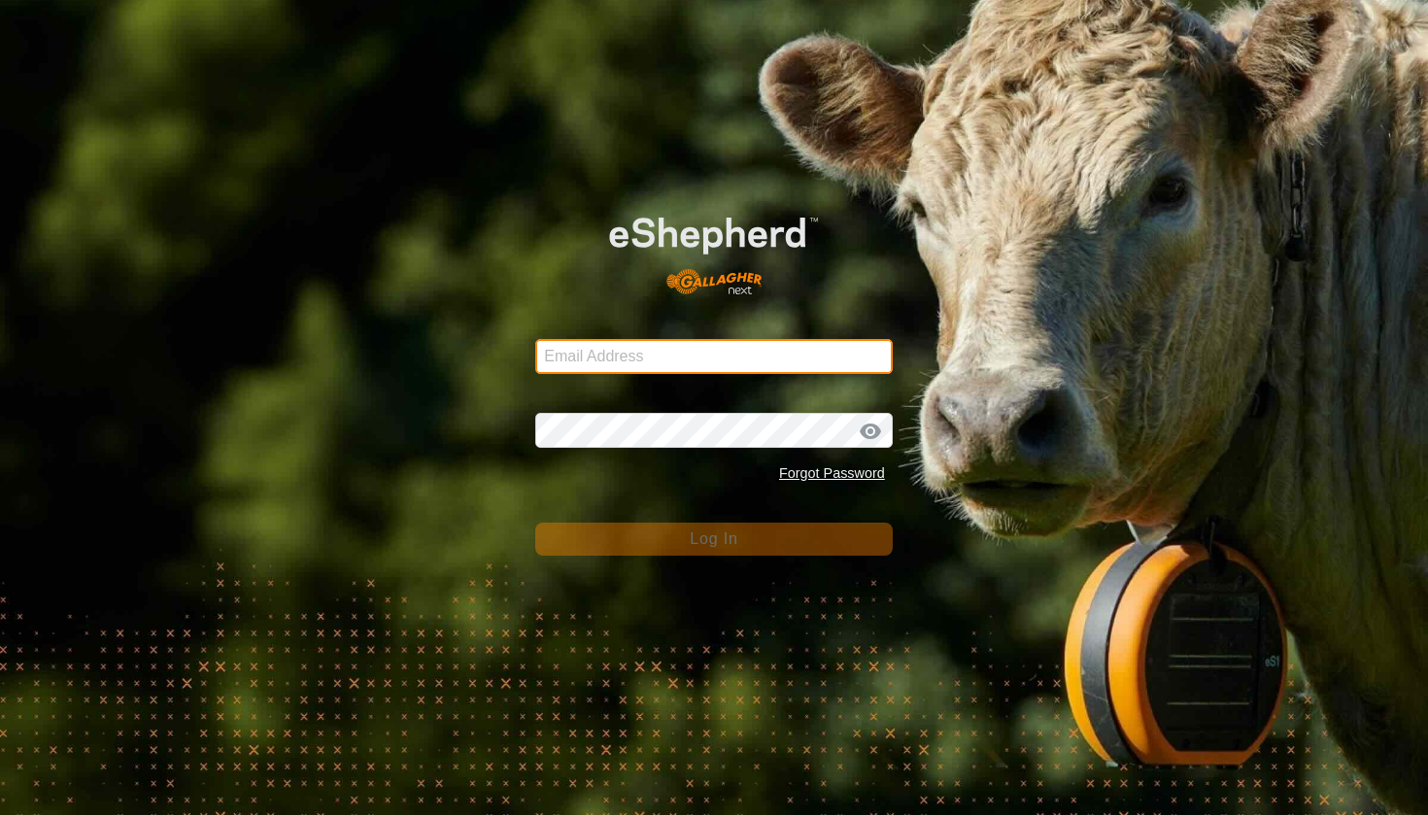
type input "[EMAIL_ADDRESS][DOMAIN_NAME]"
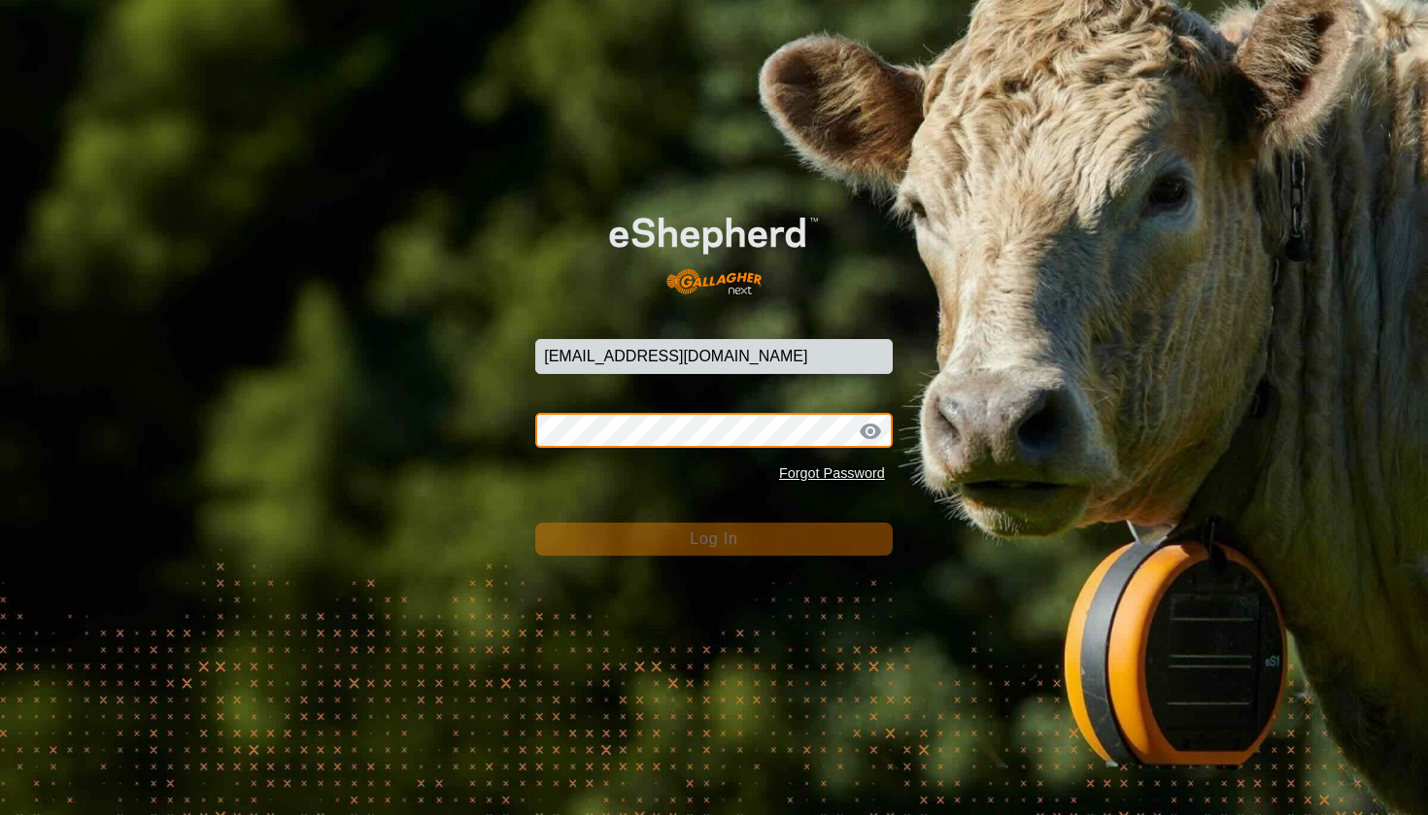
click at [714, 538] on button "Log In" at bounding box center [713, 539] width 357 height 33
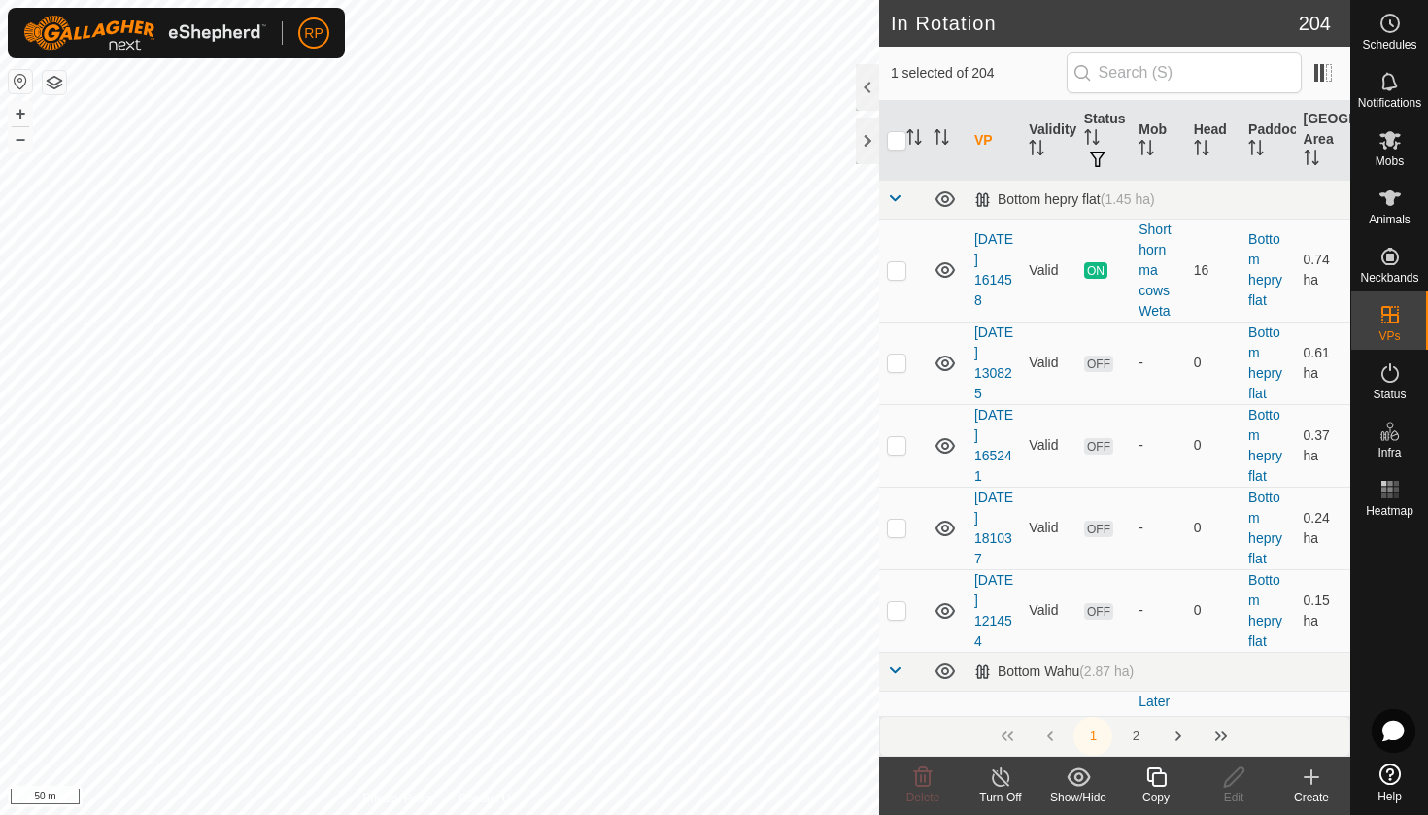
click at [1154, 781] on icon at bounding box center [1156, 776] width 24 height 23
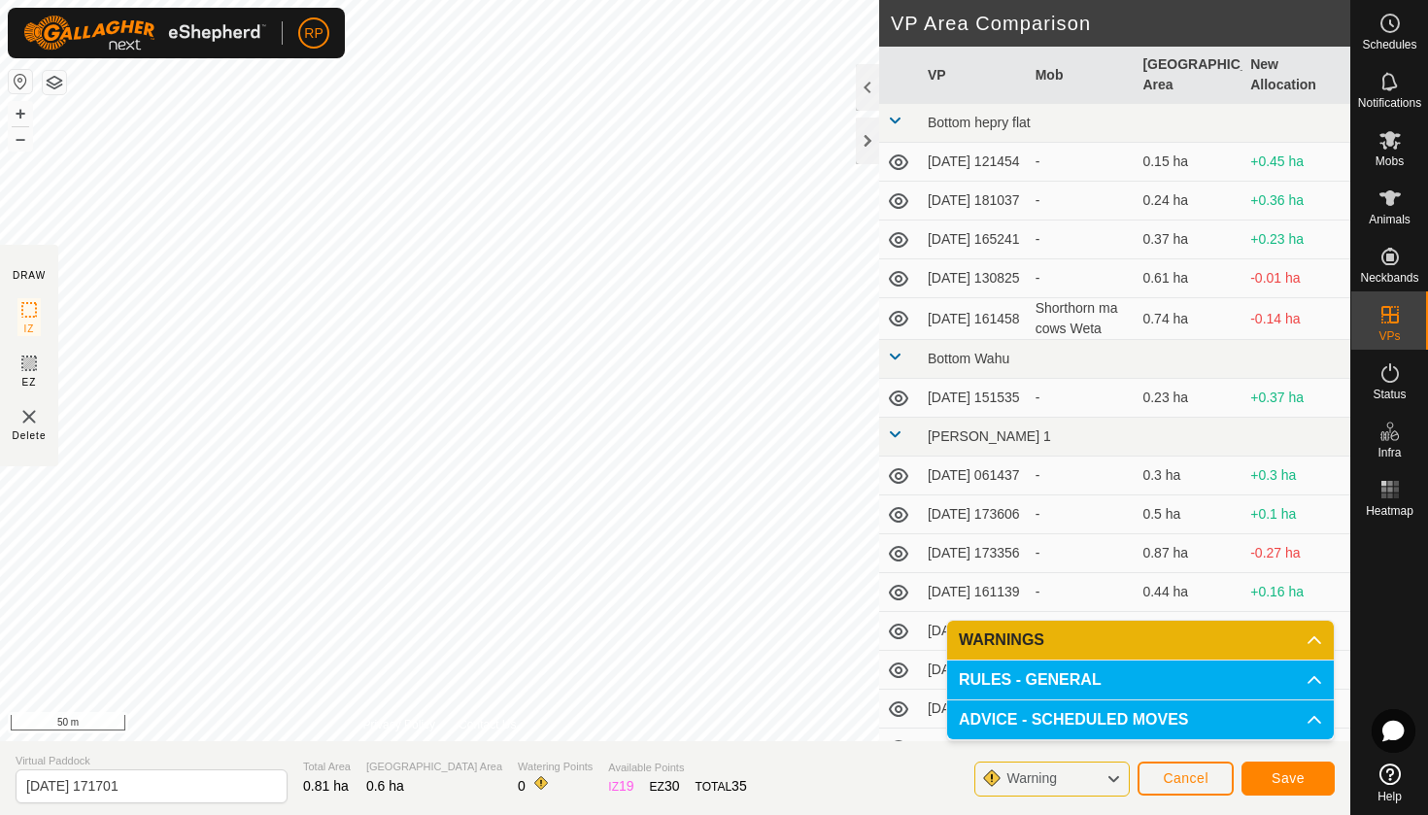
click at [1294, 770] on span "Save" at bounding box center [1287, 778] width 33 height 16
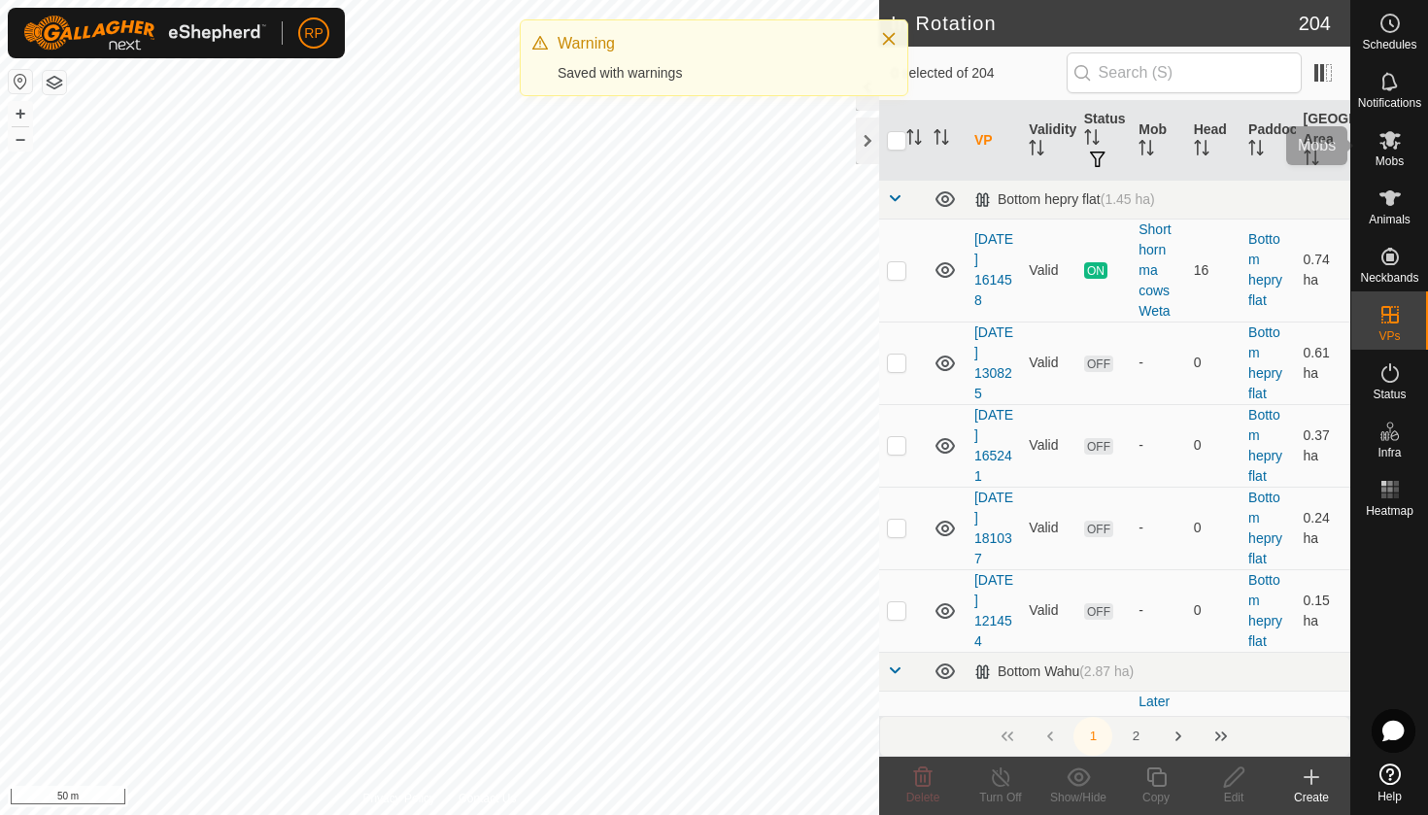
click at [1399, 147] on icon at bounding box center [1389, 139] width 23 height 23
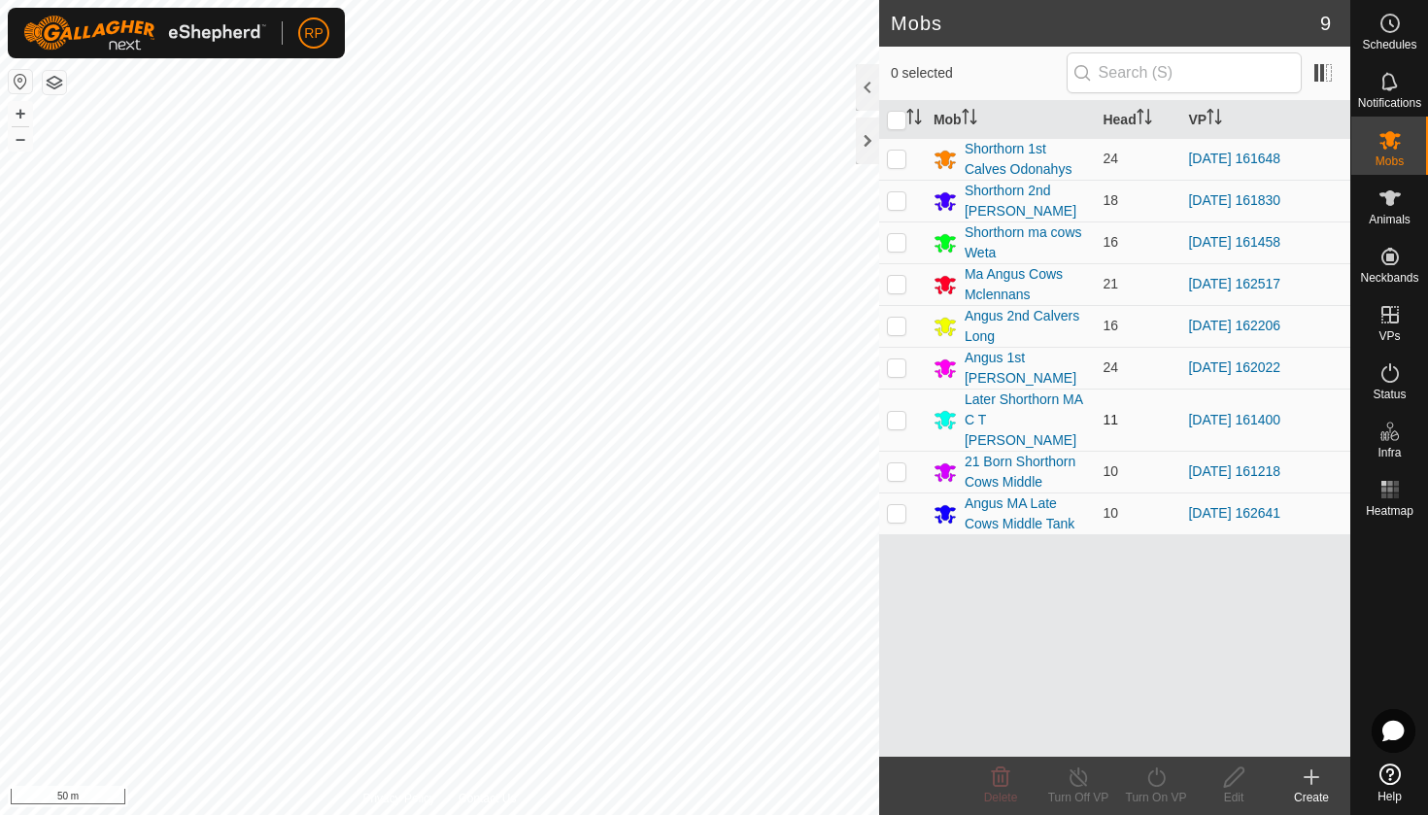
click at [897, 412] on p-checkbox at bounding box center [896, 420] width 19 height 16
checkbox input "true"
click at [1141, 764] on div "Turn On VP" at bounding box center [1156, 786] width 78 height 58
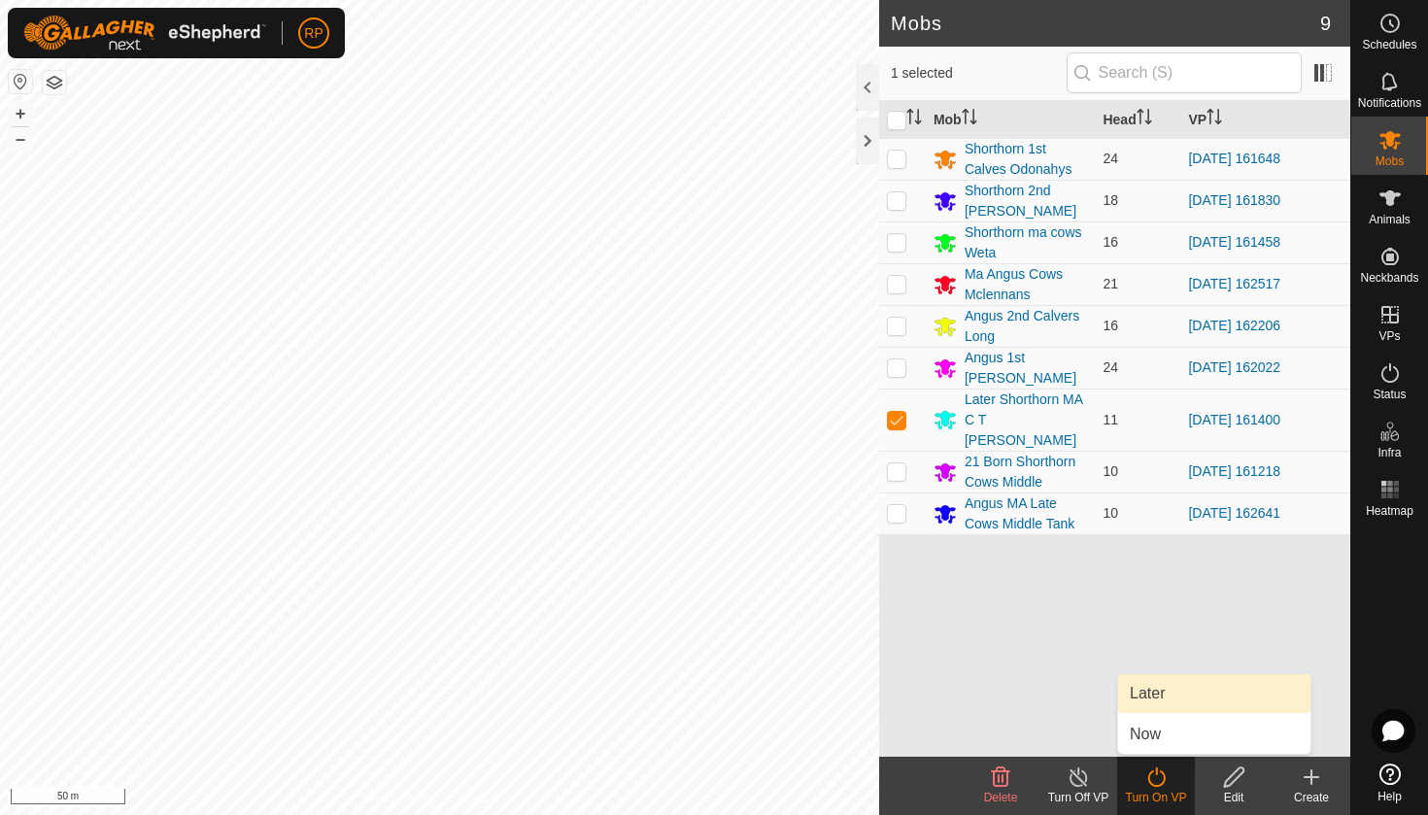
click at [1153, 697] on link "Later" at bounding box center [1214, 693] width 192 height 39
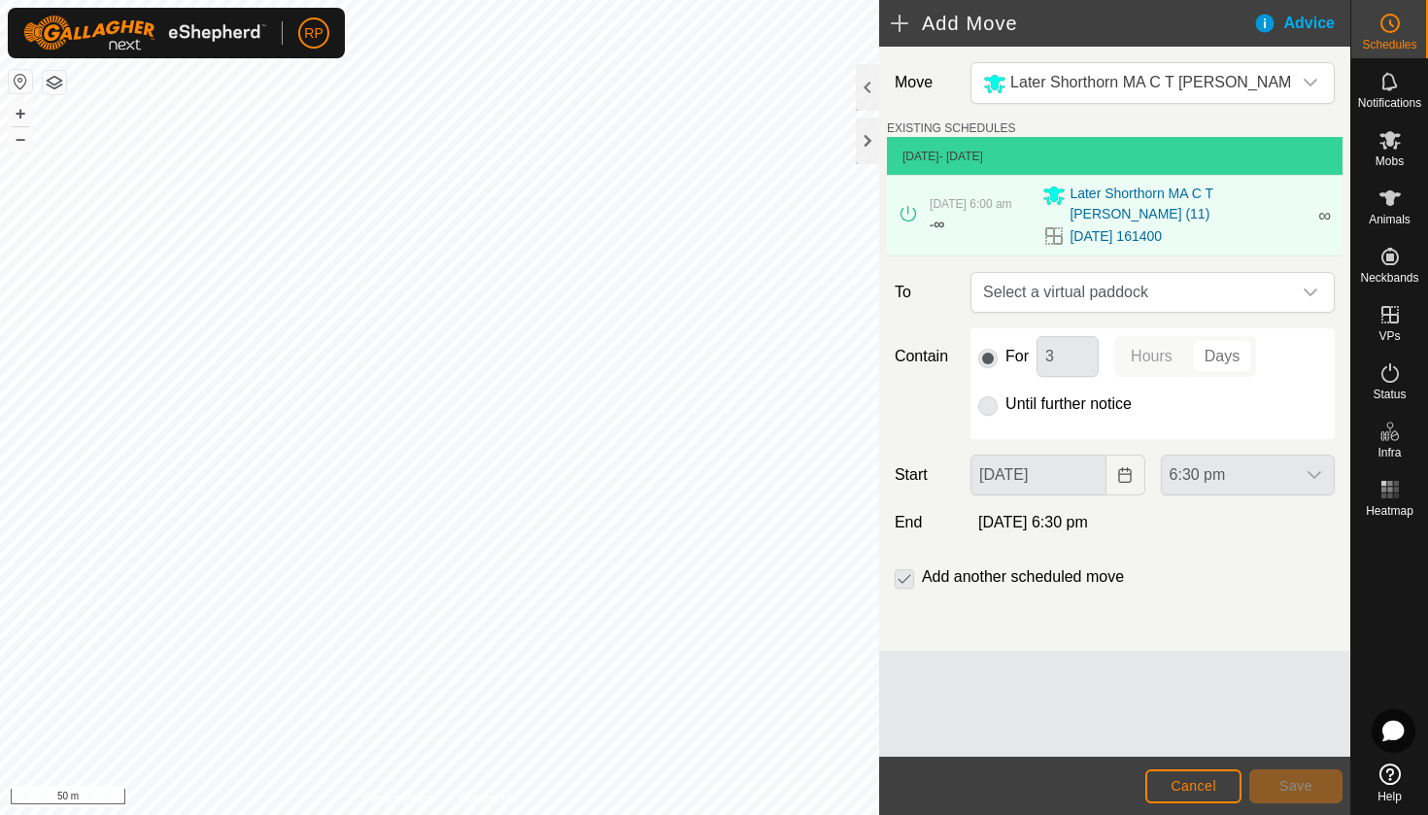
click at [1011, 291] on span "Select a virtual paddock" at bounding box center [1133, 292] width 316 height 39
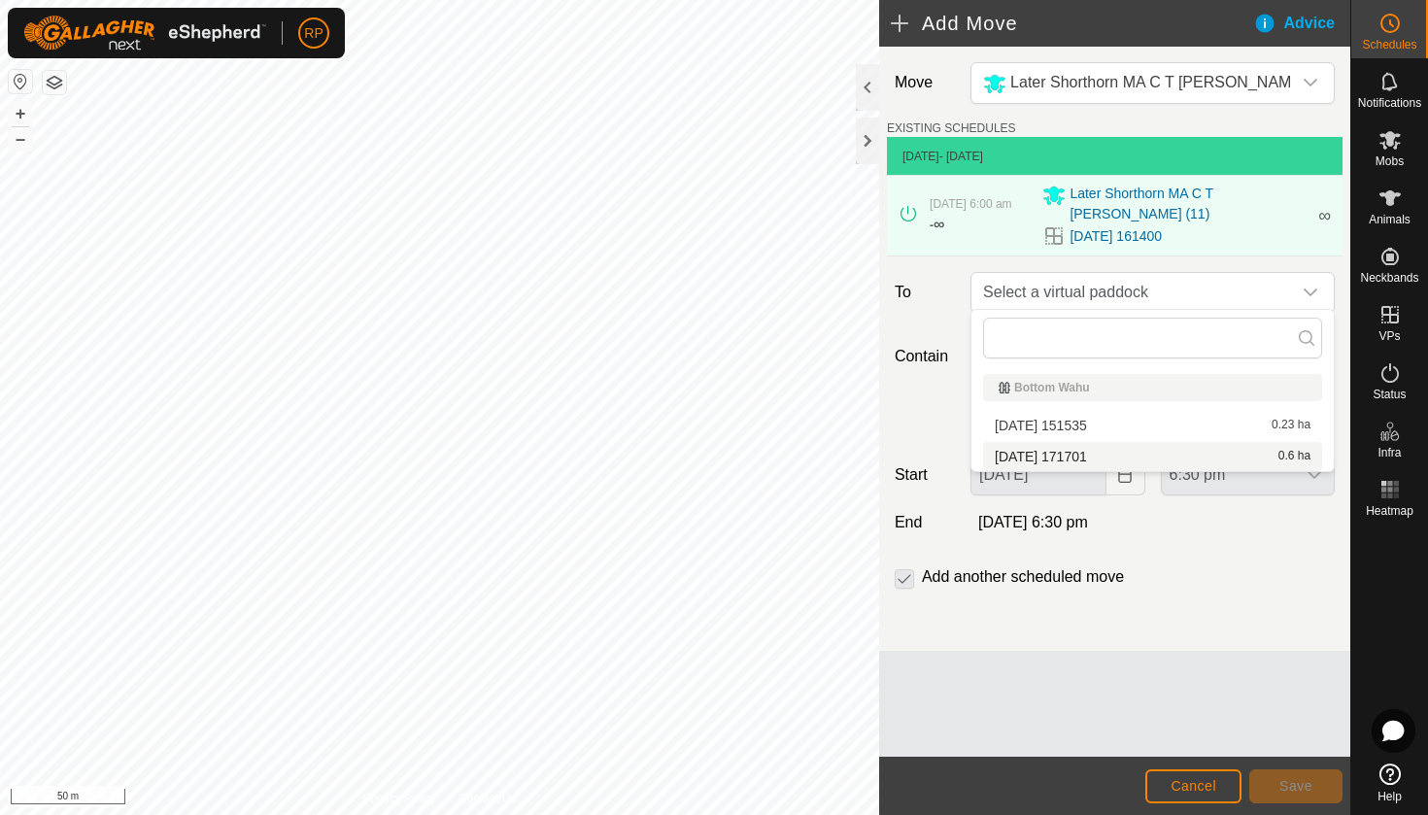
click at [1051, 456] on li "[DATE] 171701 0.6 ha" at bounding box center [1152, 456] width 339 height 29
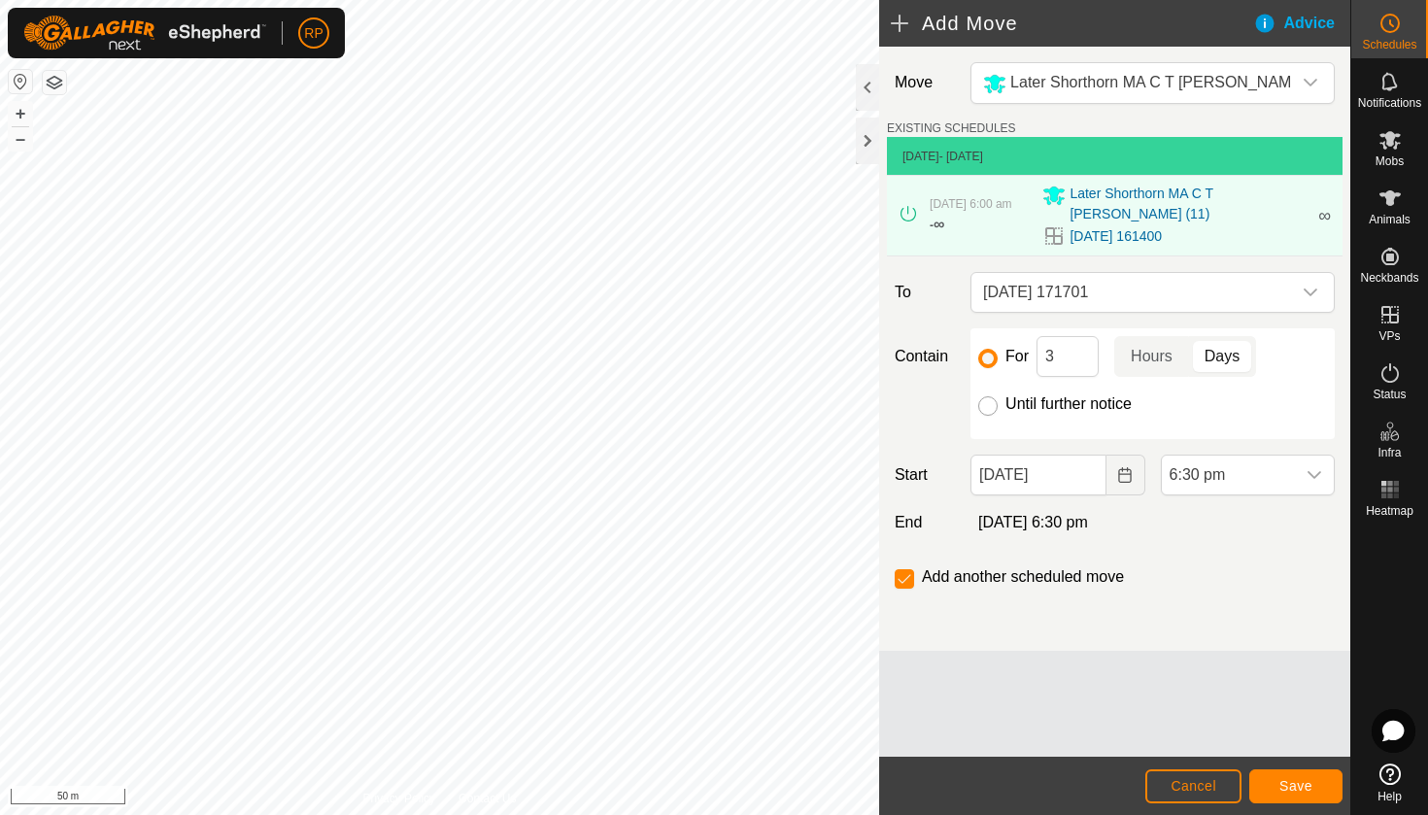
click at [989, 397] on input "Until further notice" at bounding box center [987, 405] width 19 height 19
radio input "true"
checkbox input "false"
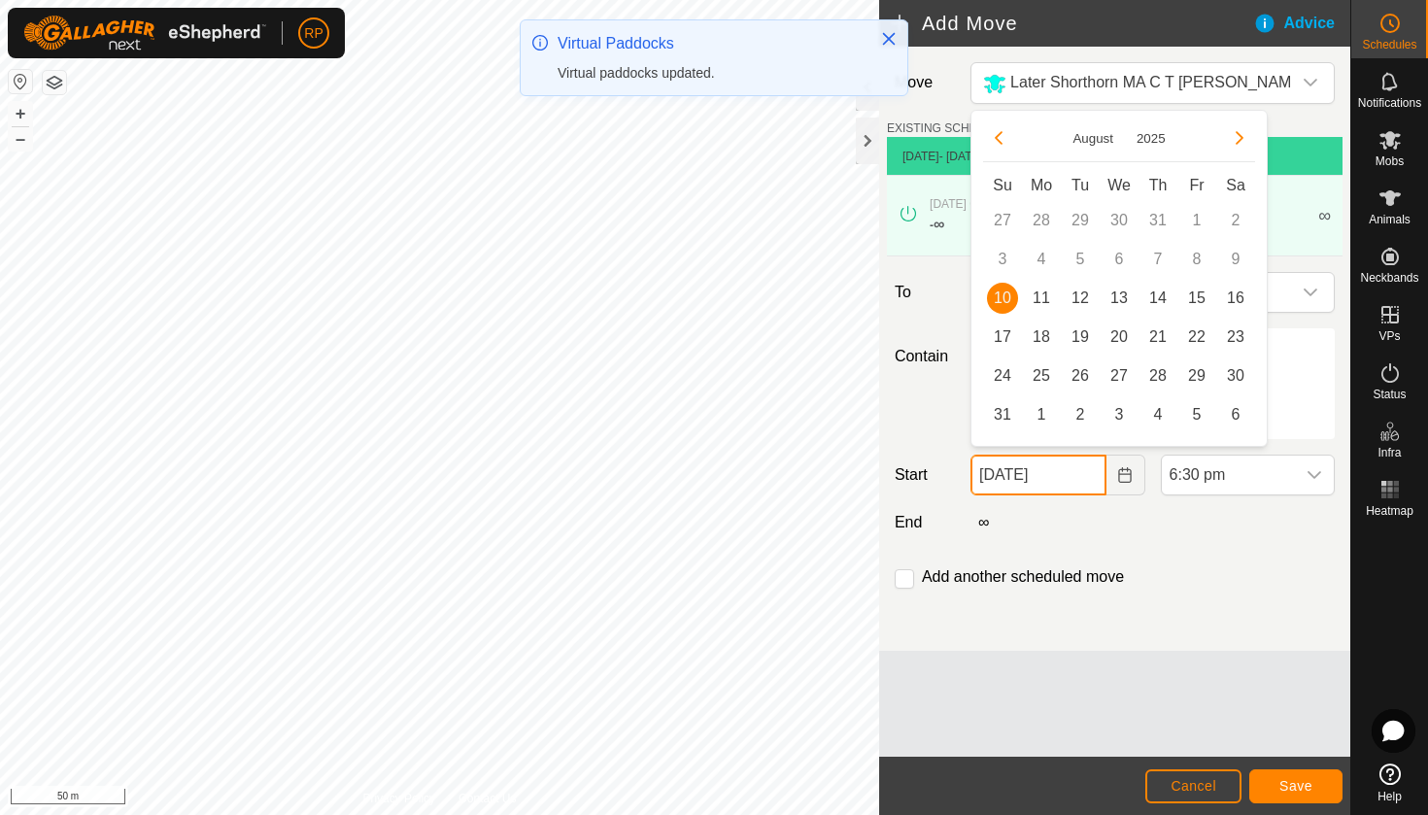
click at [1056, 470] on input "[DATE]" at bounding box center [1037, 475] width 135 height 41
click at [1039, 295] on span "11" at bounding box center [1041, 298] width 31 height 31
type input "[DATE]"
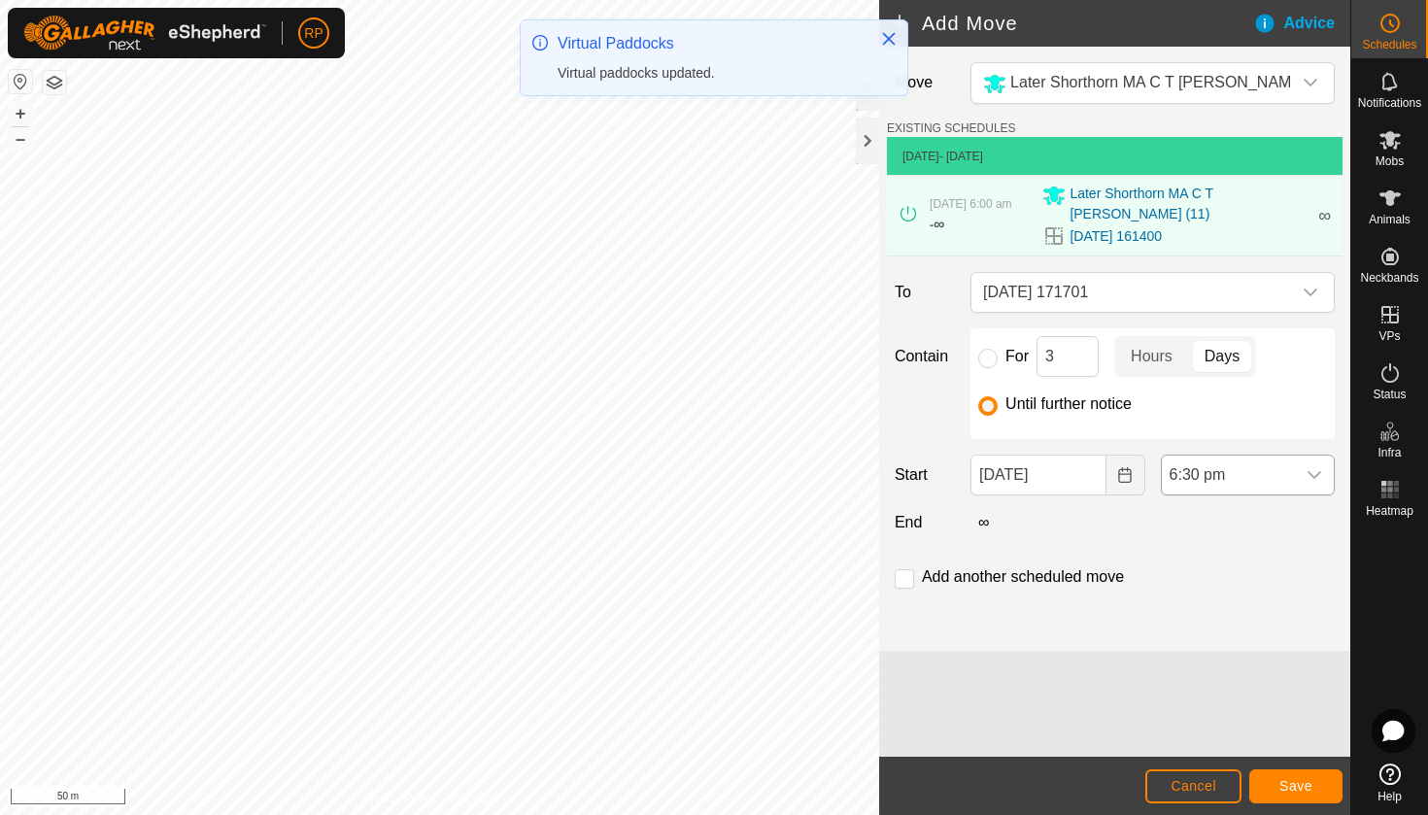
click at [1185, 471] on span "6:30 pm" at bounding box center [1228, 475] width 133 height 39
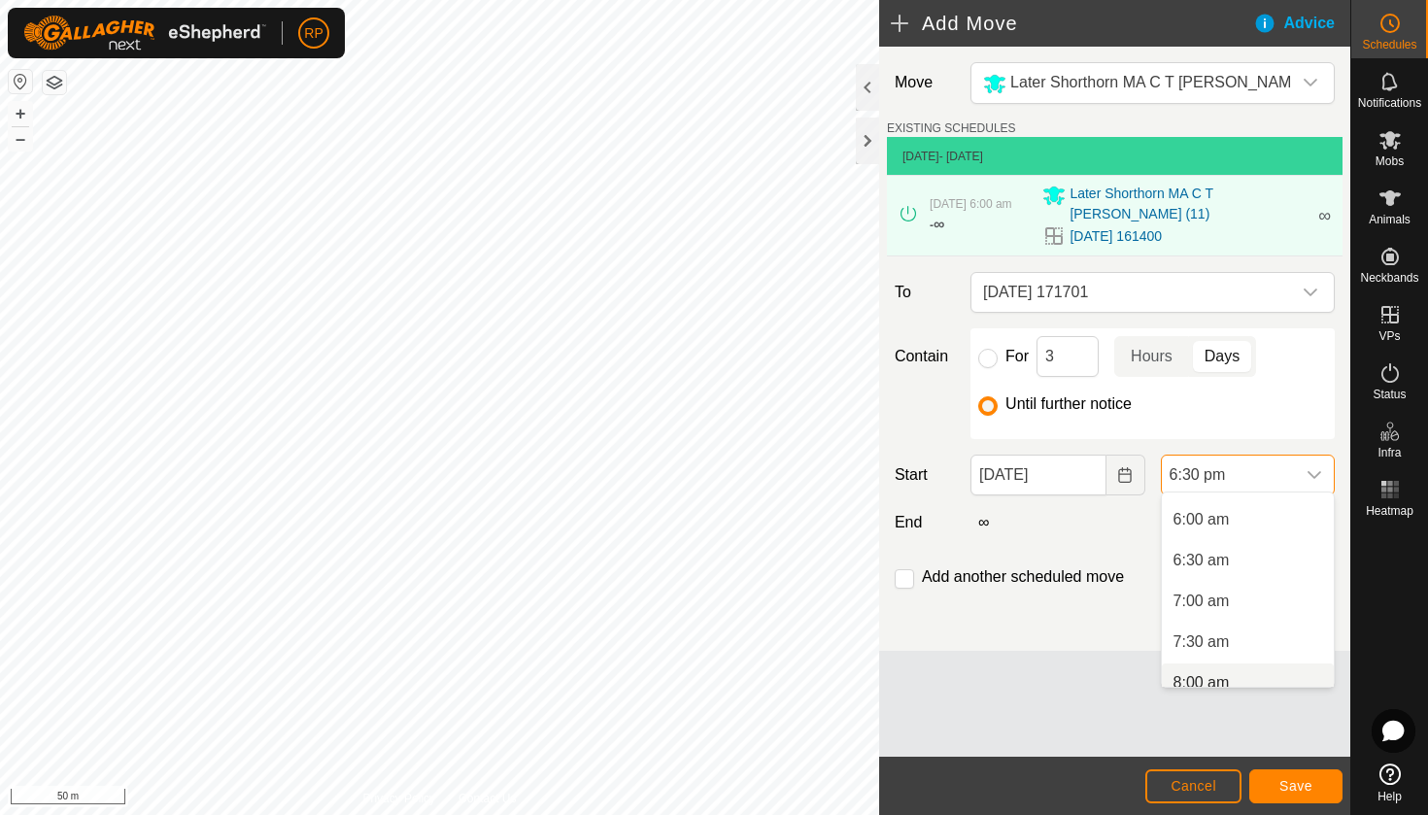
scroll to position [480, 0]
click at [1198, 520] on li "6:00 am" at bounding box center [1248, 521] width 172 height 39
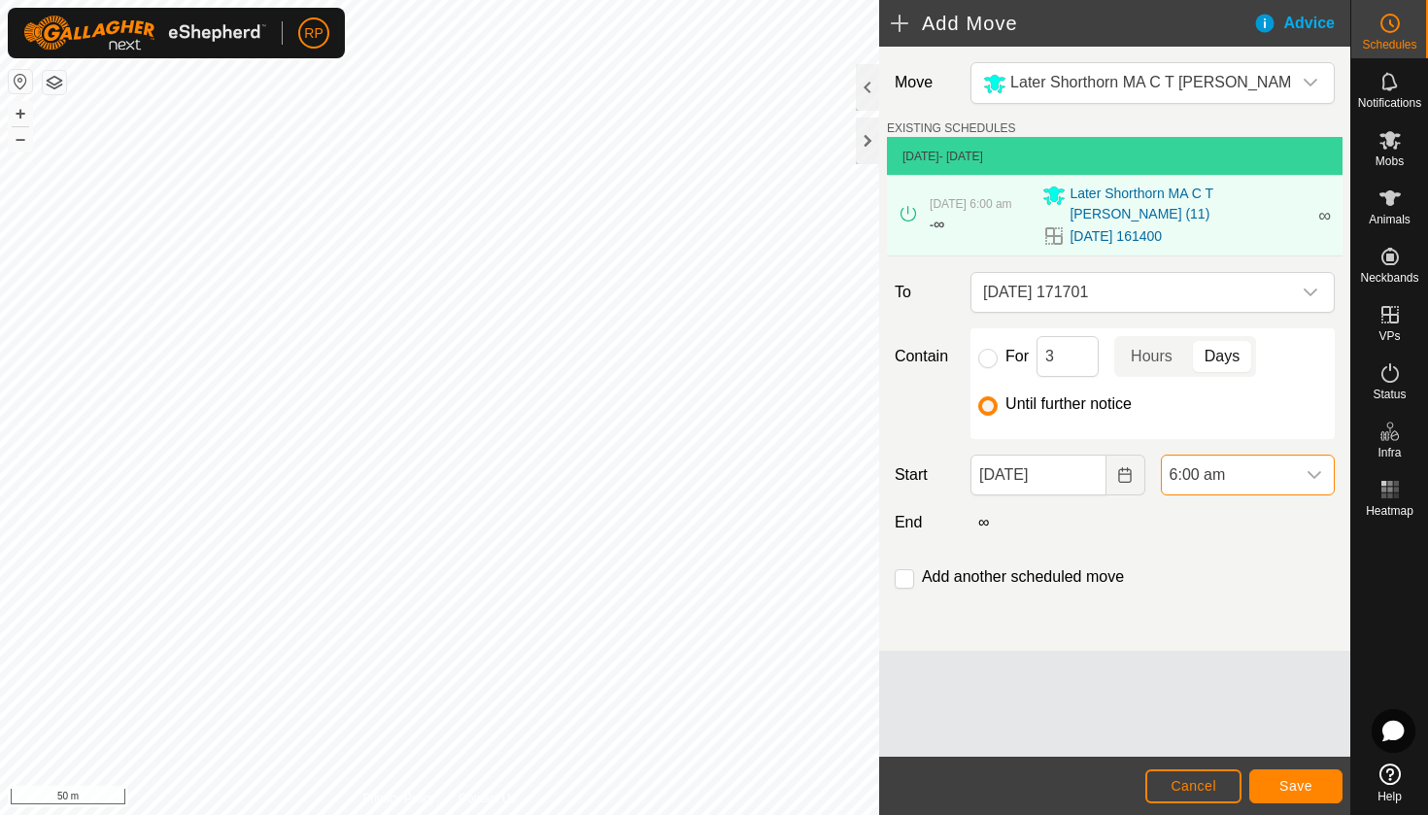
click at [1277, 787] on button "Save" at bounding box center [1295, 786] width 93 height 34
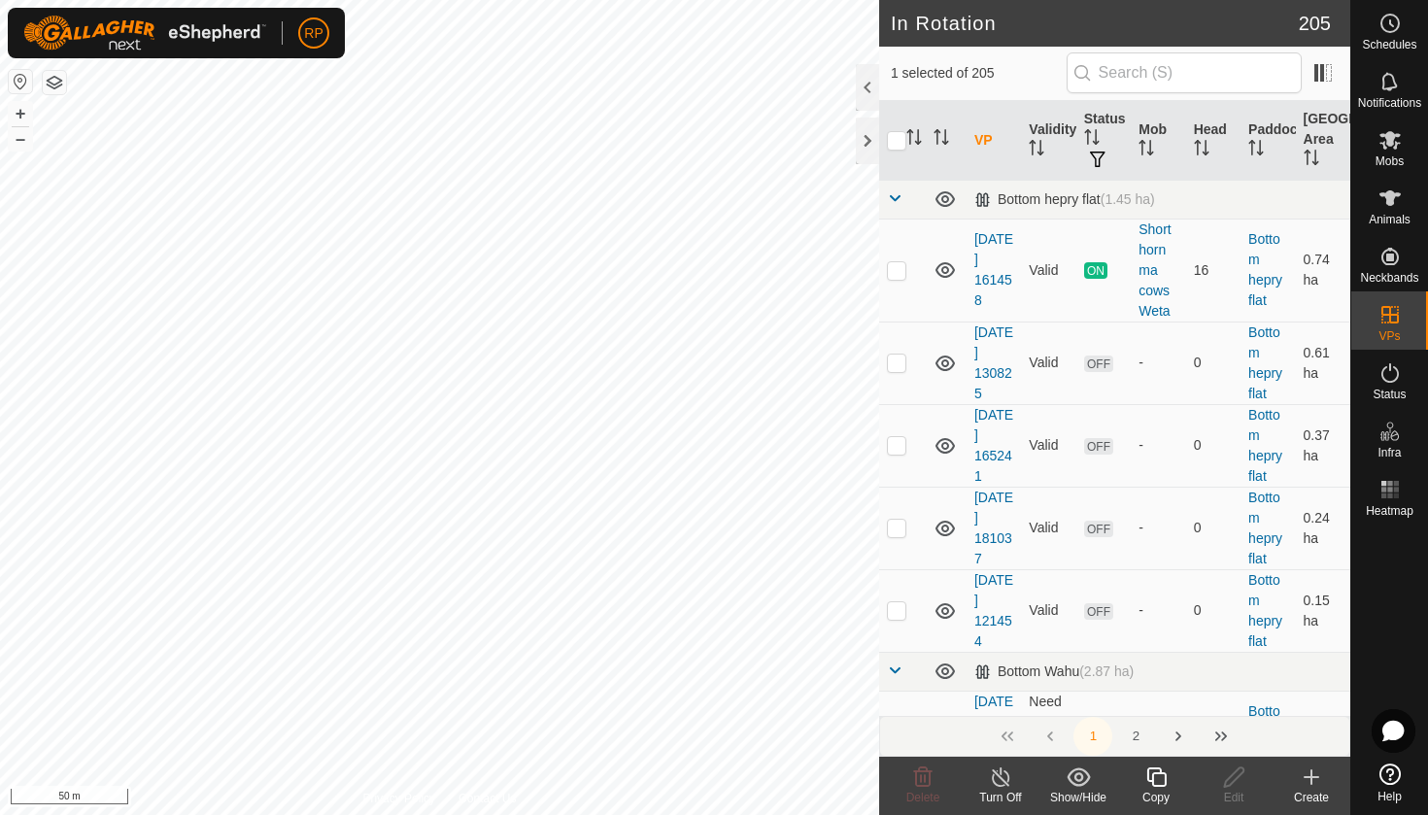
click at [1155, 781] on icon at bounding box center [1156, 776] width 24 height 23
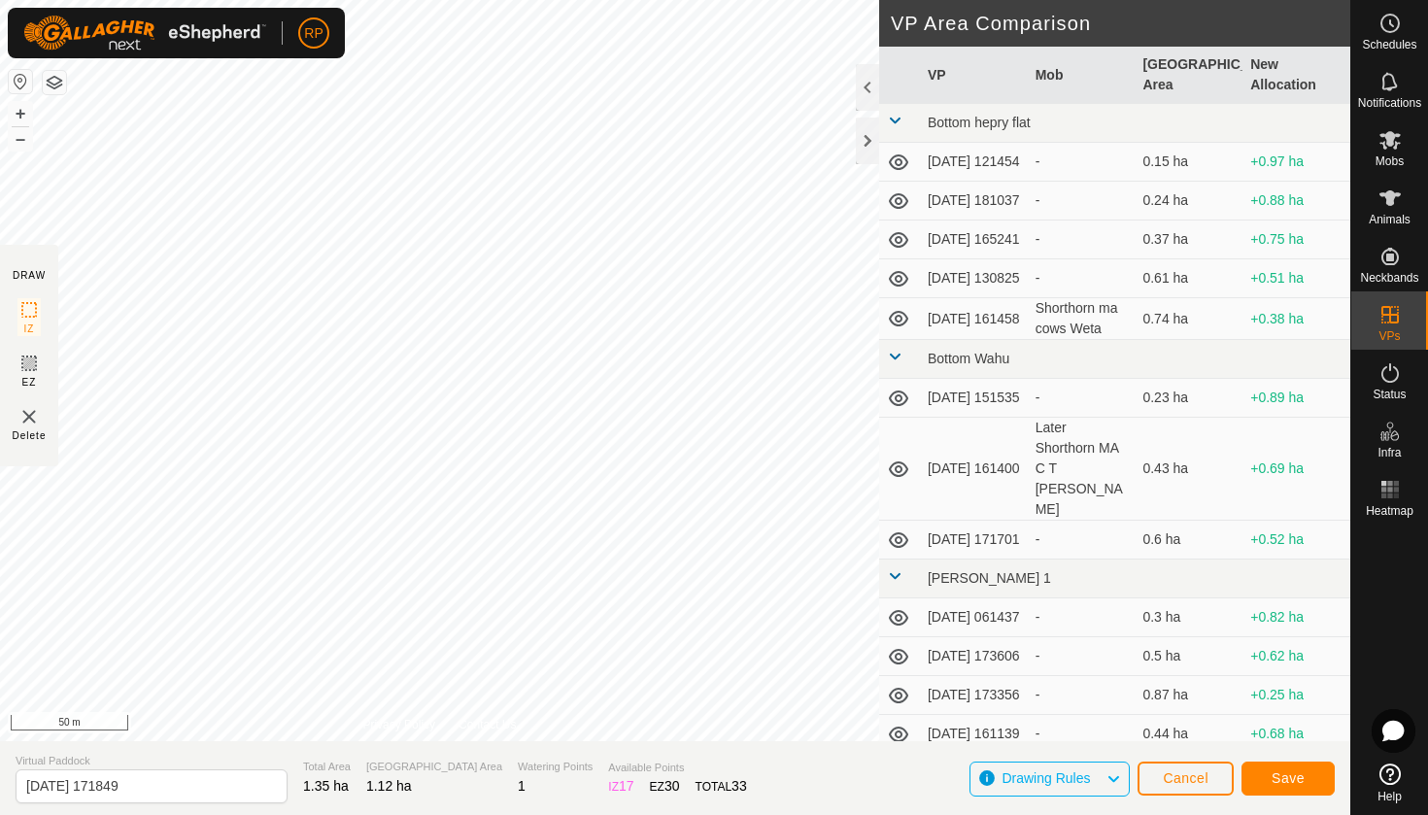
click at [1286, 776] on span "Save" at bounding box center [1287, 778] width 33 height 16
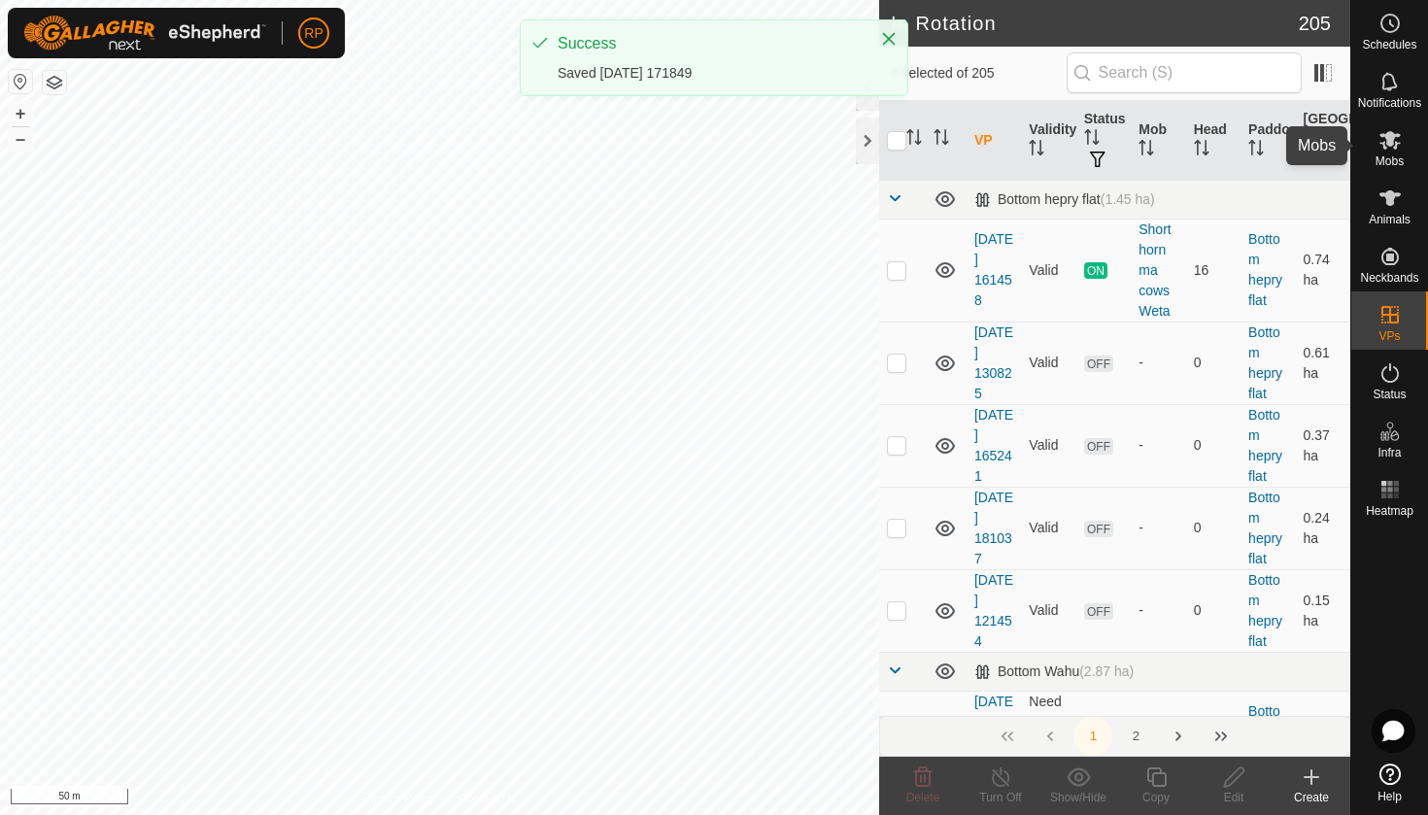
click at [1391, 152] on es-mob-svg-icon at bounding box center [1389, 139] width 35 height 31
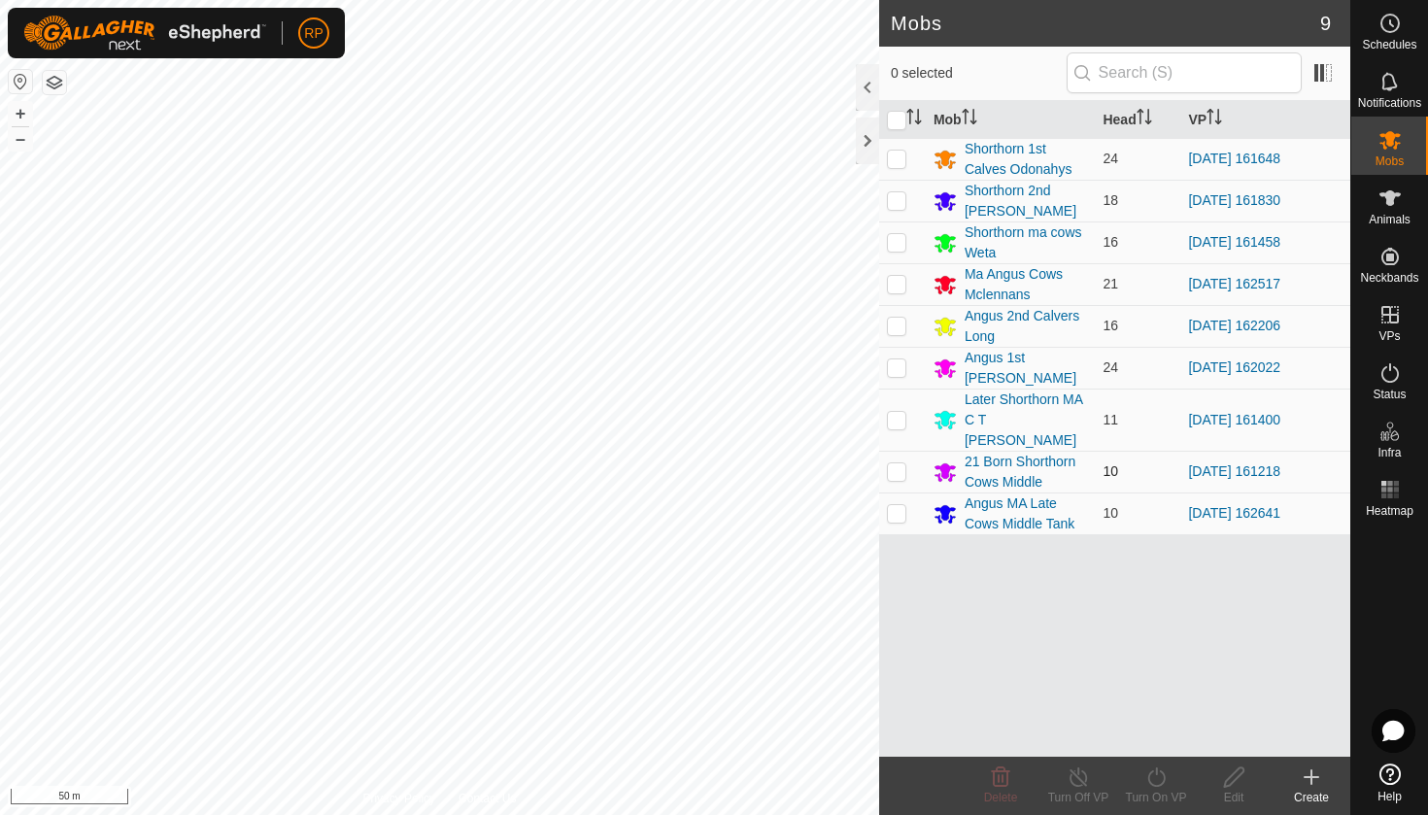
click at [900, 463] on p-checkbox at bounding box center [896, 471] width 19 height 16
checkbox input "true"
click at [1156, 772] on icon at bounding box center [1155, 776] width 17 height 19
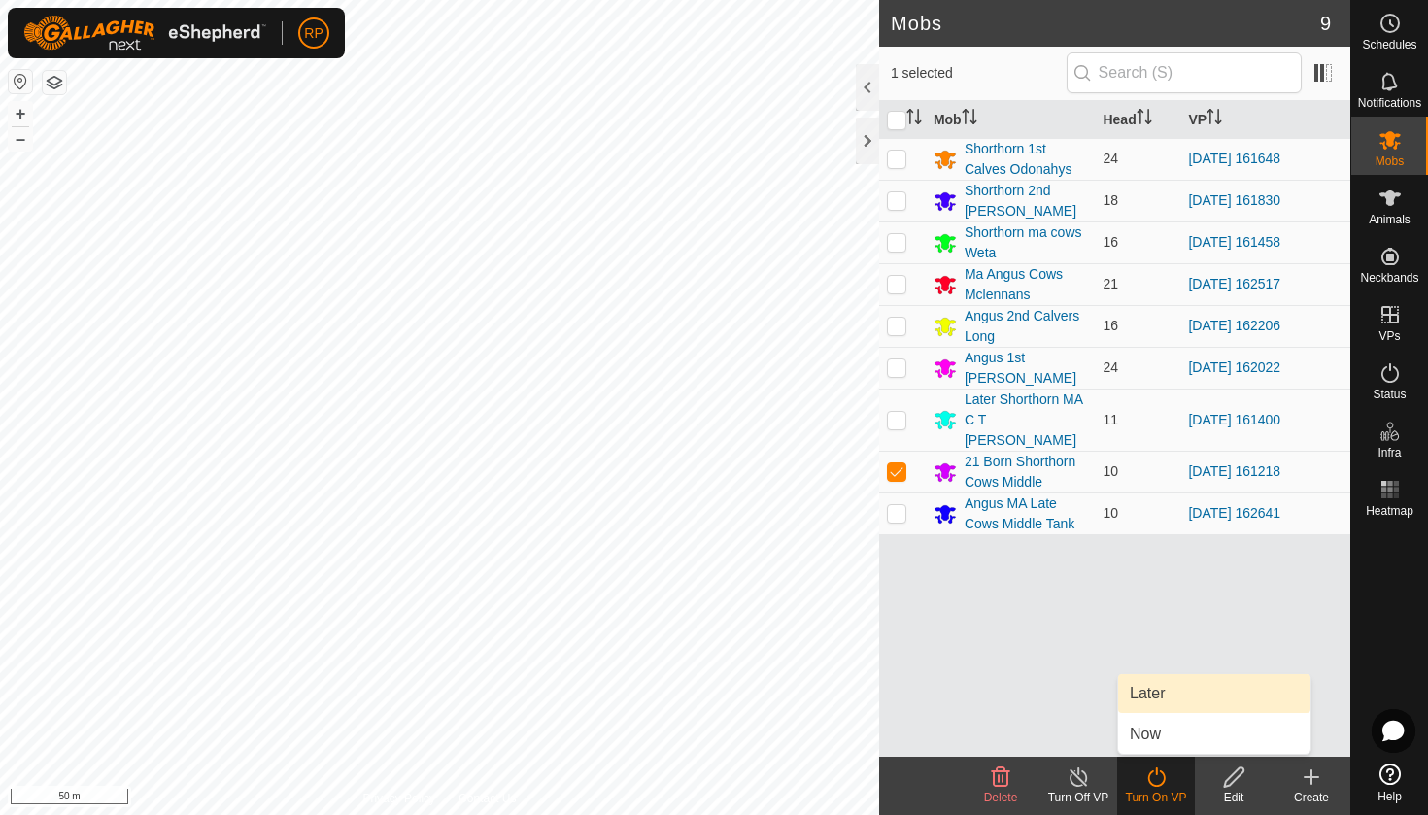
click at [1160, 693] on link "Later" at bounding box center [1214, 693] width 192 height 39
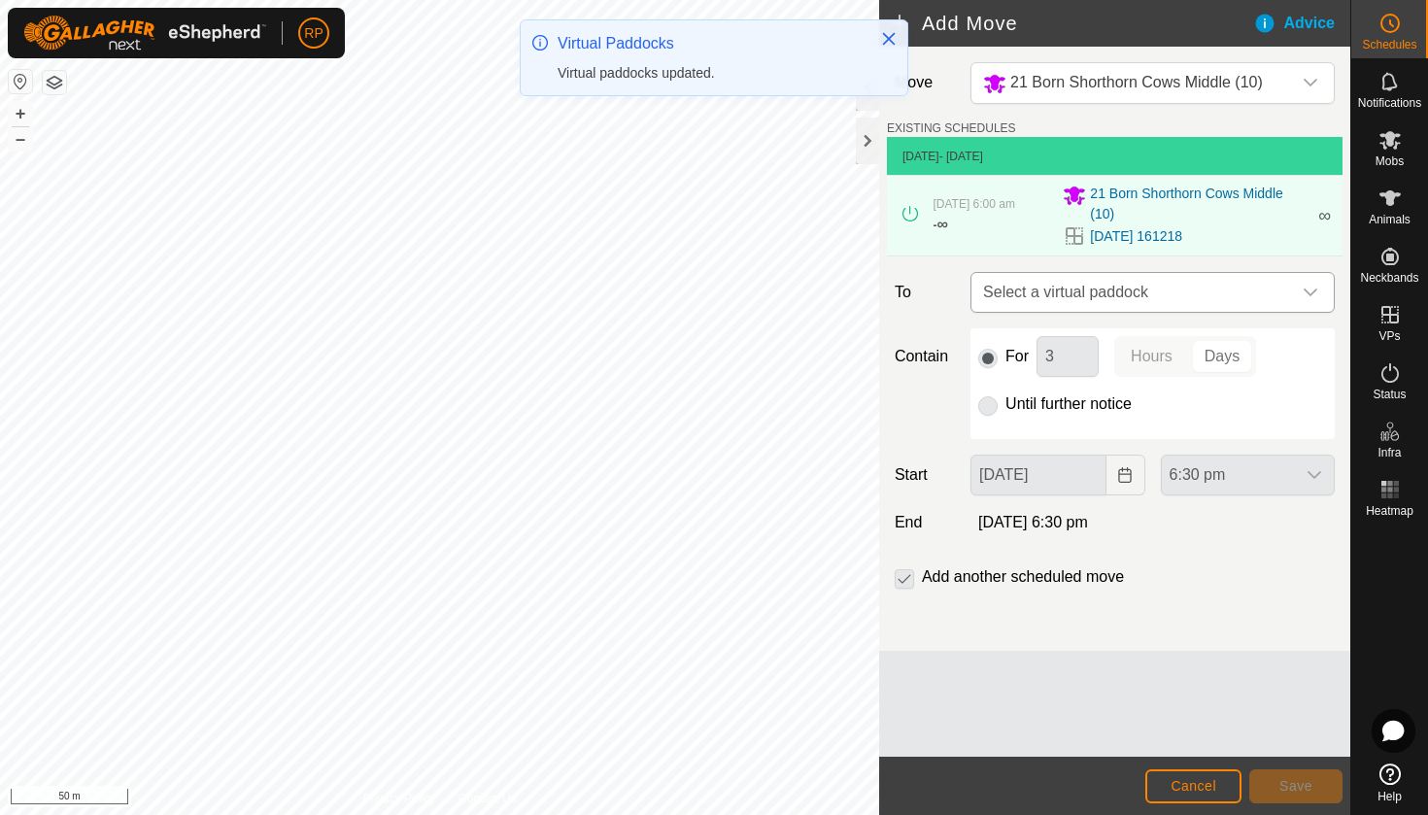
click at [1086, 293] on span "Select a virtual paddock" at bounding box center [1133, 292] width 316 height 39
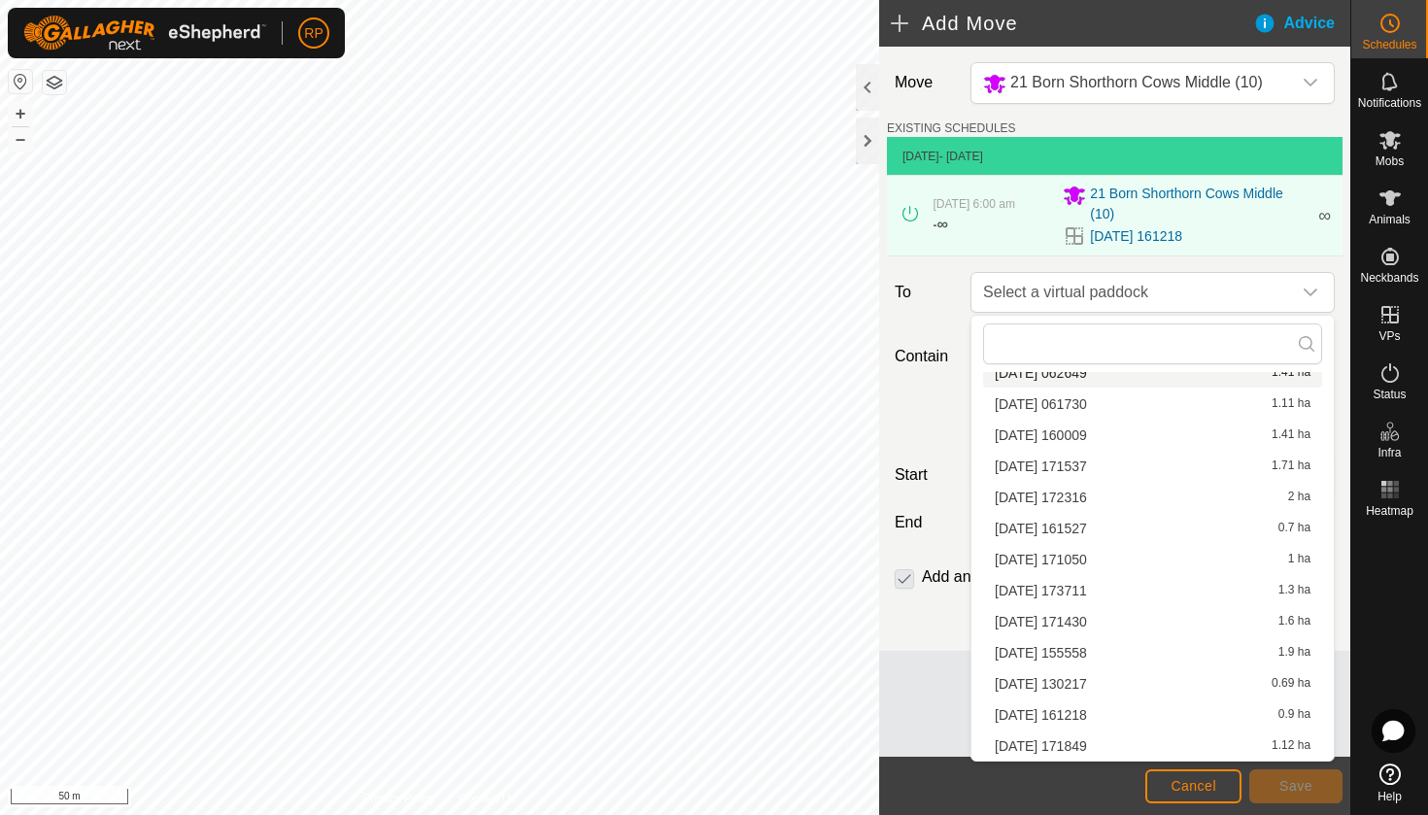
scroll to position [6682, 0]
click at [1028, 742] on li "[DATE] 171849 1.12 ha" at bounding box center [1152, 745] width 339 height 29
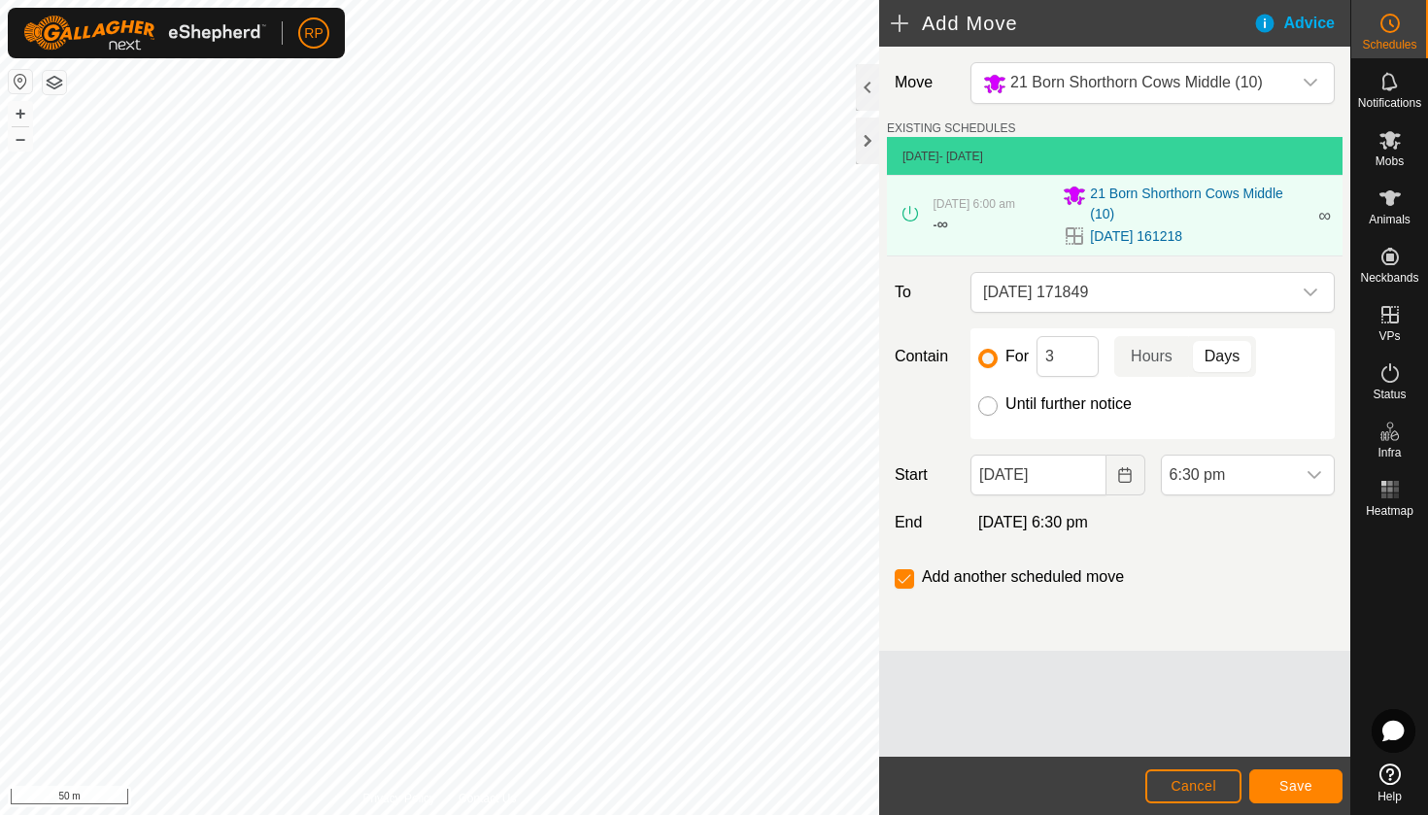
click at [991, 408] on input "Until further notice" at bounding box center [987, 405] width 19 height 19
radio input "true"
checkbox input "false"
click at [1015, 480] on input "[DATE]" at bounding box center [1037, 475] width 135 height 41
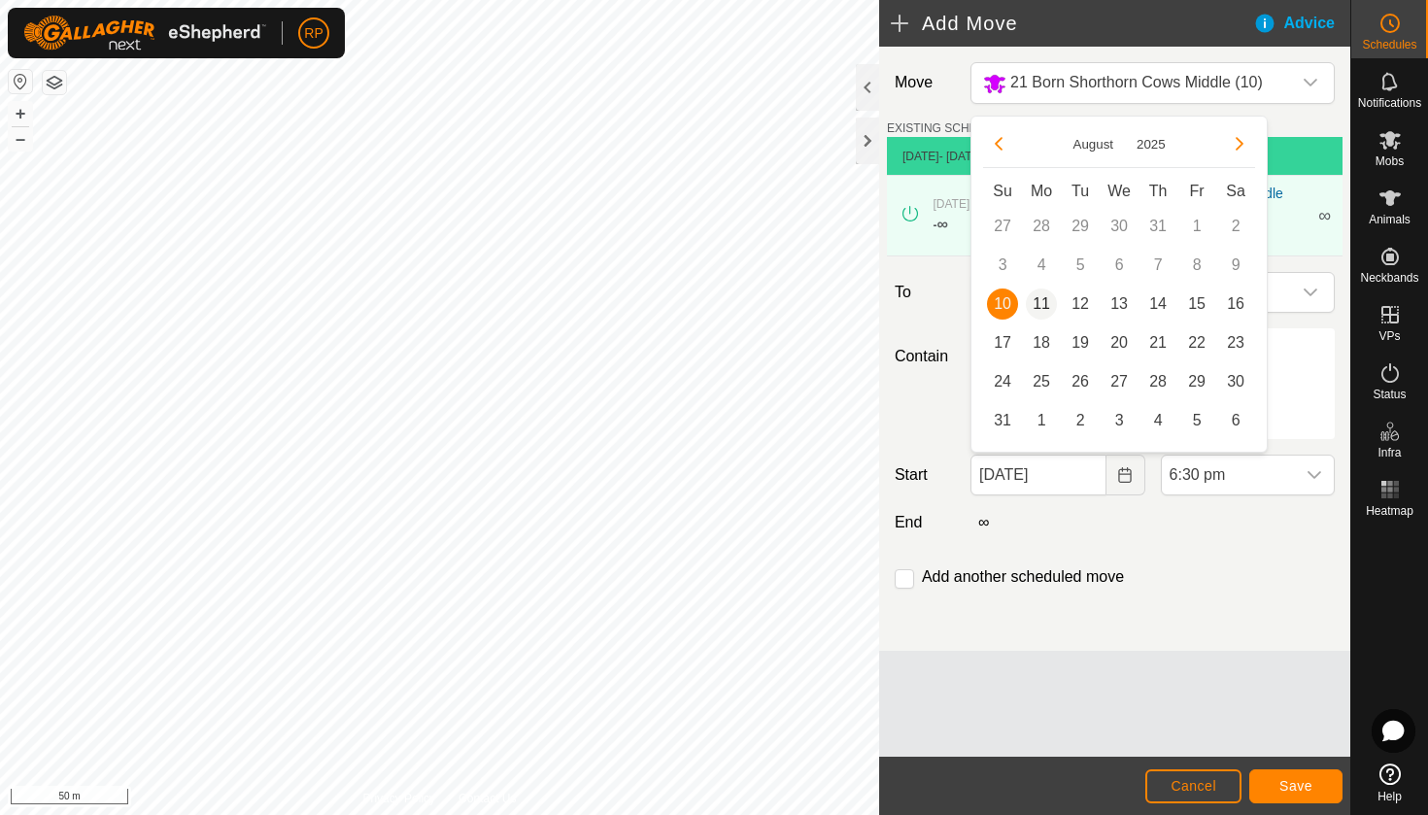
click at [1043, 308] on span "11" at bounding box center [1041, 303] width 31 height 31
type input "[DATE]"
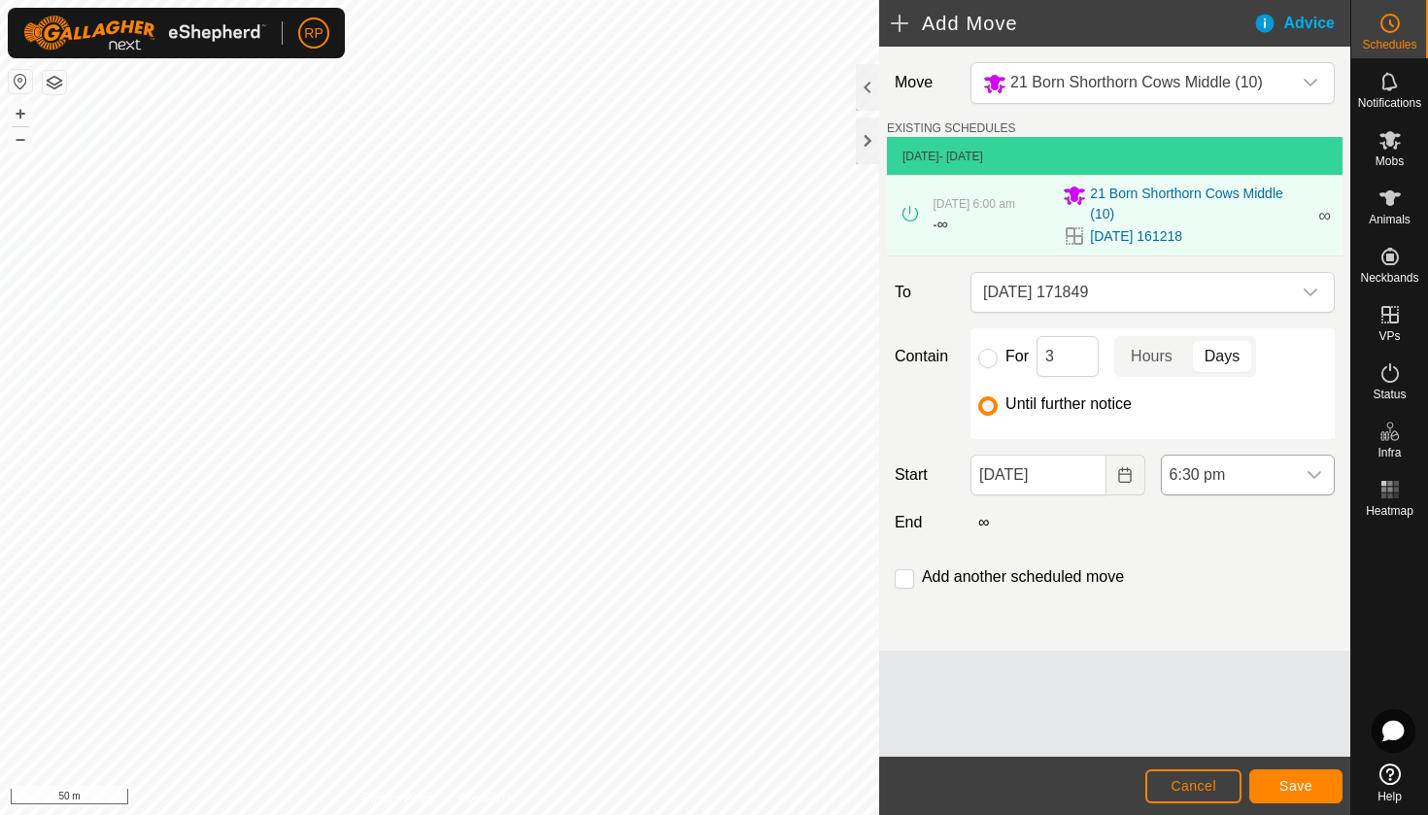
click at [1175, 465] on span "6:30 pm" at bounding box center [1228, 475] width 133 height 39
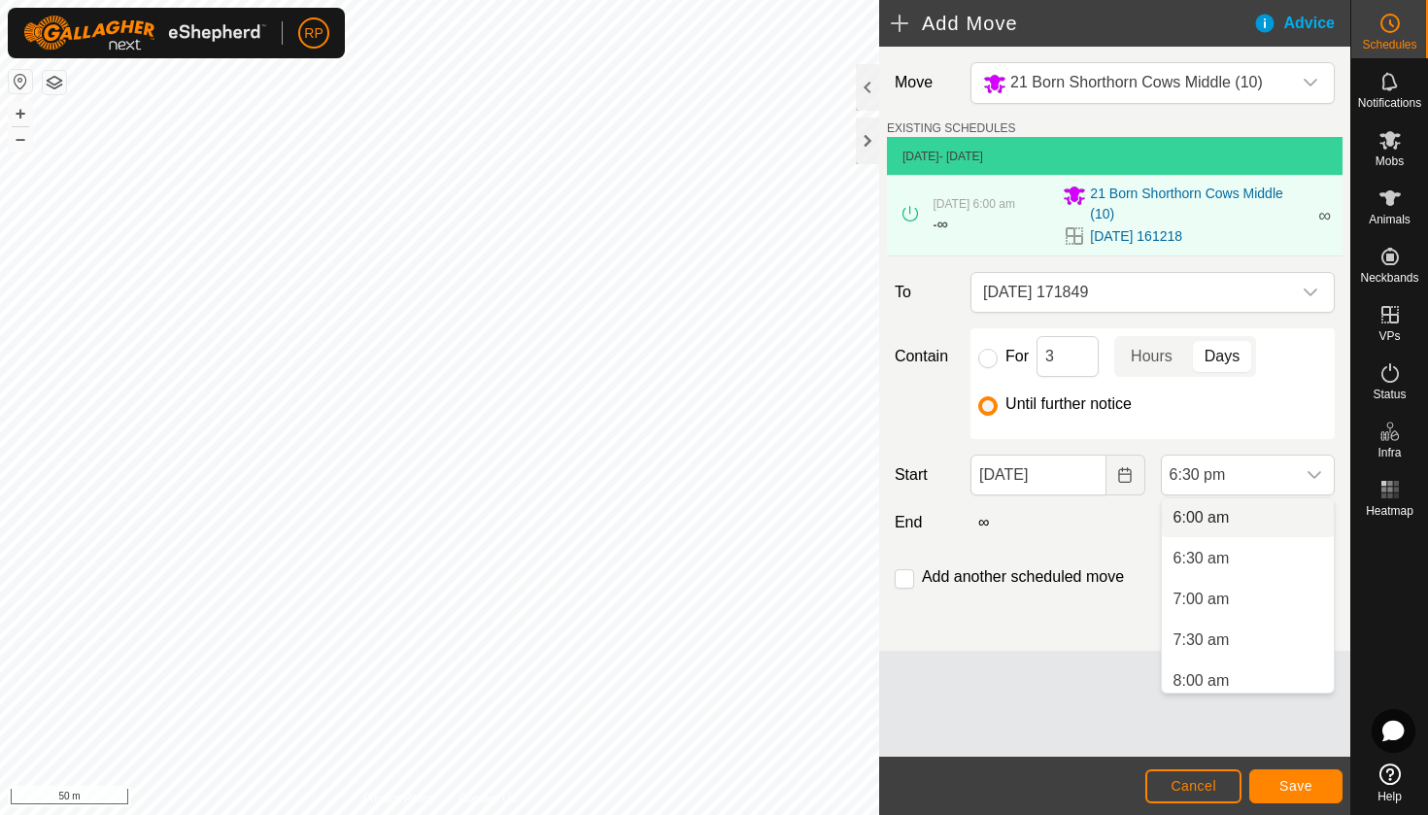
click at [1198, 518] on li "6:00 am" at bounding box center [1248, 517] width 172 height 39
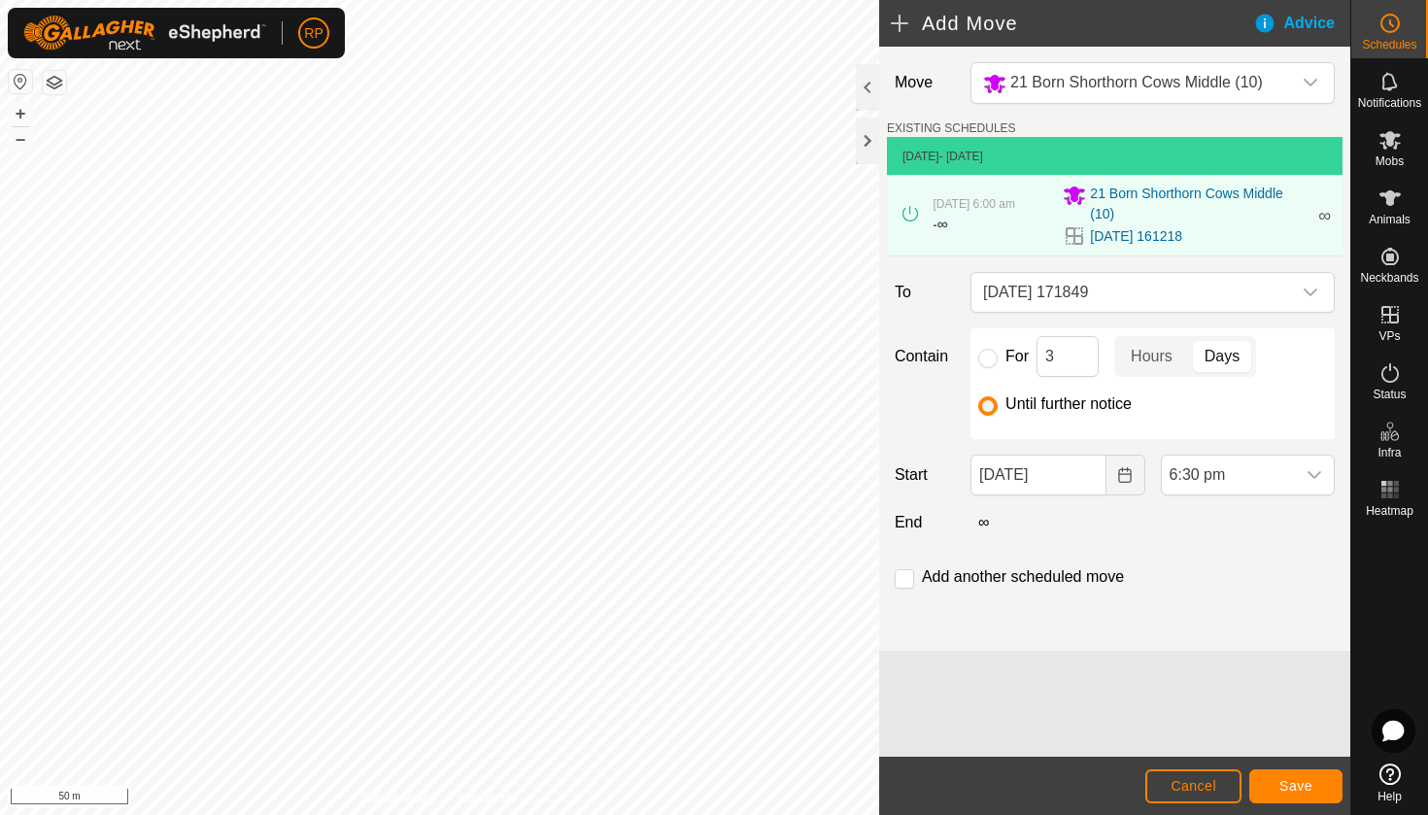
scroll to position [1354, 0]
click at [1296, 793] on span "Save" at bounding box center [1295, 786] width 33 height 16
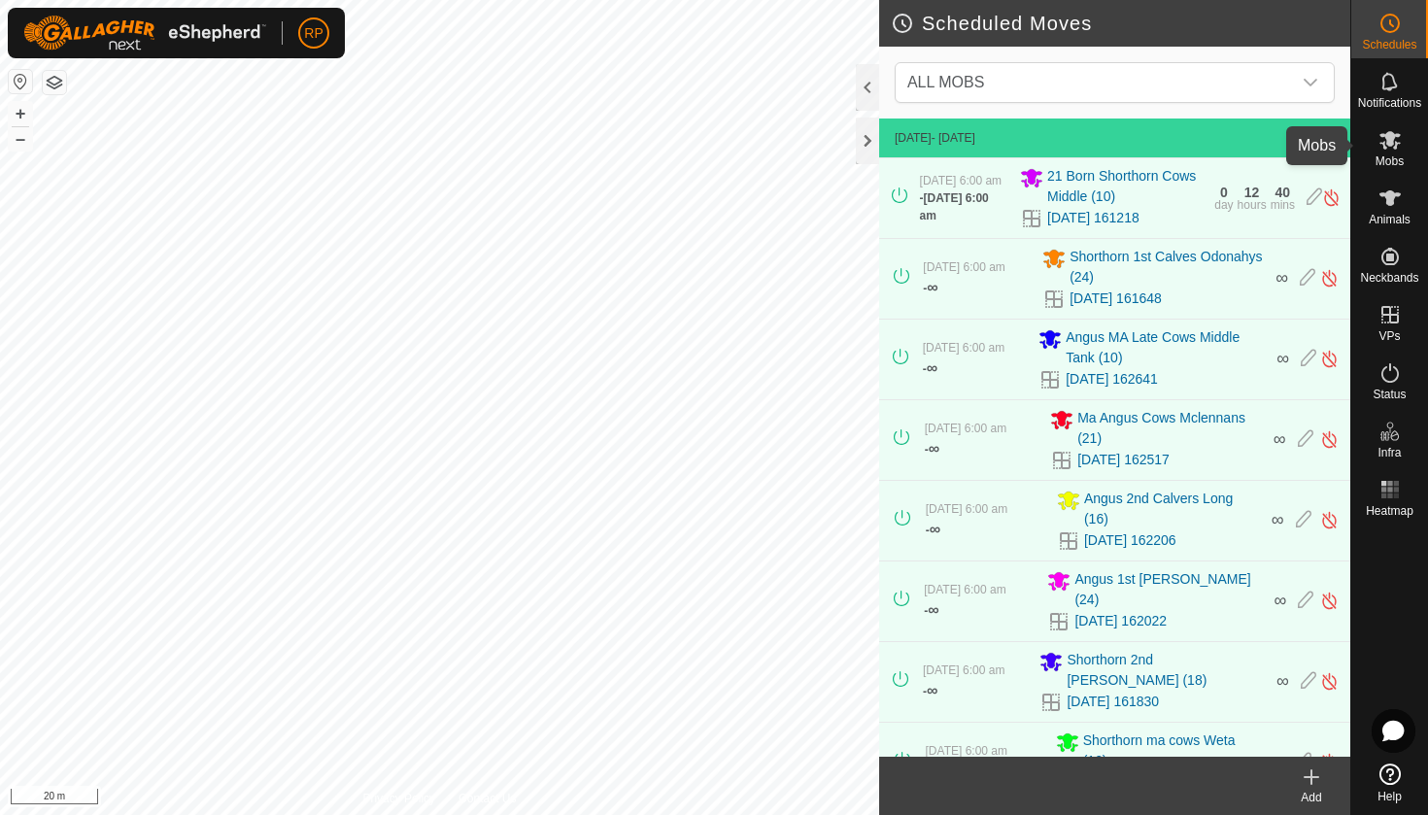
click at [1390, 143] on icon at bounding box center [1389, 140] width 21 height 18
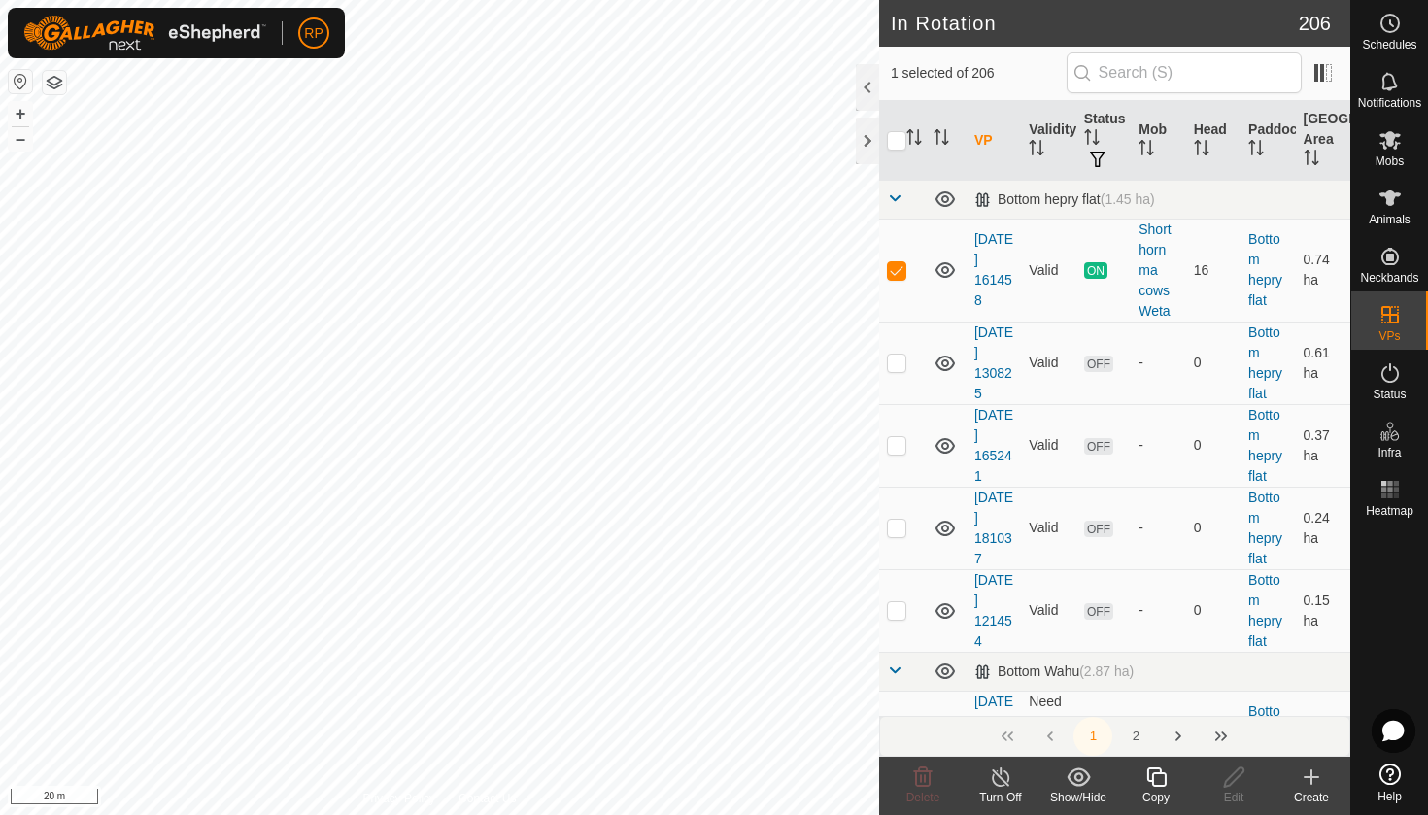
click at [1153, 784] on icon at bounding box center [1155, 776] width 19 height 19
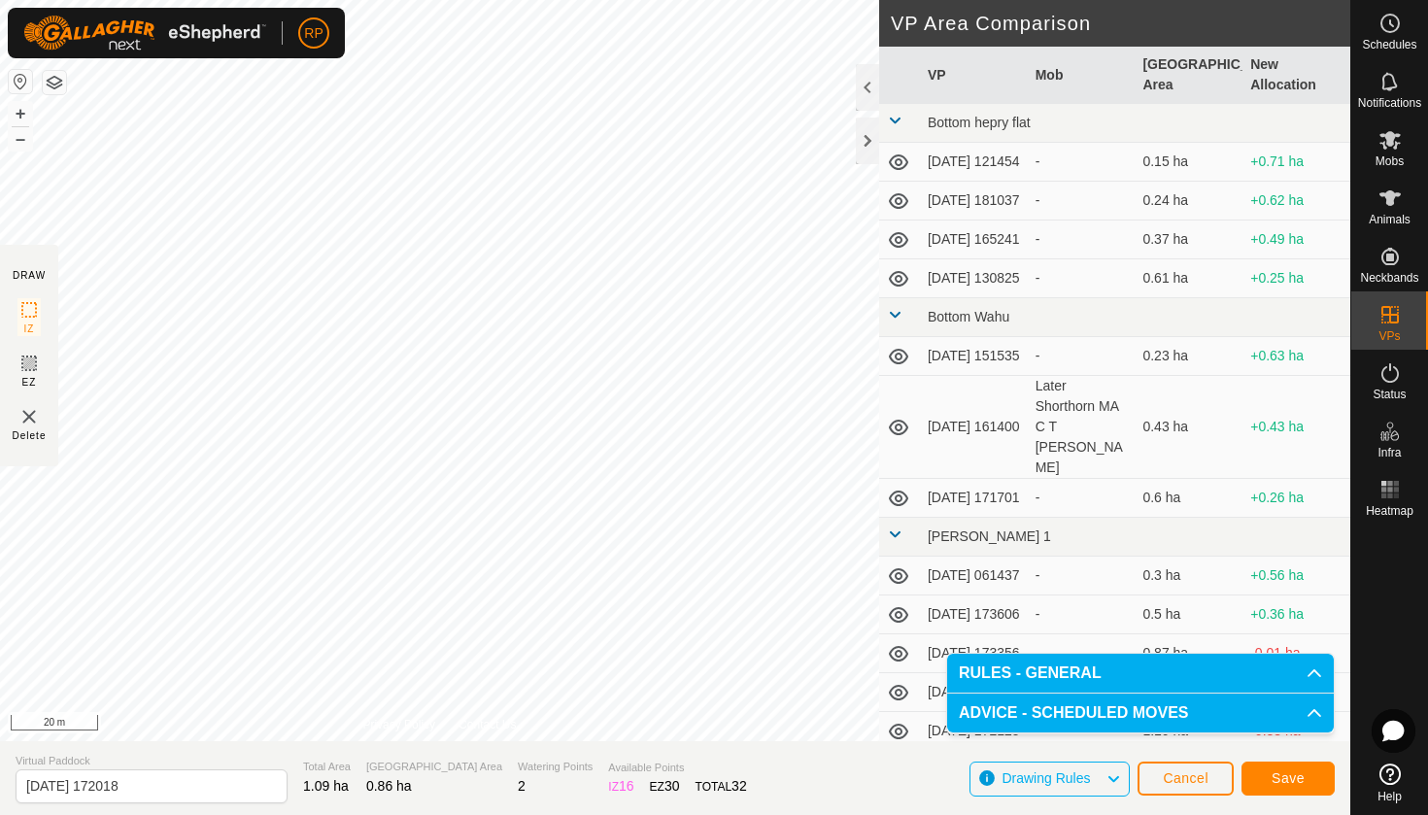
click at [1290, 775] on span "Save" at bounding box center [1287, 778] width 33 height 16
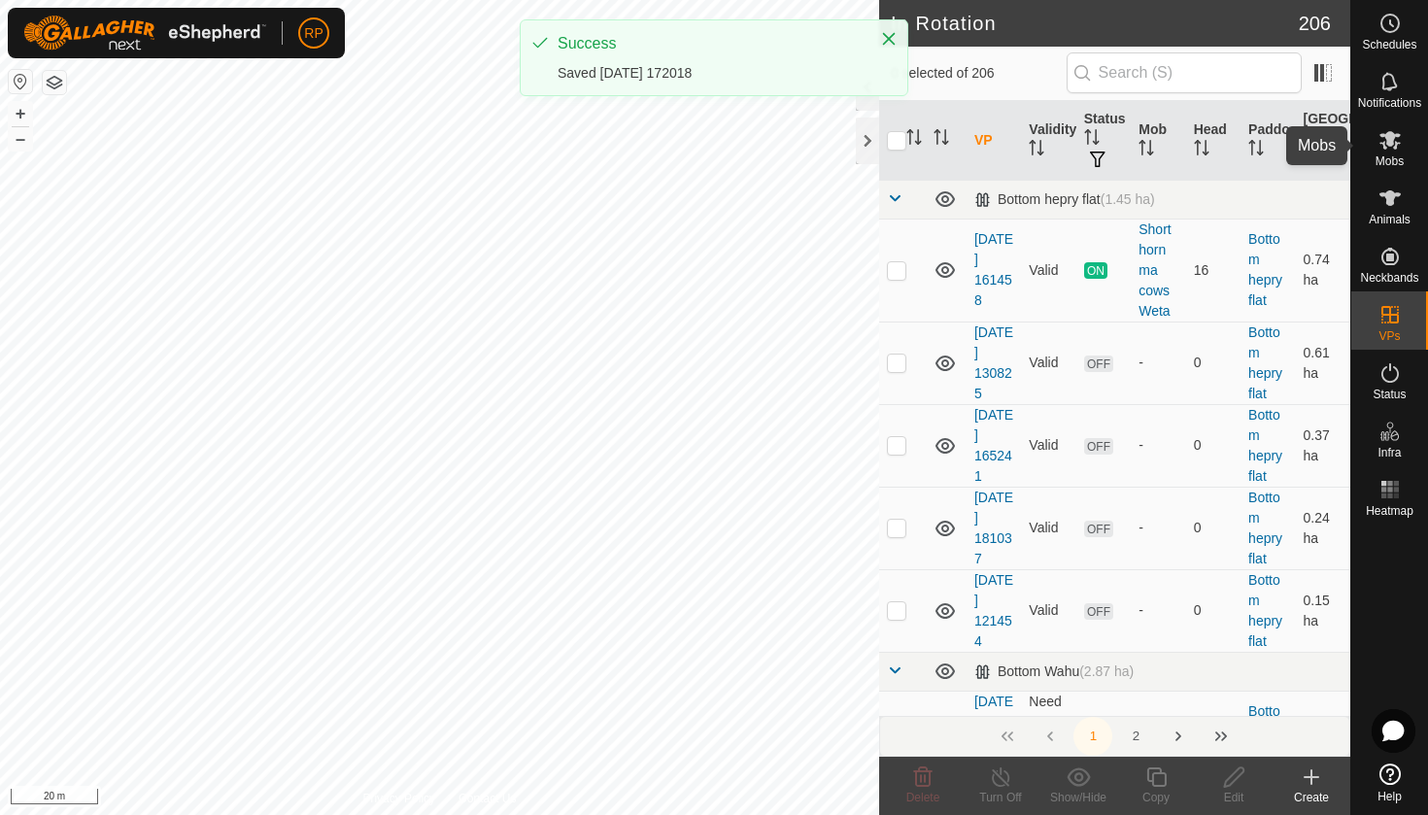
click at [1395, 159] on span "Mobs" at bounding box center [1389, 161] width 28 height 12
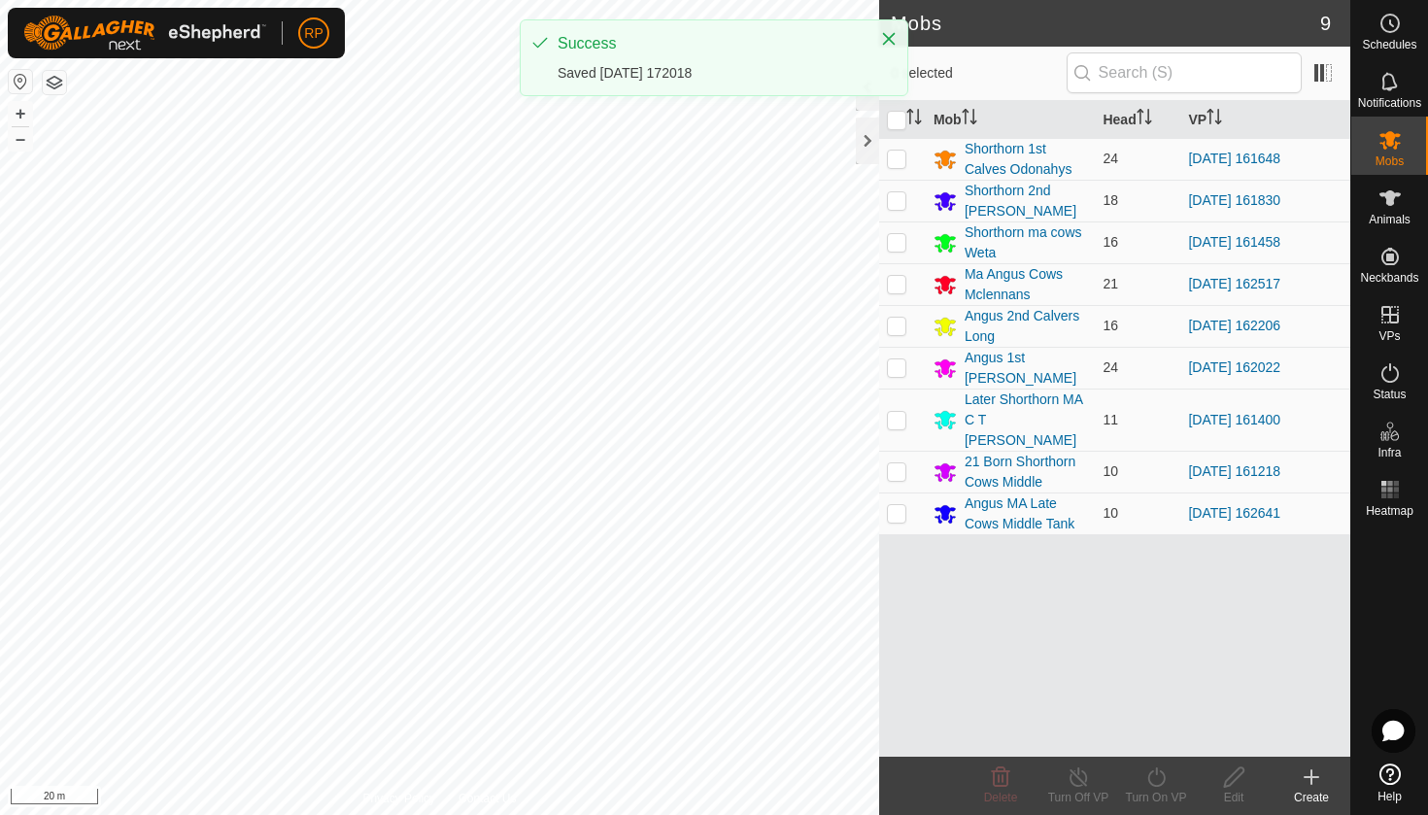
click at [1387, 147] on icon at bounding box center [1389, 139] width 23 height 23
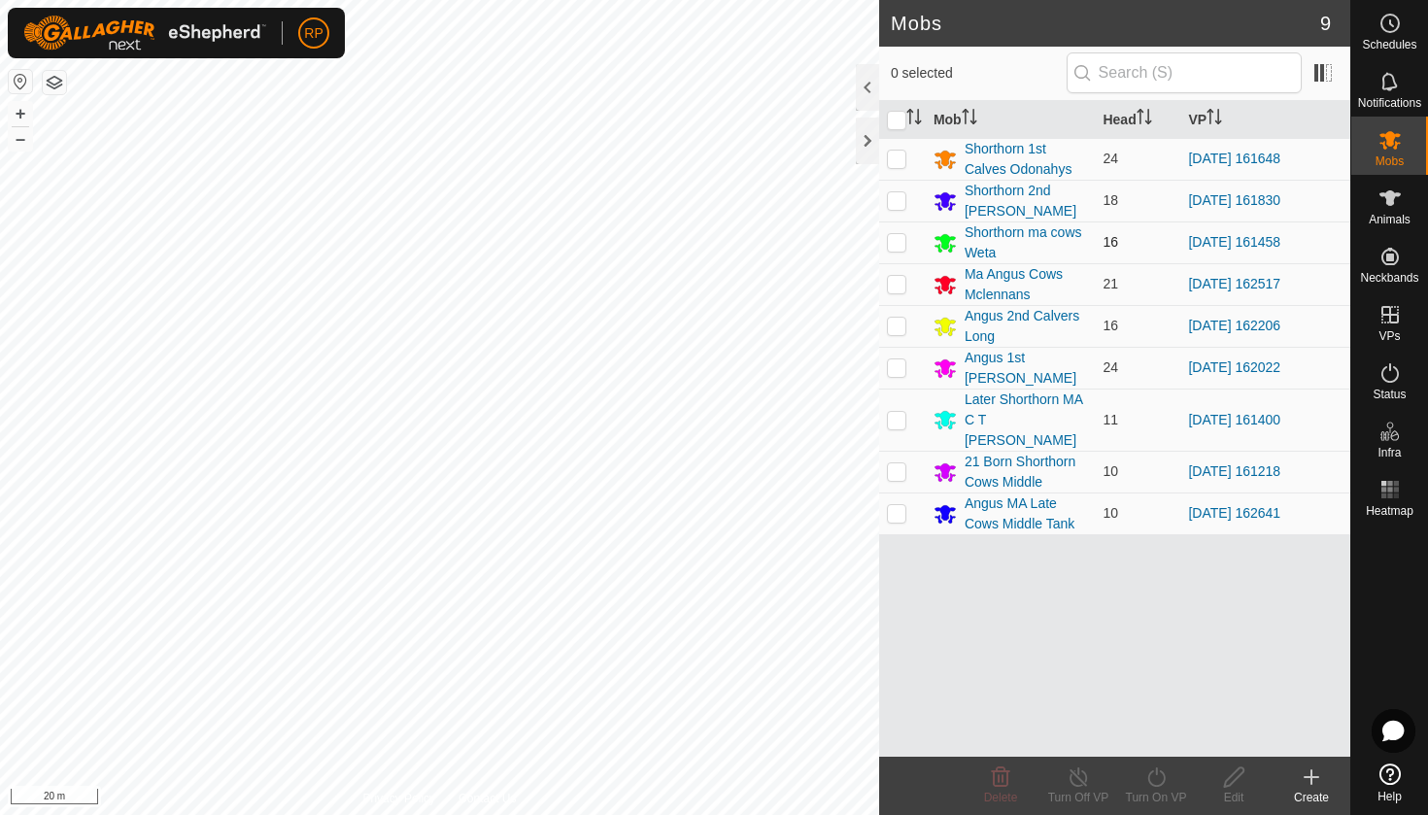
click at [897, 241] on p-checkbox at bounding box center [896, 242] width 19 height 16
checkbox input "true"
click at [1144, 783] on icon at bounding box center [1156, 776] width 24 height 23
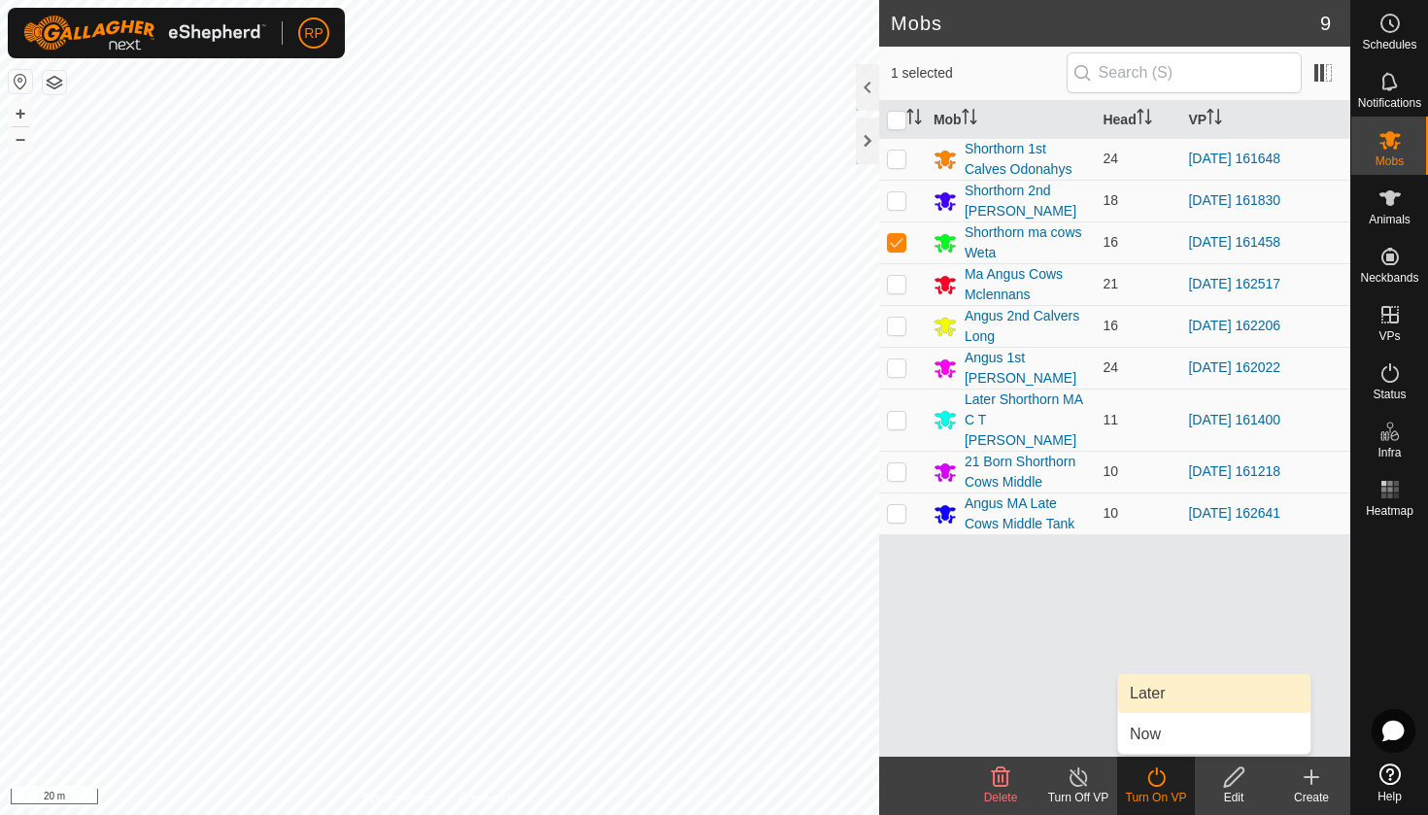
click at [1137, 683] on link "Later" at bounding box center [1214, 693] width 192 height 39
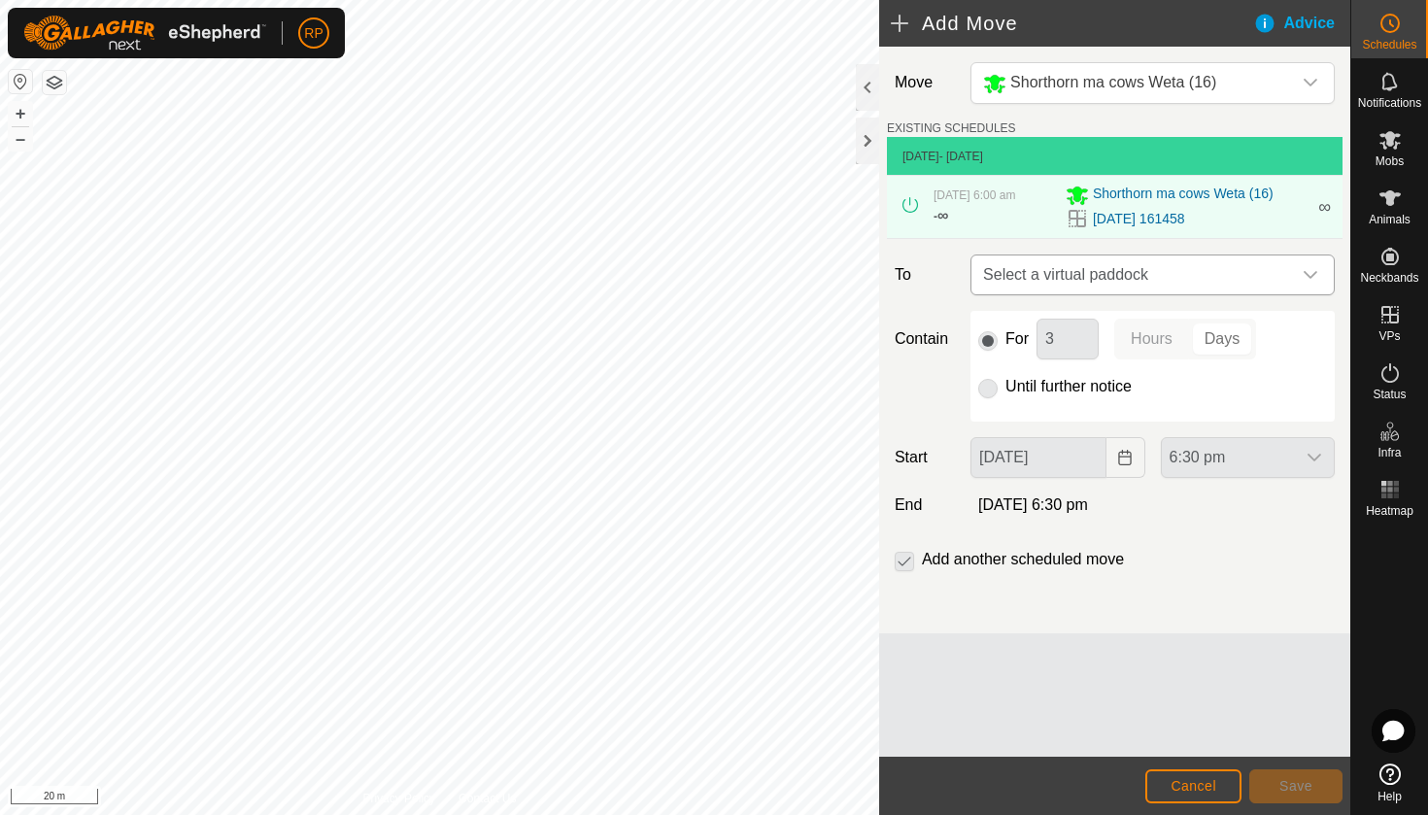
click at [1047, 294] on span "Select a virtual paddock" at bounding box center [1133, 274] width 316 height 39
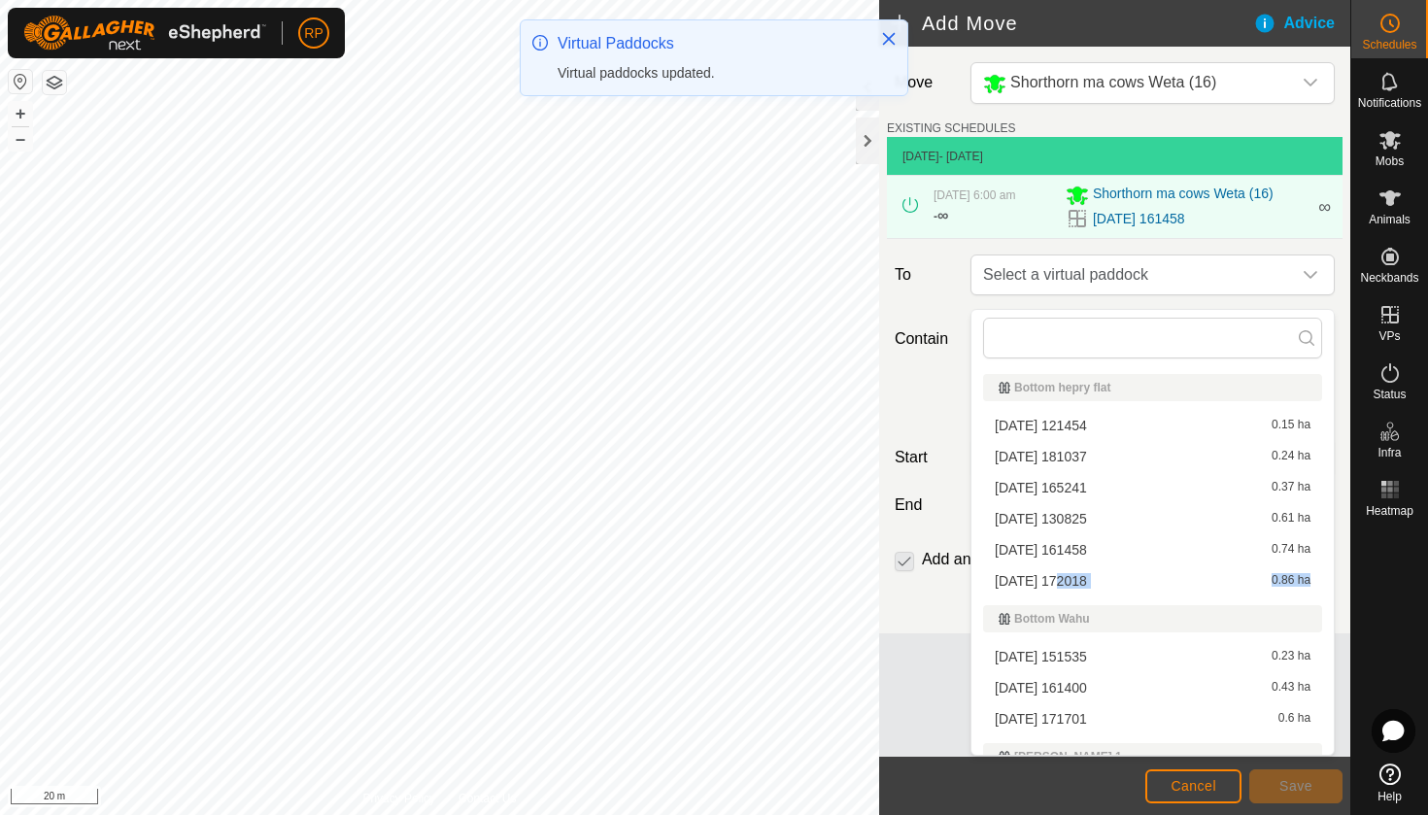
click at [1060, 575] on li "[DATE] 172018 0.86 ha" at bounding box center [1152, 580] width 339 height 29
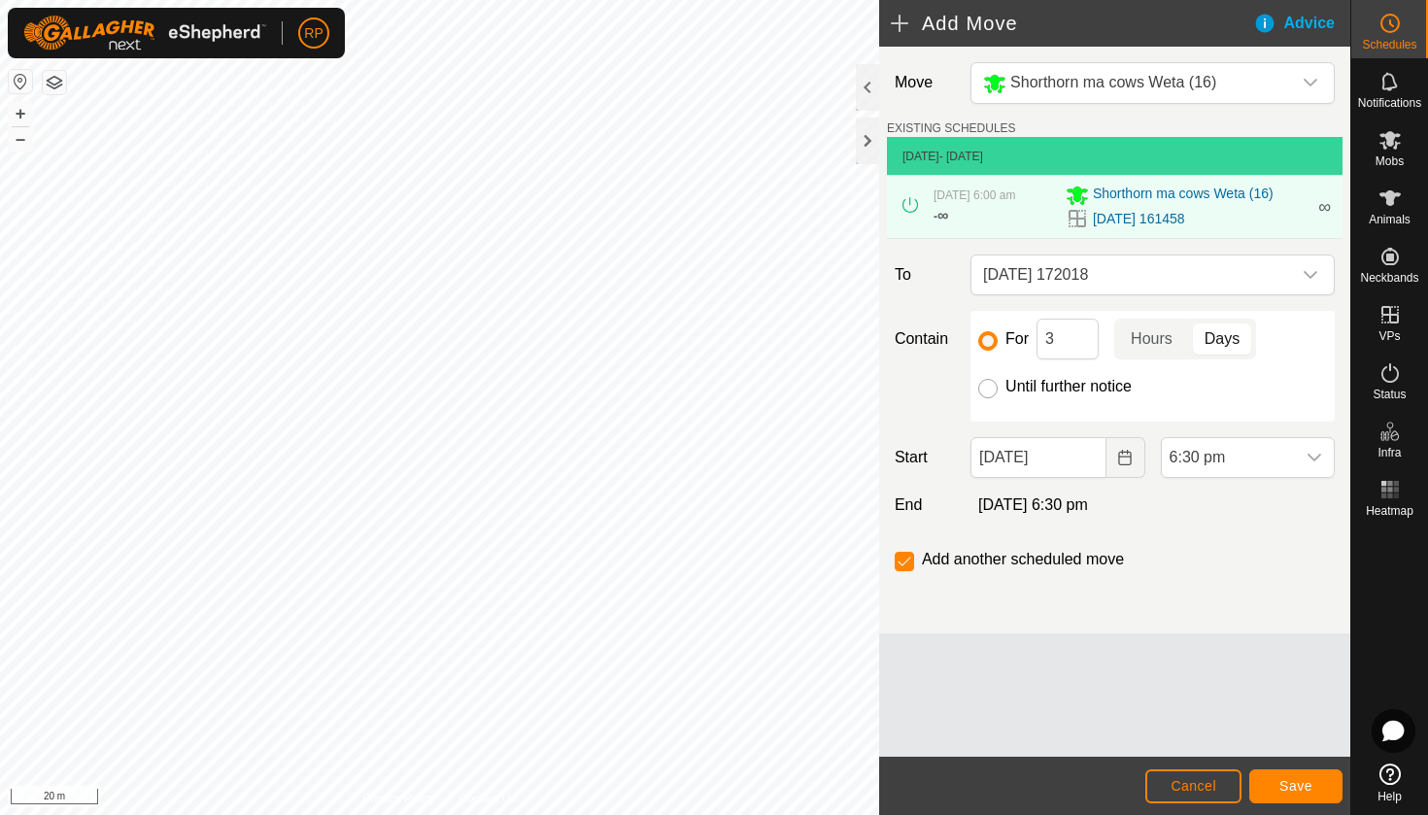
click at [986, 397] on input "Until further notice" at bounding box center [987, 388] width 19 height 19
radio input "true"
checkbox input "false"
click at [1022, 477] on input "[DATE]" at bounding box center [1037, 457] width 135 height 41
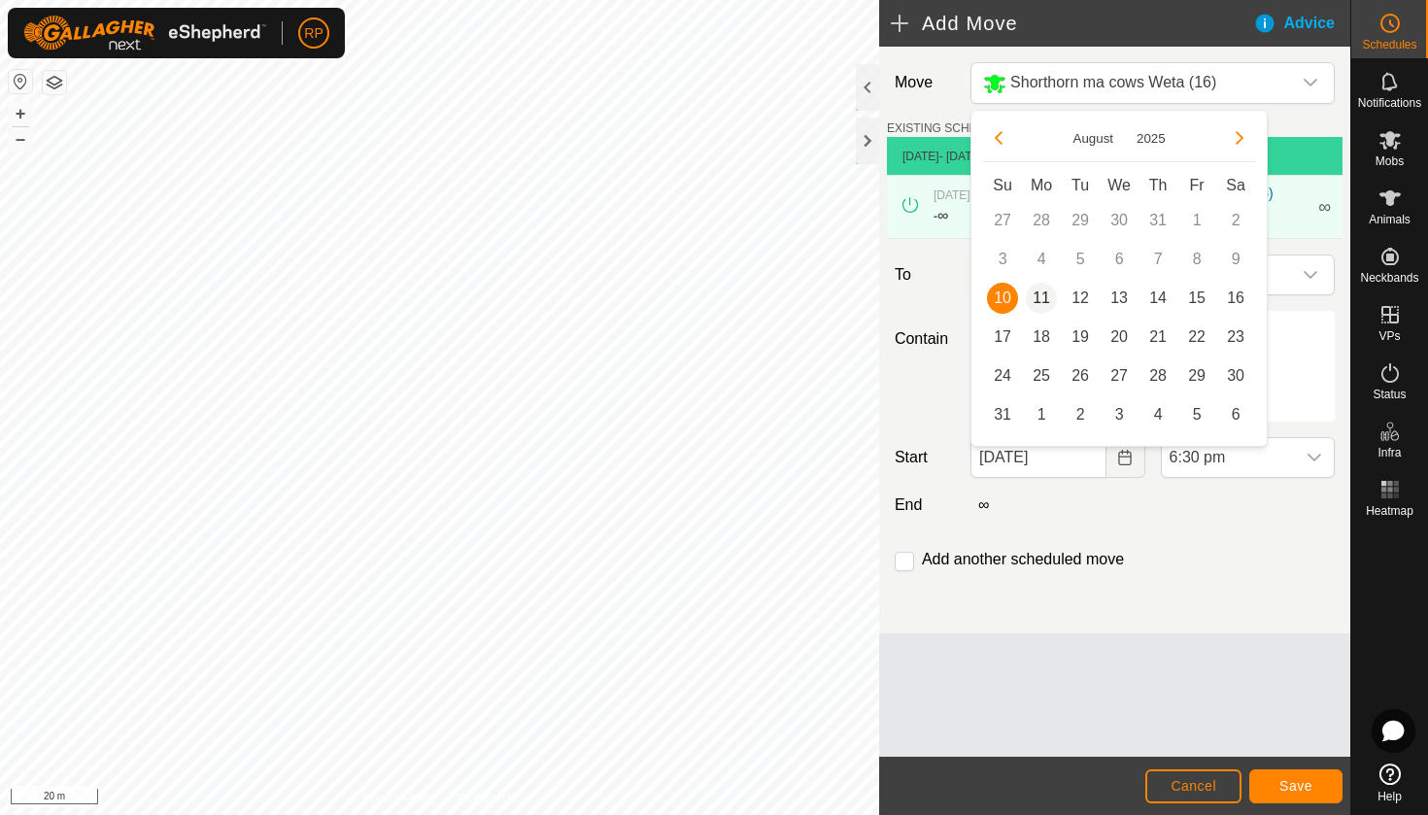
click at [1046, 292] on span "11" at bounding box center [1041, 298] width 31 height 31
type input "[DATE]"
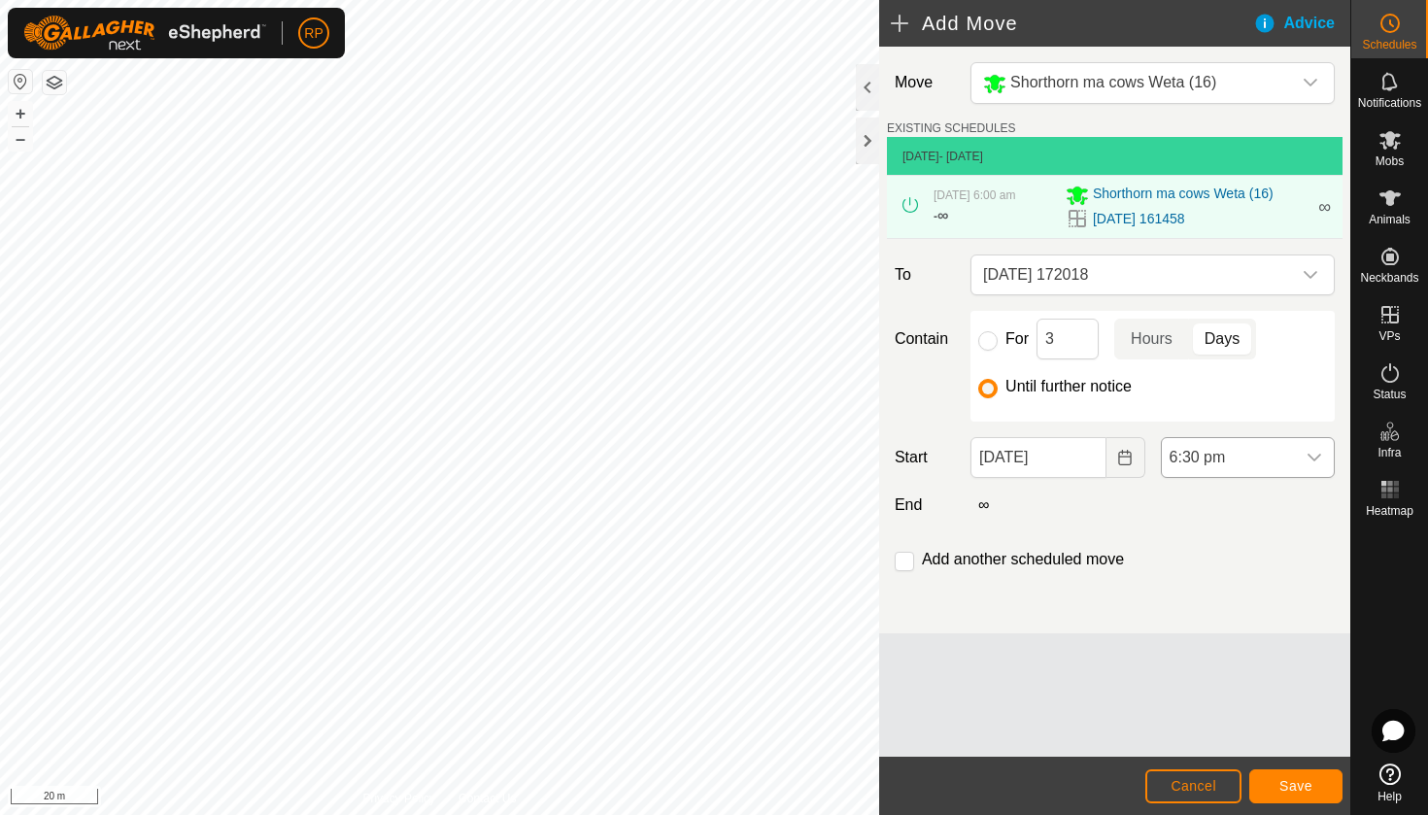
click at [1232, 474] on span "6:30 pm" at bounding box center [1228, 457] width 133 height 39
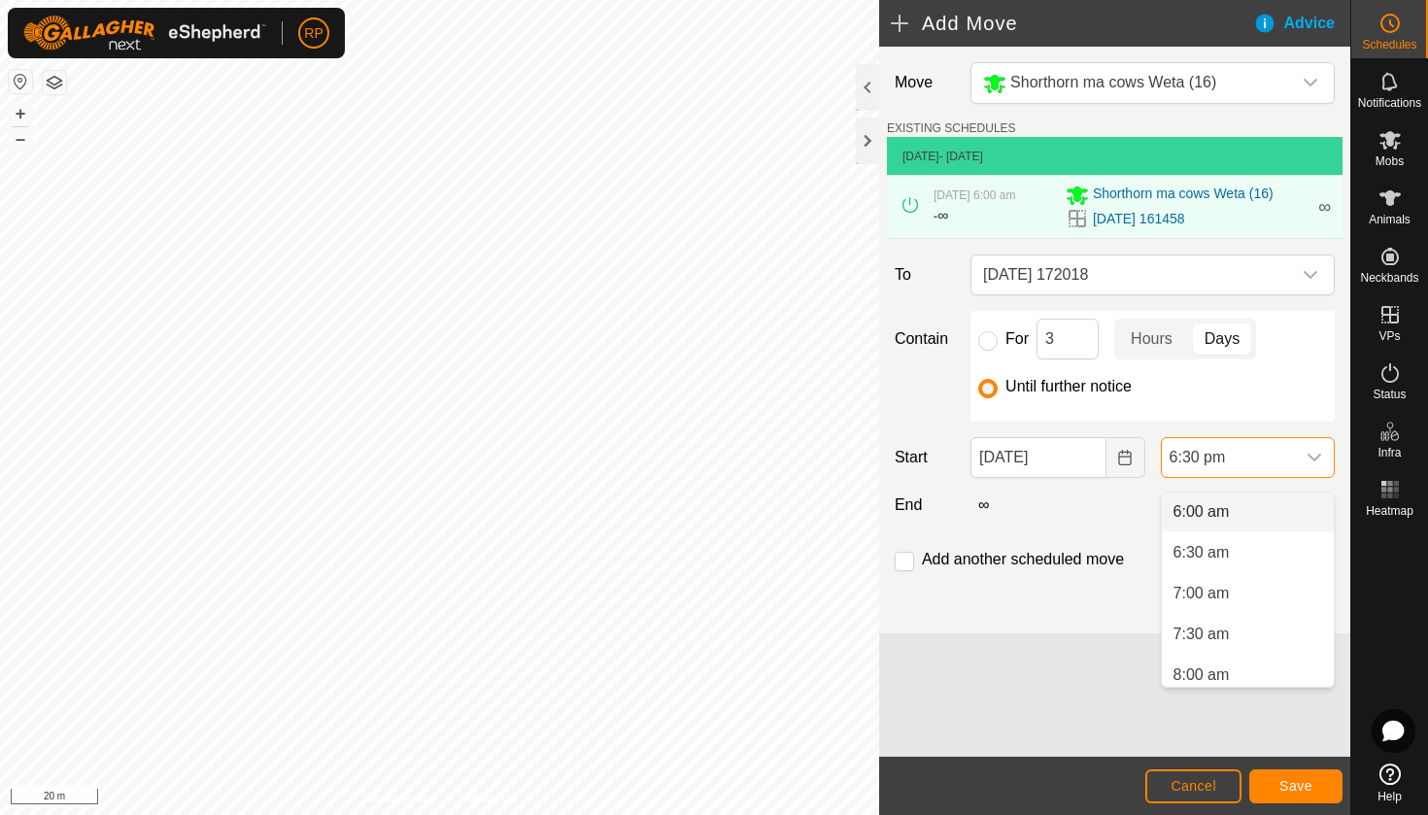
click at [1210, 514] on li "6:00 am" at bounding box center [1248, 511] width 172 height 39
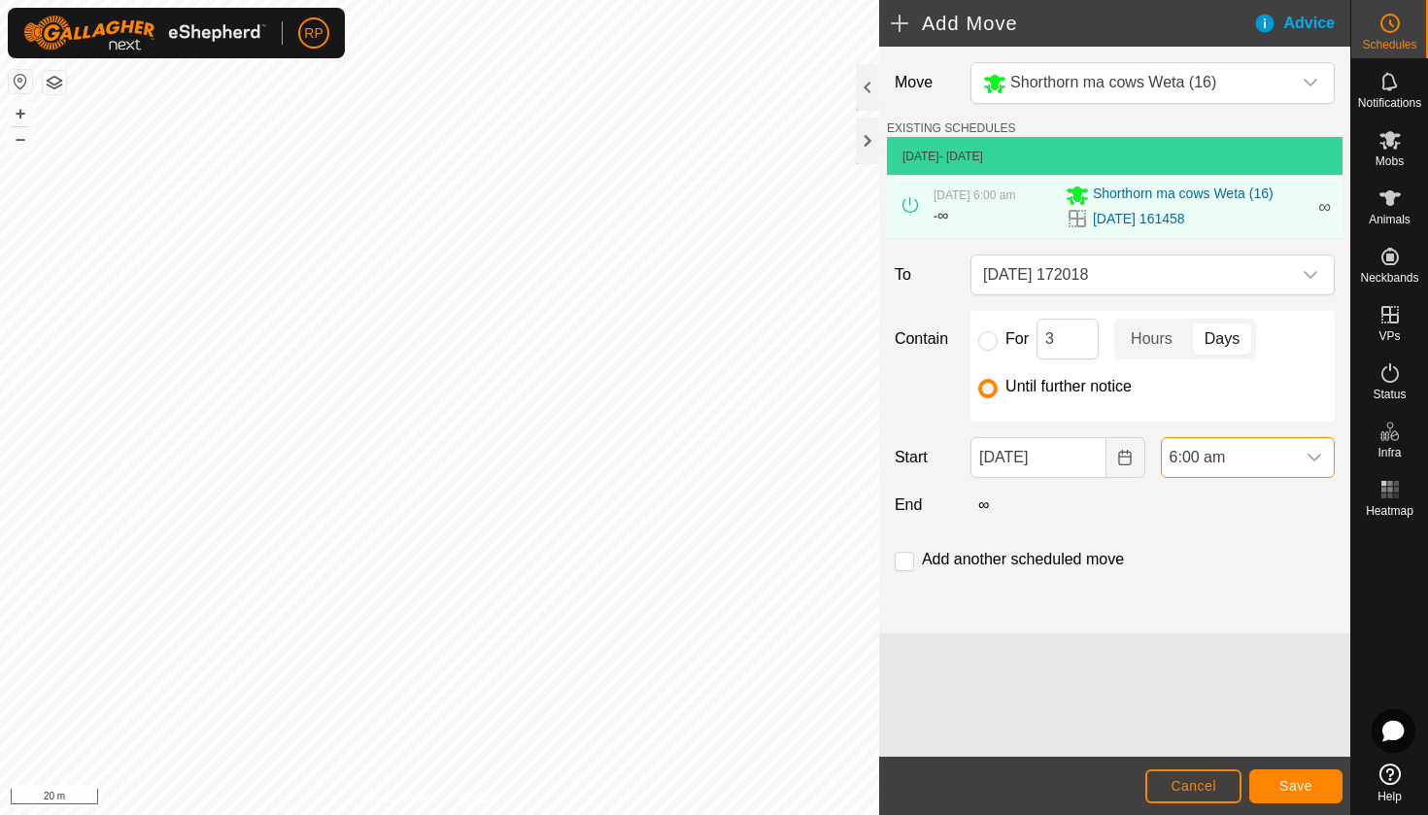
scroll to position [1354, 0]
click at [1295, 788] on span "Save" at bounding box center [1295, 786] width 33 height 16
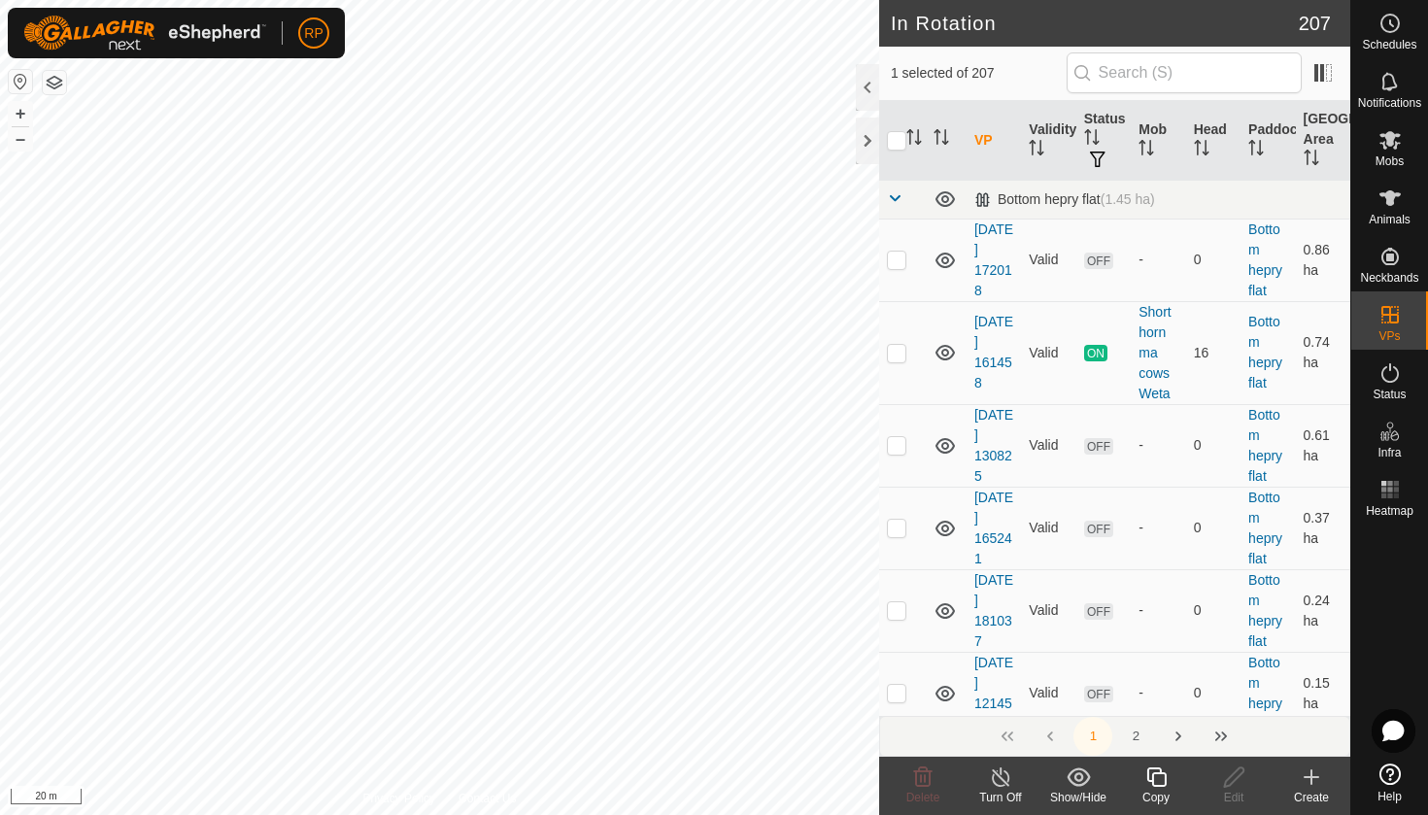
click at [1168, 780] on copy-svg-icon at bounding box center [1156, 776] width 78 height 23
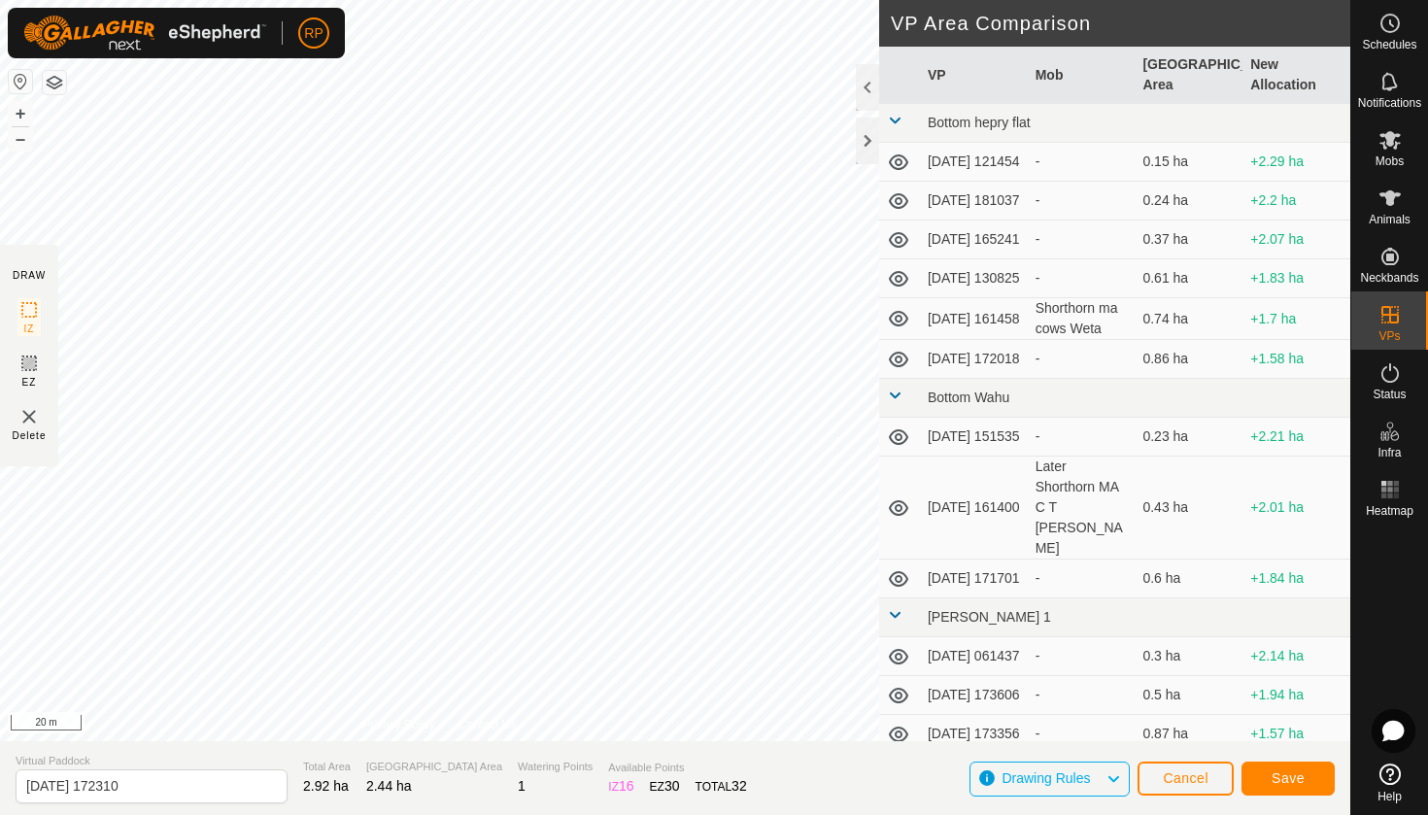
click at [1281, 775] on span "Save" at bounding box center [1287, 778] width 33 height 16
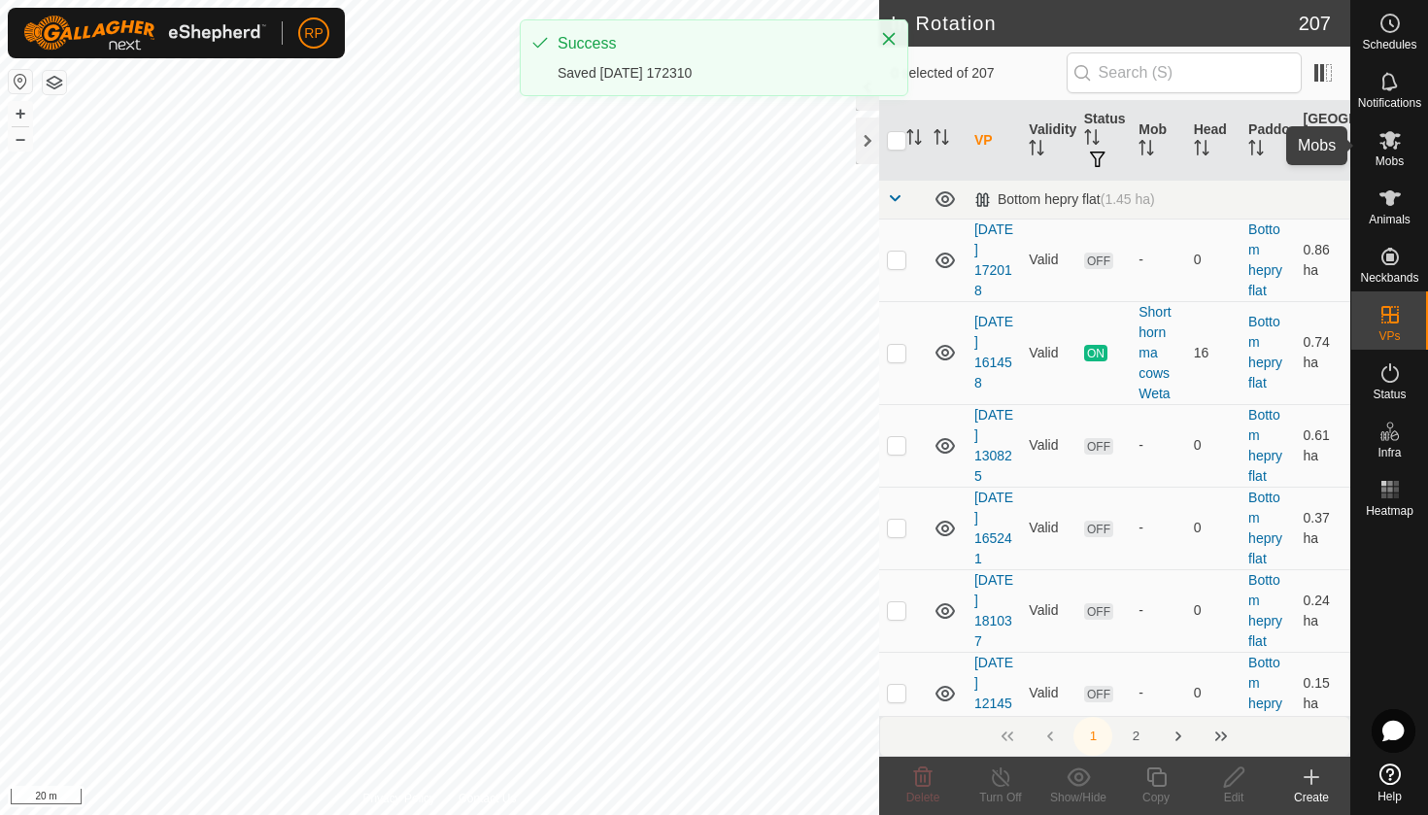
click at [1401, 152] on es-mob-svg-icon at bounding box center [1389, 139] width 35 height 31
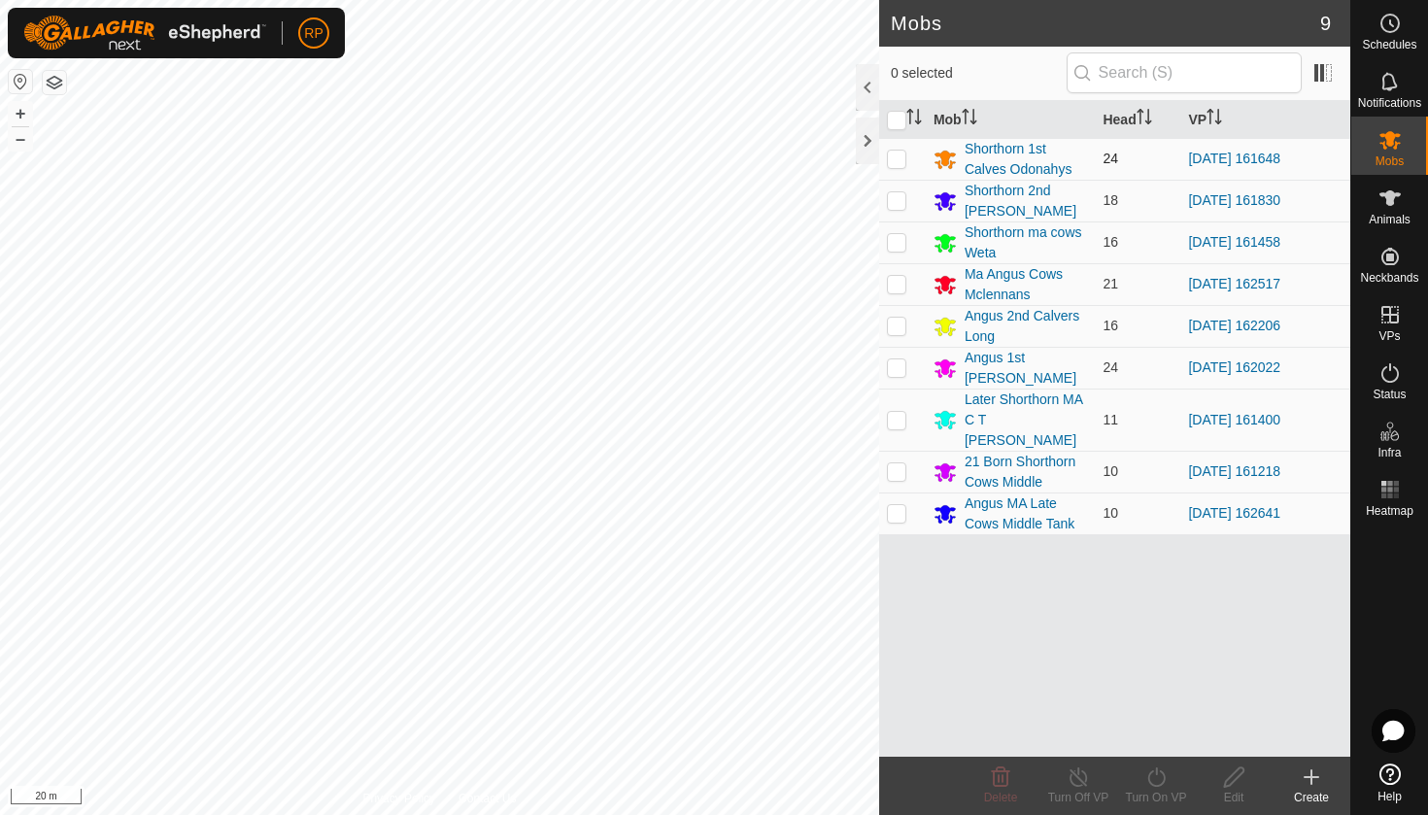
click at [898, 167] on td at bounding box center [902, 159] width 47 height 42
checkbox input "true"
click at [1139, 789] on div "Turn On VP" at bounding box center [1156, 797] width 78 height 17
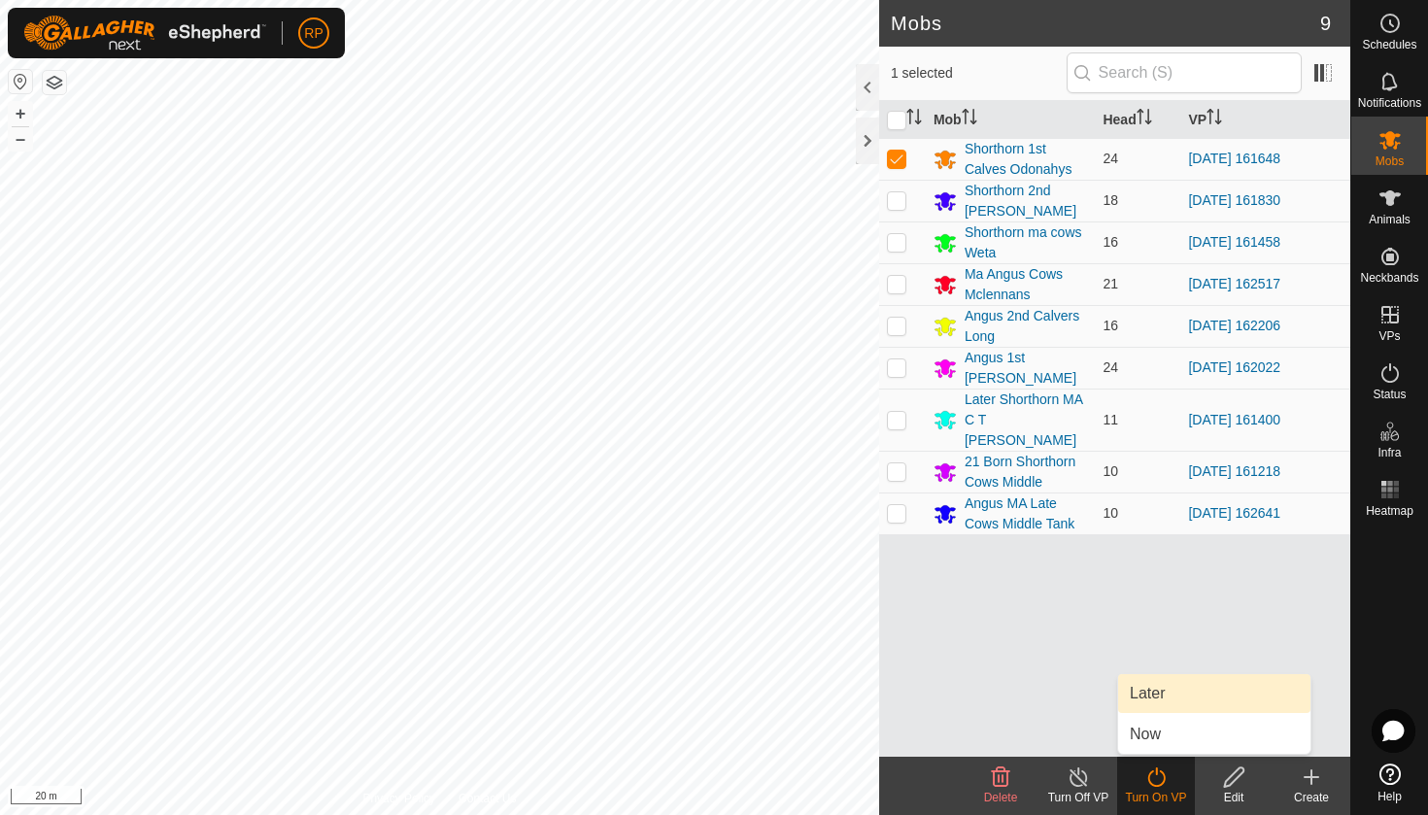
click at [1164, 693] on link "Later" at bounding box center [1214, 693] width 192 height 39
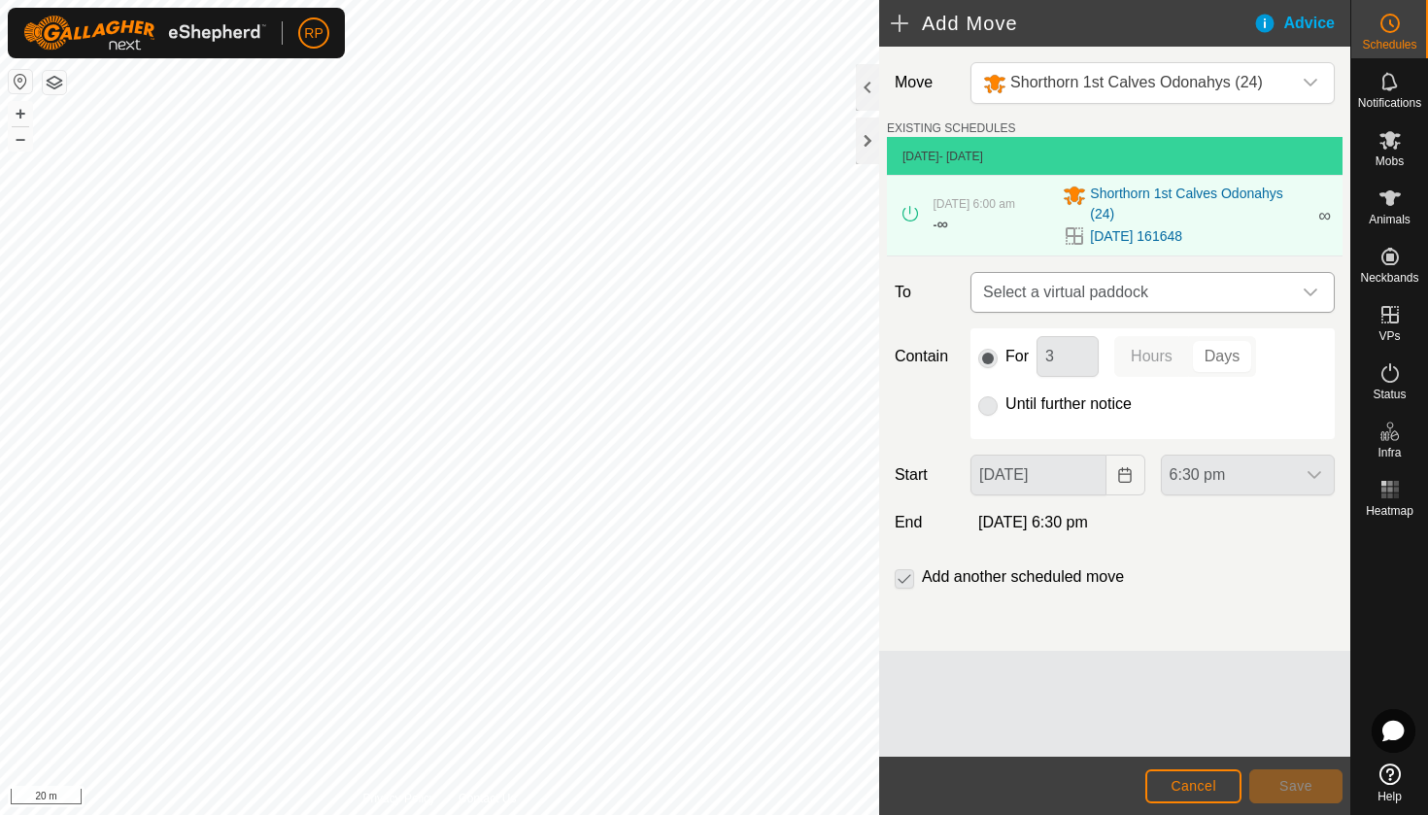
click at [1116, 288] on span "Select a virtual paddock" at bounding box center [1133, 292] width 316 height 39
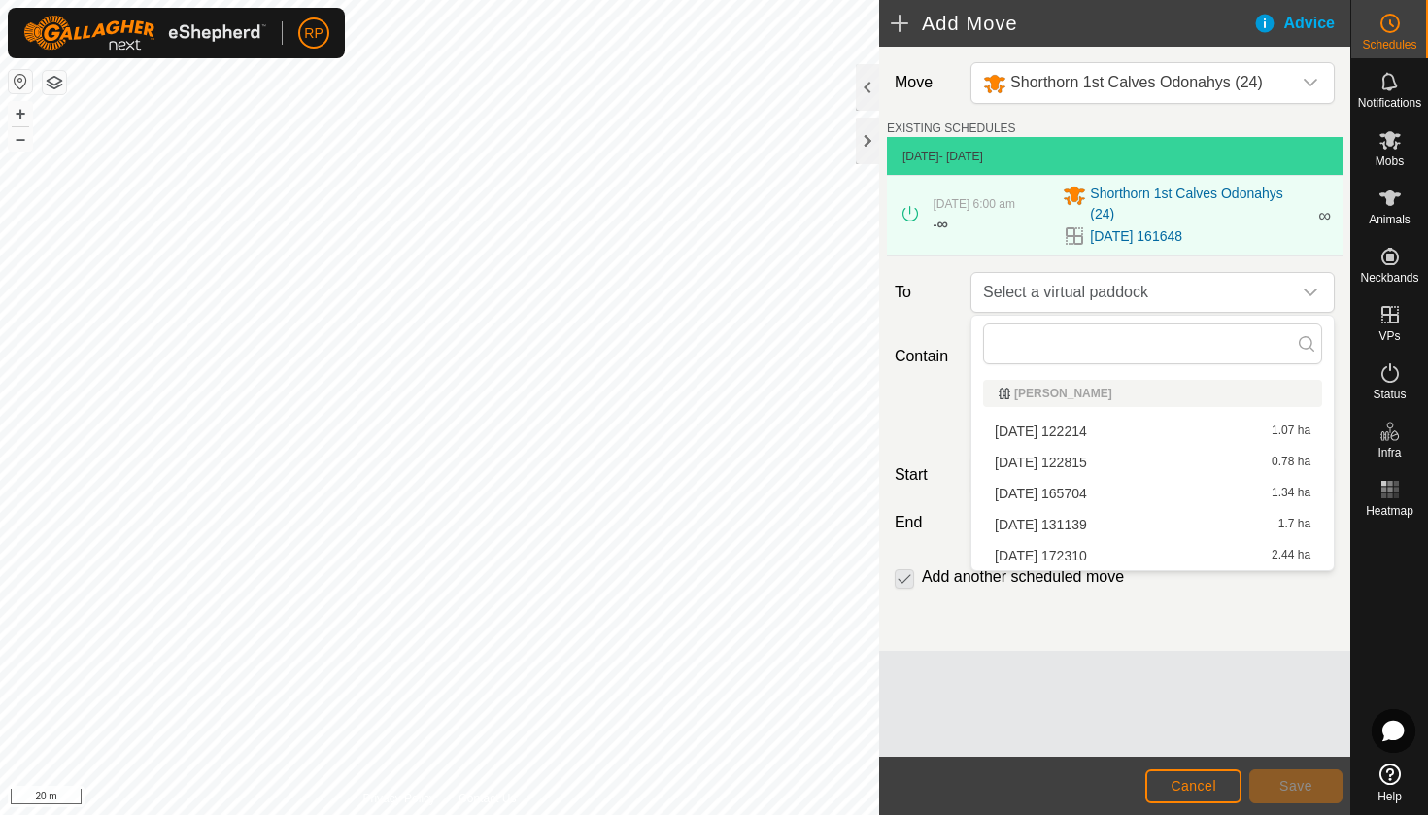
click at [1081, 553] on li "[DATE] 172310 2.44 ha" at bounding box center [1152, 555] width 339 height 29
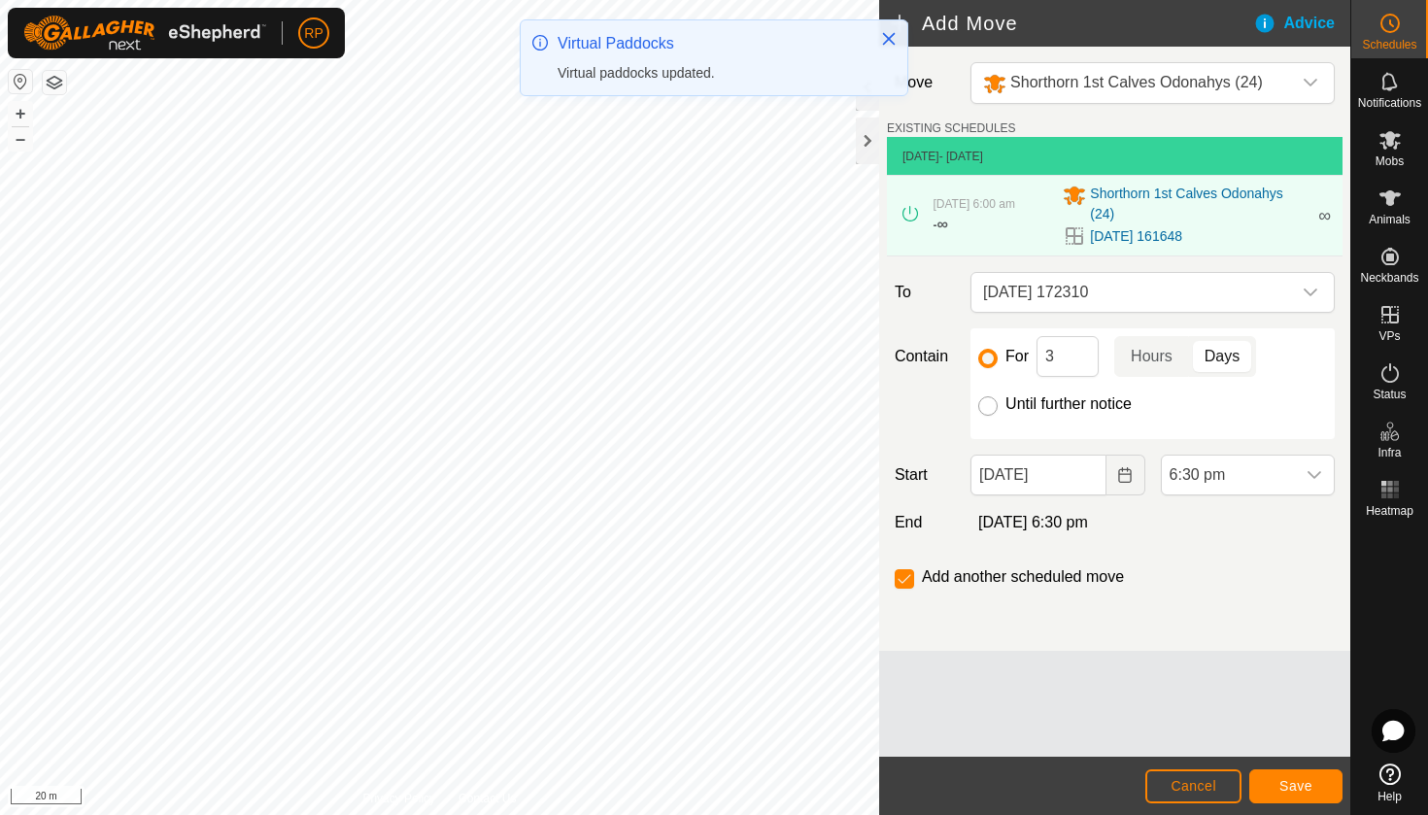
click at [982, 397] on input "Until further notice" at bounding box center [987, 405] width 19 height 19
radio input "true"
checkbox input "false"
click at [1053, 470] on input "[DATE]" at bounding box center [1037, 475] width 135 height 41
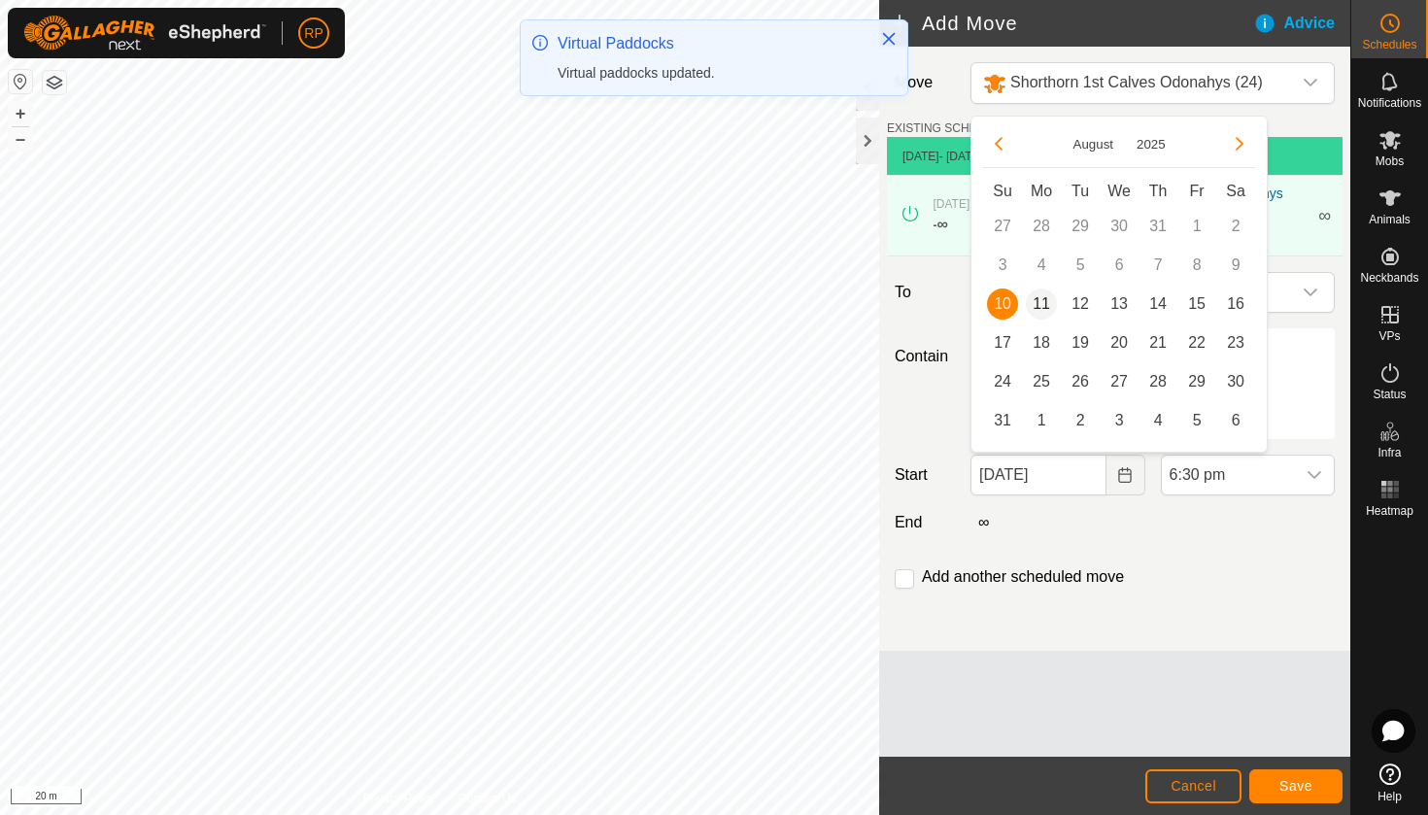
click at [1042, 302] on span "11" at bounding box center [1041, 303] width 31 height 31
type input "[DATE]"
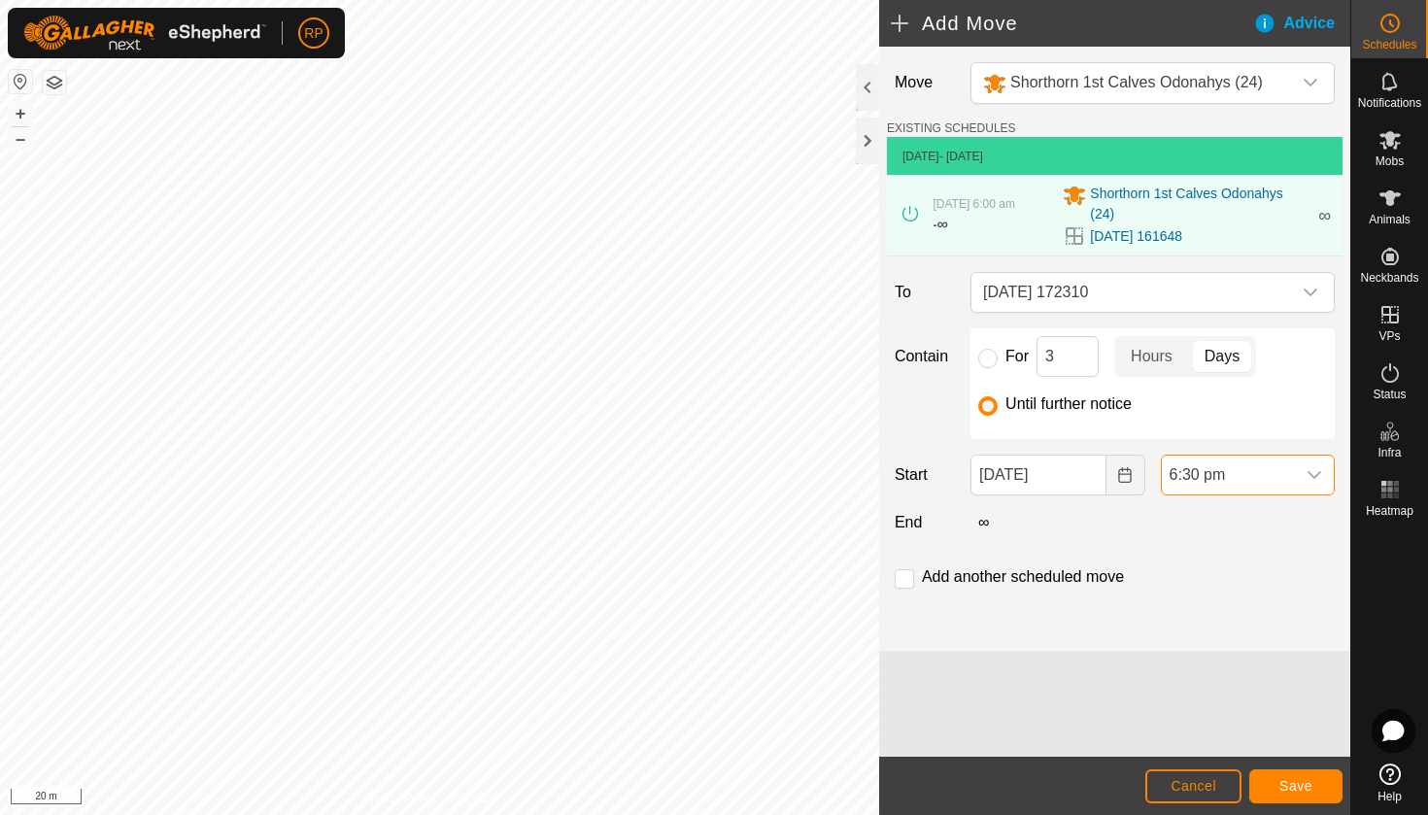
click at [1202, 482] on span "6:30 pm" at bounding box center [1228, 475] width 133 height 39
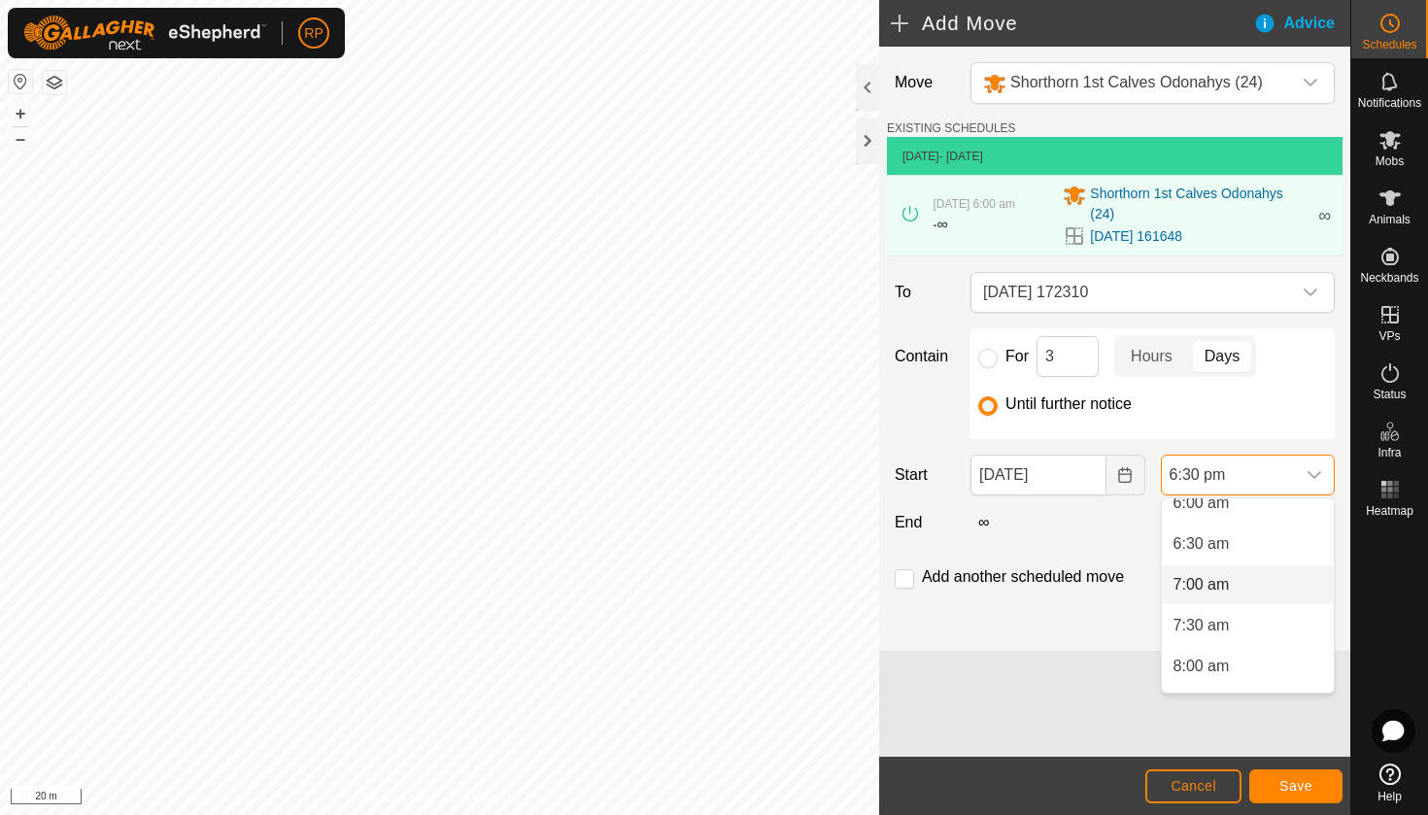
scroll to position [490, 0]
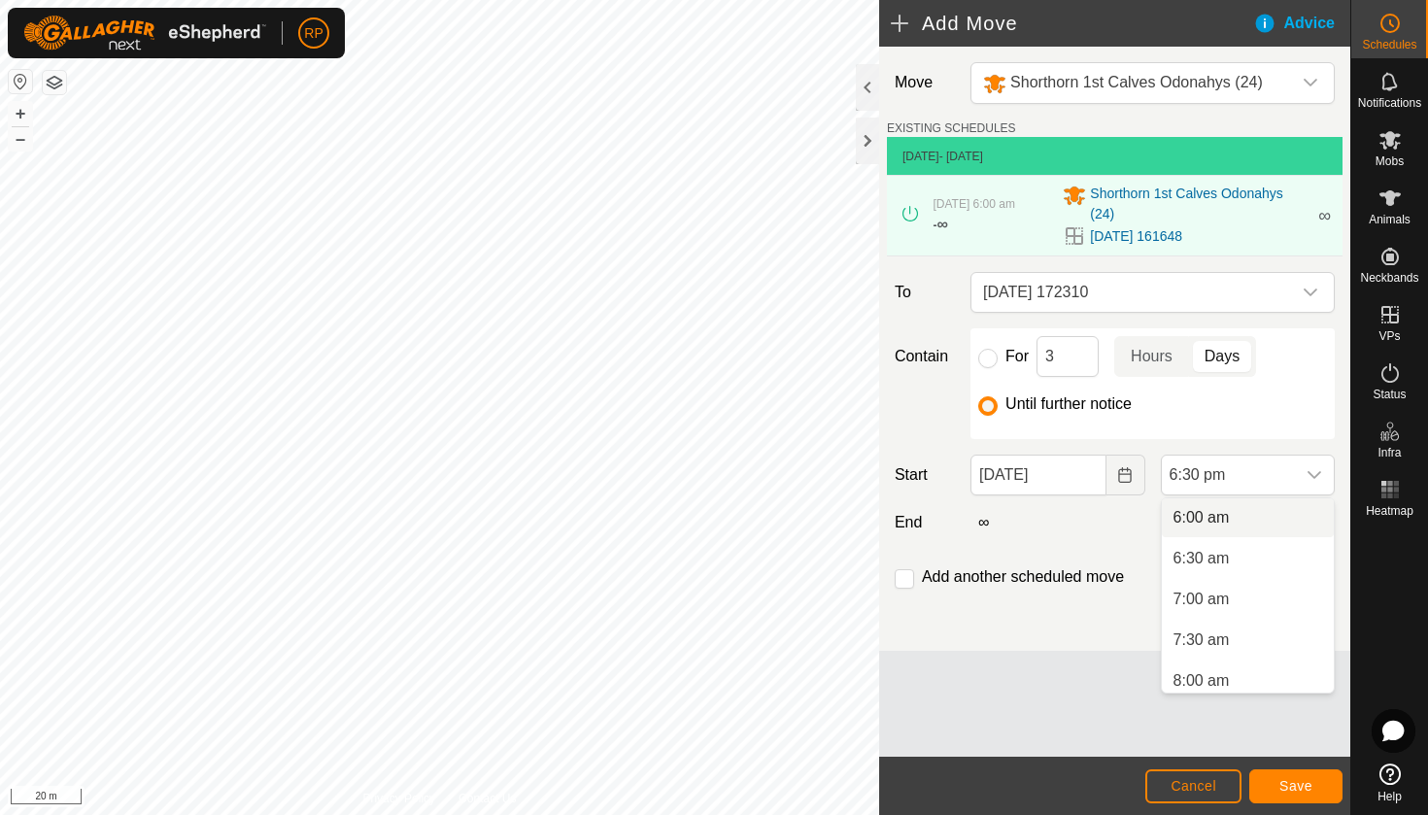
click at [1224, 514] on li "6:00 am" at bounding box center [1248, 517] width 172 height 39
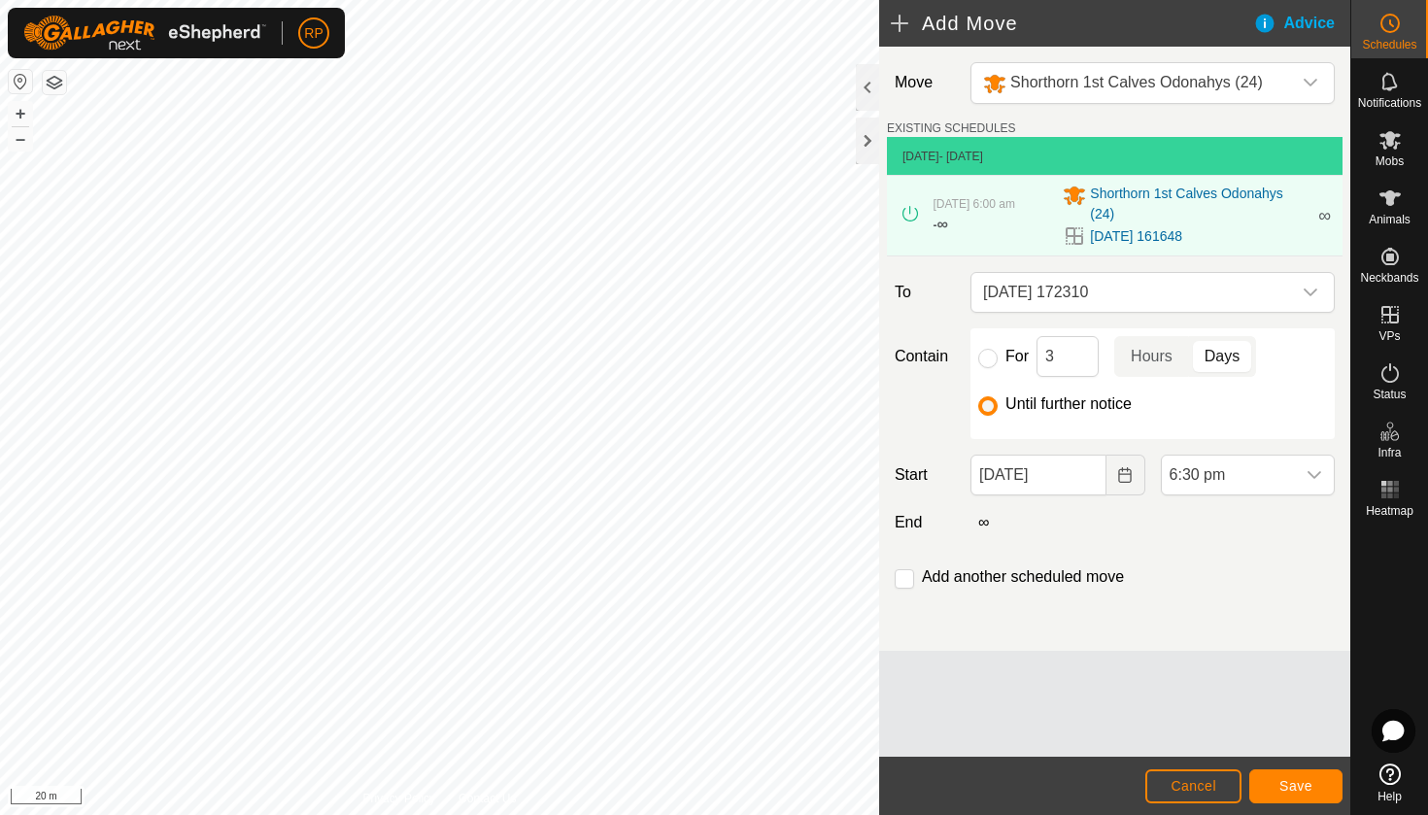
scroll to position [1354, 0]
click at [1289, 786] on span "Save" at bounding box center [1295, 786] width 33 height 16
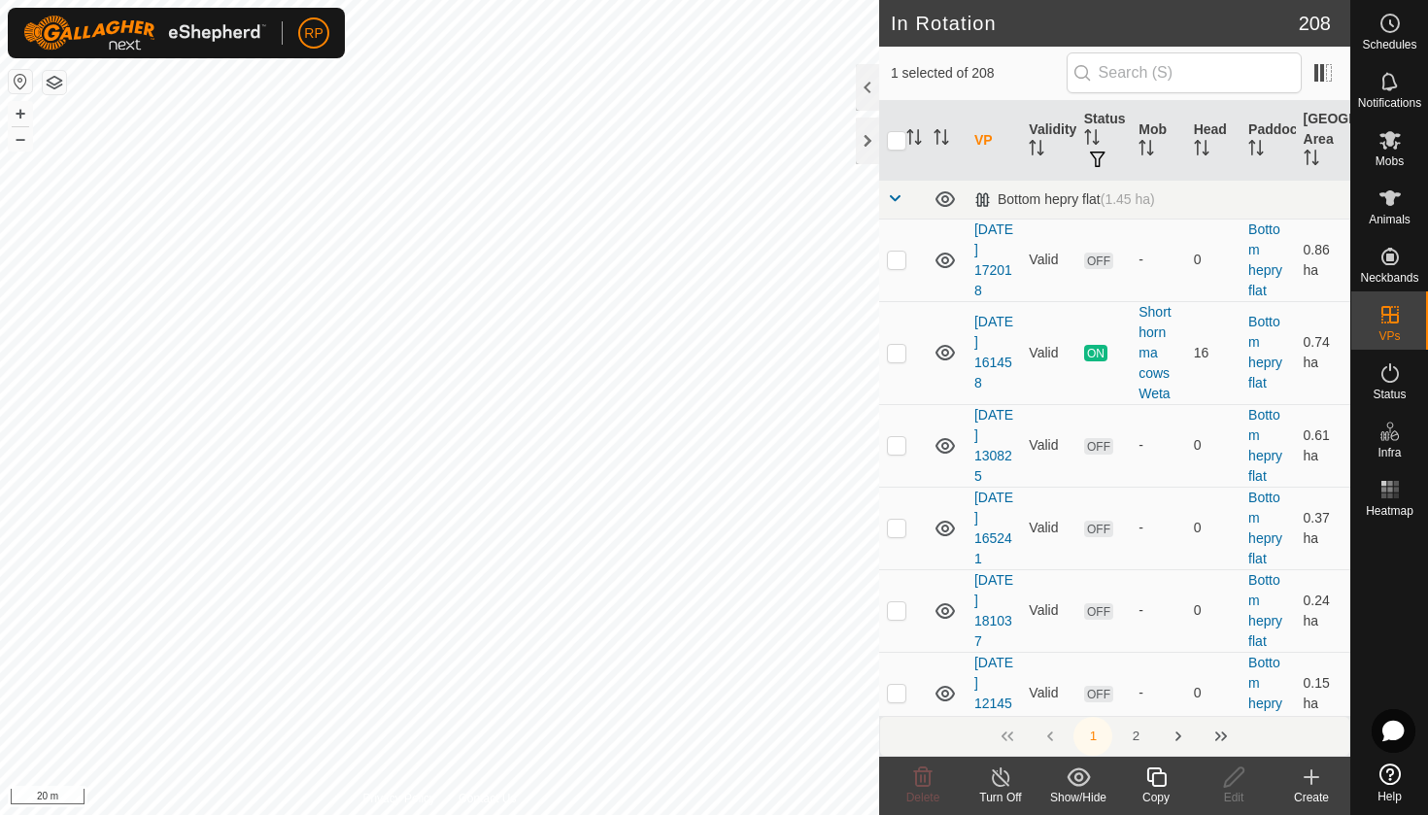
click at [1157, 786] on icon at bounding box center [1155, 776] width 19 height 19
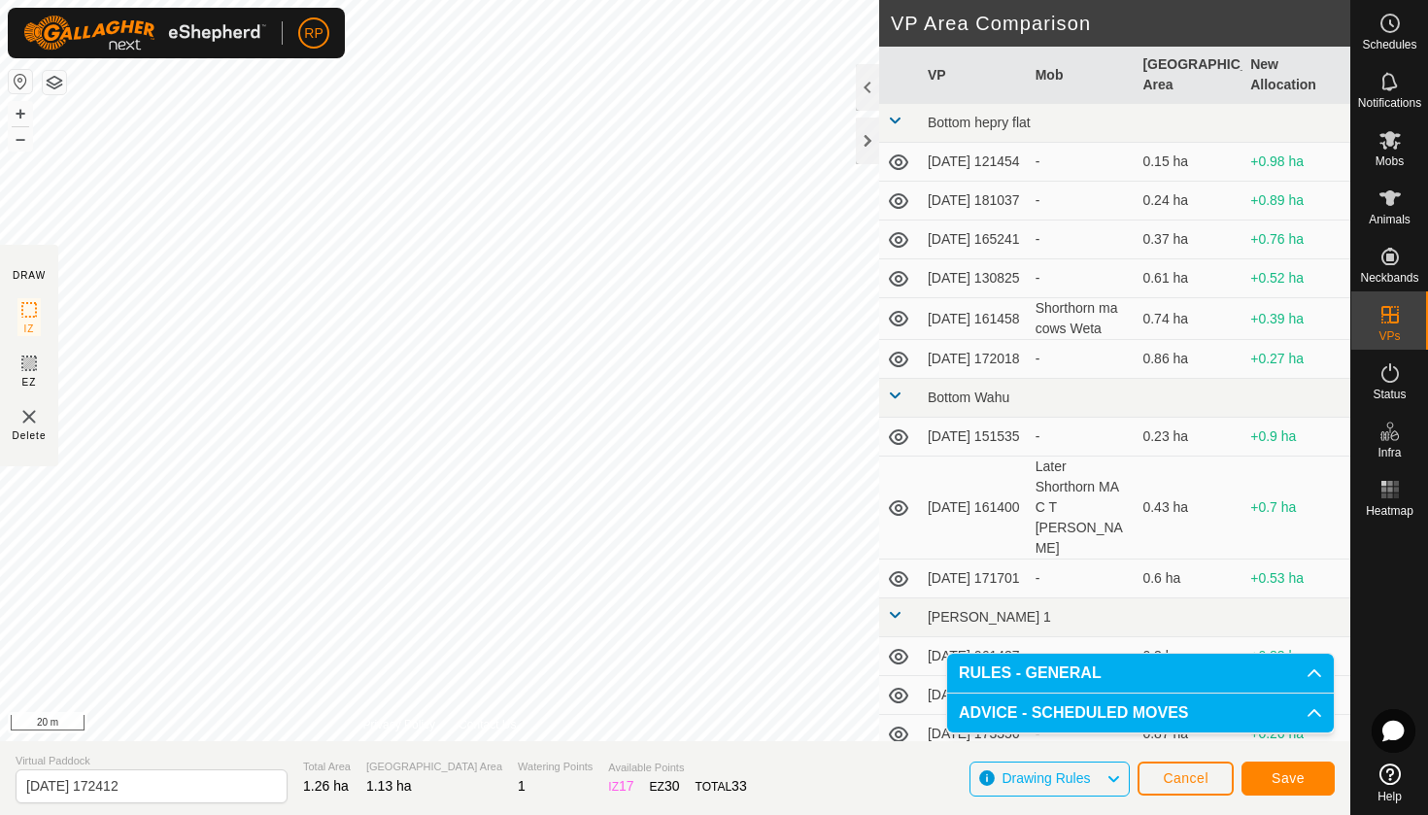
click at [1288, 782] on span "Save" at bounding box center [1287, 778] width 33 height 16
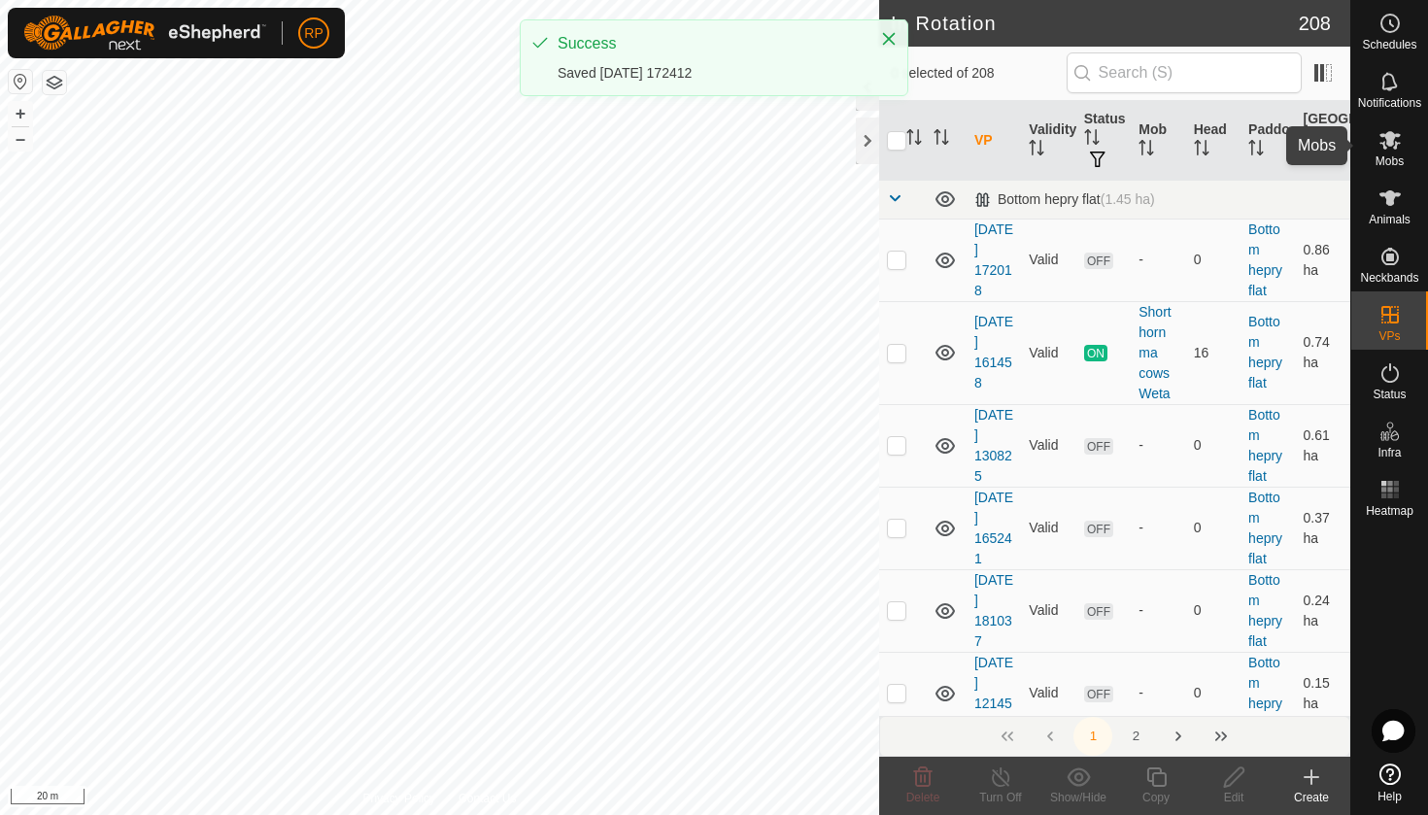
click at [1400, 146] on icon at bounding box center [1389, 139] width 23 height 23
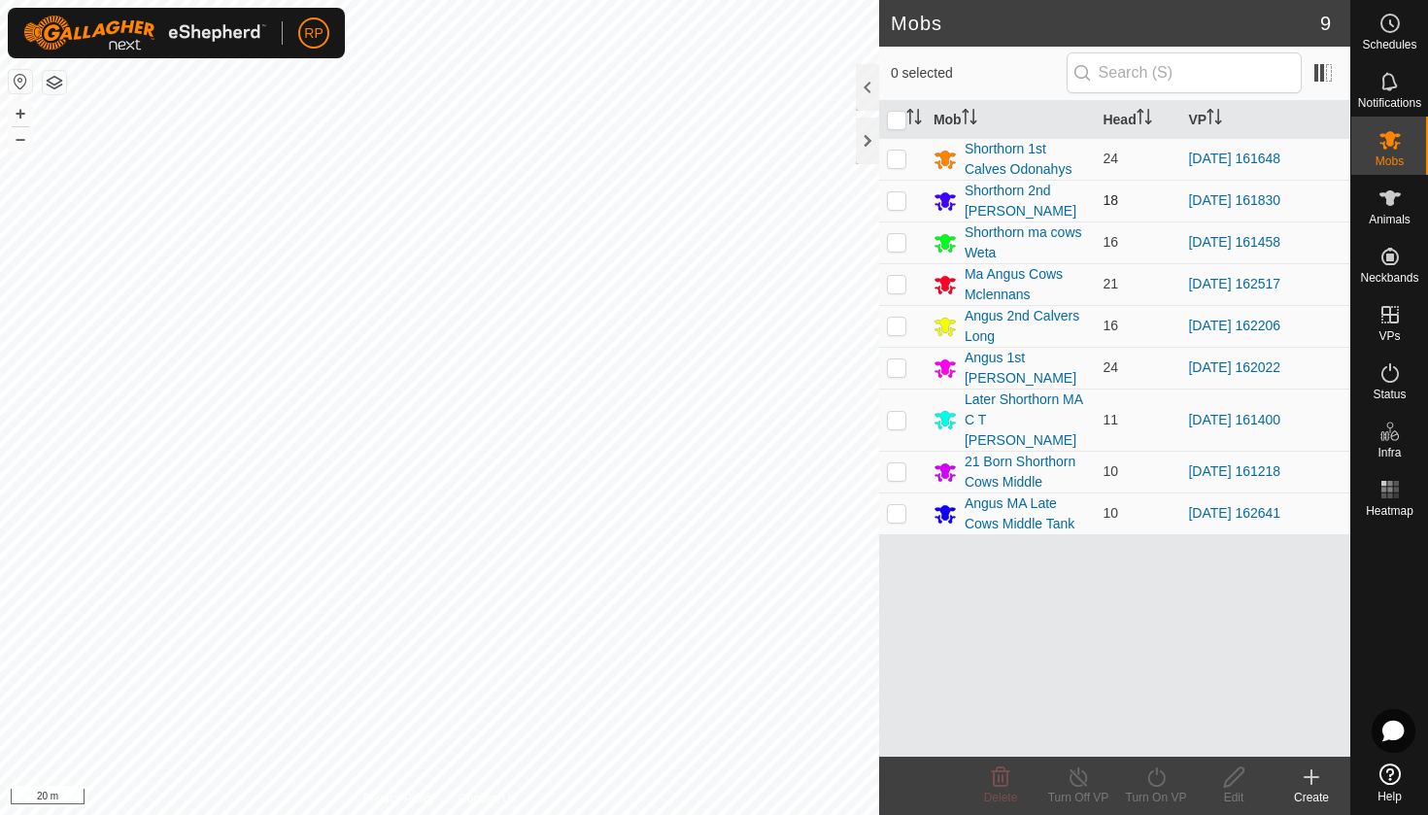
click at [892, 203] on p-checkbox at bounding box center [896, 200] width 19 height 16
checkbox input "true"
click at [1152, 782] on icon at bounding box center [1156, 776] width 24 height 23
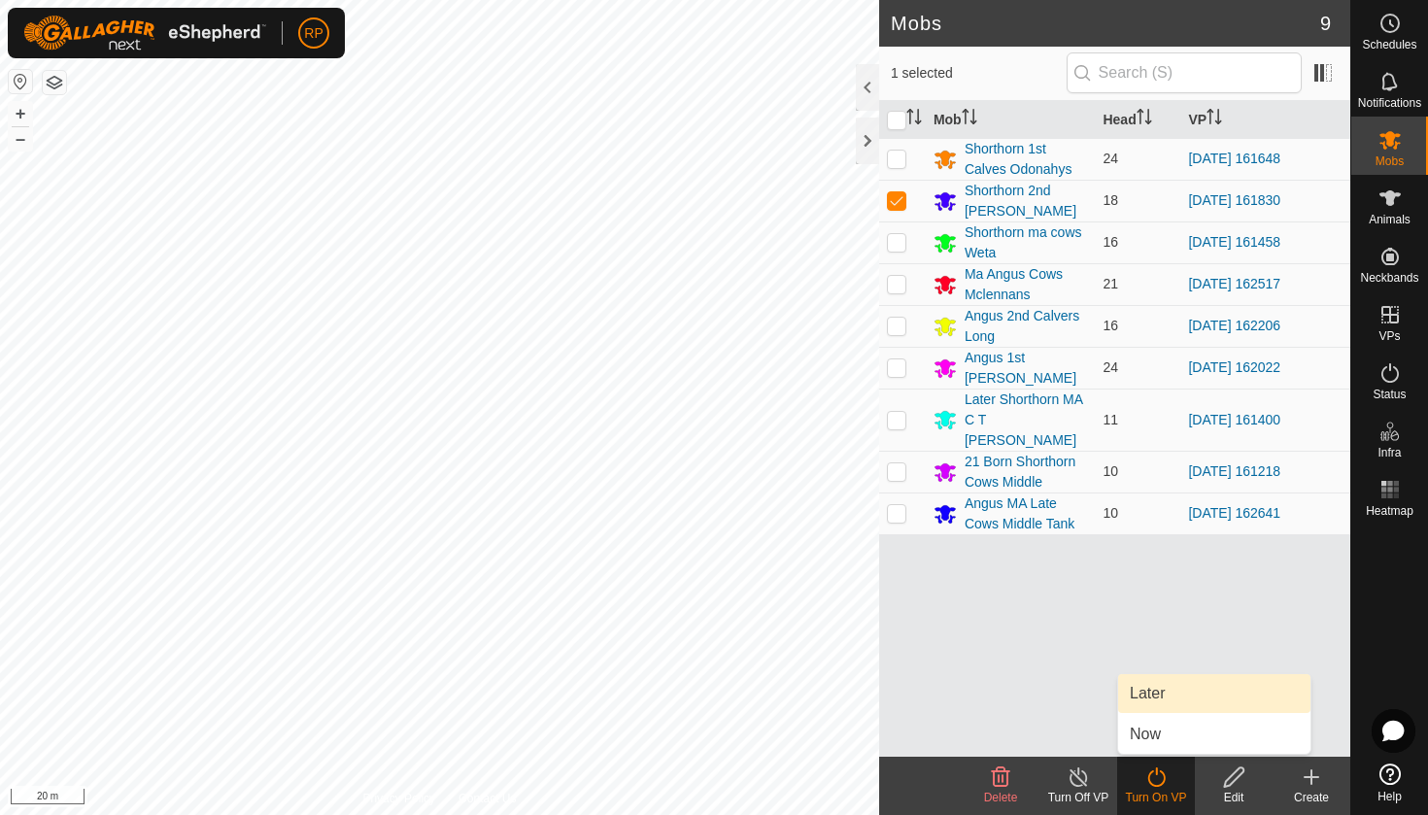
click at [1165, 694] on link "Later" at bounding box center [1214, 693] width 192 height 39
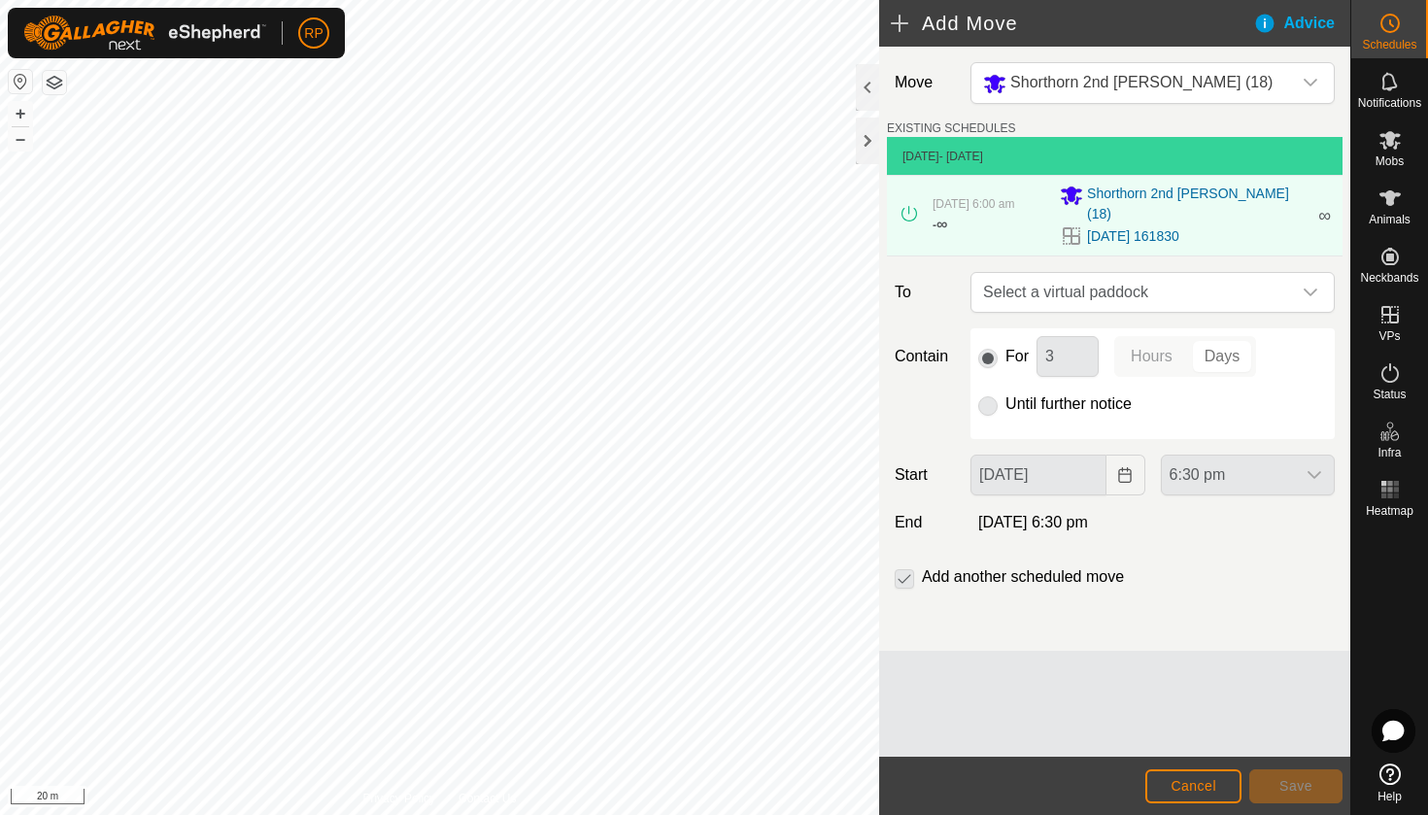
click at [1181, 794] on button "Cancel" at bounding box center [1193, 786] width 96 height 34
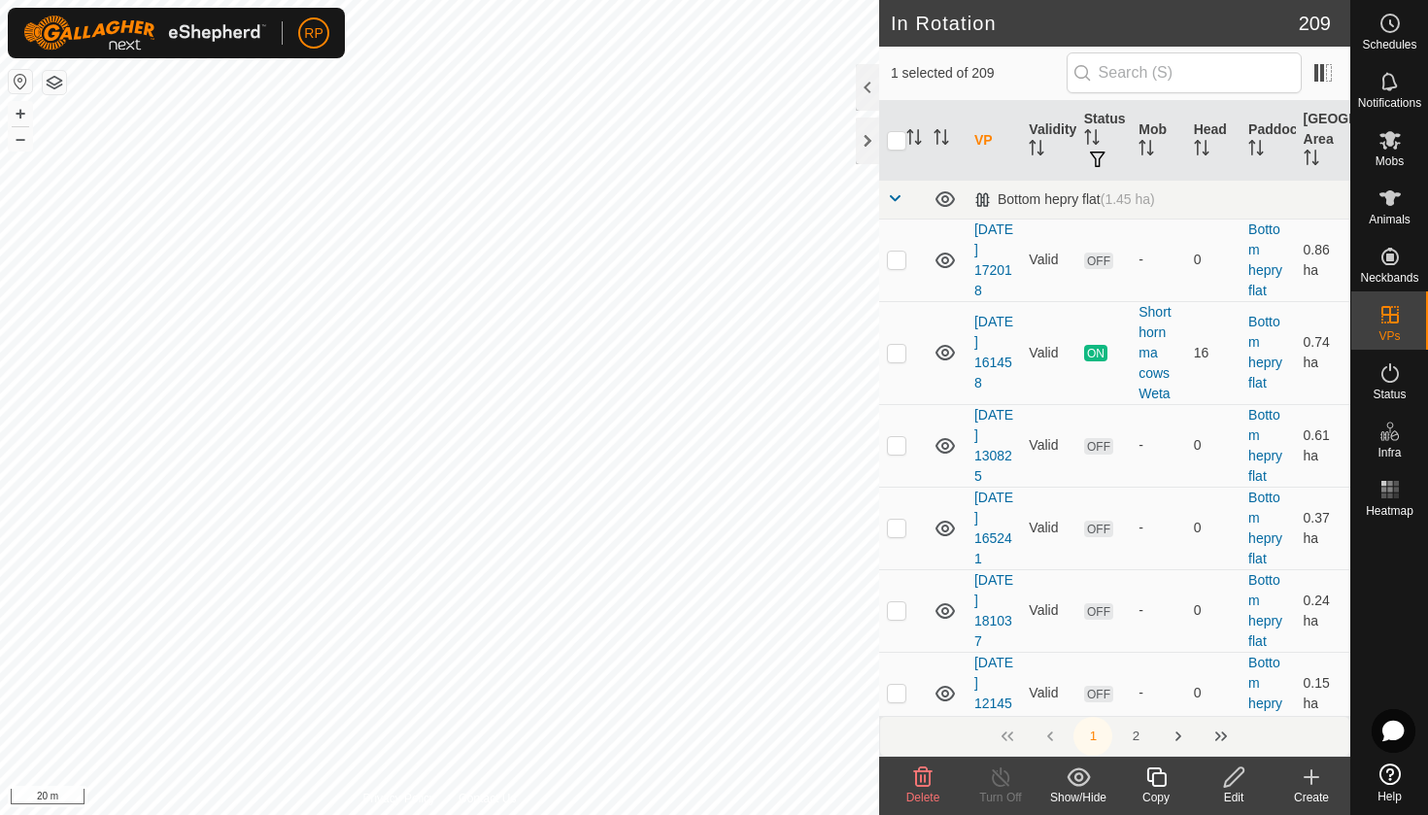
click at [1246, 802] on div "Edit" at bounding box center [1234, 797] width 78 height 17
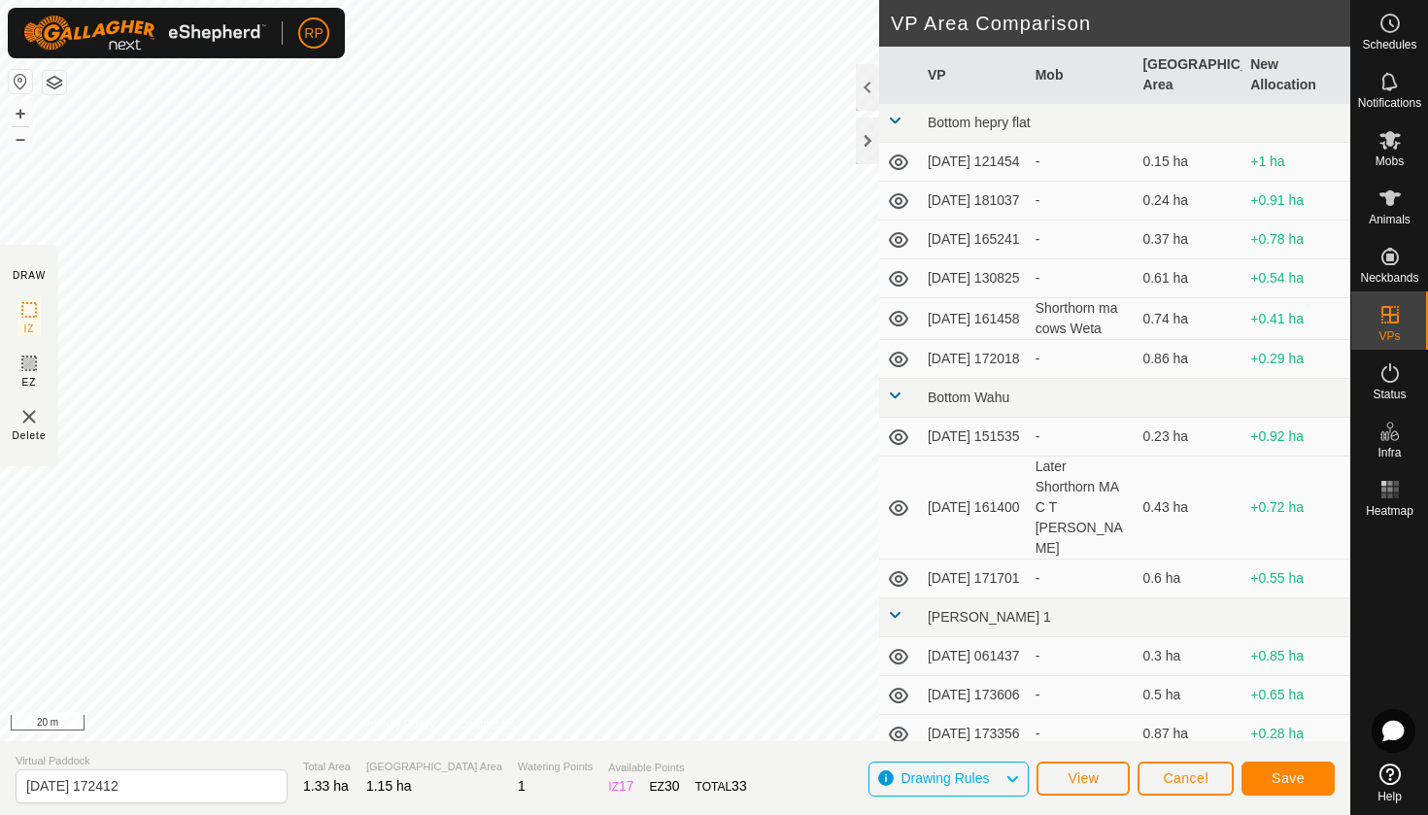
click at [1291, 773] on span "Save" at bounding box center [1287, 778] width 33 height 16
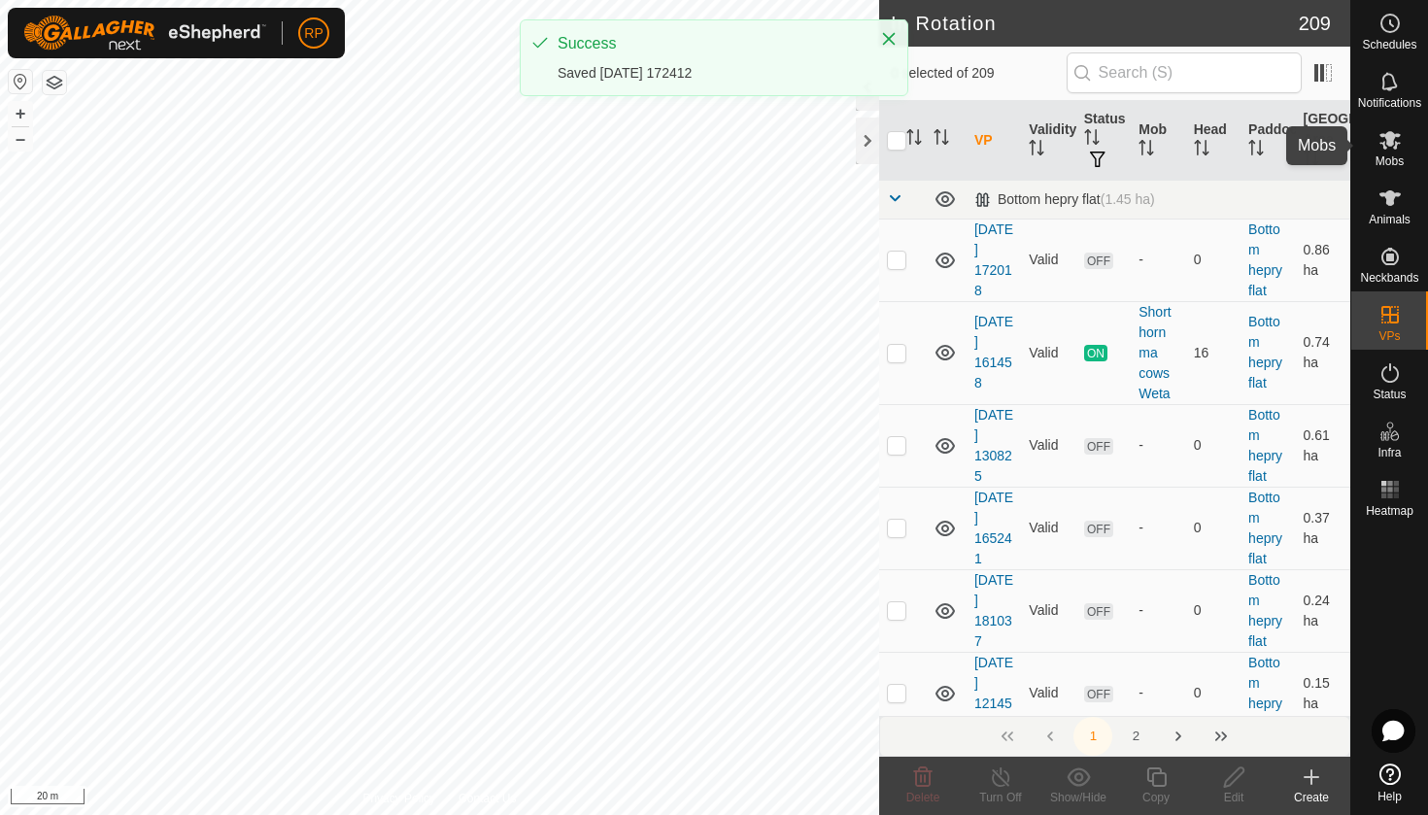
click at [1383, 163] on span "Mobs" at bounding box center [1389, 161] width 28 height 12
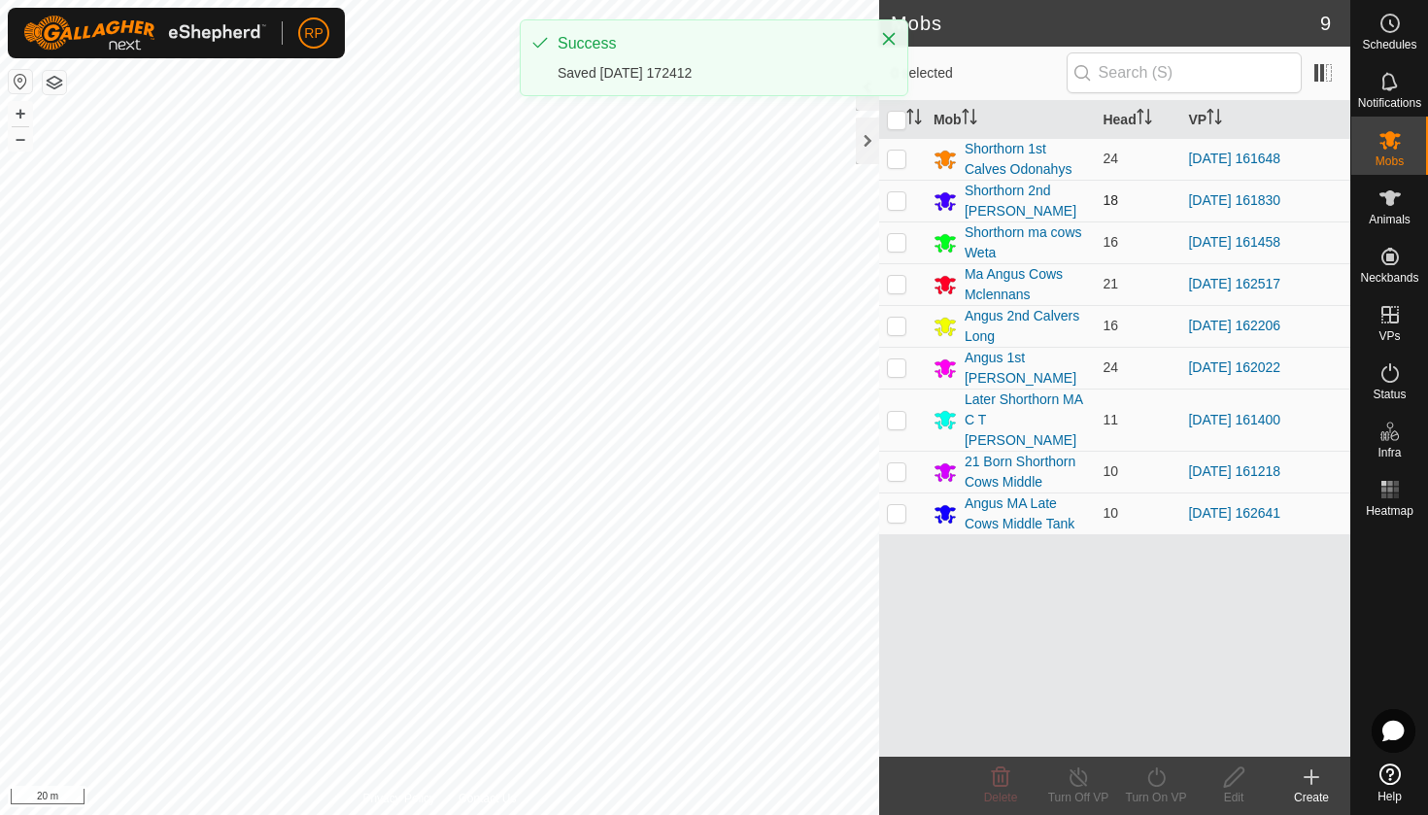
click at [907, 193] on td at bounding box center [902, 201] width 47 height 42
checkbox input "true"
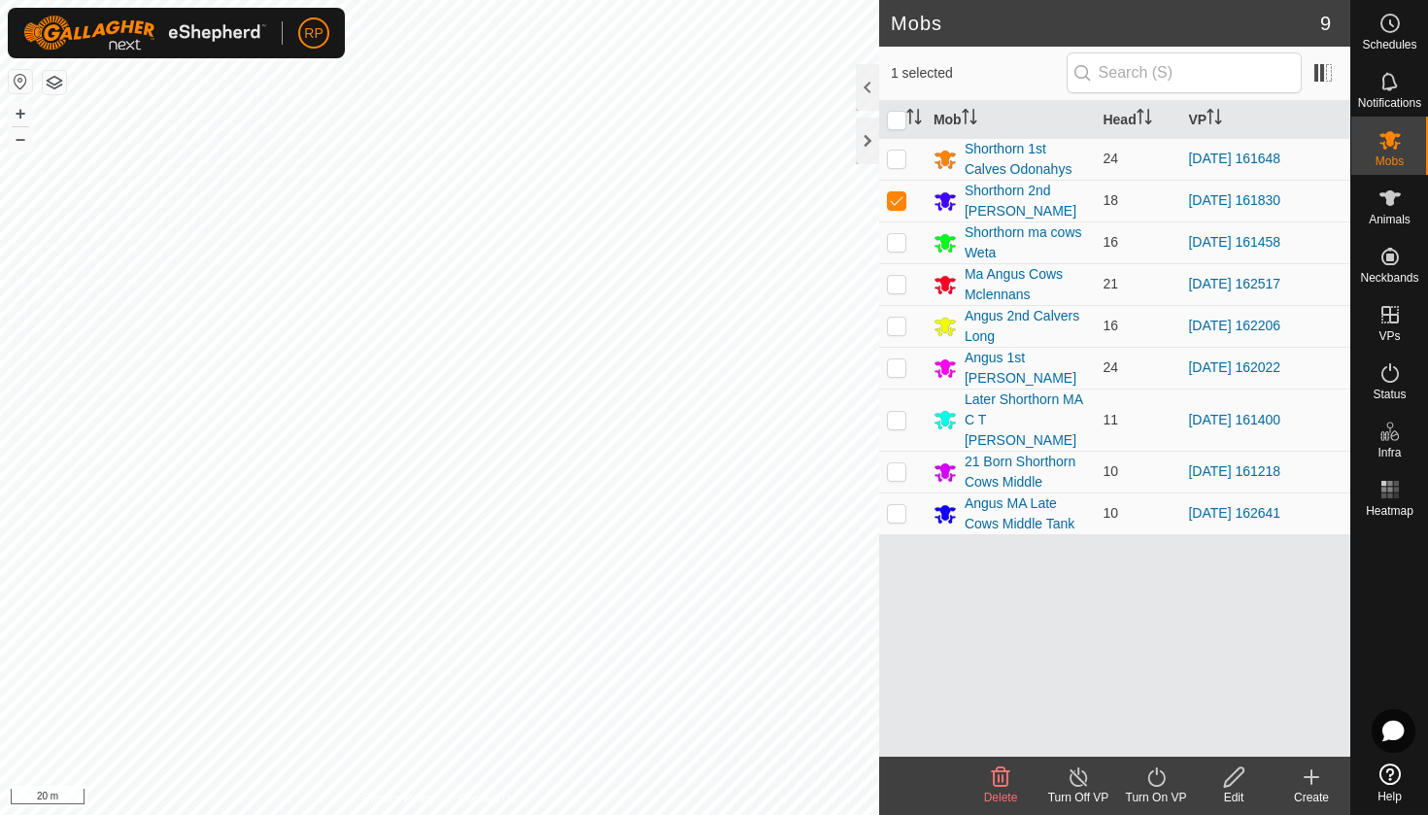
click at [1156, 790] on div "Turn On VP" at bounding box center [1156, 797] width 78 height 17
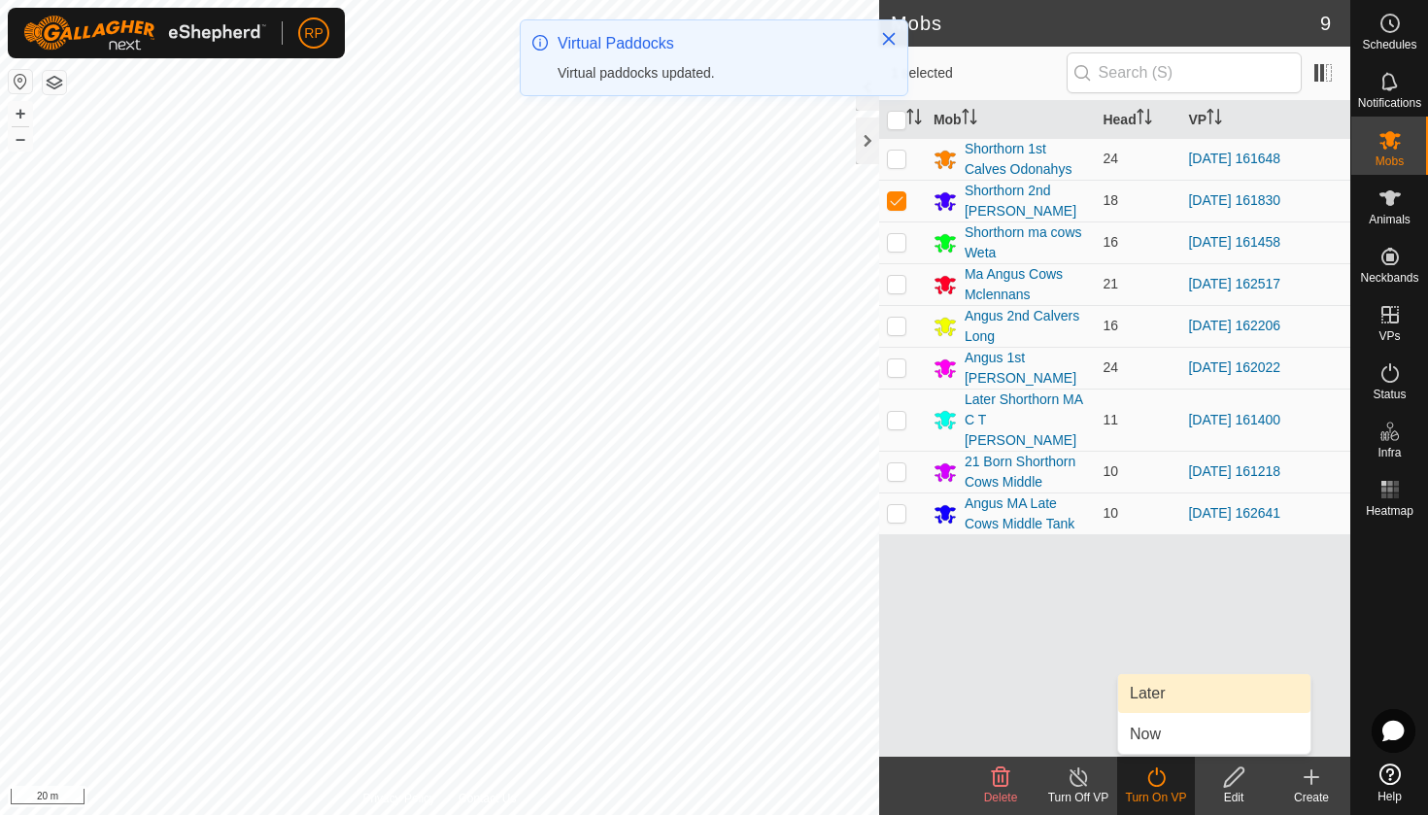
click at [1175, 688] on link "Later" at bounding box center [1214, 693] width 192 height 39
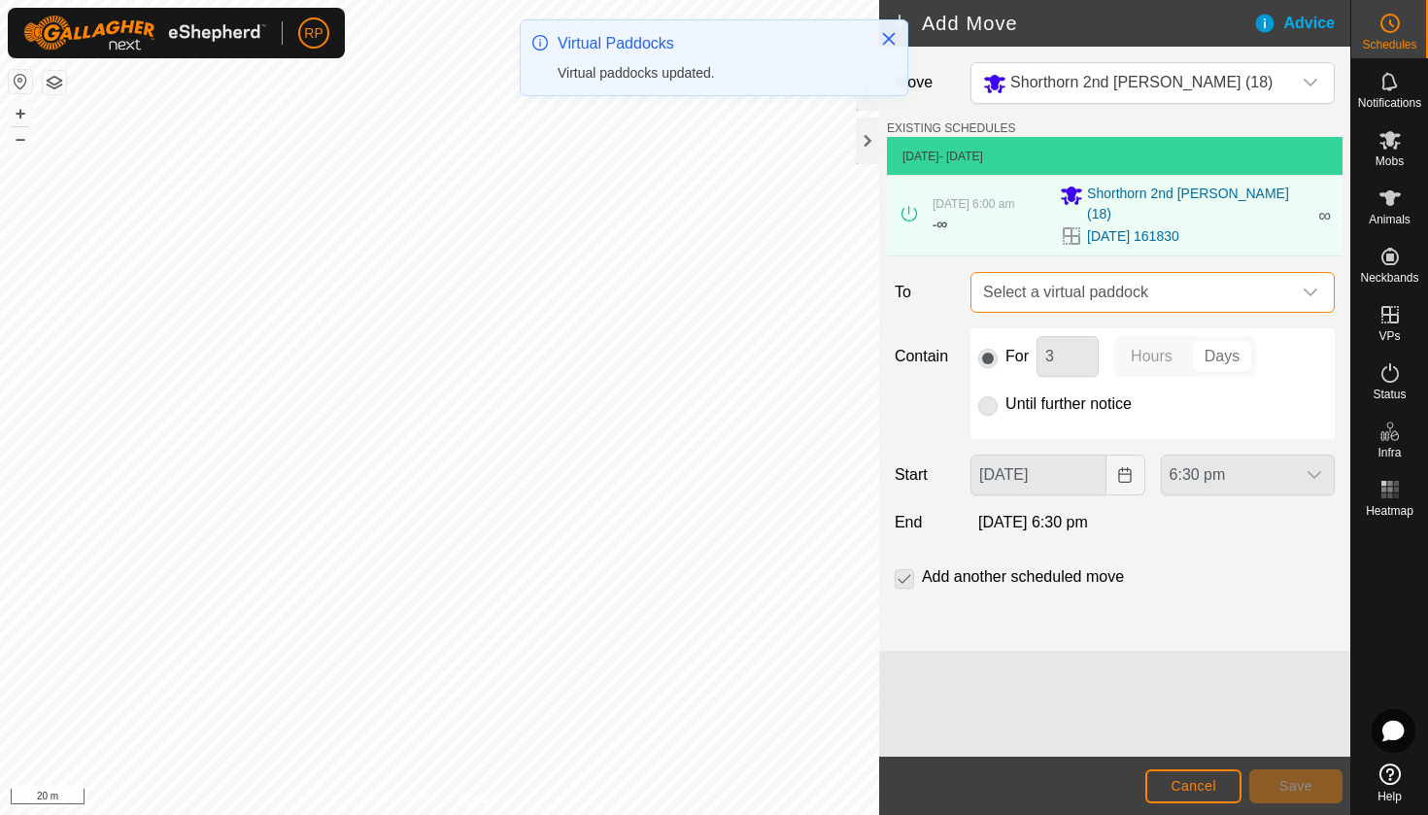
click at [1102, 284] on span "Select a virtual paddock" at bounding box center [1133, 292] width 316 height 39
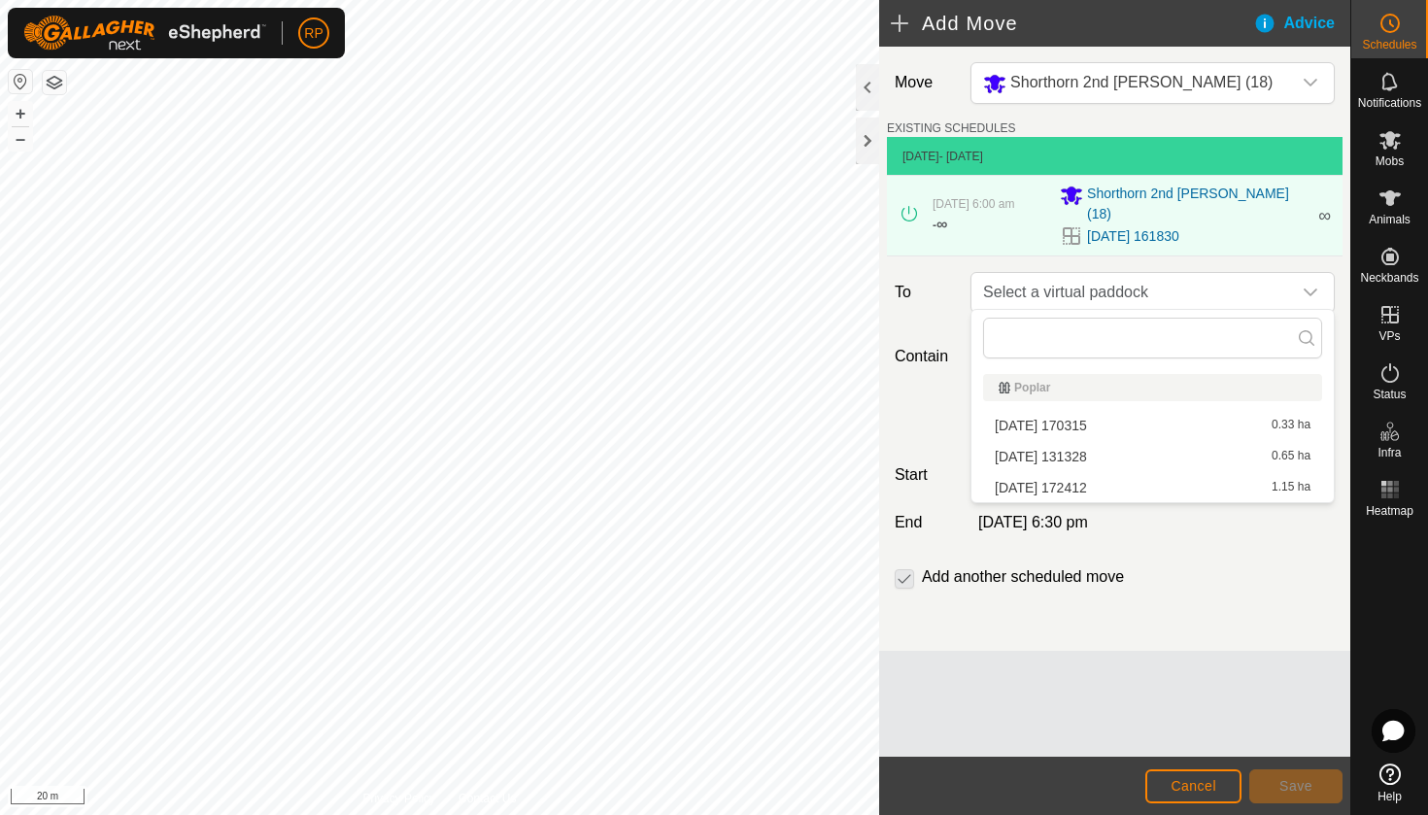
click at [1086, 483] on li "[DATE] 172412 1.15 ha" at bounding box center [1152, 487] width 339 height 29
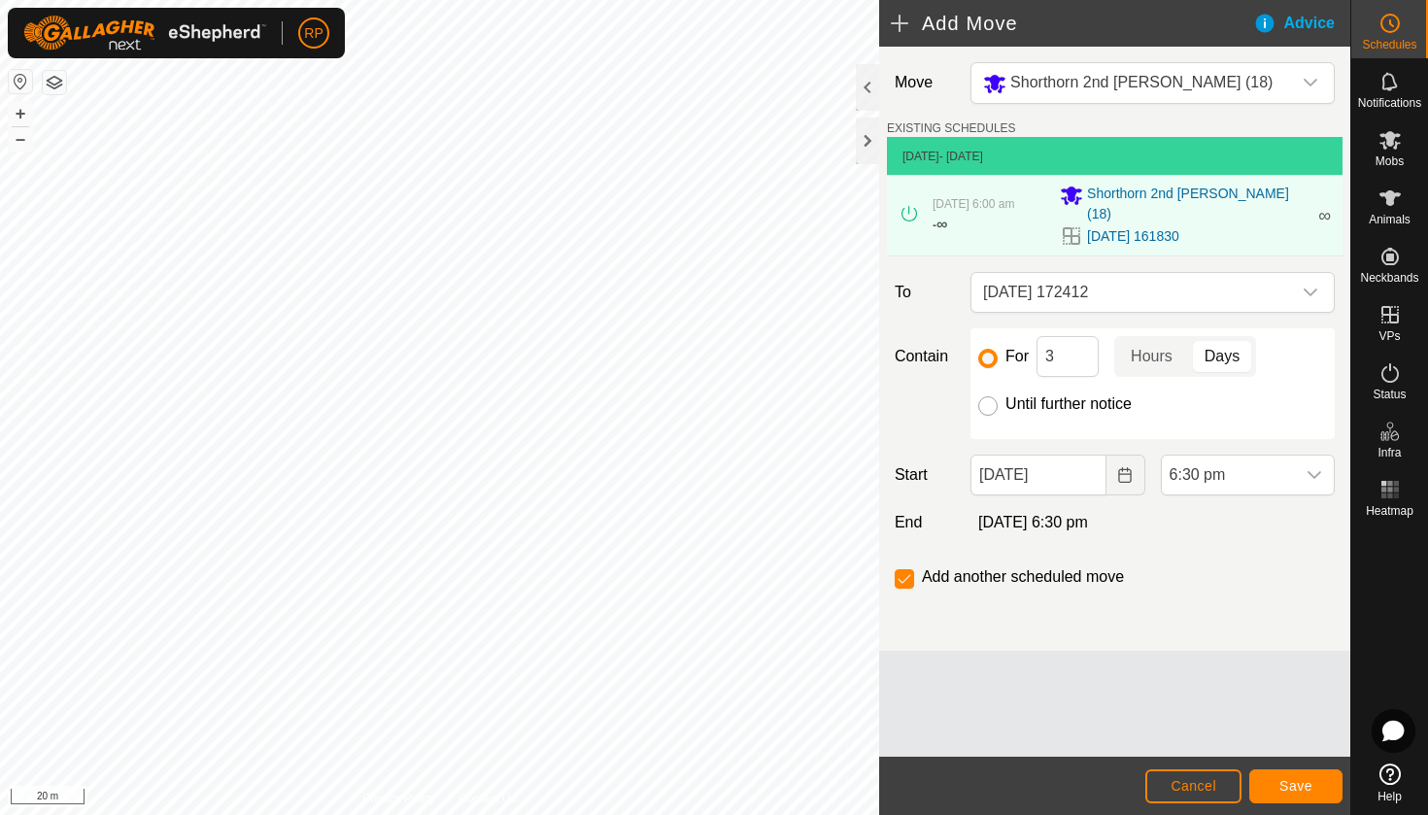
click at [988, 403] on input "Until further notice" at bounding box center [987, 405] width 19 height 19
radio input "true"
checkbox input "false"
click at [1014, 481] on input "[DATE]" at bounding box center [1037, 475] width 135 height 41
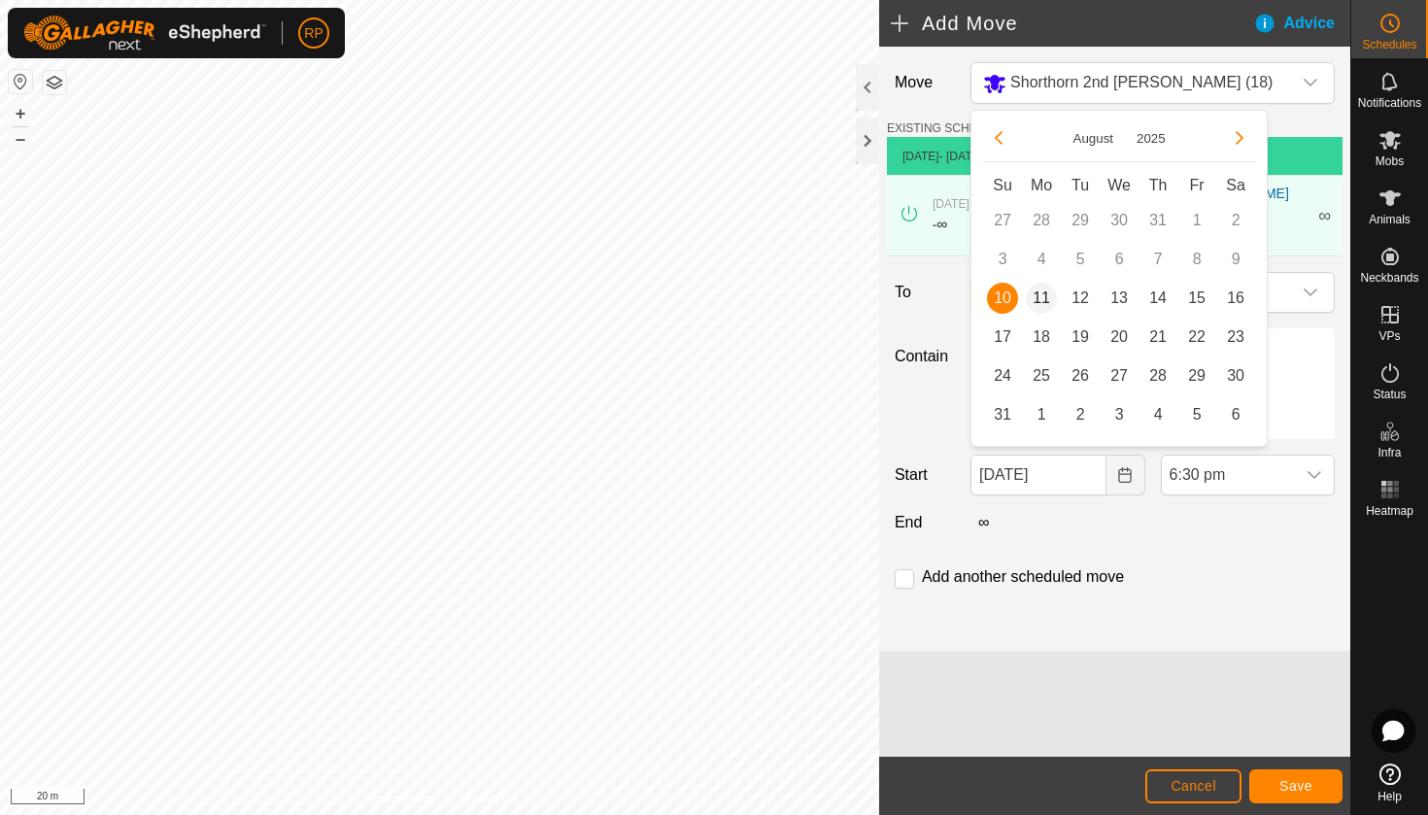
click at [1039, 299] on span "11" at bounding box center [1041, 298] width 31 height 31
type input "[DATE]"
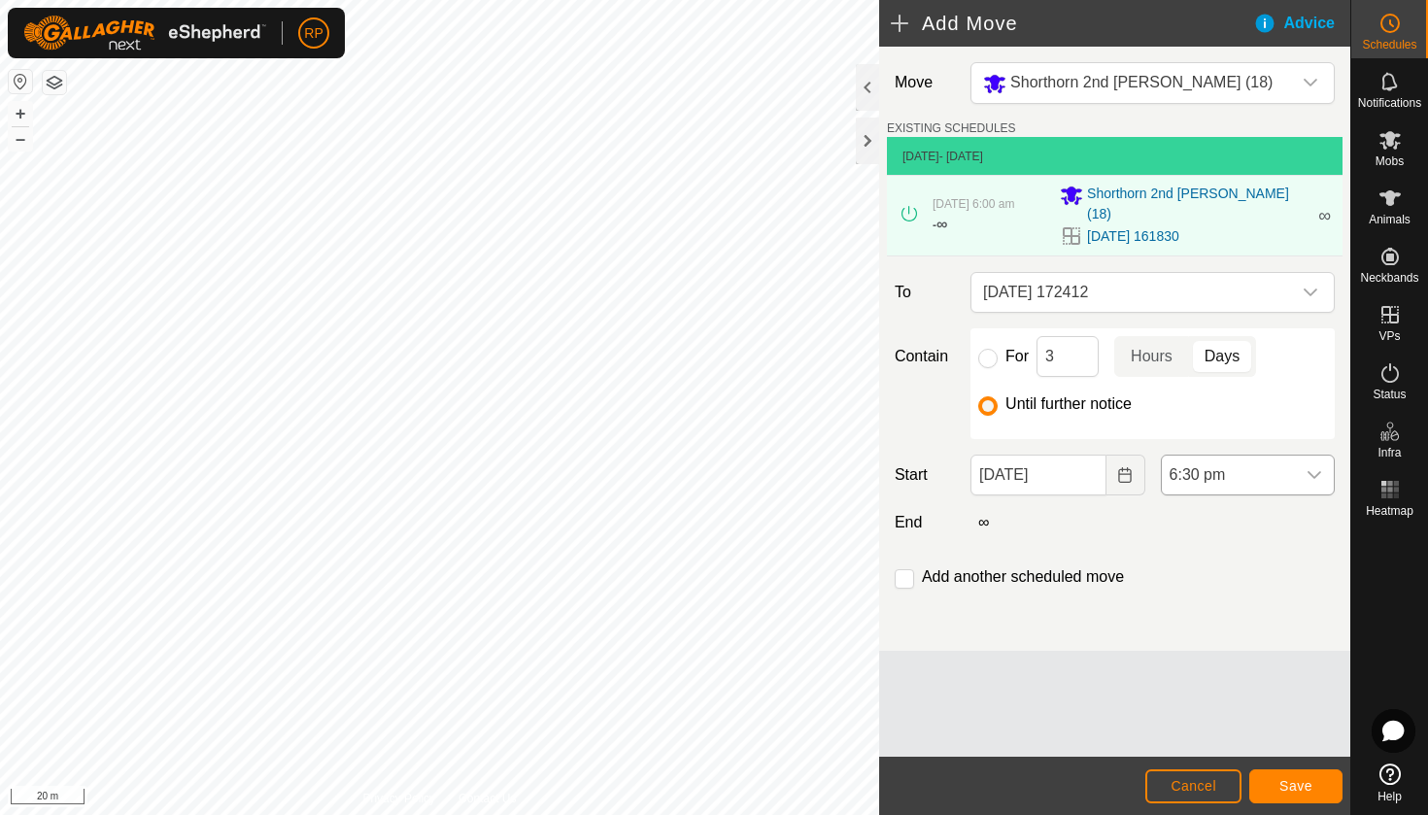
click at [1191, 465] on span "6:30 pm" at bounding box center [1228, 475] width 133 height 39
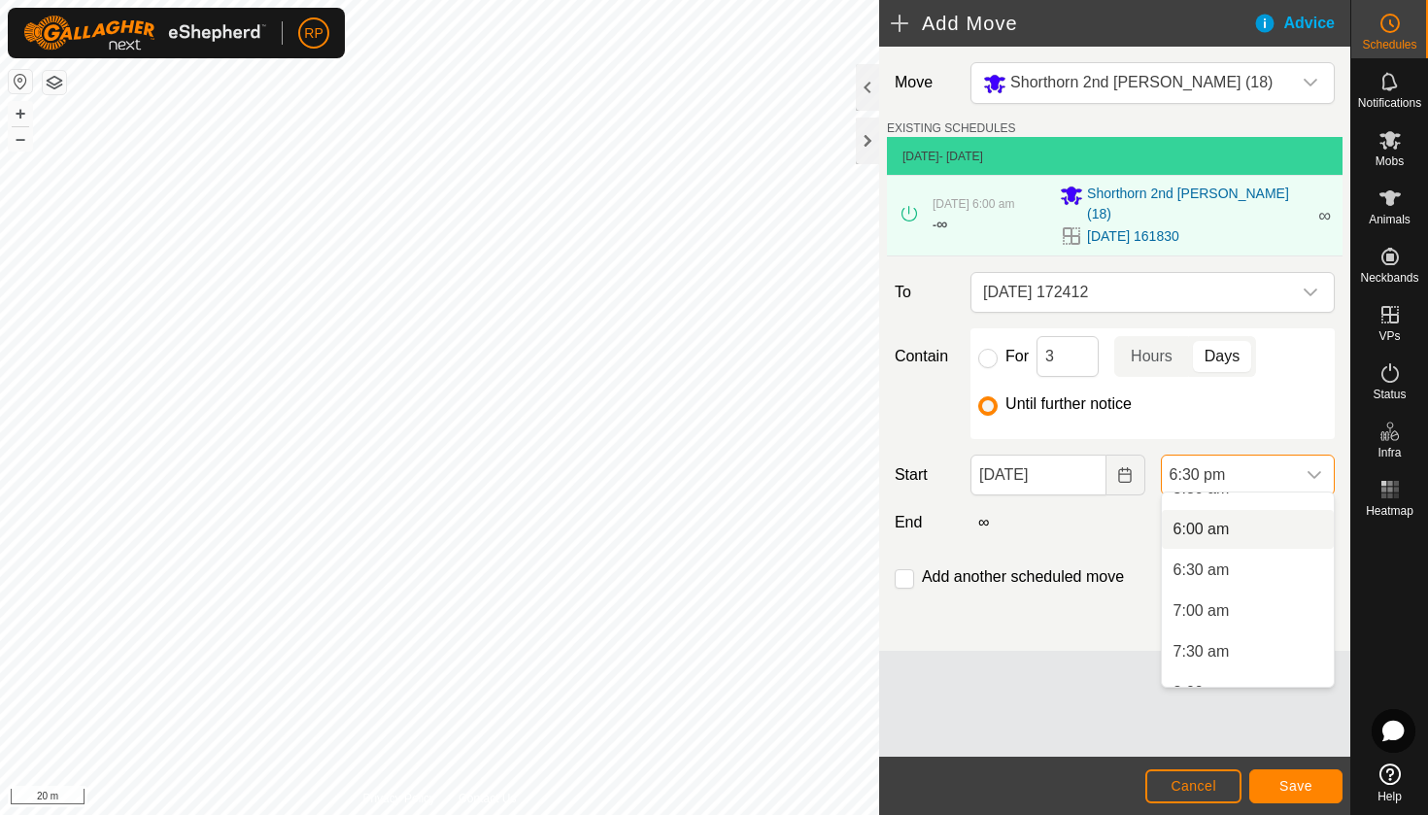
click at [1209, 534] on li "6:00 am" at bounding box center [1248, 529] width 172 height 39
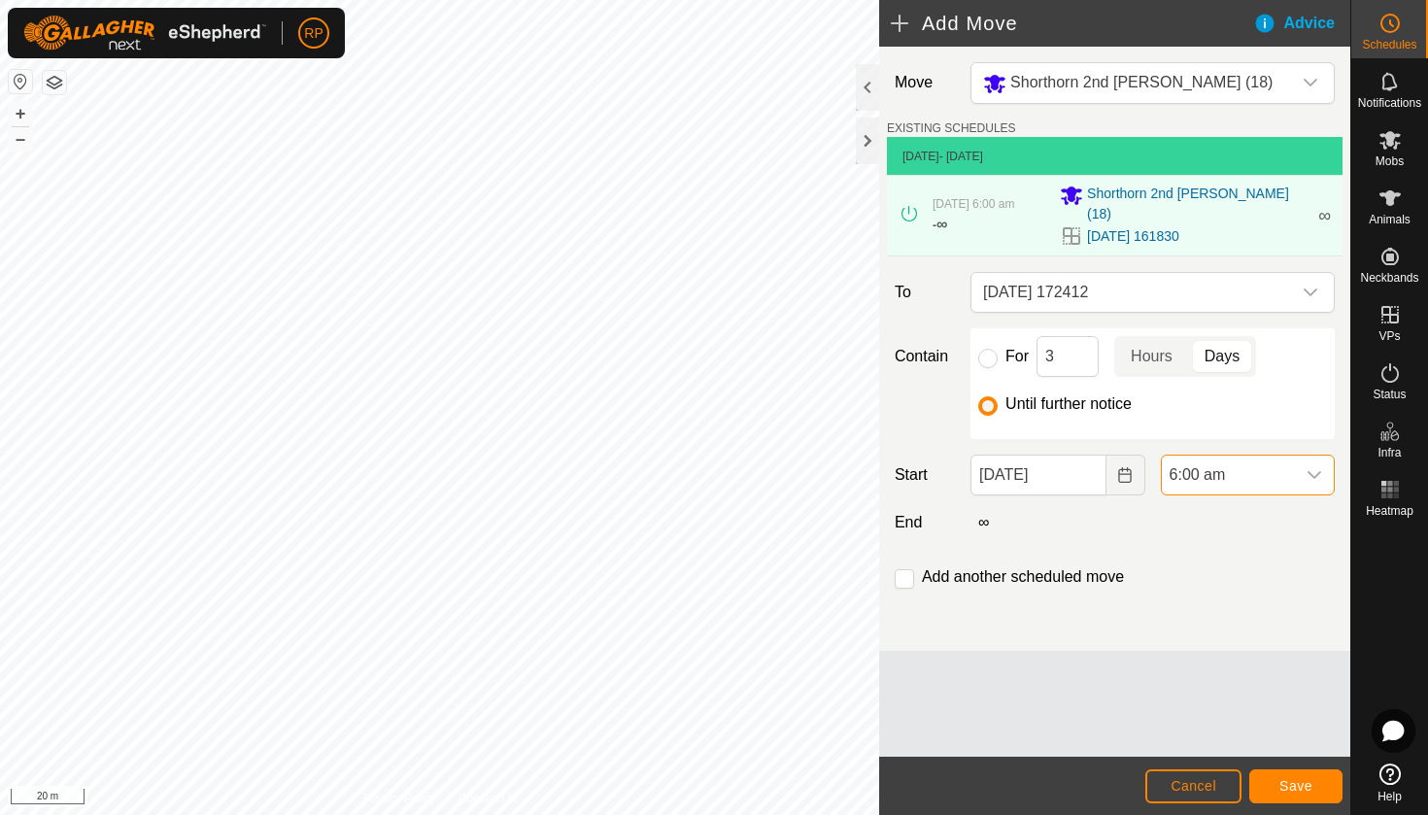
scroll to position [1354, 0]
click at [1306, 783] on span "Save" at bounding box center [1295, 786] width 33 height 16
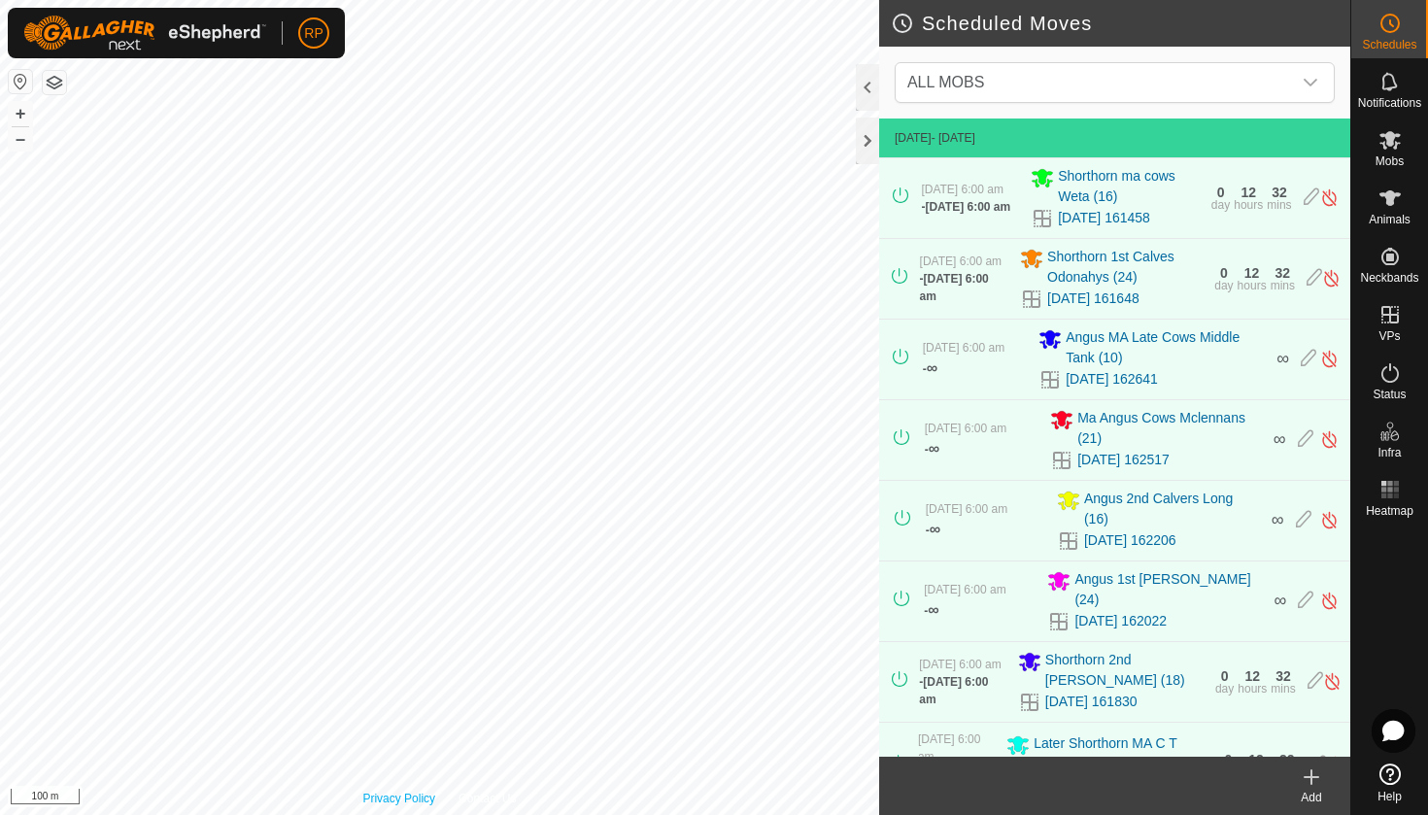
click at [432, 798] on div "Privacy Policy Contact Us + – ⇧ i 100 m" at bounding box center [439, 407] width 879 height 815
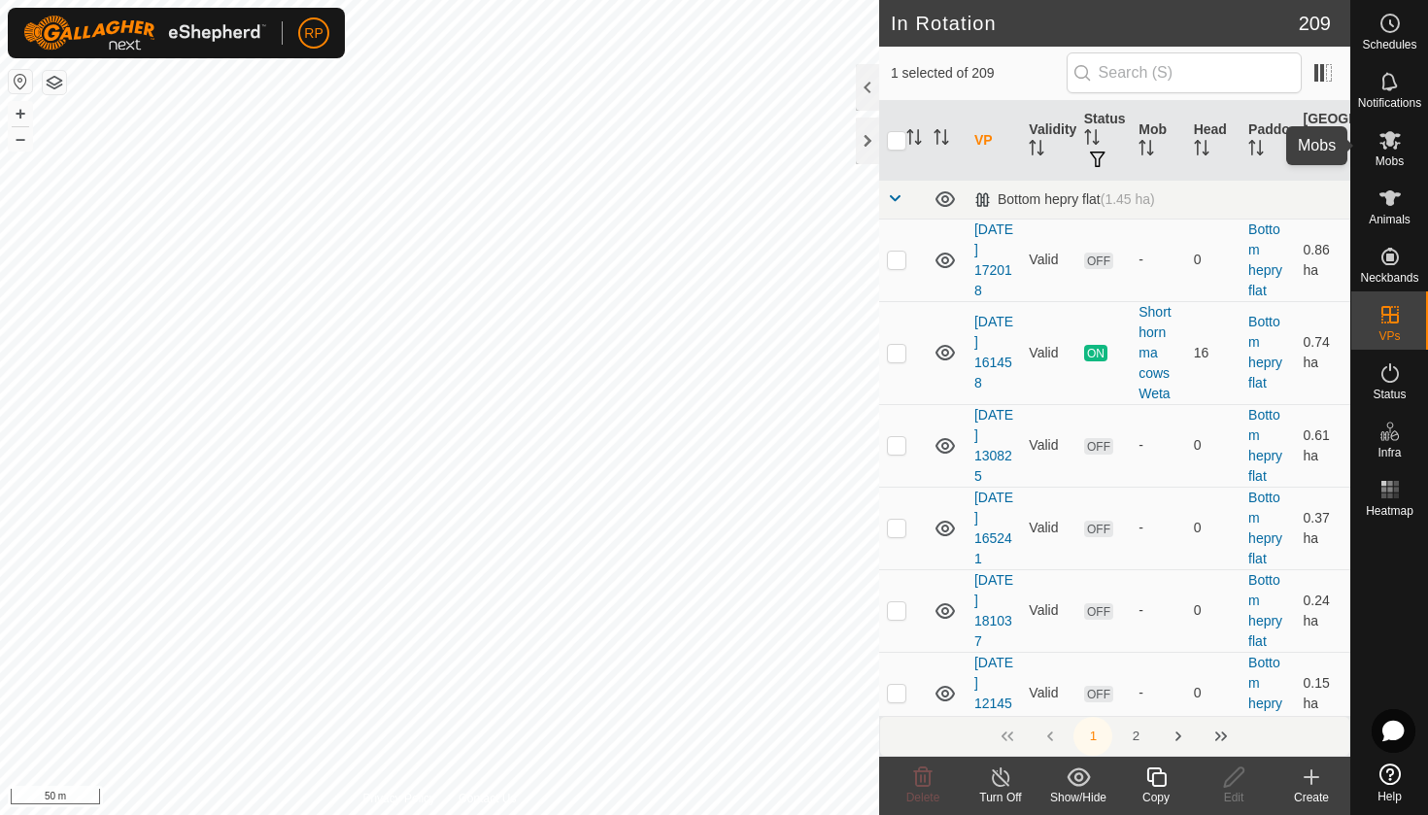
click at [1395, 155] on span "Mobs" at bounding box center [1389, 161] width 28 height 12
click at [1165, 786] on icon at bounding box center [1155, 776] width 19 height 19
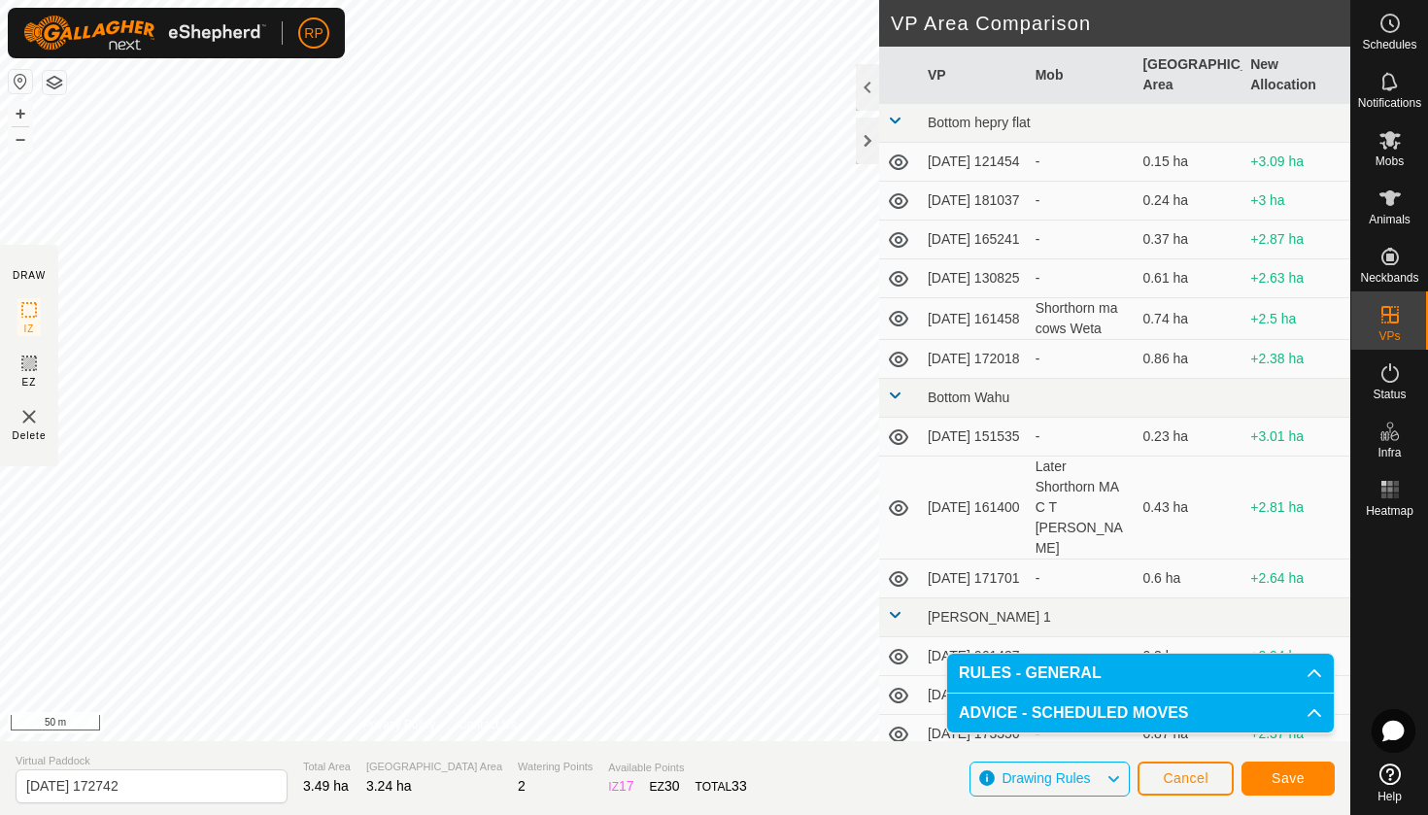
click at [1280, 787] on button "Save" at bounding box center [1287, 778] width 93 height 34
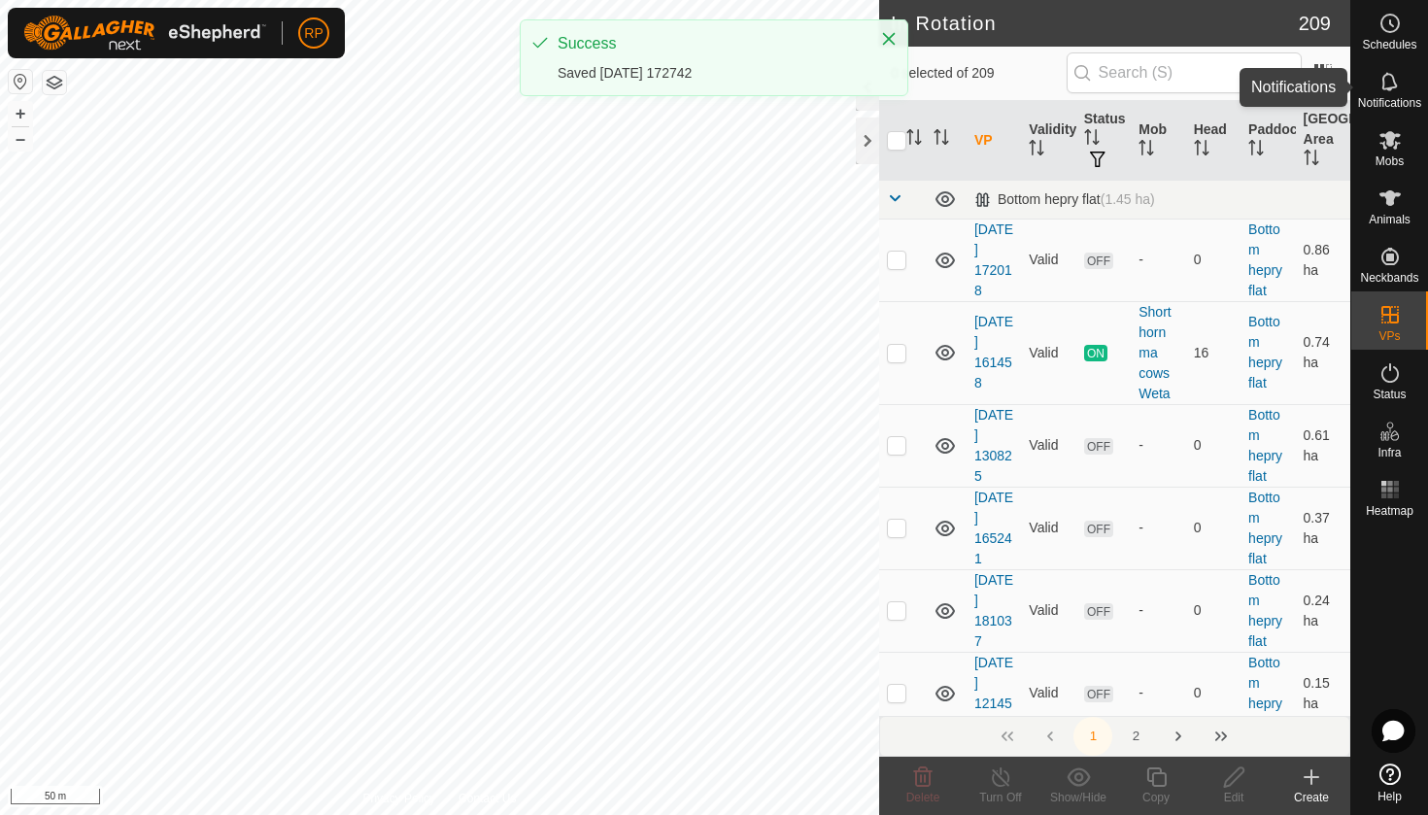
click at [1389, 98] on span "Notifications" at bounding box center [1389, 103] width 63 height 12
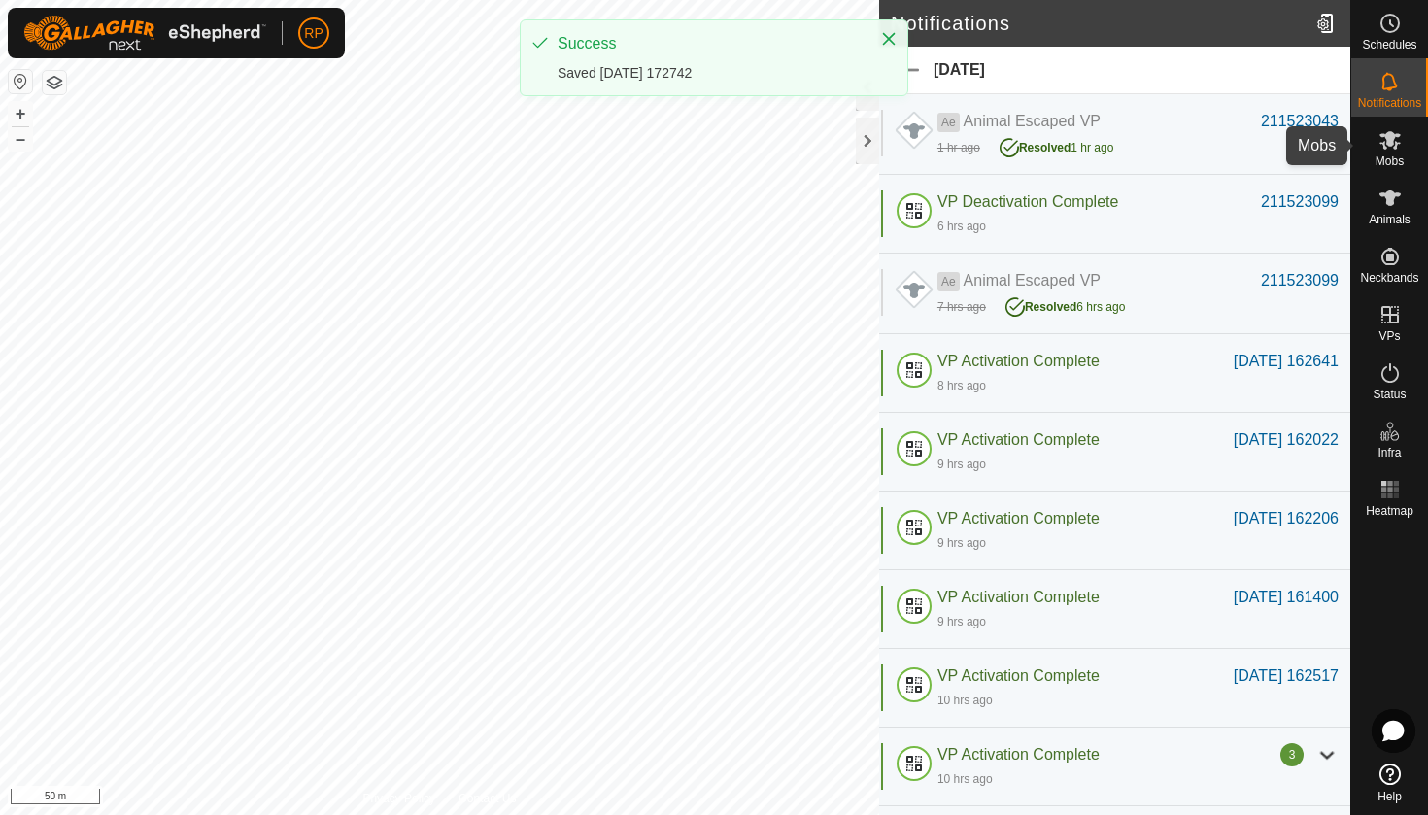
click at [1392, 159] on span "Mobs" at bounding box center [1389, 161] width 28 height 12
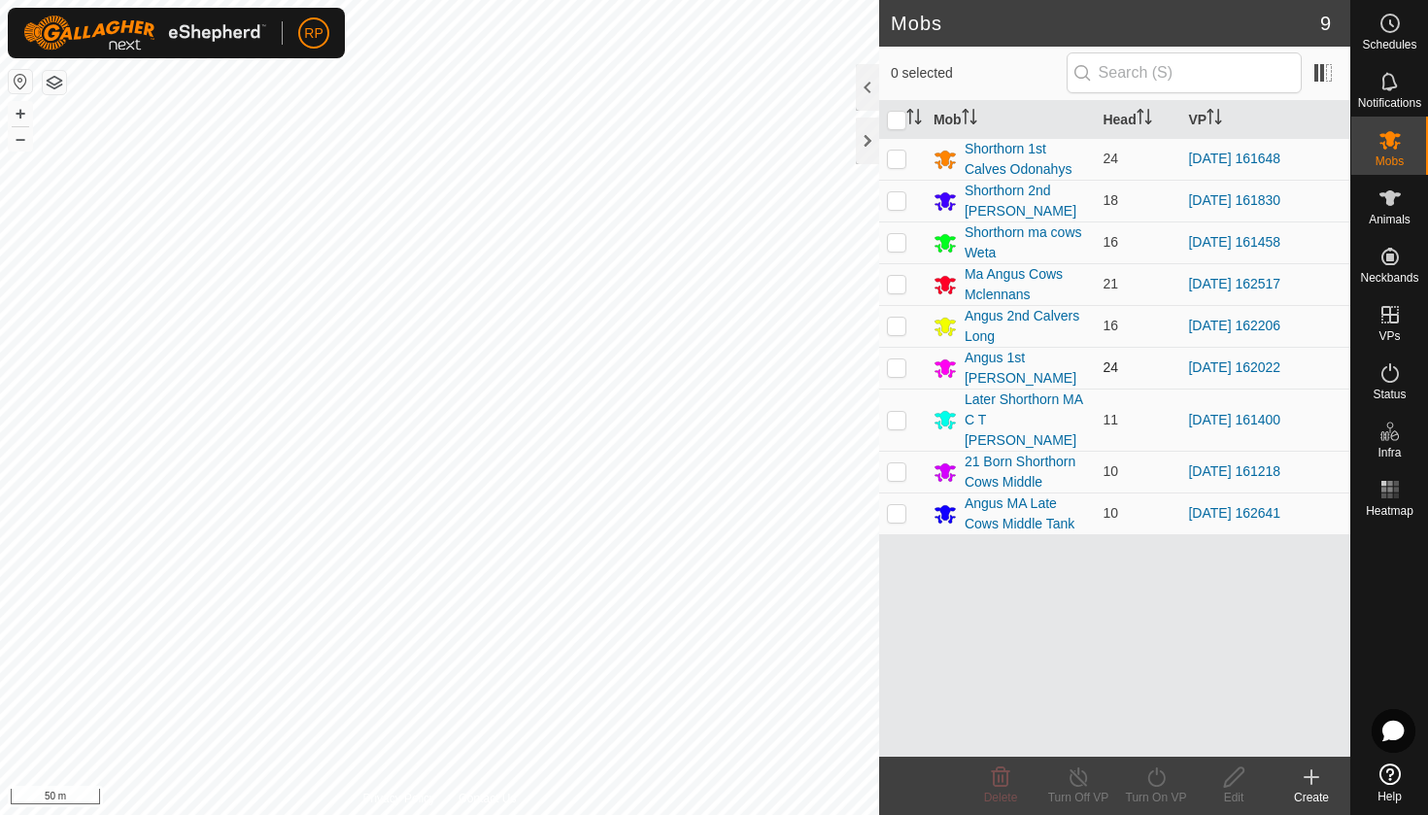
click at [893, 365] on p-checkbox at bounding box center [896, 367] width 19 height 16
checkbox input "true"
click at [1148, 780] on icon at bounding box center [1156, 776] width 24 height 23
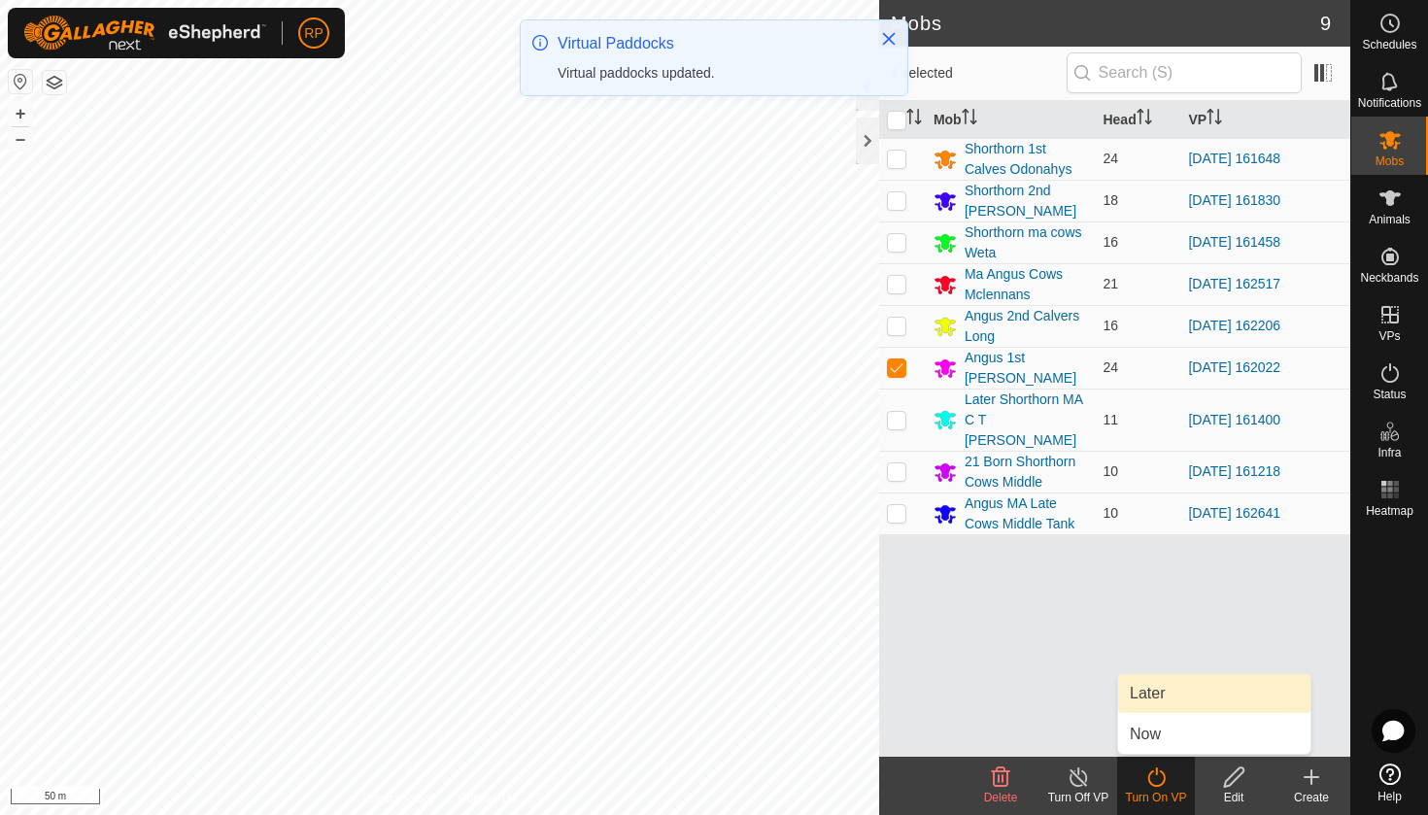
click at [1158, 692] on link "Later" at bounding box center [1214, 693] width 192 height 39
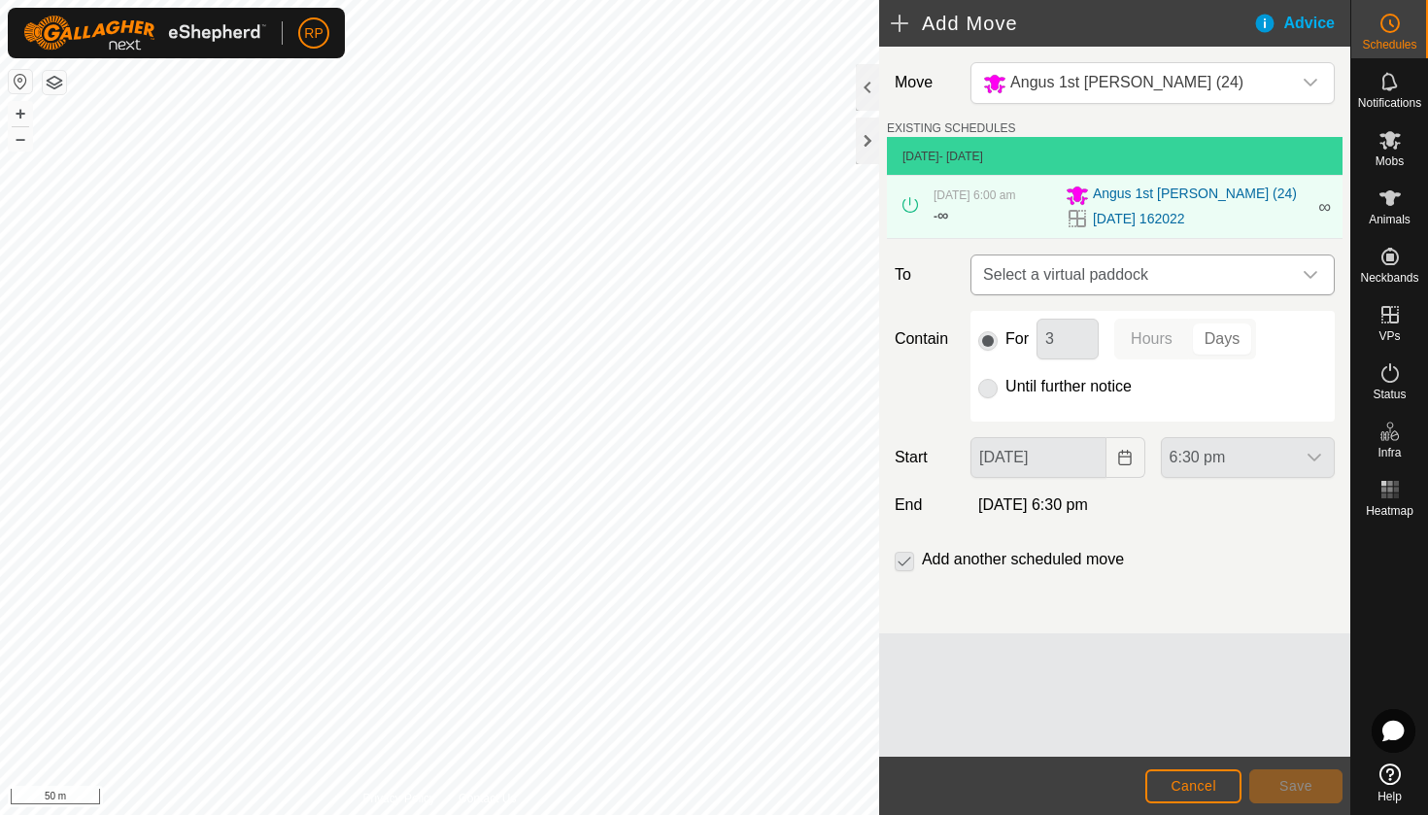
click at [1057, 285] on span "Select a virtual paddock" at bounding box center [1133, 274] width 316 height 39
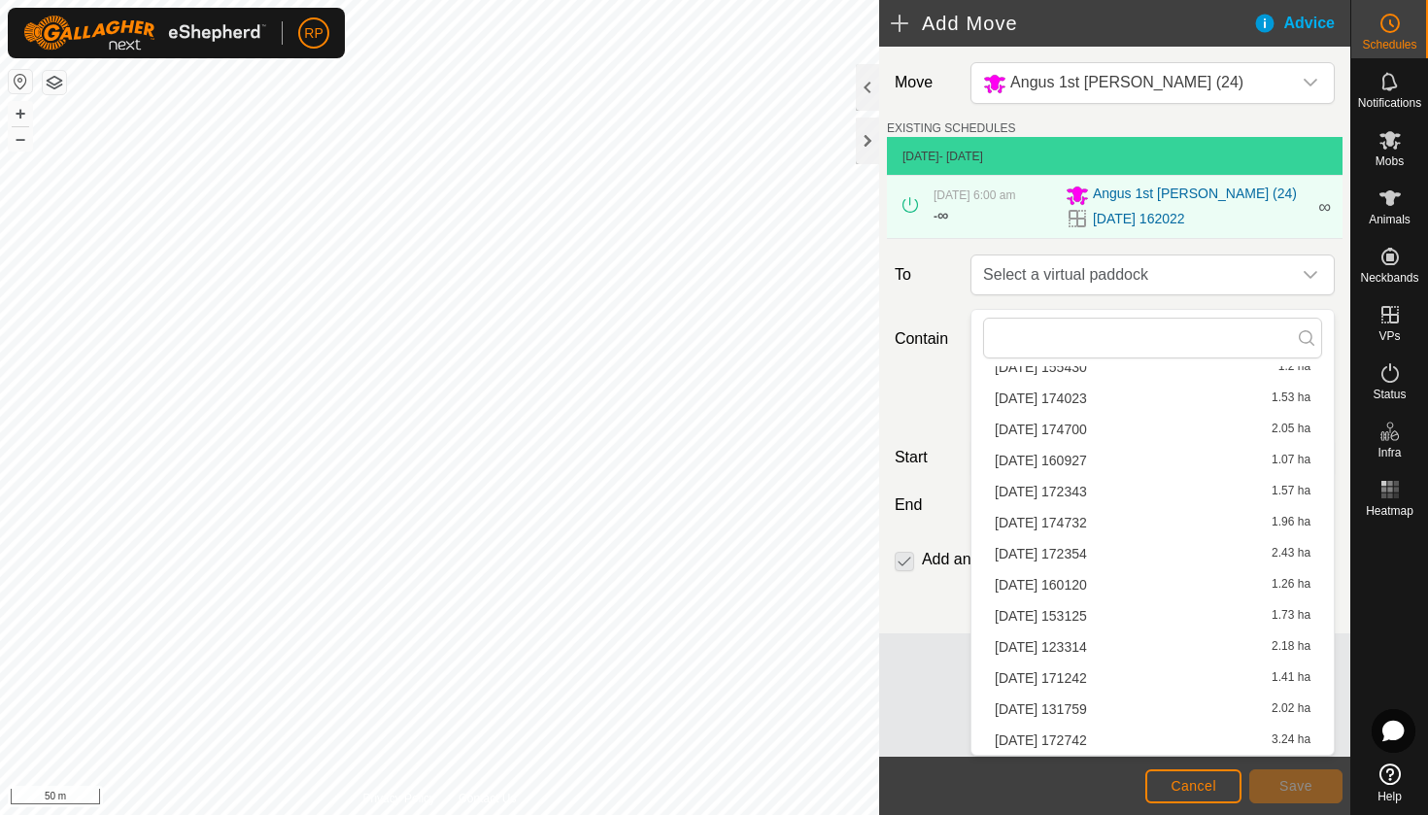
scroll to position [524, 0]
click at [1071, 733] on li "[DATE] 172742 3.24 ha" at bounding box center [1152, 740] width 339 height 29
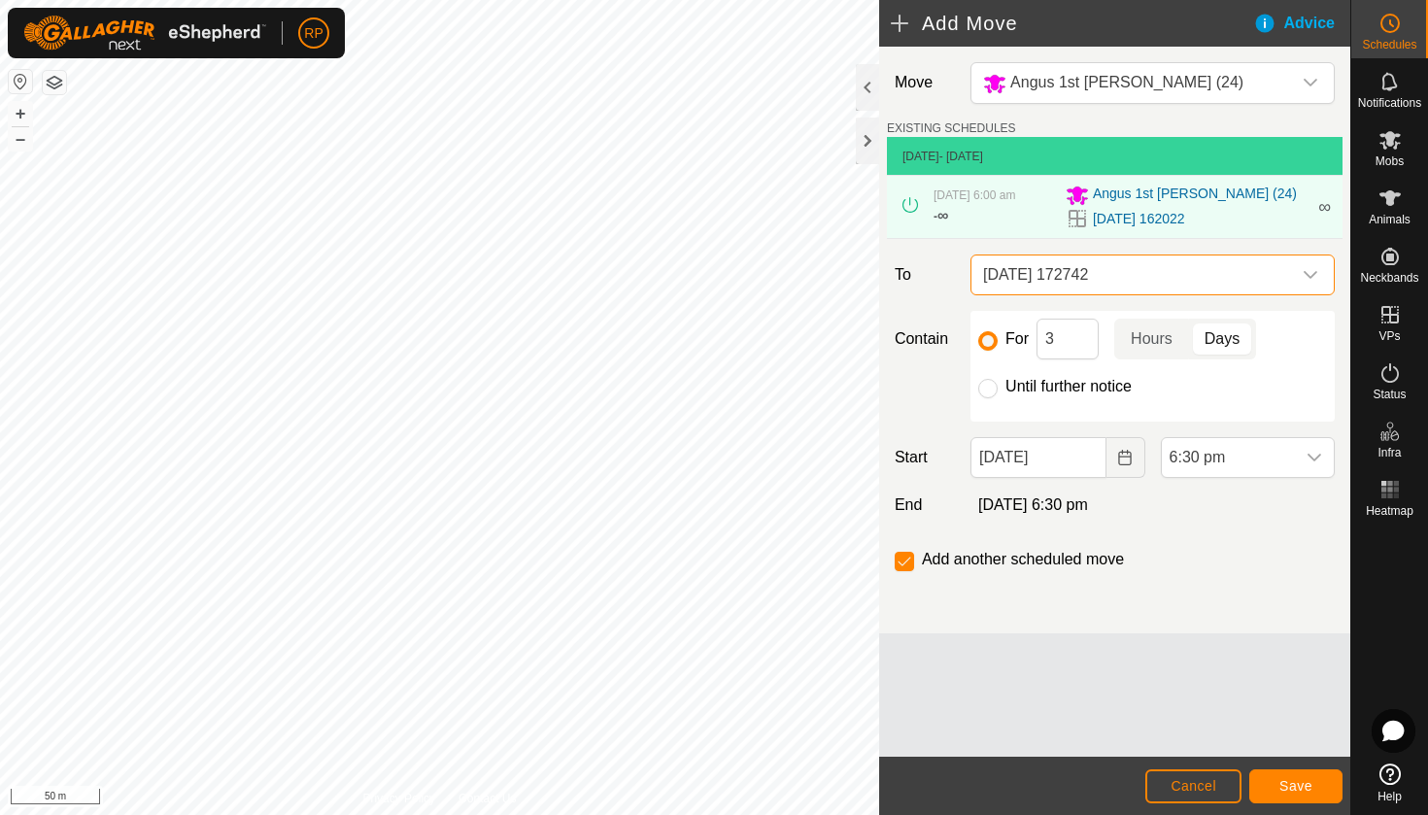
click at [983, 411] on div "For 3 Hours Days Until further notice" at bounding box center [1152, 366] width 364 height 111
click at [986, 398] on input "Until further notice" at bounding box center [987, 388] width 19 height 19
radio input "true"
checkbox input "false"
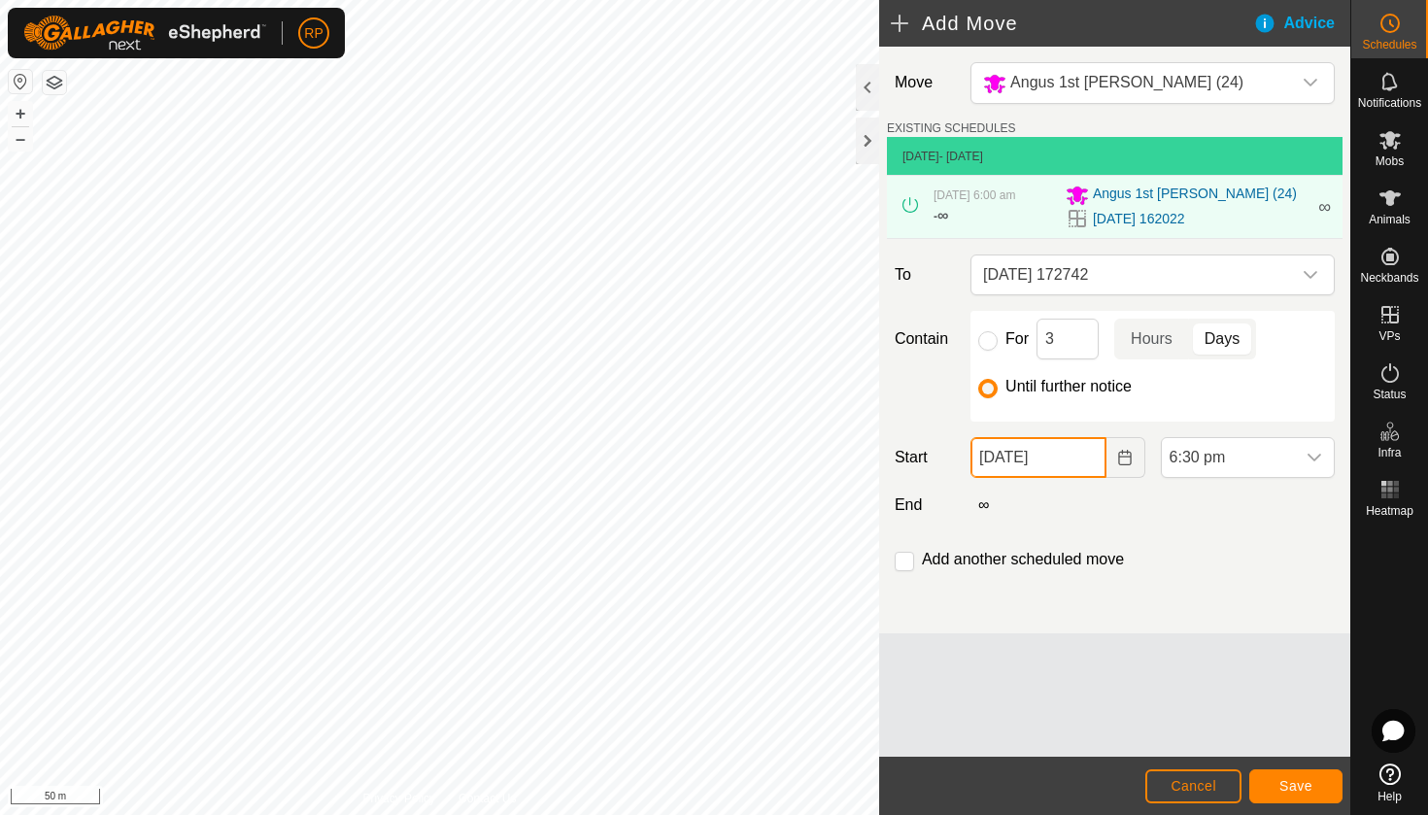
click at [1035, 478] on input "[DATE]" at bounding box center [1037, 457] width 135 height 41
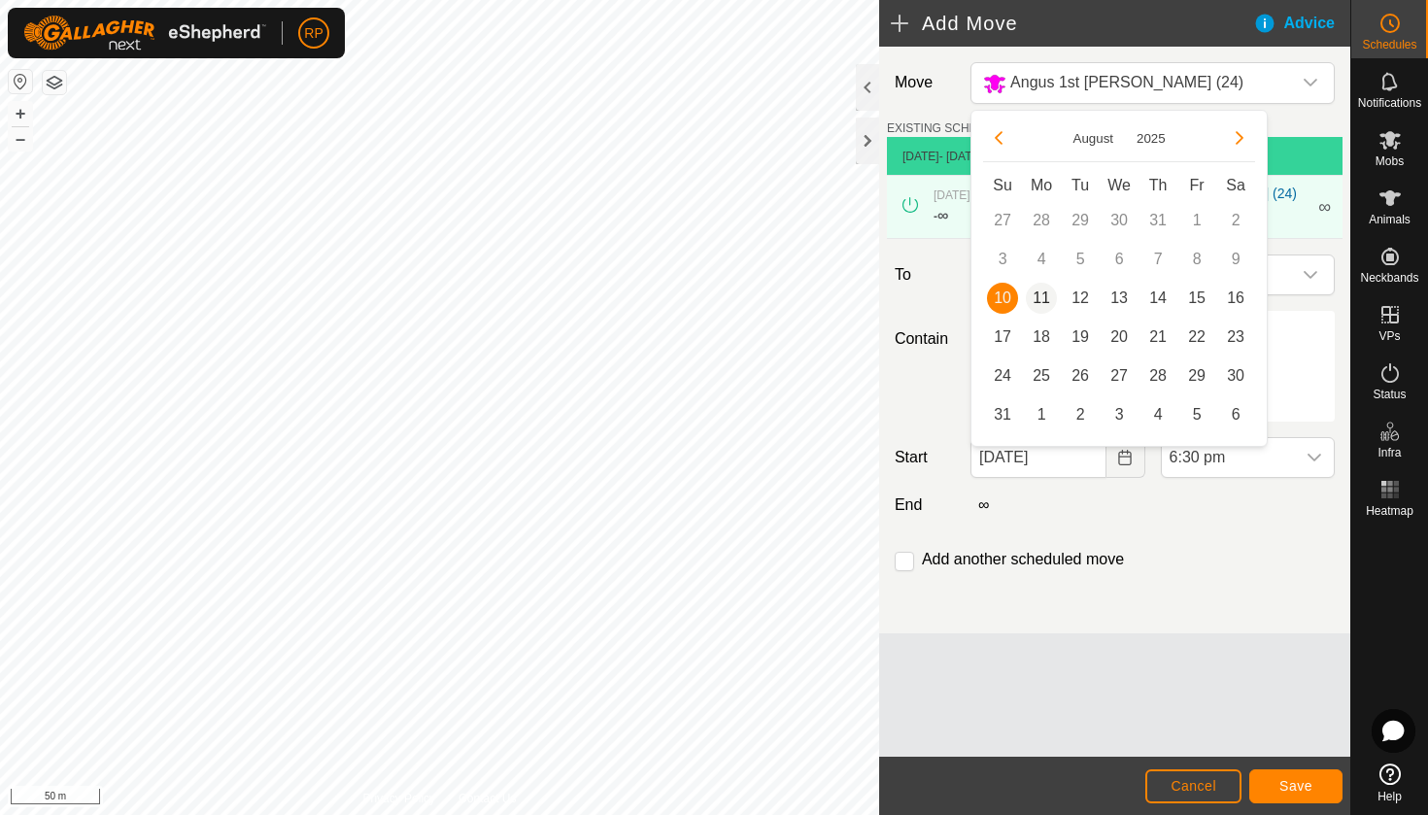
click at [1042, 300] on span "11" at bounding box center [1041, 298] width 31 height 31
type input "[DATE]"
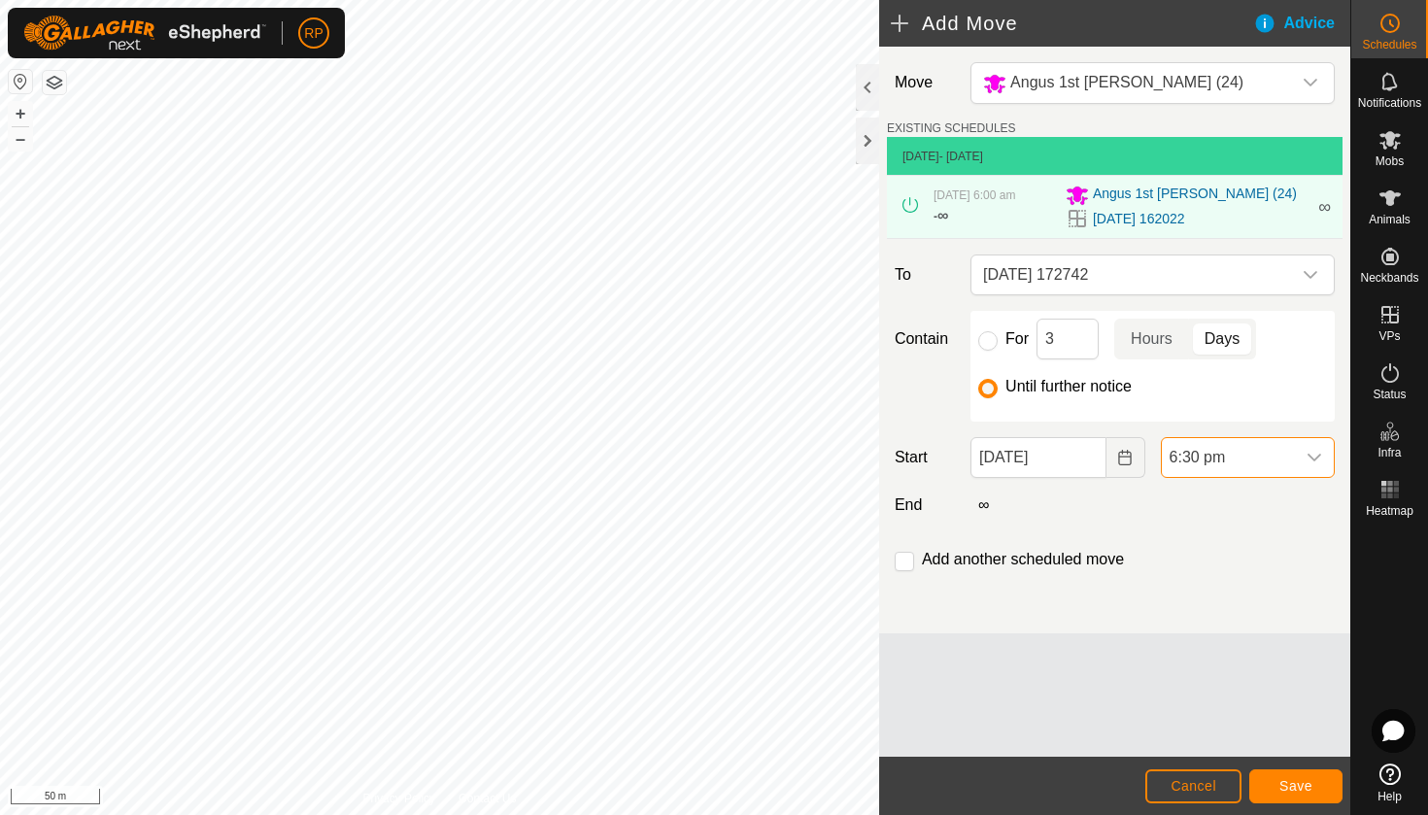
click at [1208, 466] on span "6:30 pm" at bounding box center [1228, 457] width 133 height 39
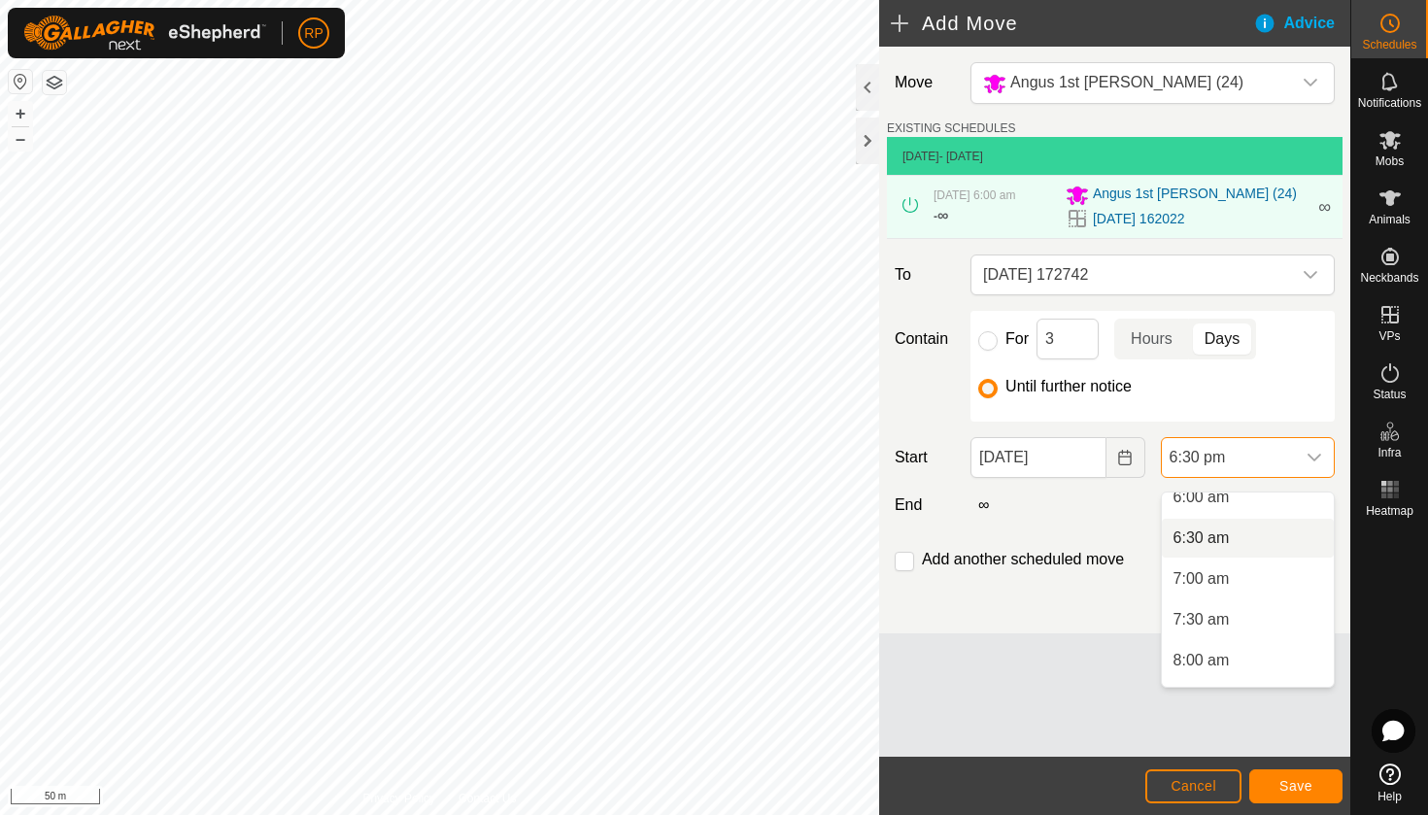
scroll to position [490, 0]
click at [1192, 506] on li "6:00 am" at bounding box center [1248, 511] width 172 height 39
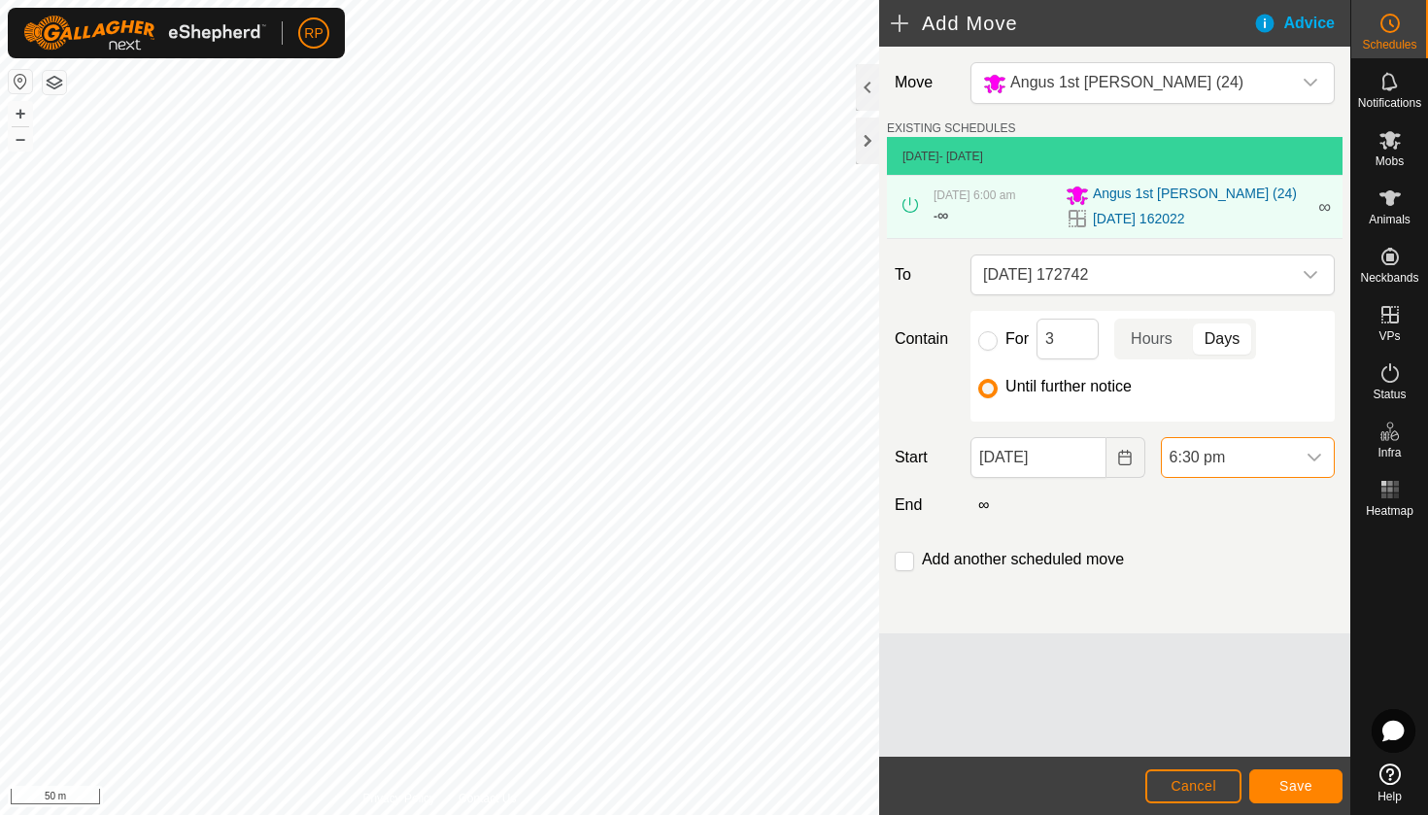
scroll to position [1354, 0]
click at [1293, 788] on span "Save" at bounding box center [1295, 786] width 33 height 16
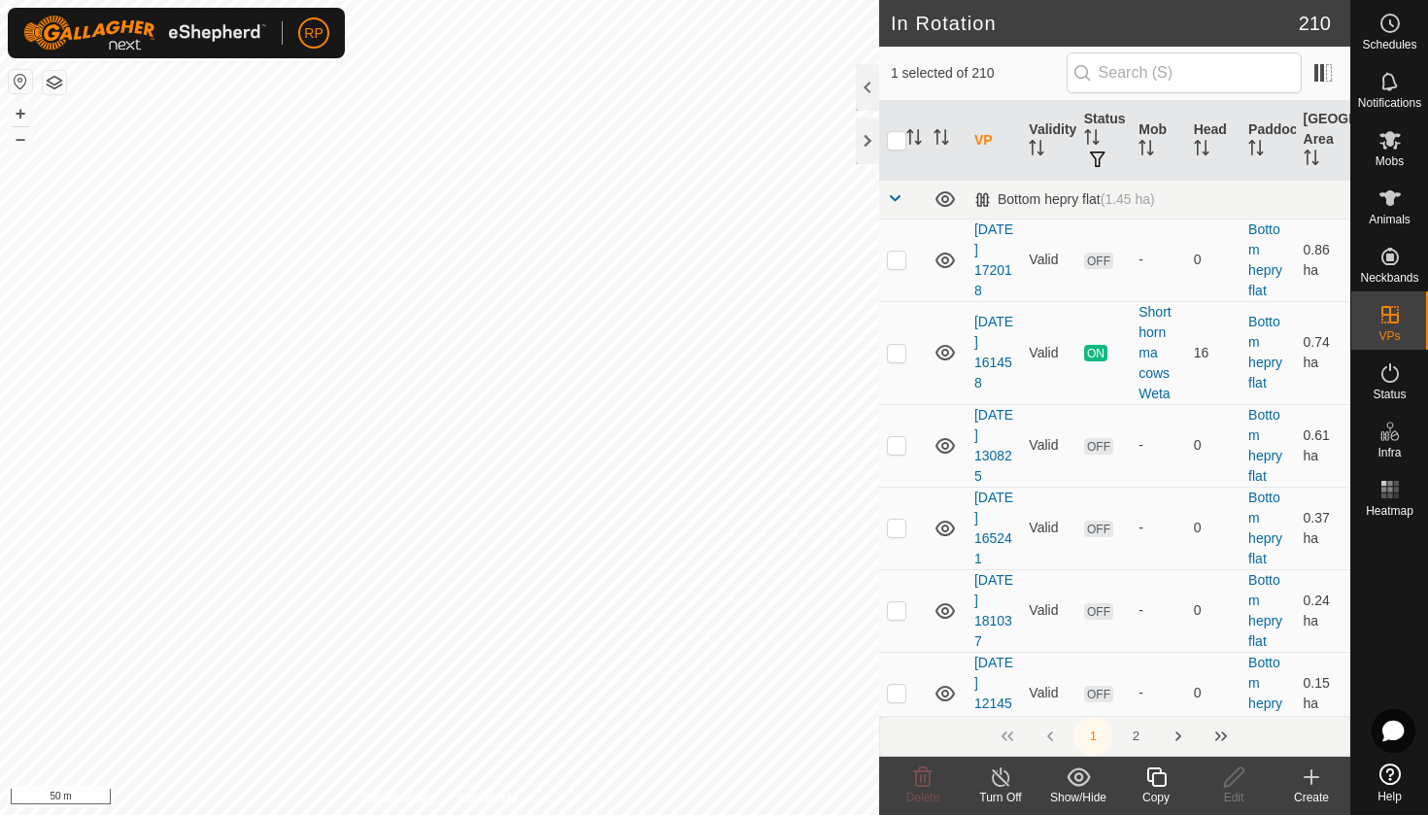
click at [1155, 778] on icon at bounding box center [1156, 776] width 24 height 23
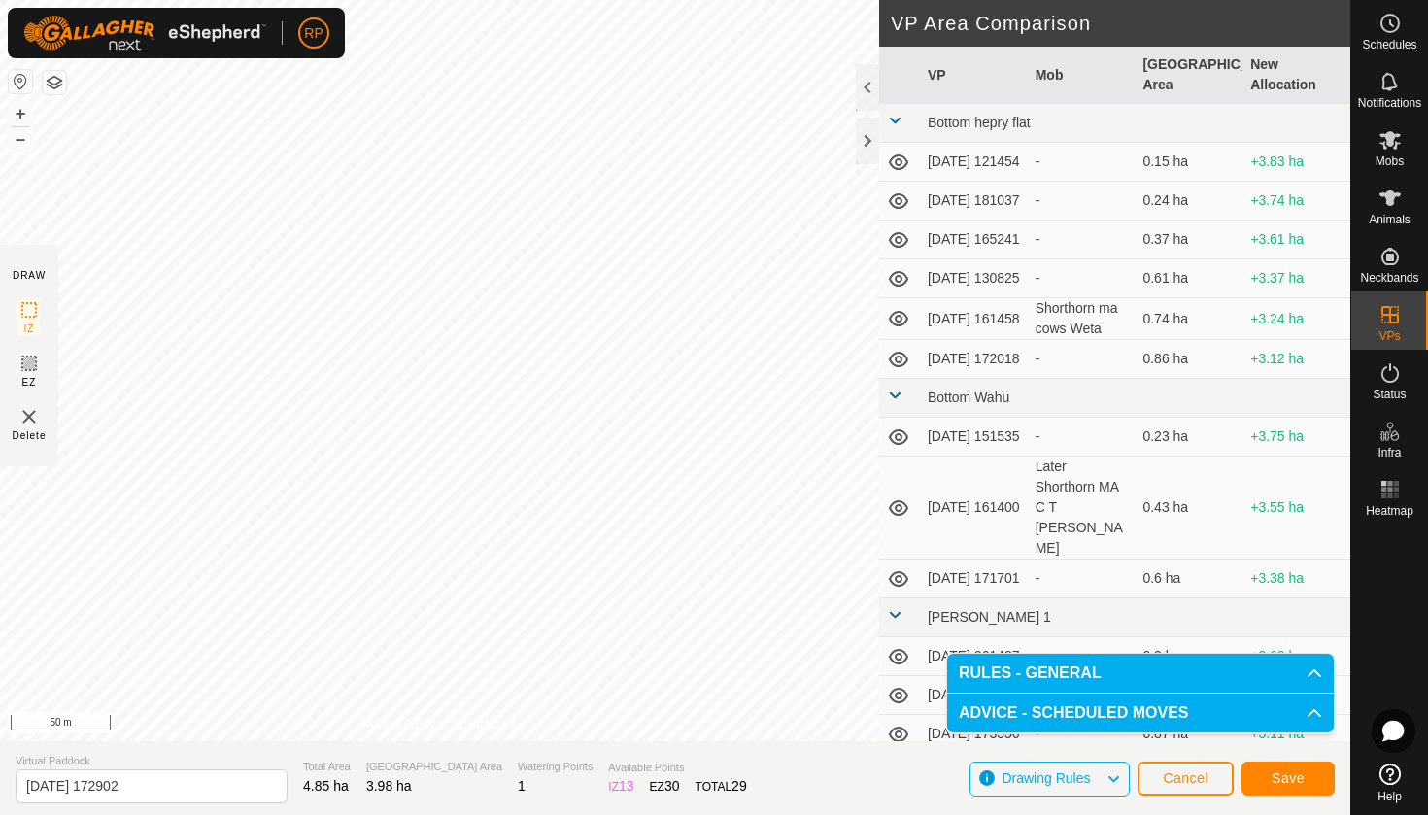
click at [1286, 775] on span "Save" at bounding box center [1287, 778] width 33 height 16
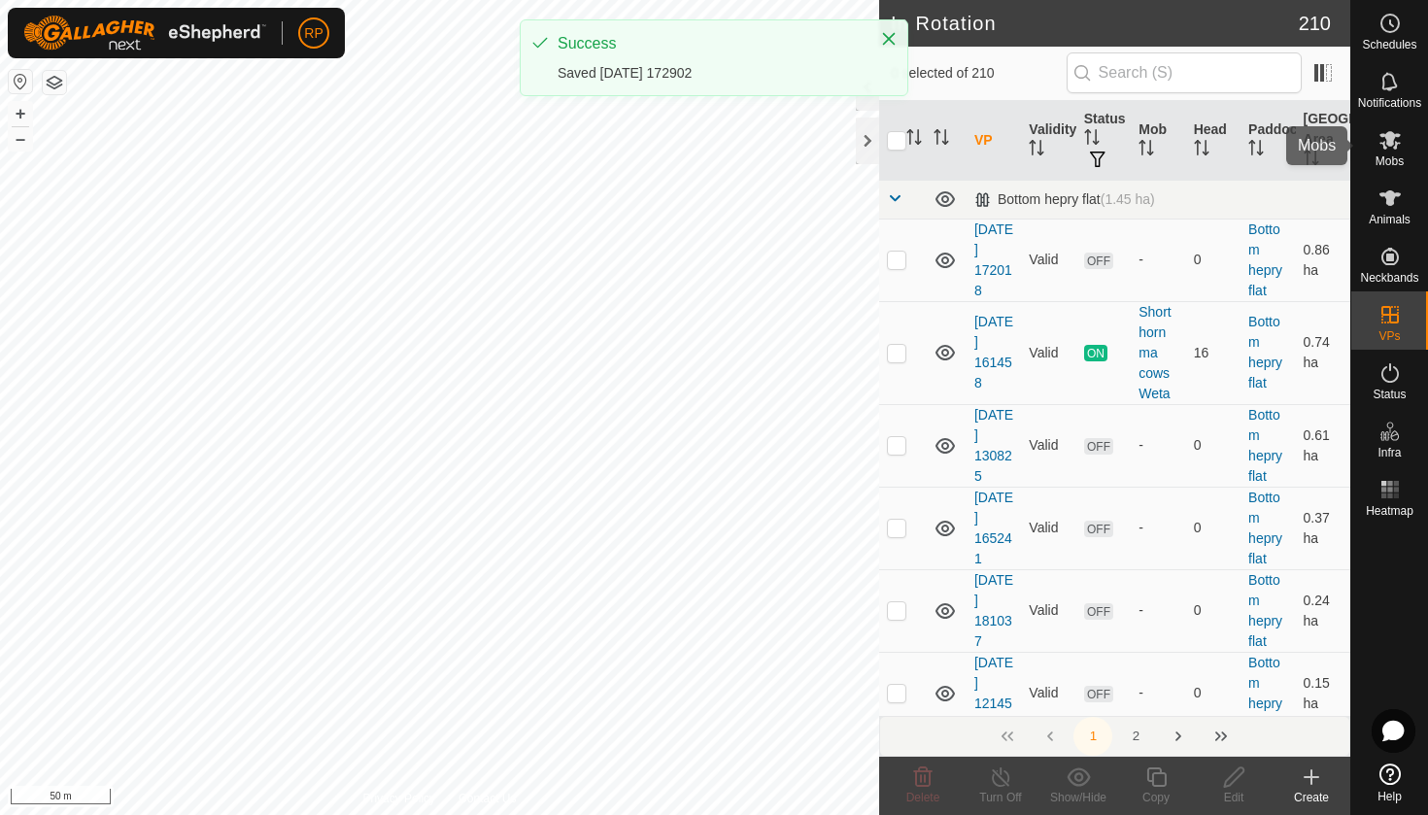
click at [1399, 157] on span "Mobs" at bounding box center [1389, 161] width 28 height 12
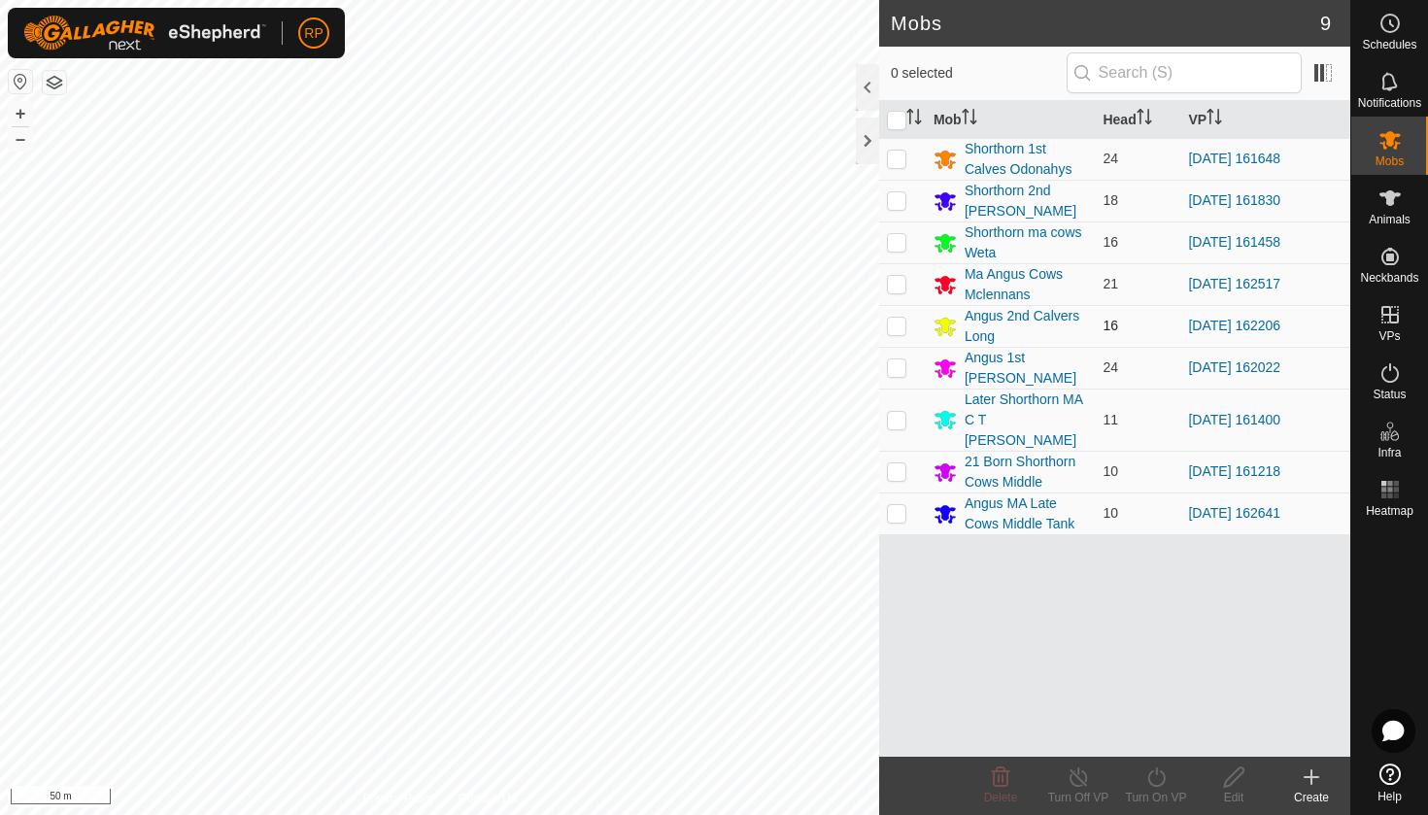
click at [902, 324] on p-checkbox at bounding box center [896, 326] width 19 height 16
checkbox input "true"
click at [1148, 787] on icon at bounding box center [1156, 776] width 24 height 23
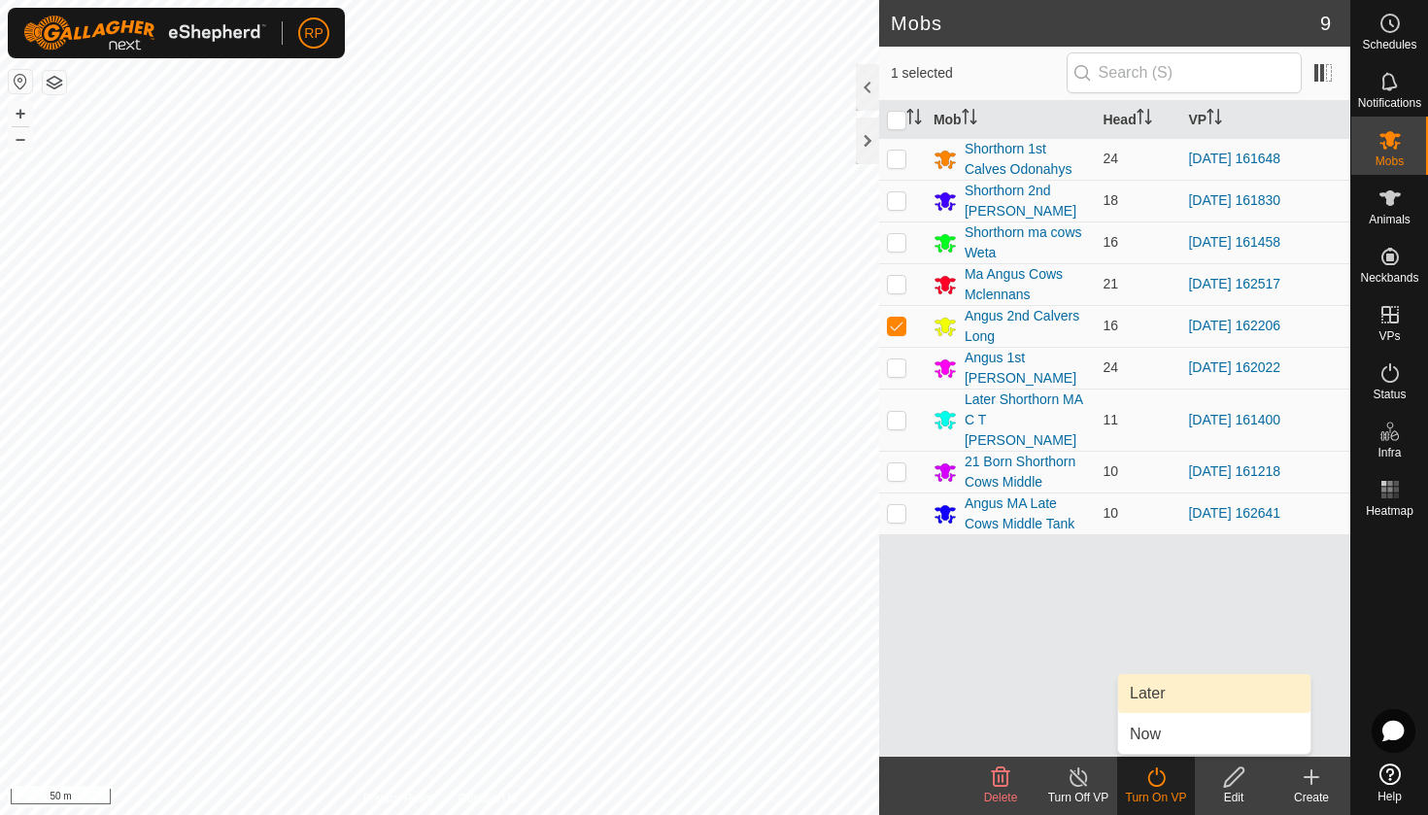
click at [1181, 692] on link "Later" at bounding box center [1214, 693] width 192 height 39
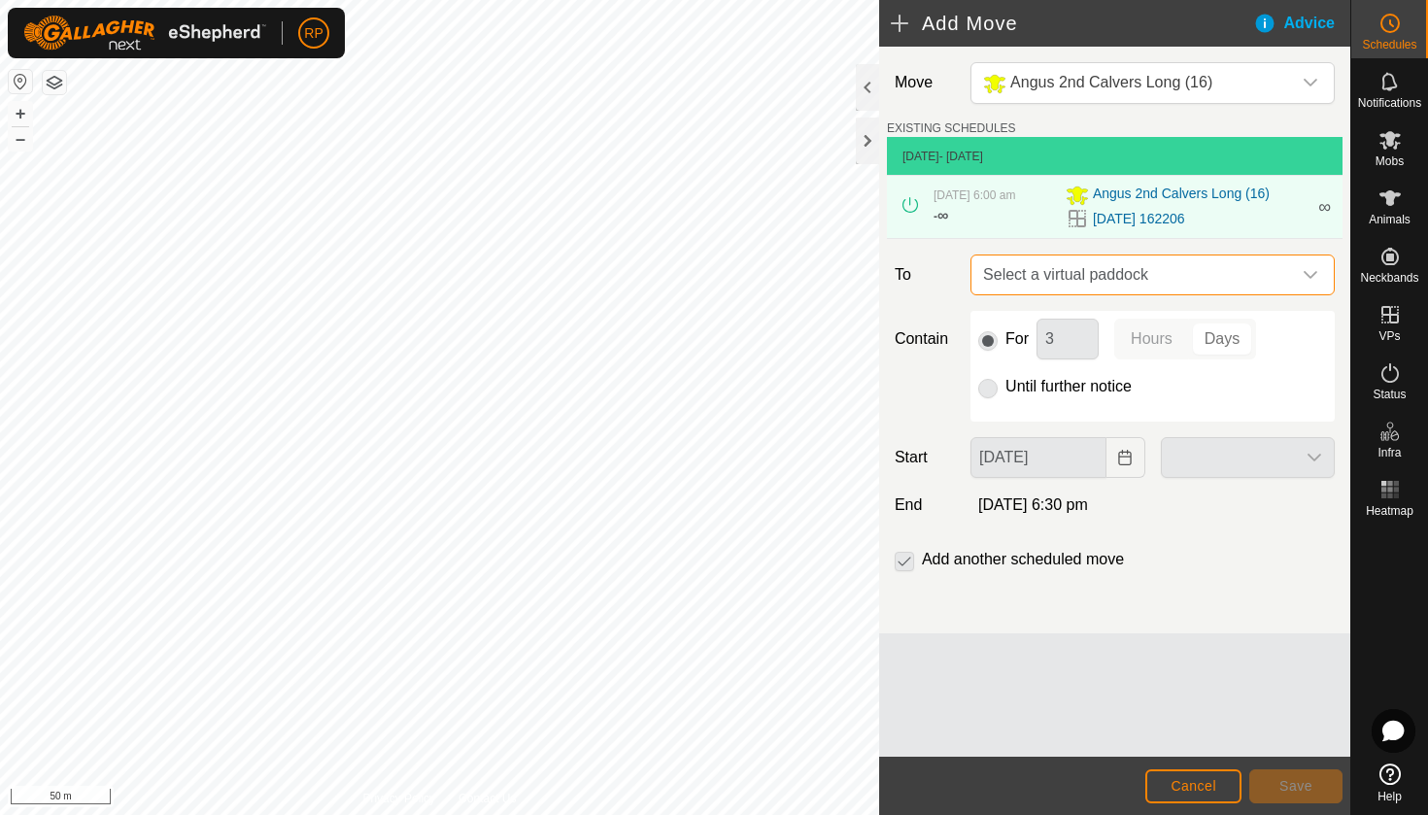
click at [1058, 285] on span "Select a virtual paddock" at bounding box center [1133, 274] width 316 height 39
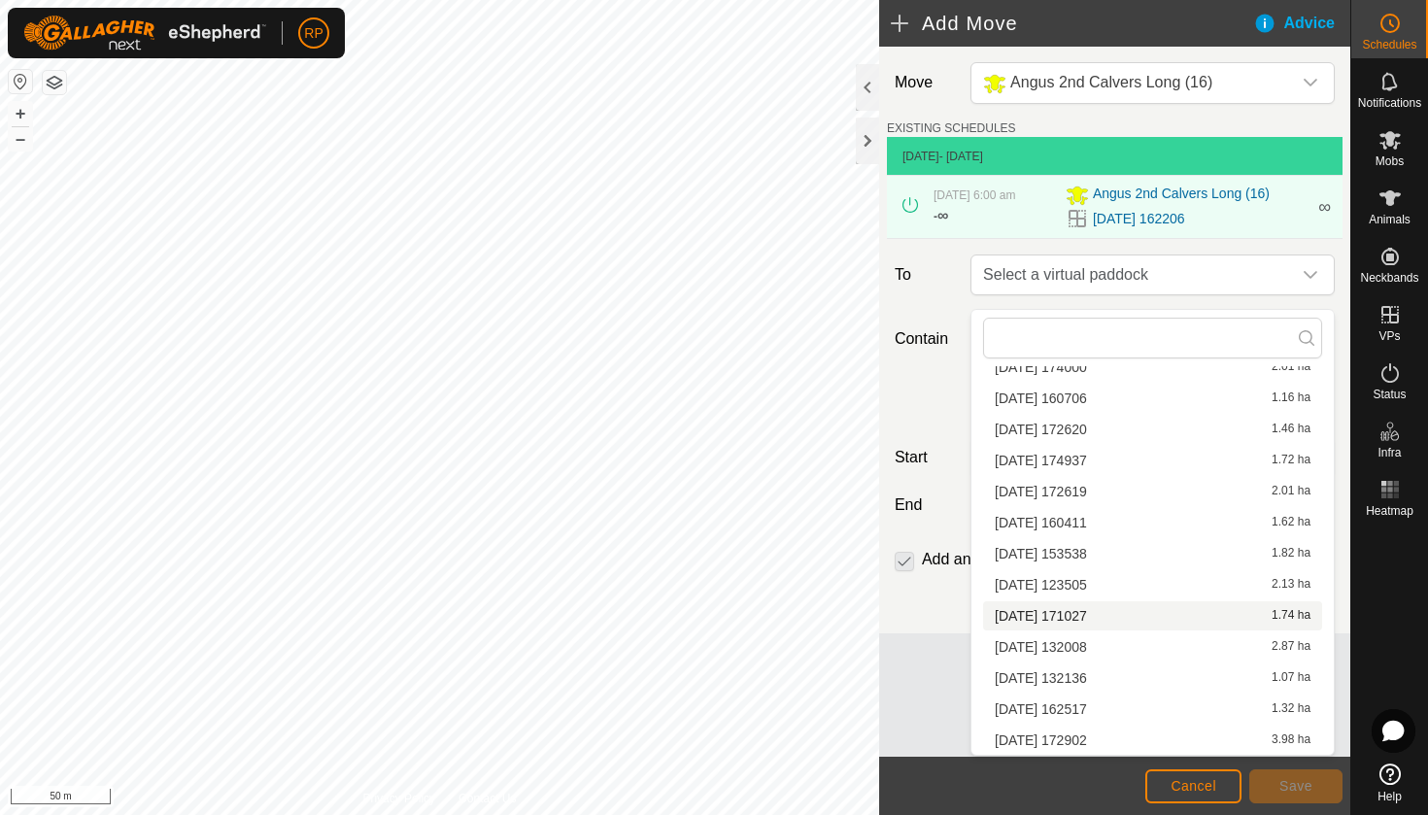
scroll to position [369, 0]
click at [1046, 736] on li "[DATE] 172902 3.98 ha" at bounding box center [1152, 740] width 339 height 29
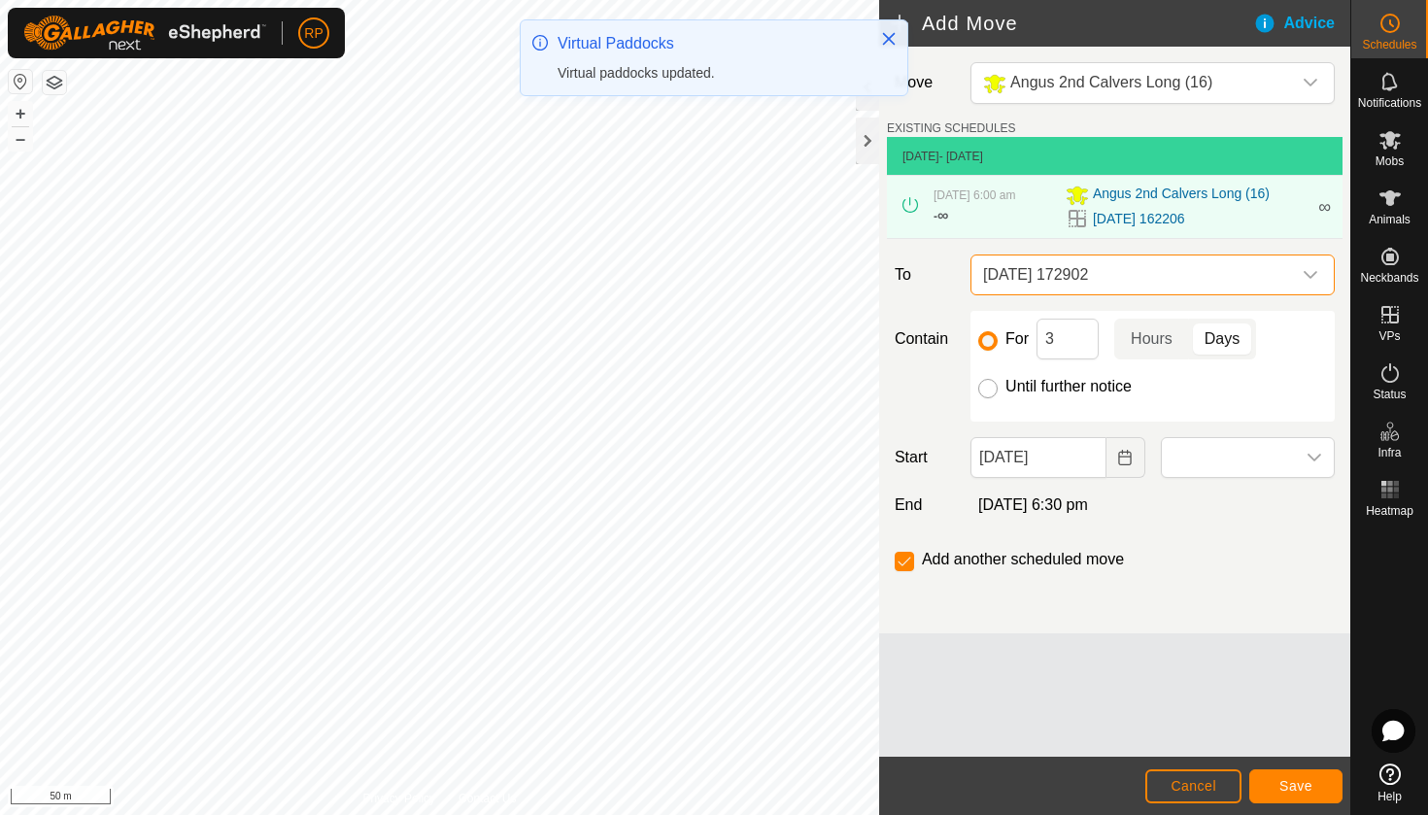
click at [992, 398] on input "Until further notice" at bounding box center [987, 388] width 19 height 19
radio input "true"
checkbox input "false"
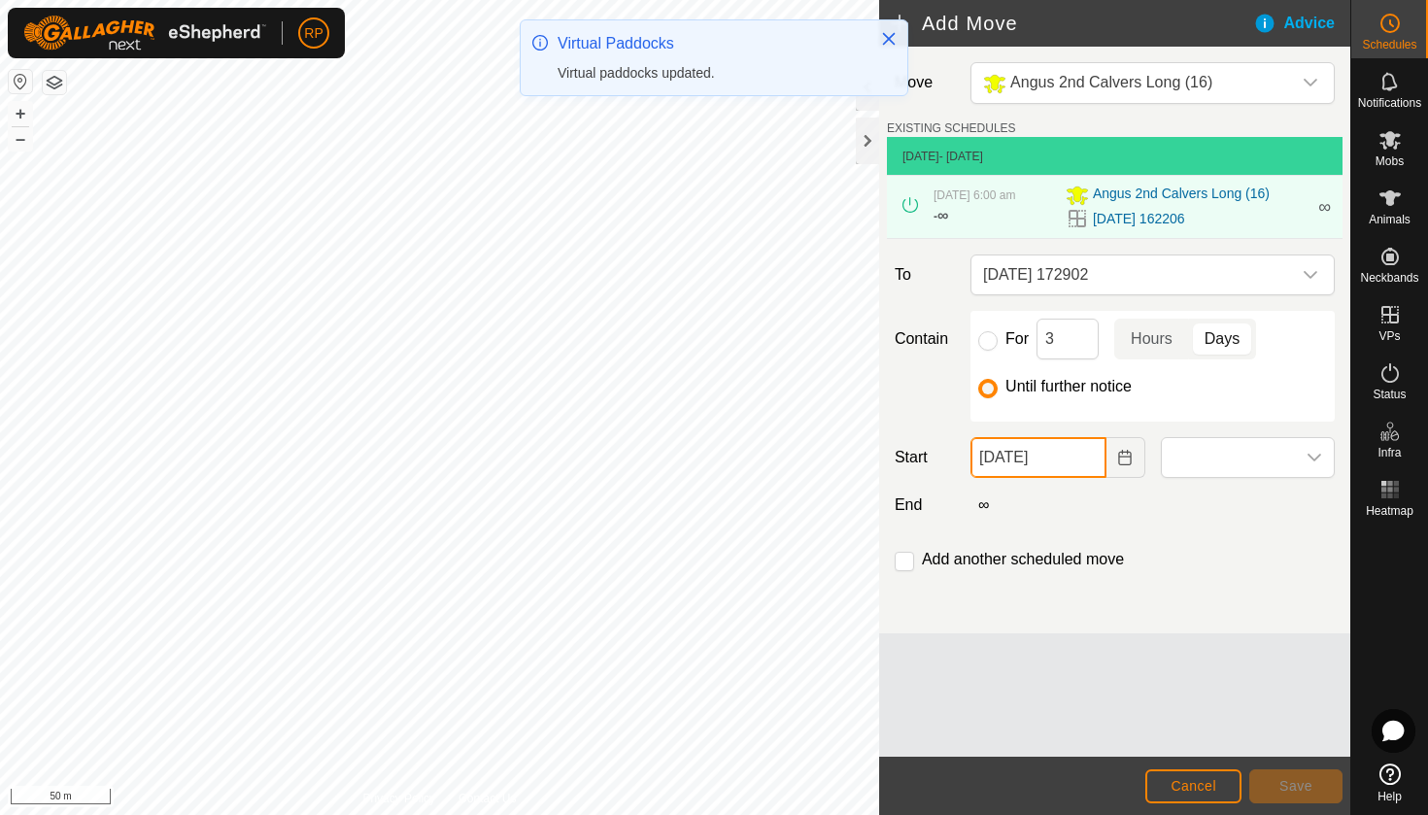
click at [1036, 472] on input "[DATE]" at bounding box center [1037, 457] width 135 height 41
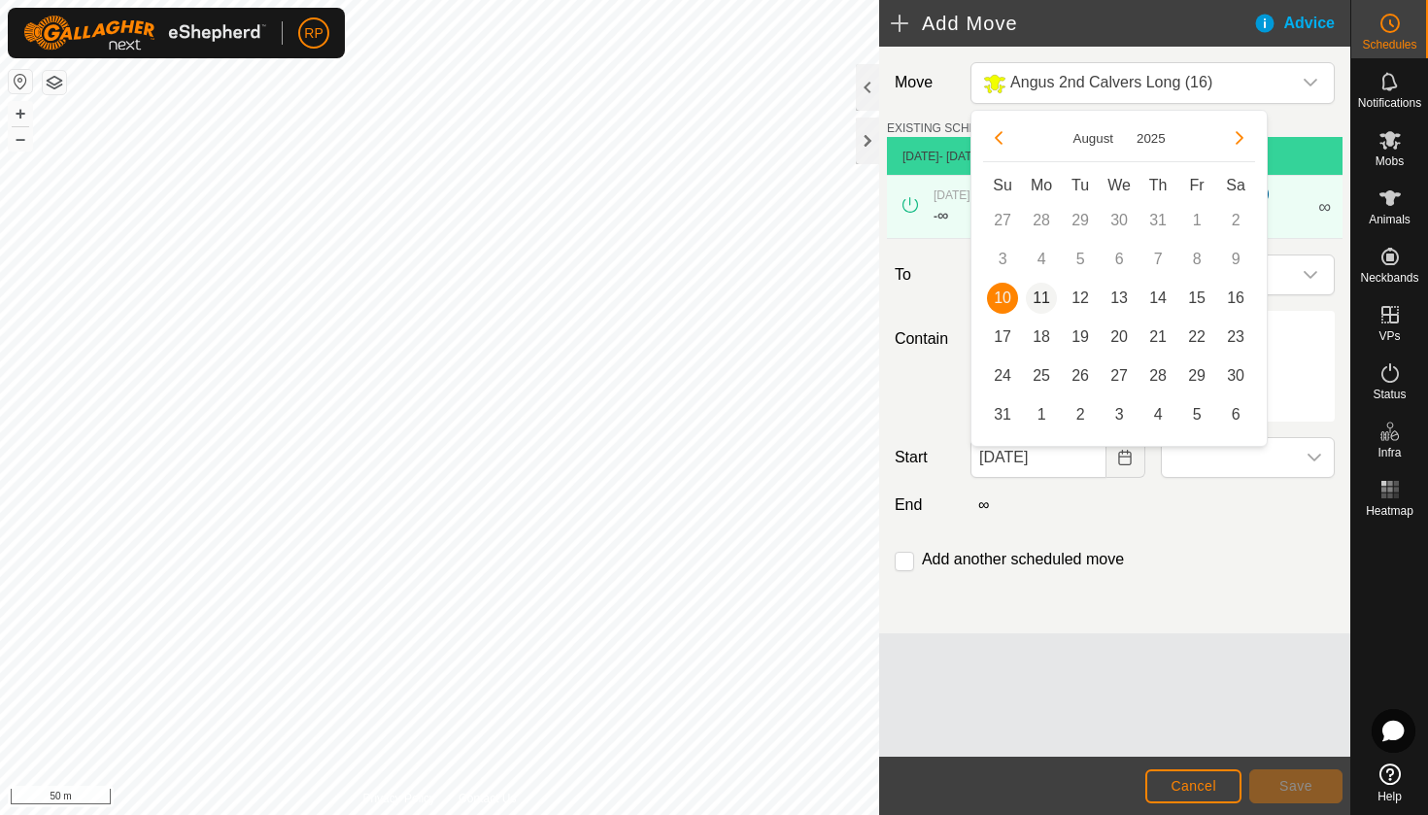
click at [1042, 288] on span "11" at bounding box center [1041, 298] width 31 height 31
type input "[DATE]"
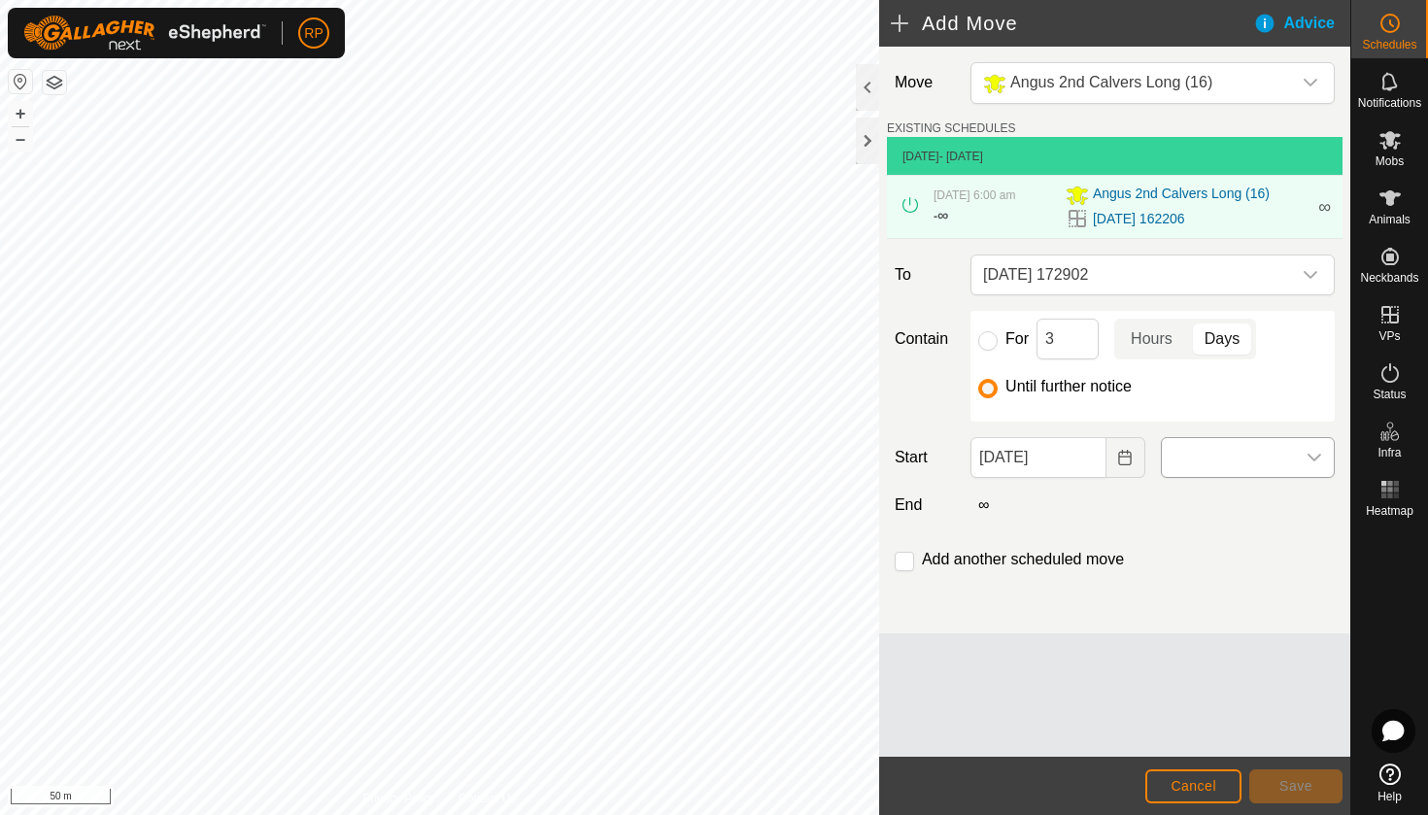
click at [1190, 469] on span at bounding box center [1228, 457] width 133 height 39
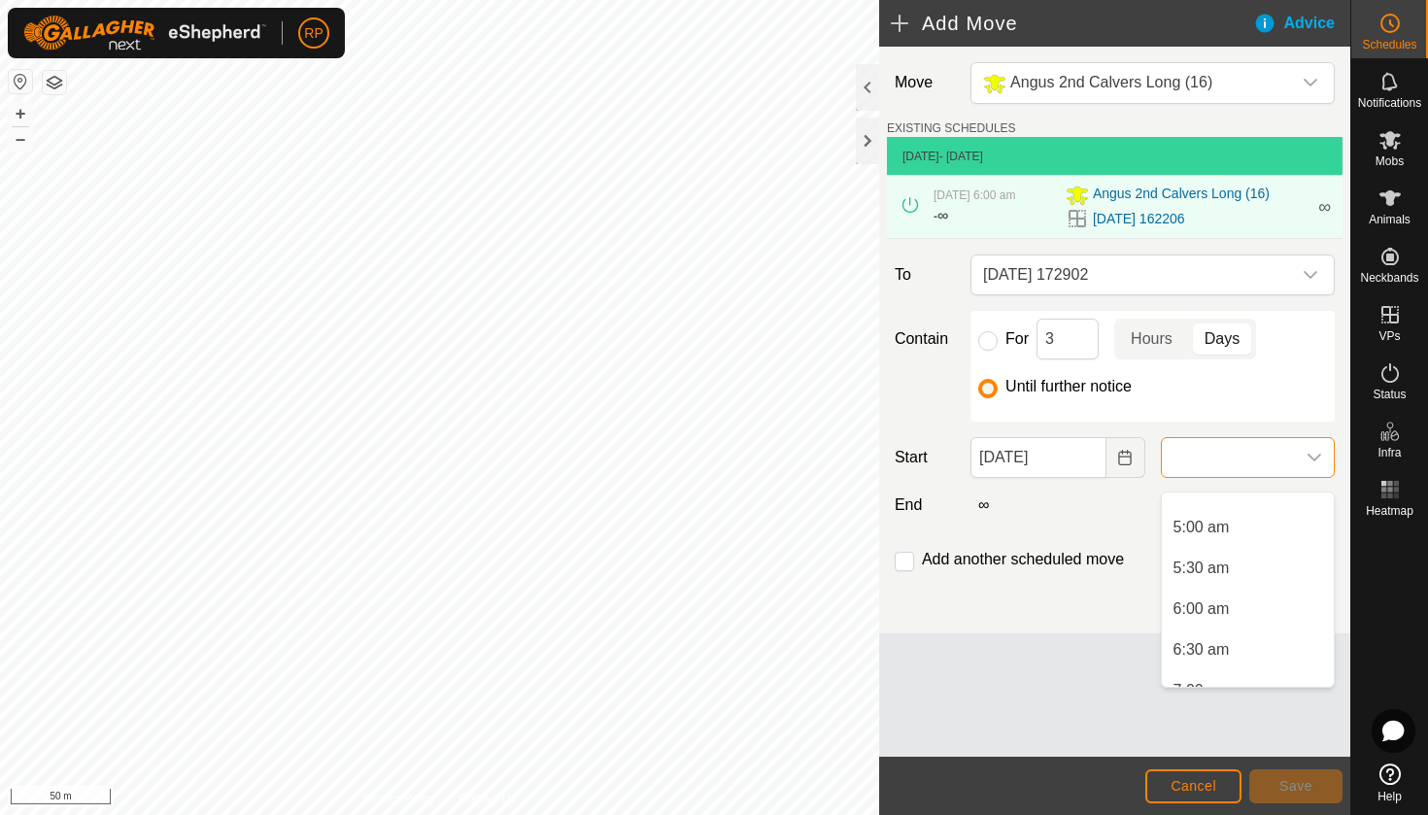
scroll to position [406, 0]
click at [1199, 598] on li "6:00 am" at bounding box center [1248, 595] width 172 height 39
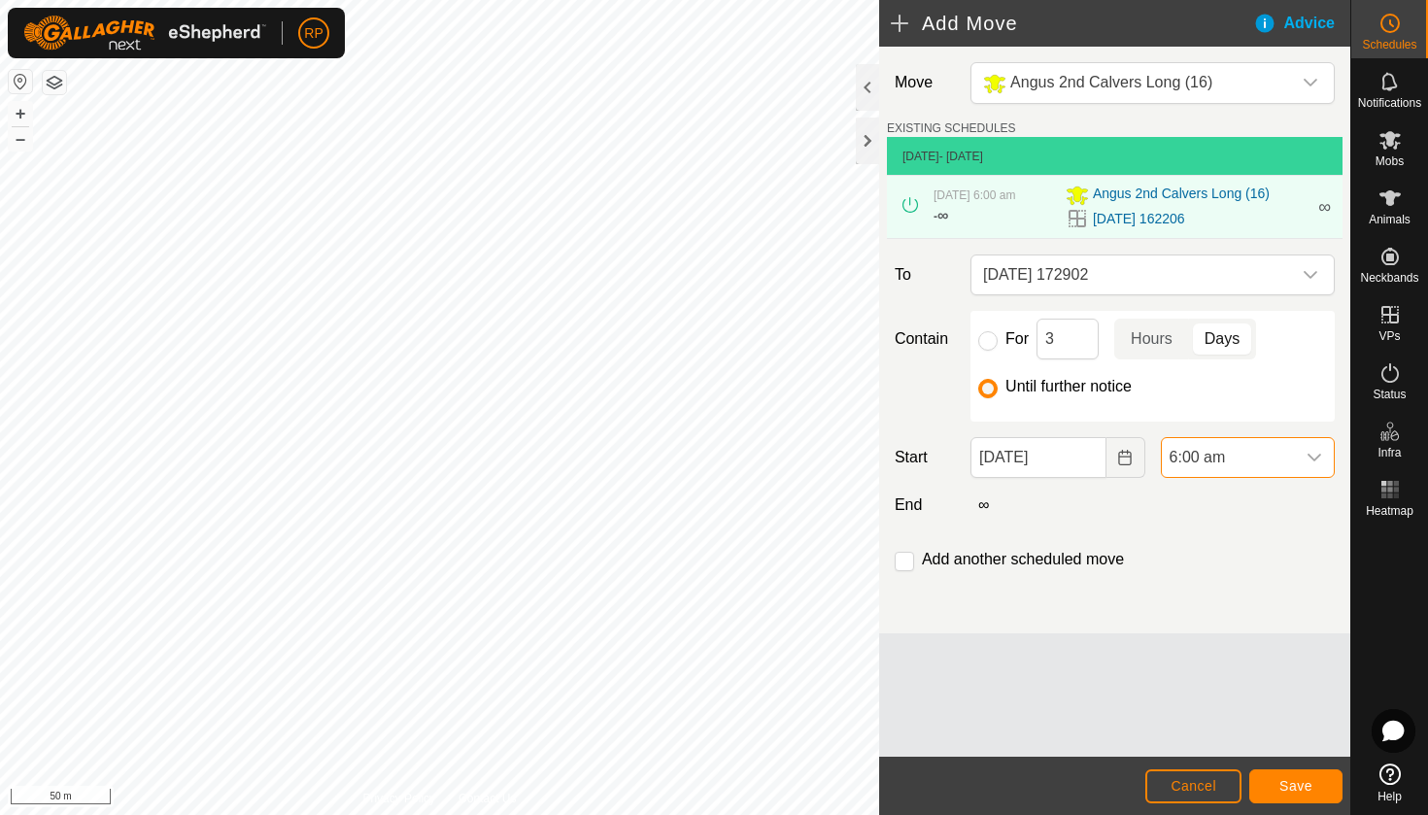
click at [1303, 782] on span "Save" at bounding box center [1295, 786] width 33 height 16
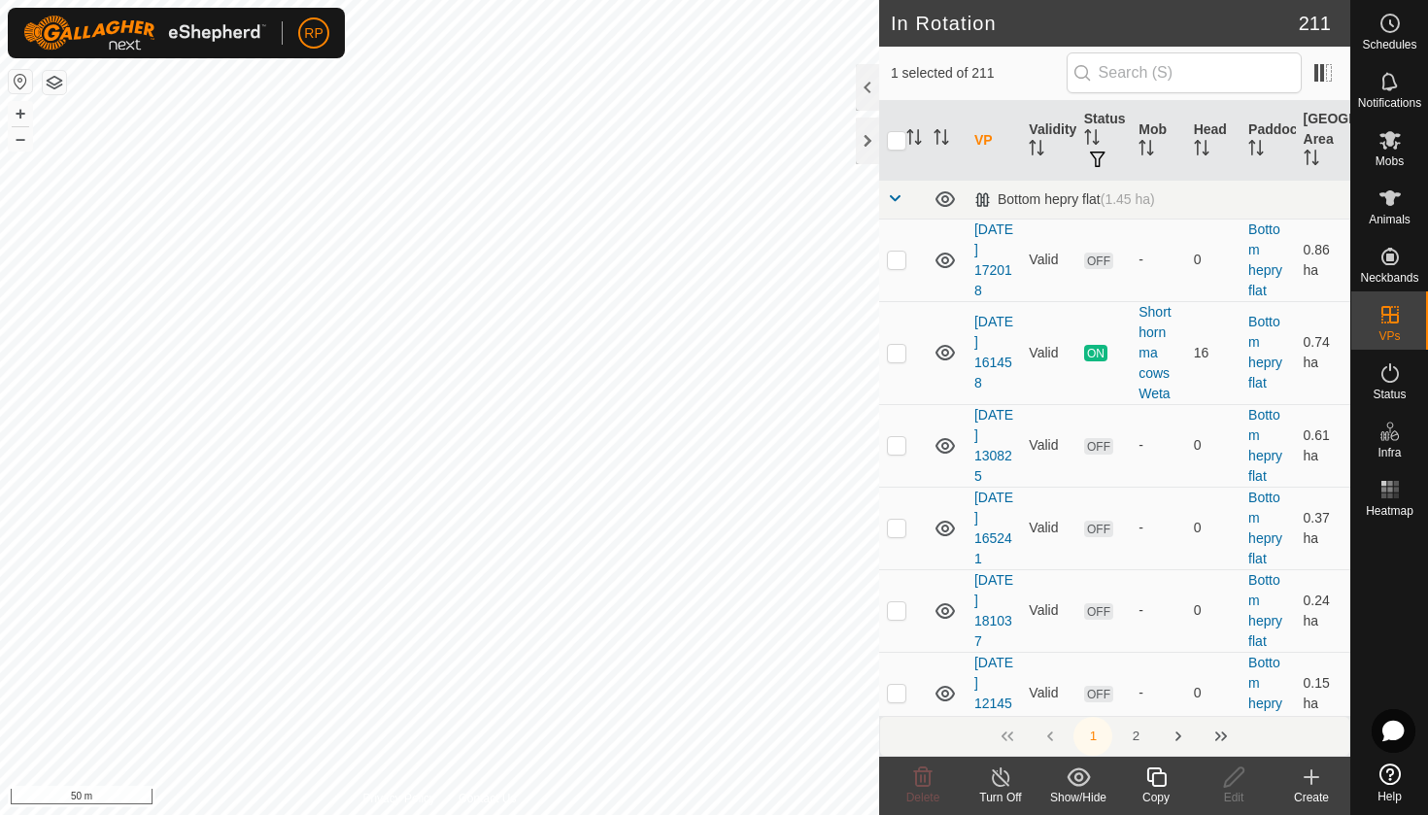
click at [1157, 782] on icon at bounding box center [1156, 776] width 24 height 23
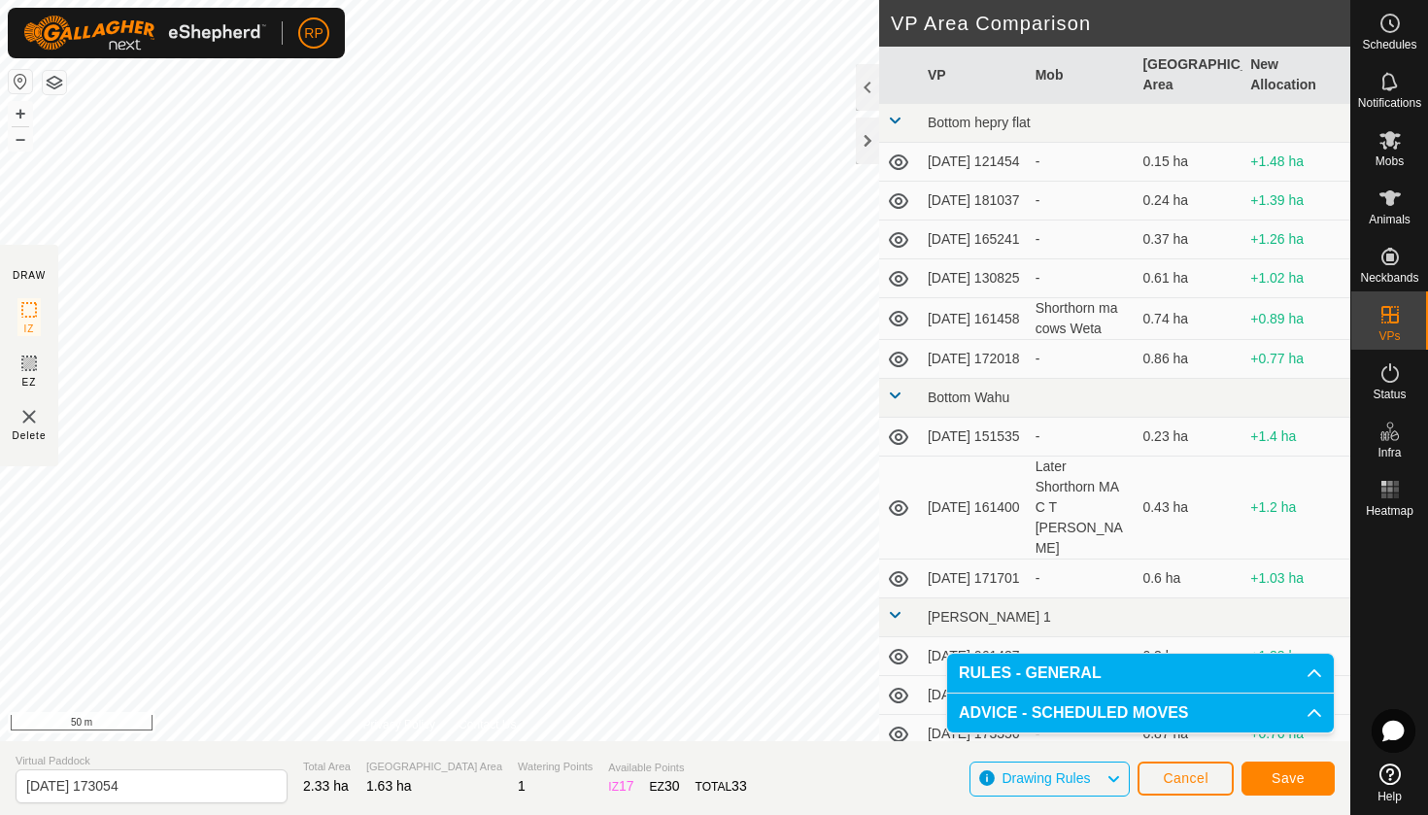
click at [1293, 763] on button "Save" at bounding box center [1287, 778] width 93 height 34
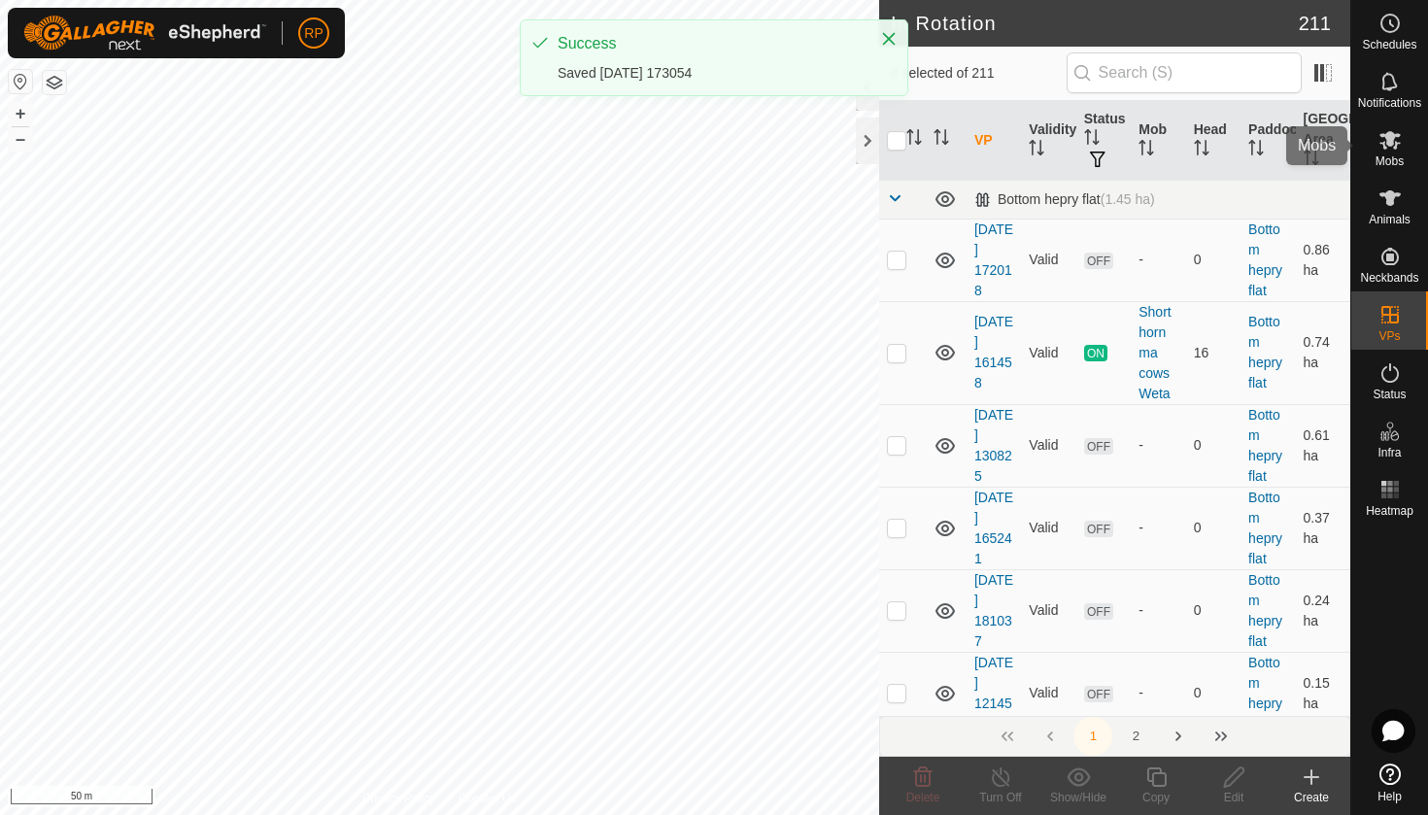
click at [1397, 149] on icon at bounding box center [1389, 139] width 23 height 23
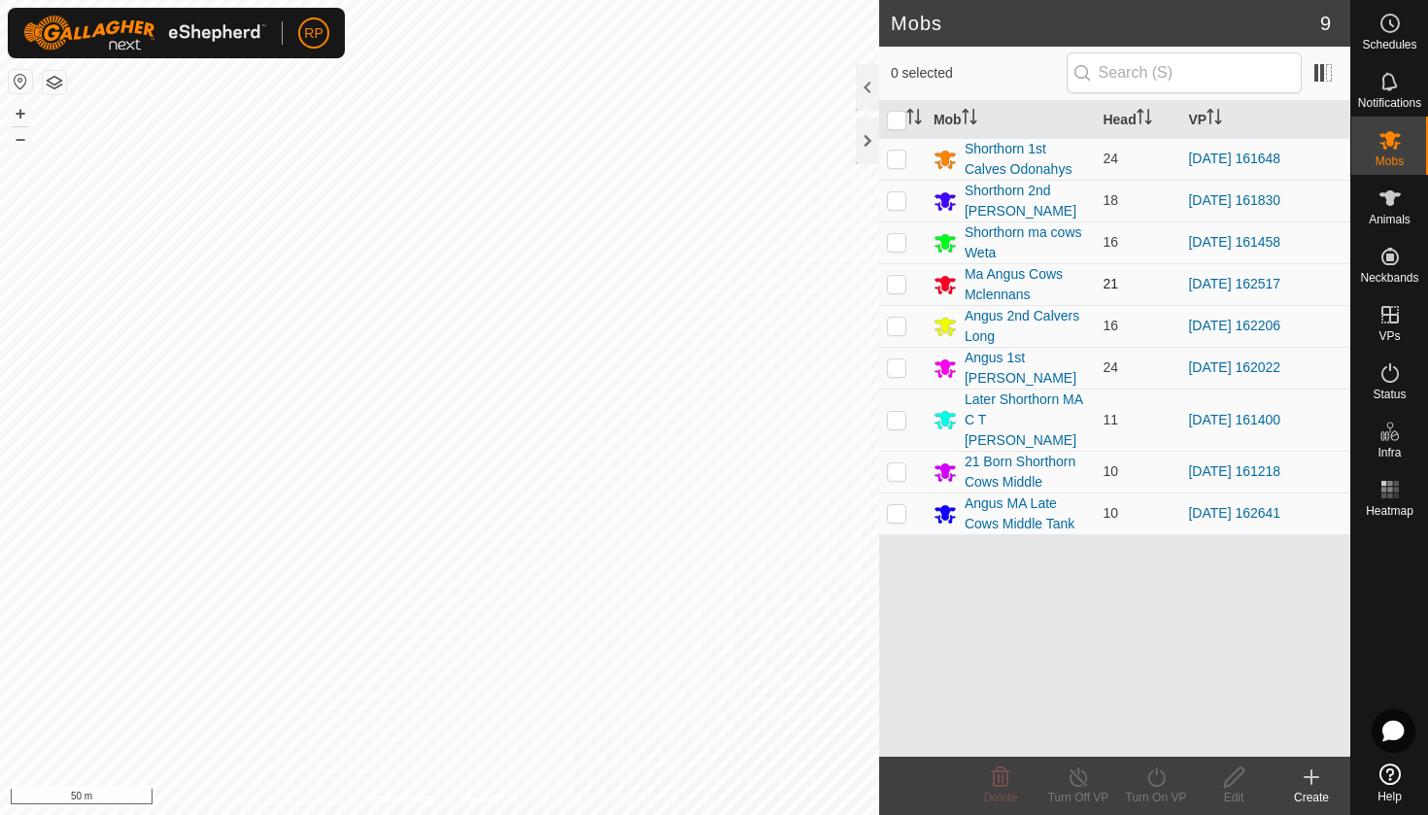
click at [902, 283] on p-checkbox at bounding box center [896, 284] width 19 height 16
checkbox input "true"
click at [1148, 792] on div "Turn On VP" at bounding box center [1156, 797] width 78 height 17
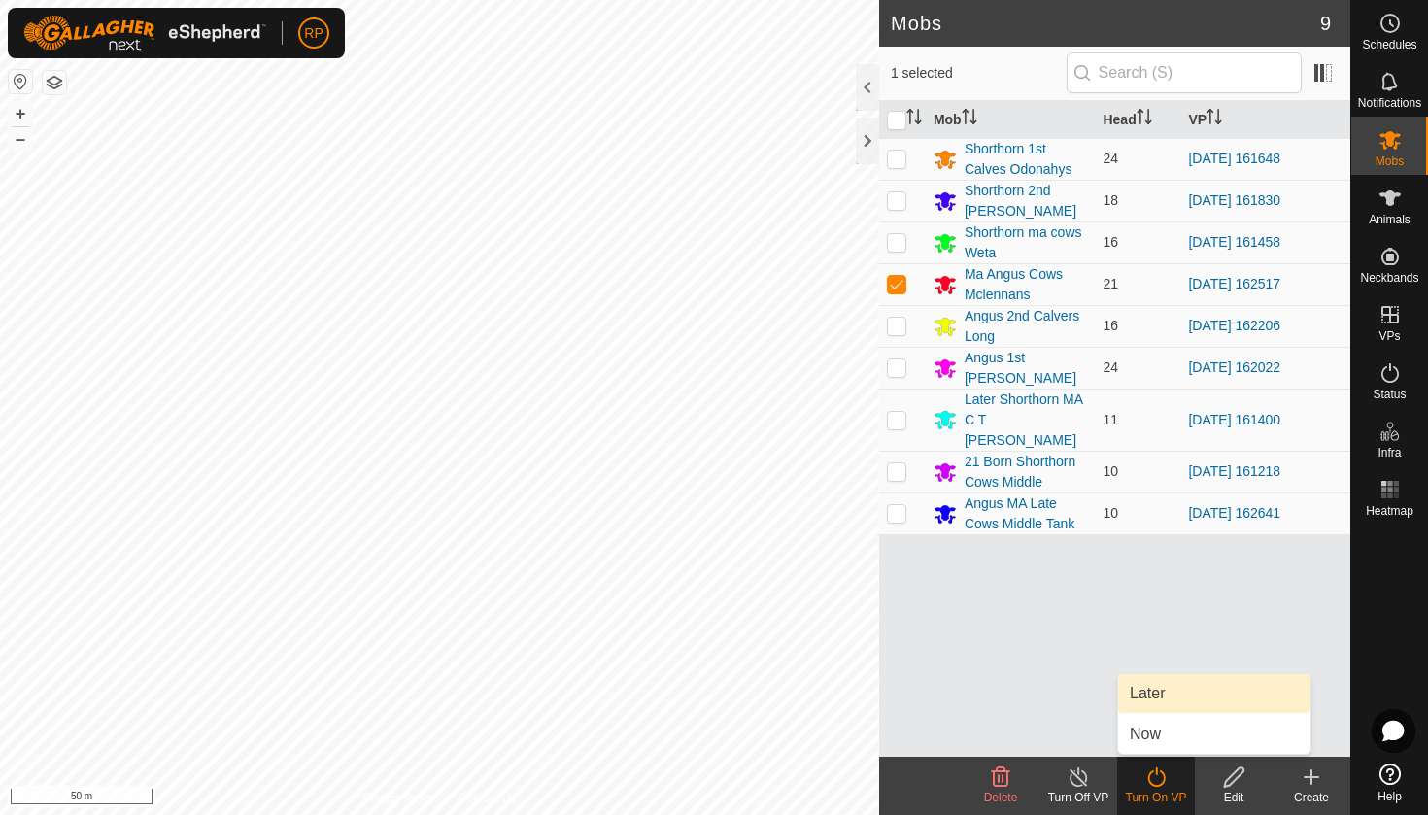
click at [1173, 693] on link "Later" at bounding box center [1214, 693] width 192 height 39
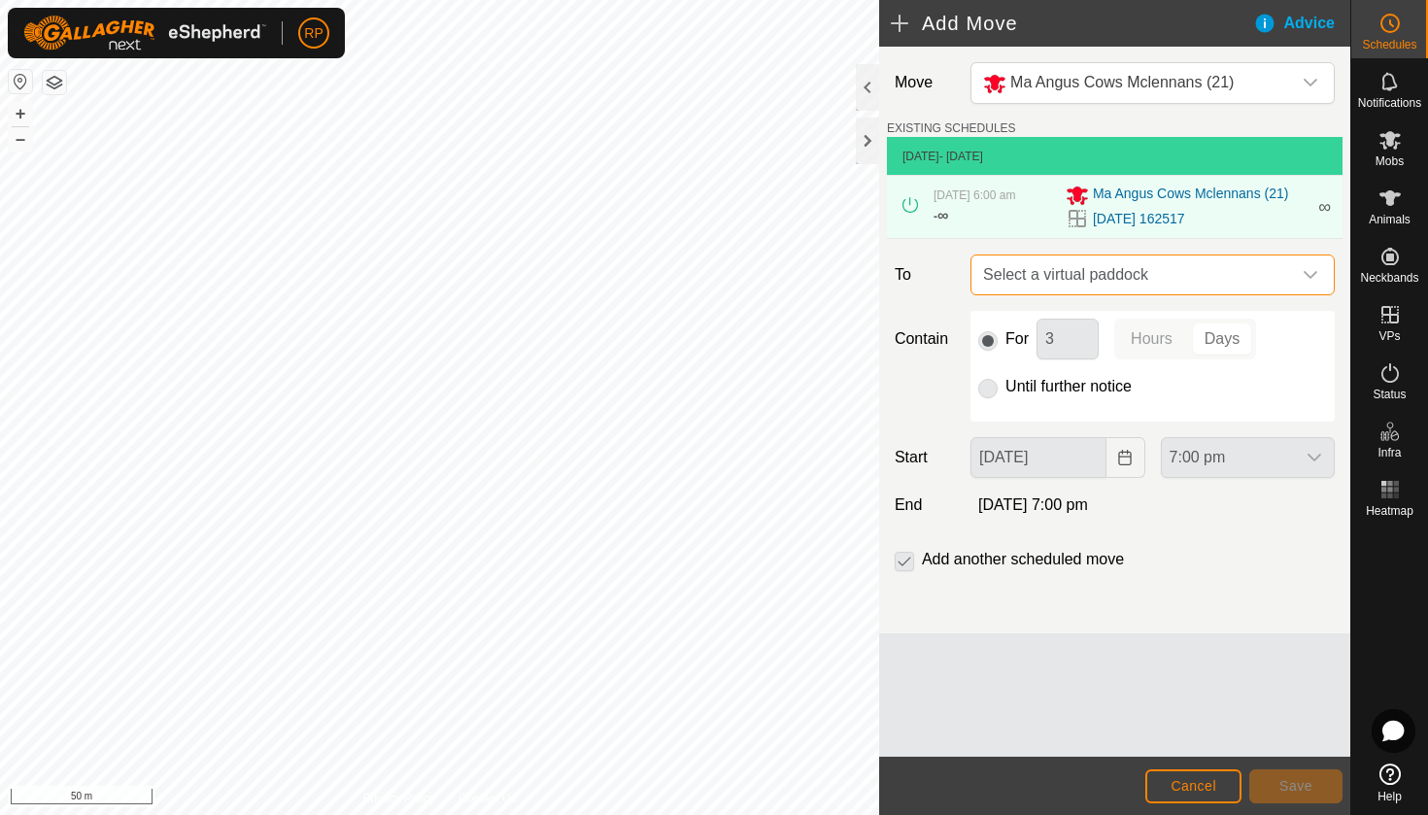
click at [1040, 287] on span "Select a virtual paddock" at bounding box center [1133, 274] width 316 height 39
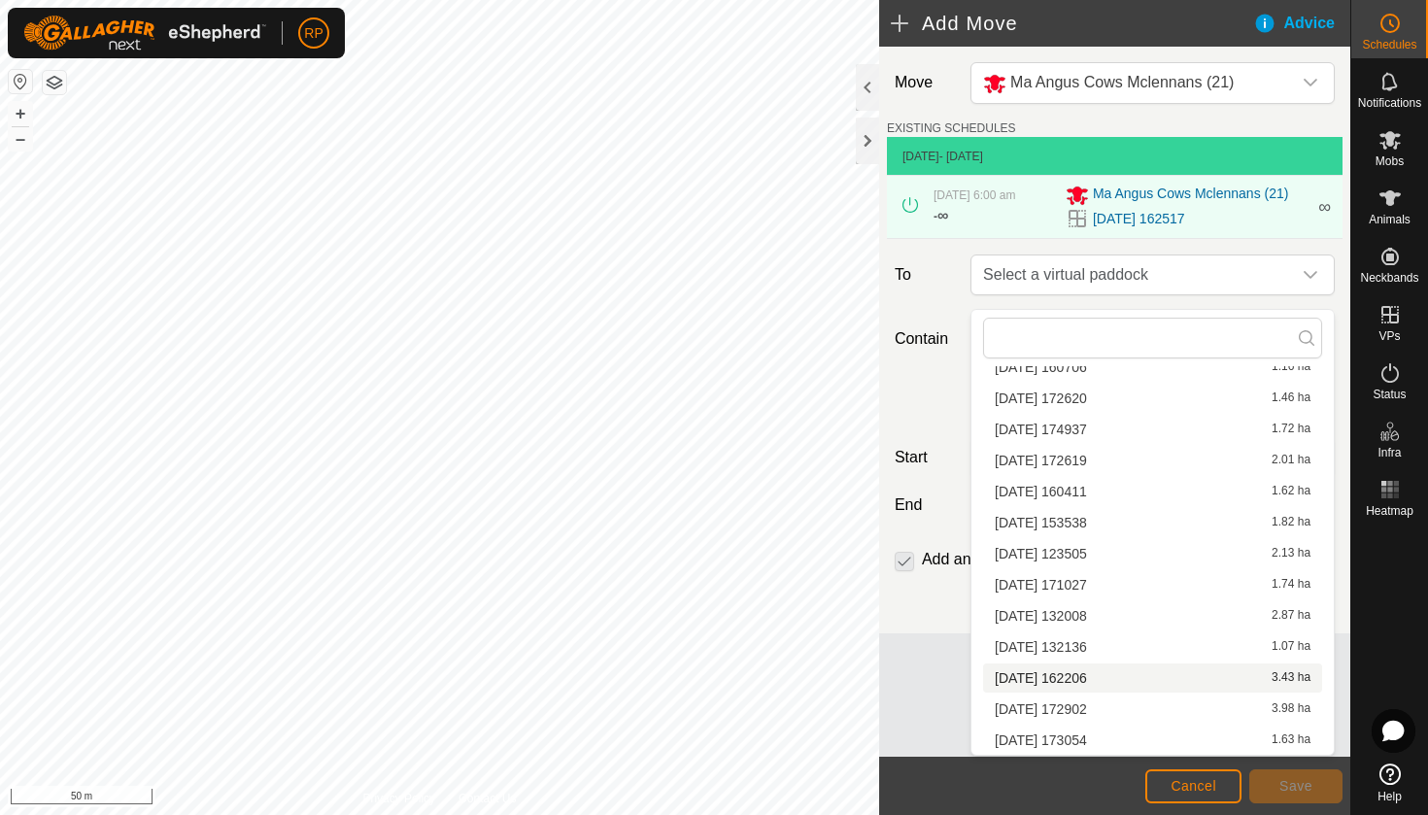
scroll to position [400, 0]
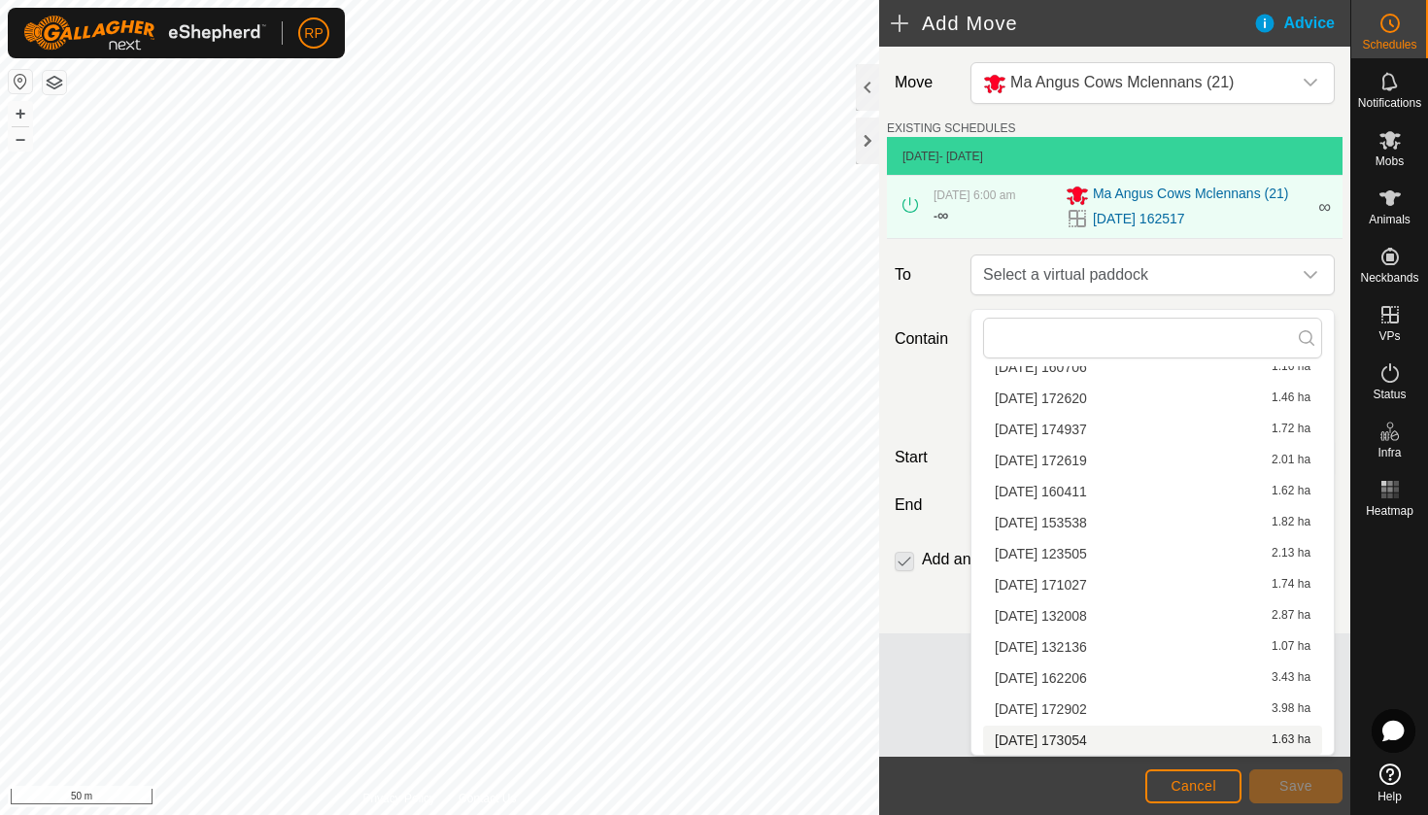
click at [1034, 736] on li "[DATE] 173054 1.63 ha" at bounding box center [1152, 740] width 339 height 29
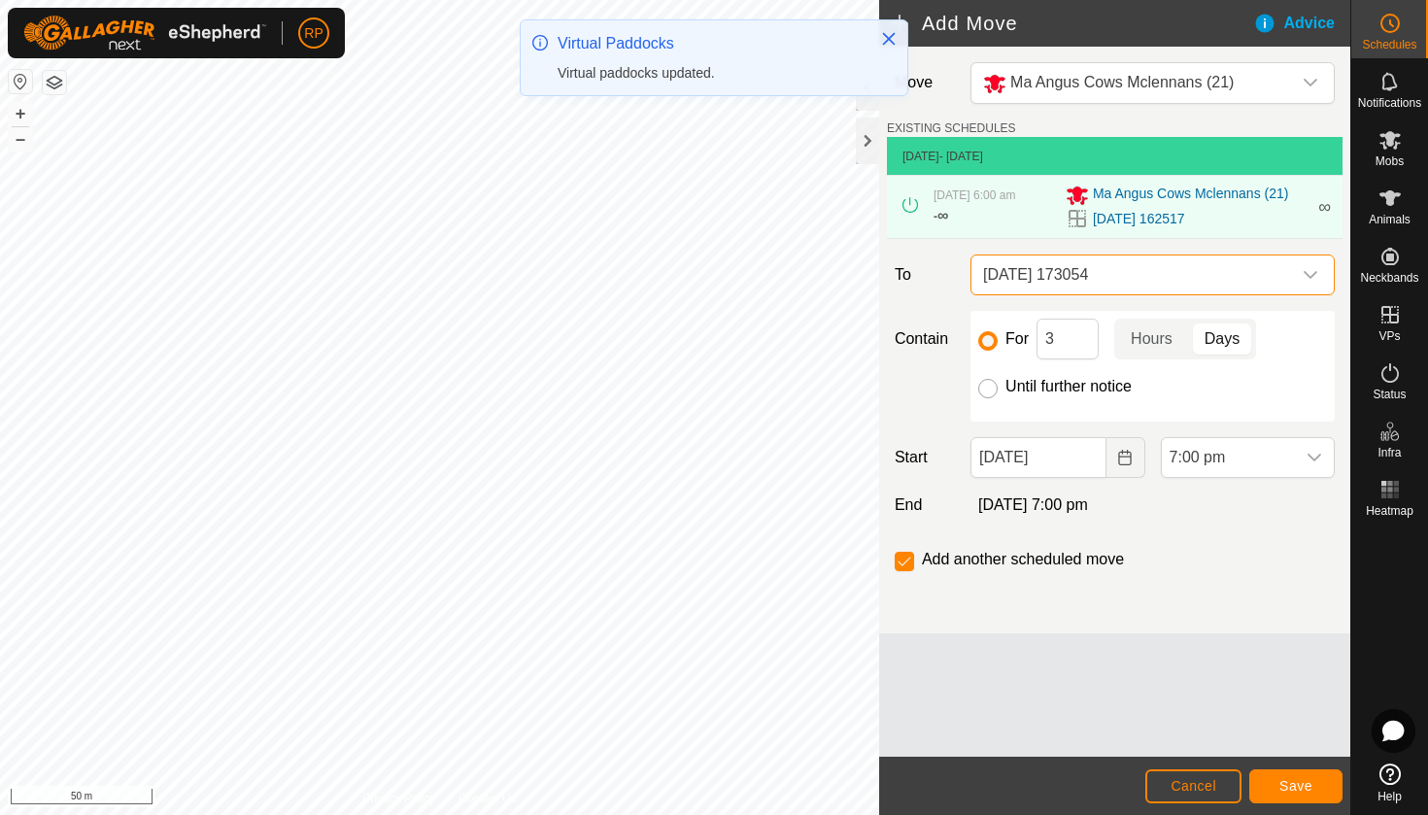
click at [993, 398] on input "Until further notice" at bounding box center [987, 388] width 19 height 19
radio input "true"
checkbox input "false"
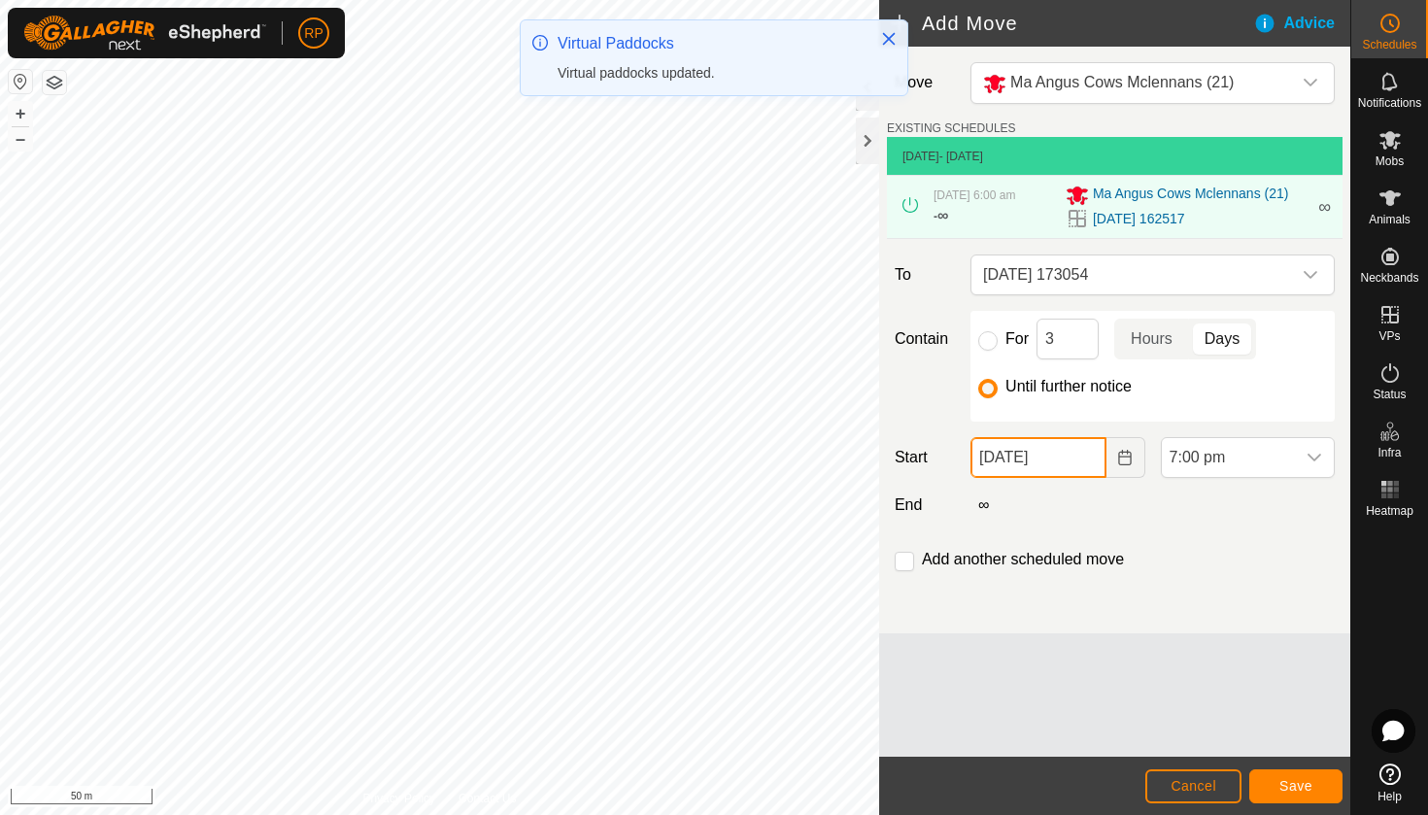
click at [1039, 474] on input "[DATE]" at bounding box center [1037, 457] width 135 height 41
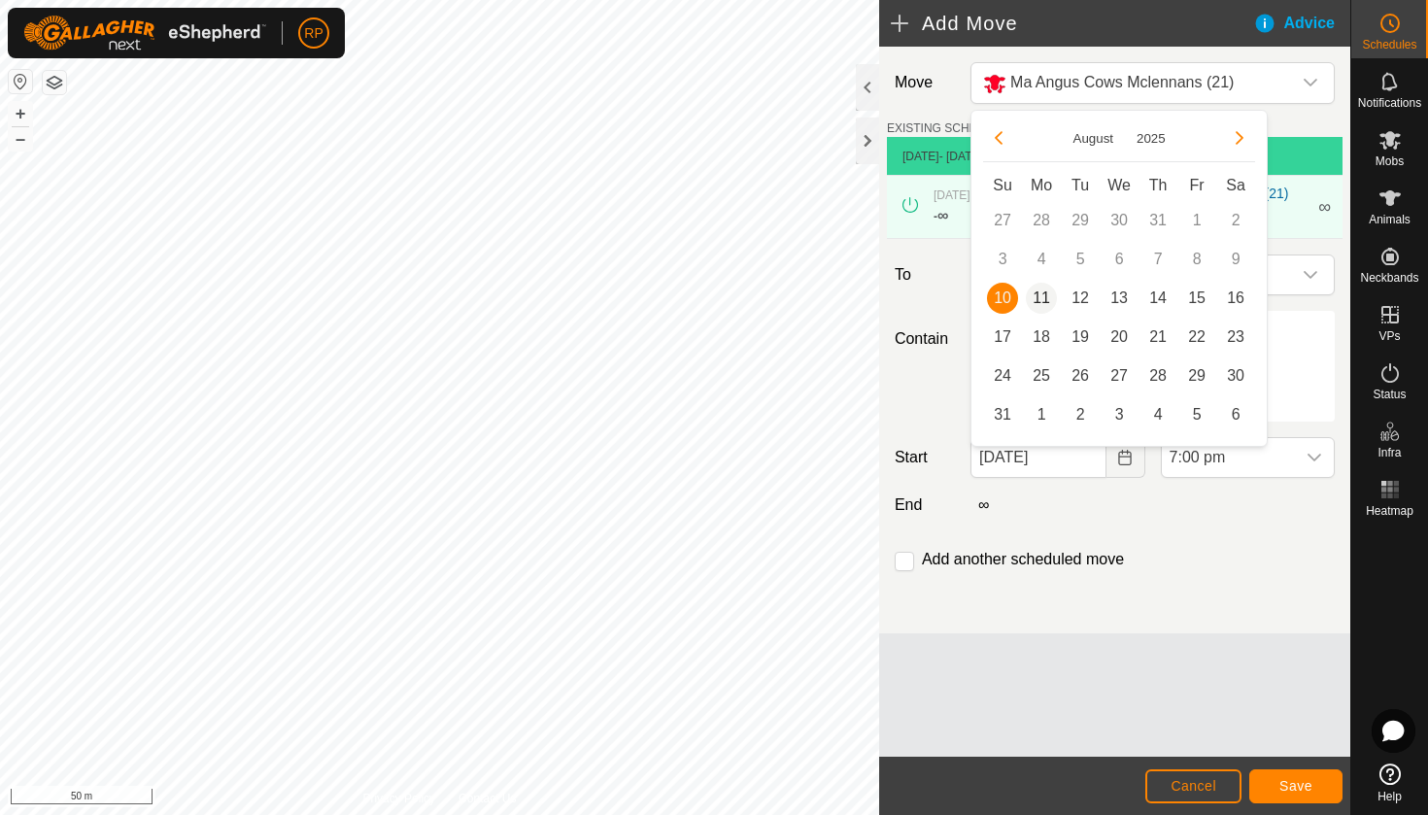
click at [1047, 297] on span "11" at bounding box center [1041, 298] width 31 height 31
type input "[DATE]"
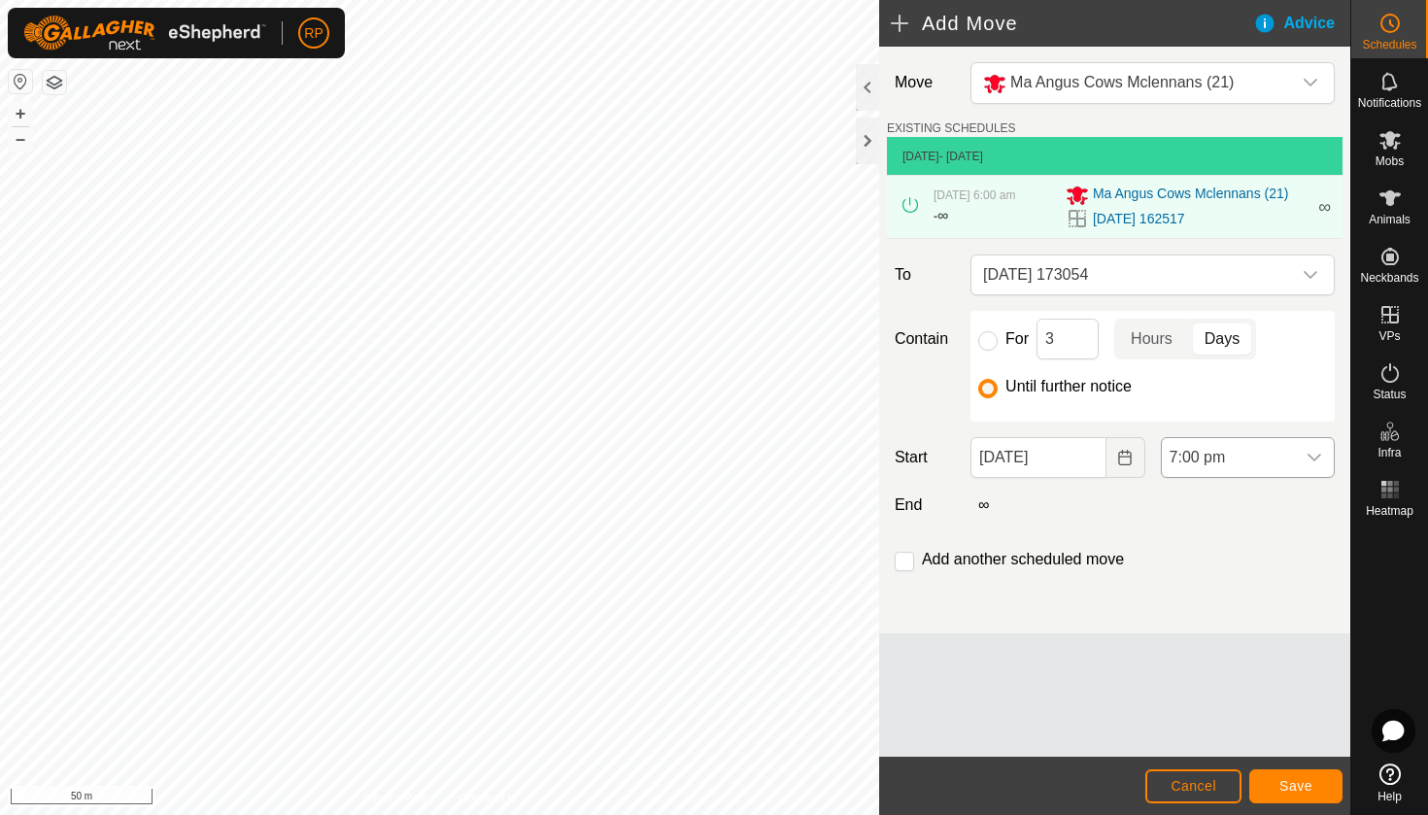
click at [1199, 473] on span "7:00 pm" at bounding box center [1228, 457] width 133 height 39
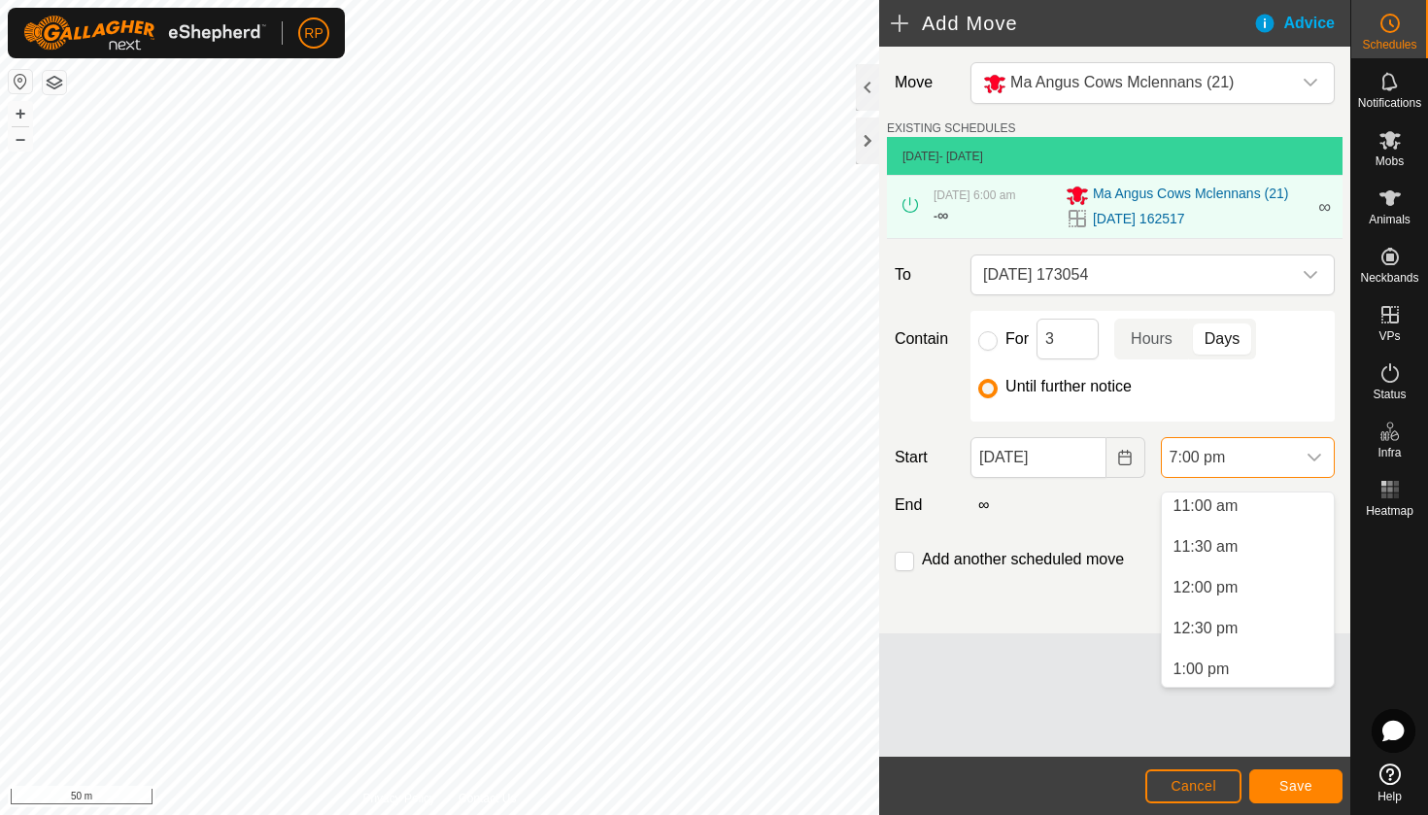
scroll to position [884, 0]
click at [1206, 604] on li "12:00 pm" at bounding box center [1248, 607] width 172 height 39
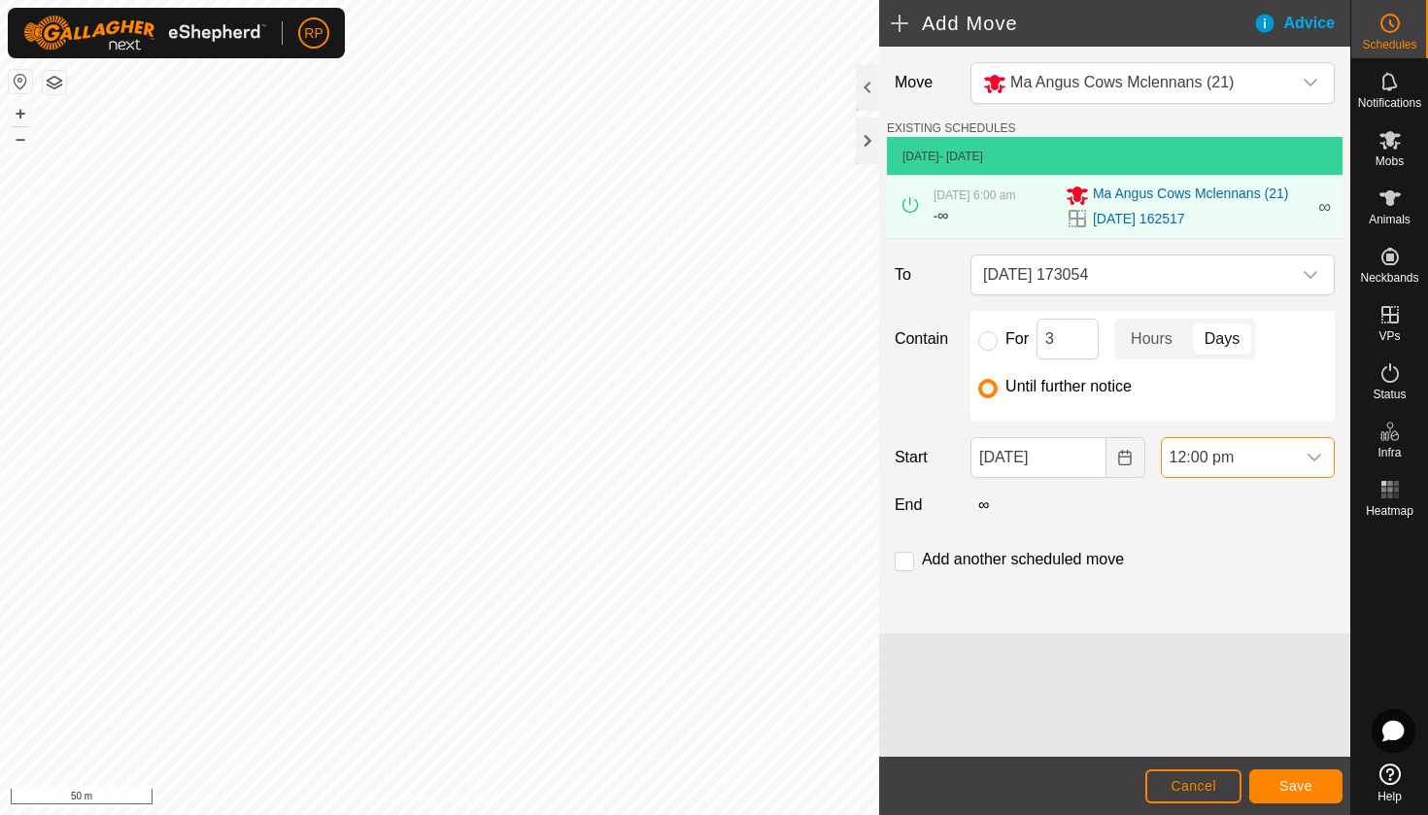
scroll to position [1395, 0]
click at [1294, 791] on span "Save" at bounding box center [1295, 786] width 33 height 16
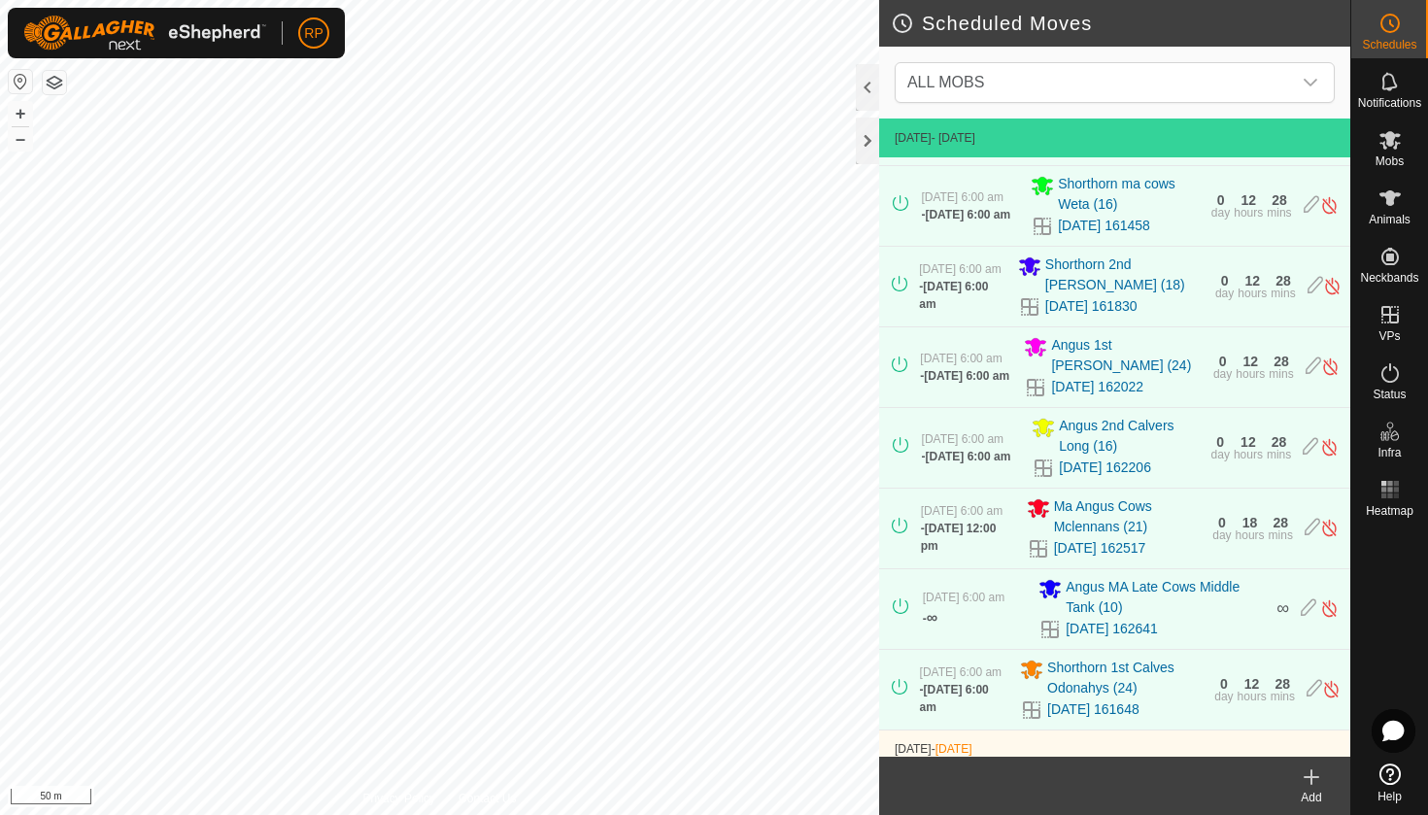
scroll to position [163, 0]
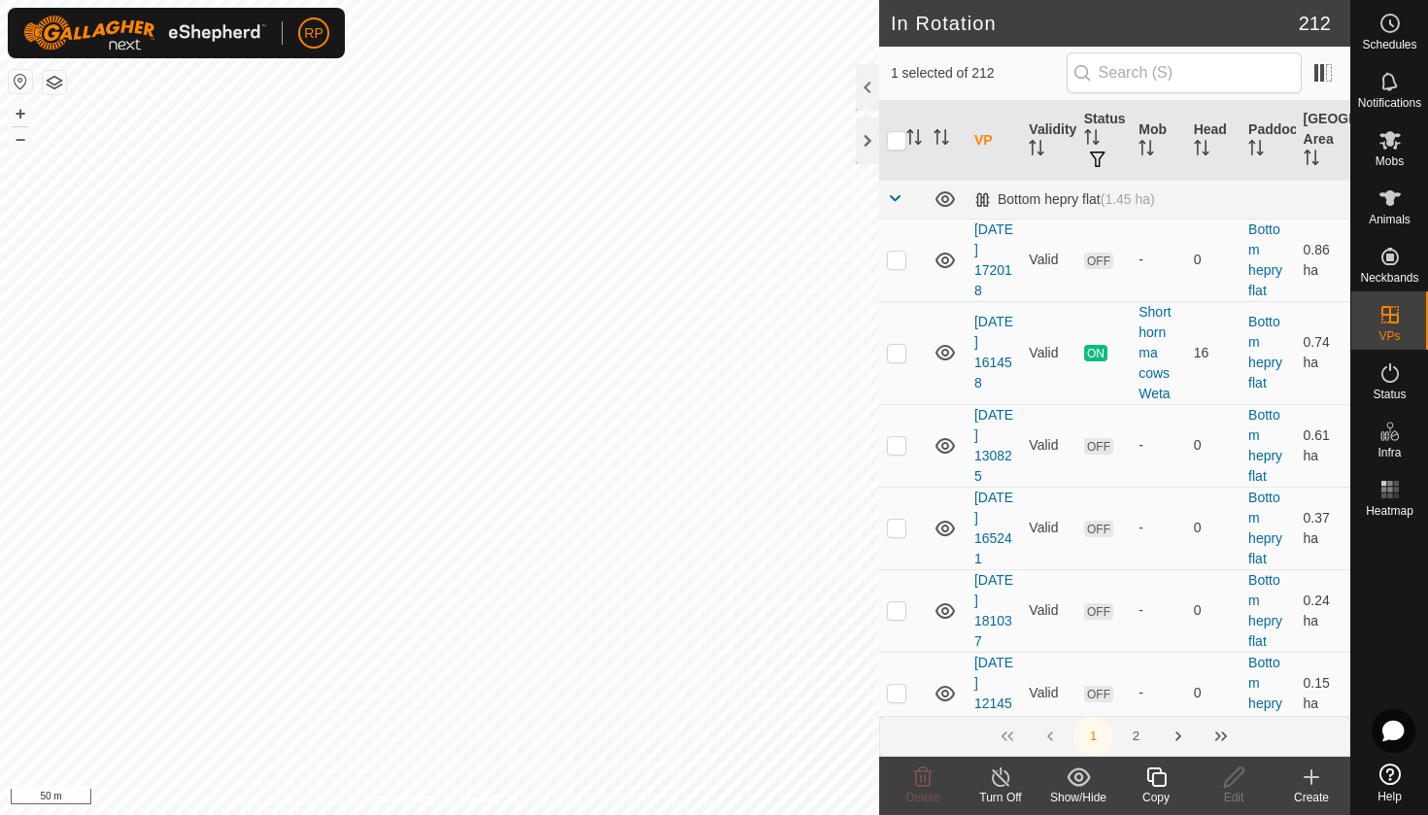
click at [1159, 787] on icon at bounding box center [1155, 776] width 19 height 19
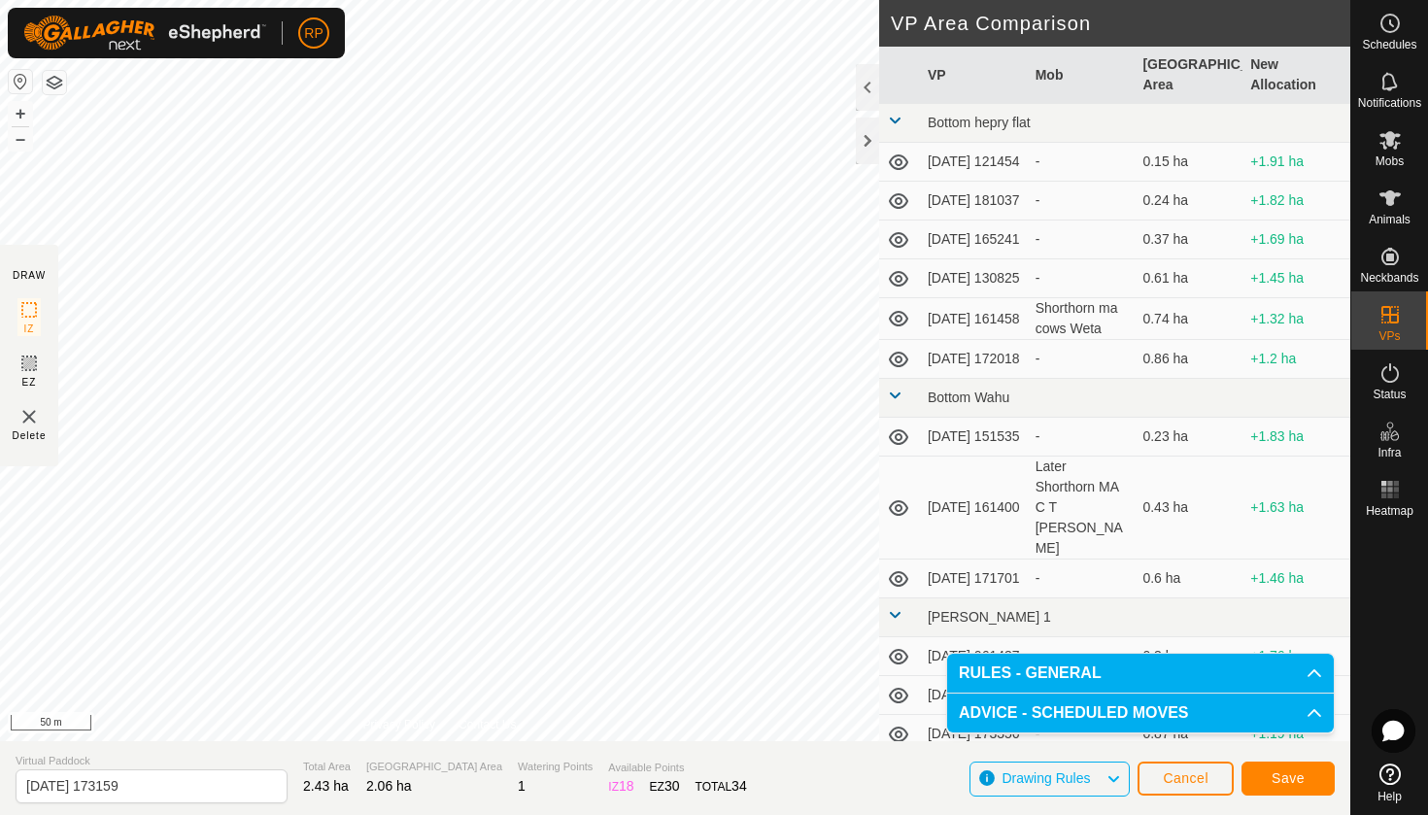
click at [1293, 775] on span "Save" at bounding box center [1287, 778] width 33 height 16
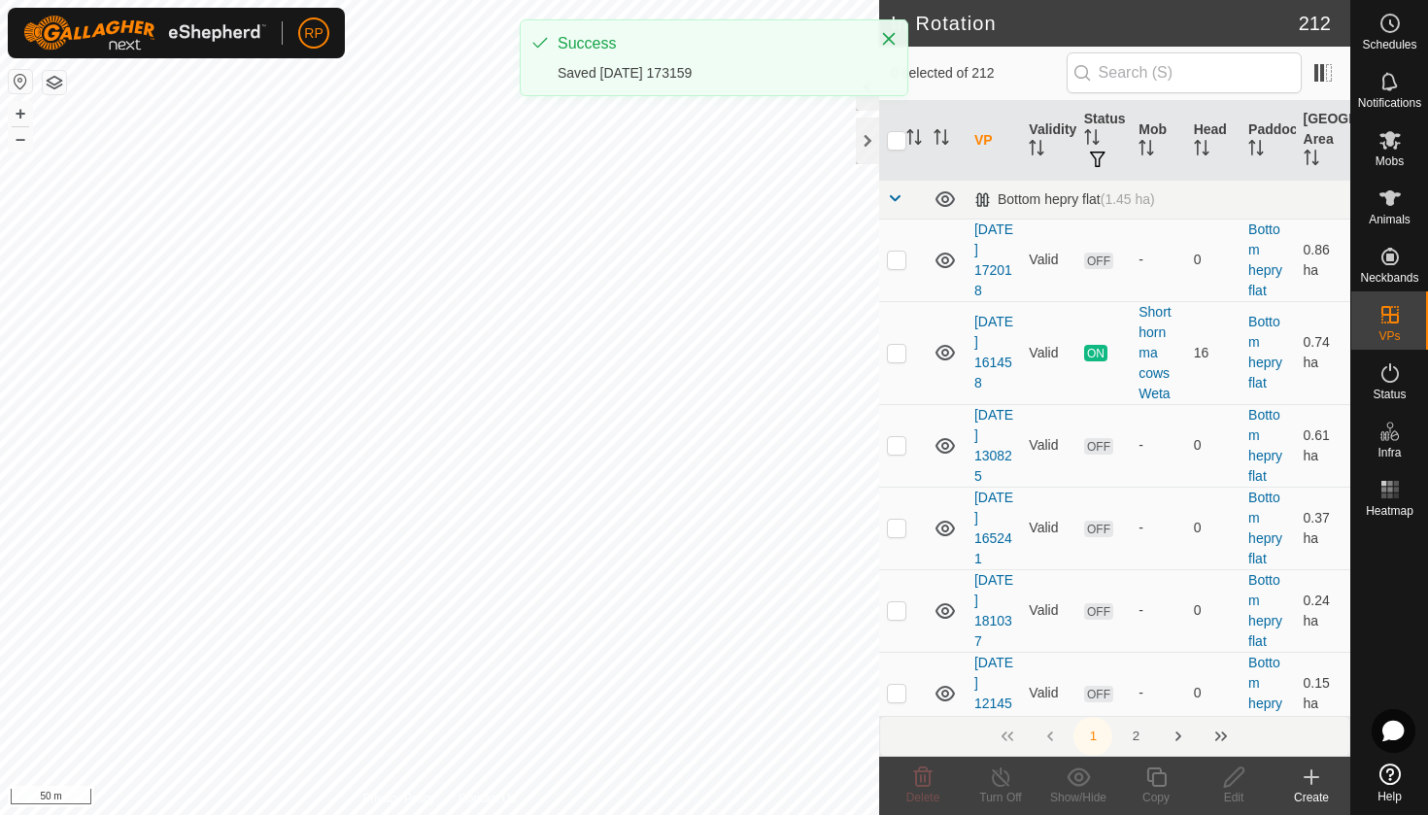
click at [1388, 137] on icon at bounding box center [1389, 140] width 21 height 18
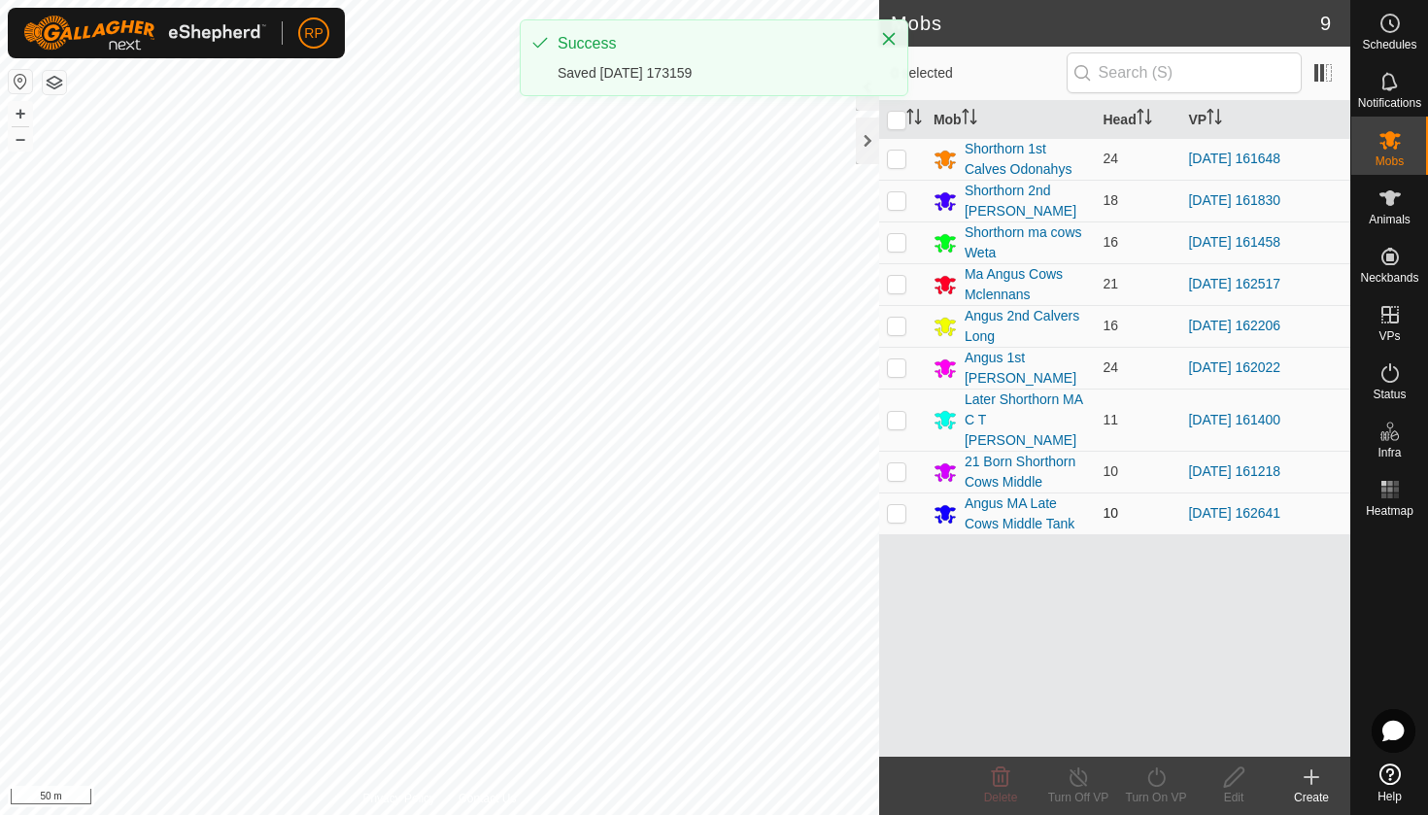
click at [895, 492] on td at bounding box center [902, 513] width 47 height 42
checkbox input "true"
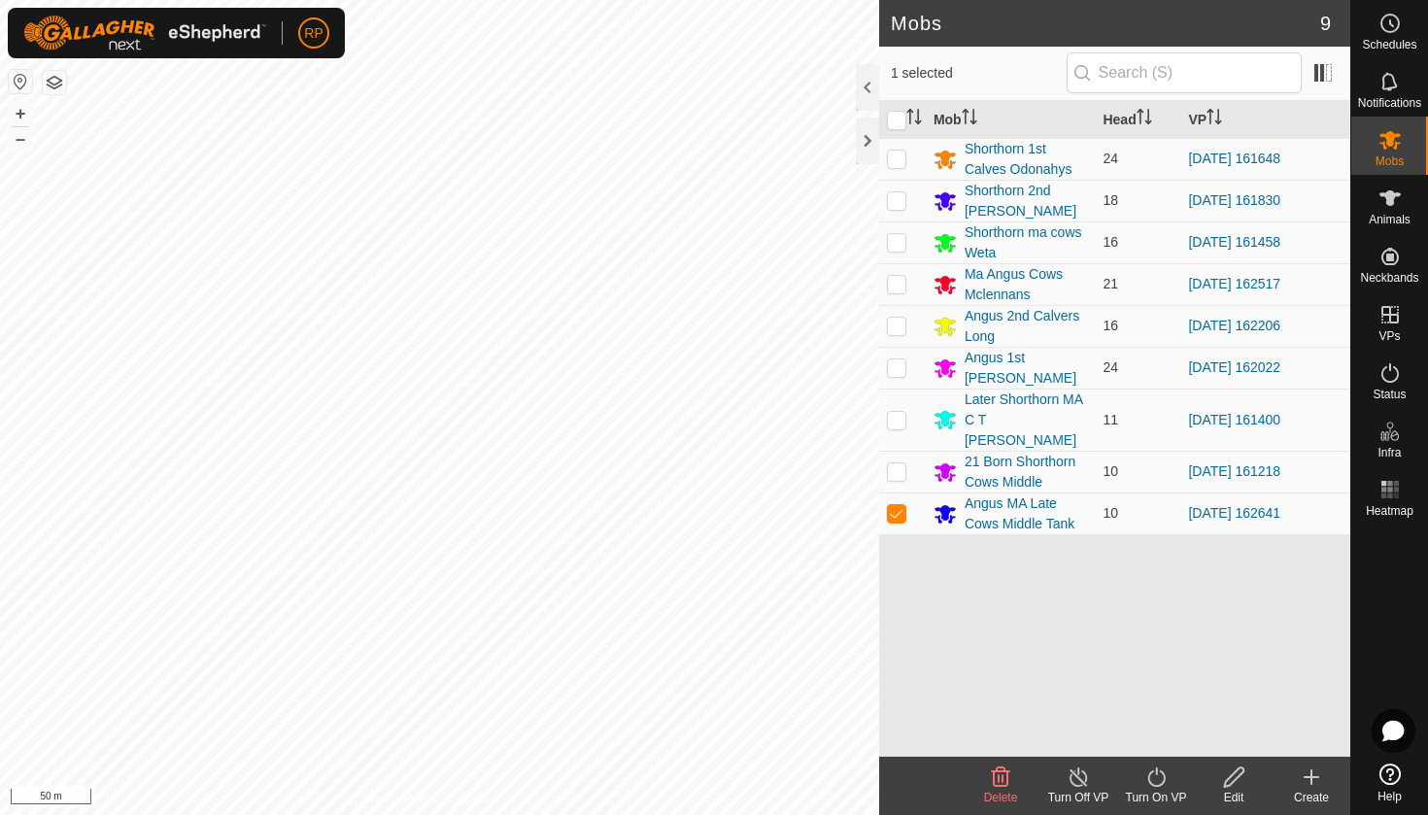
click at [1171, 781] on turn-on-svg-icon at bounding box center [1156, 776] width 78 height 23
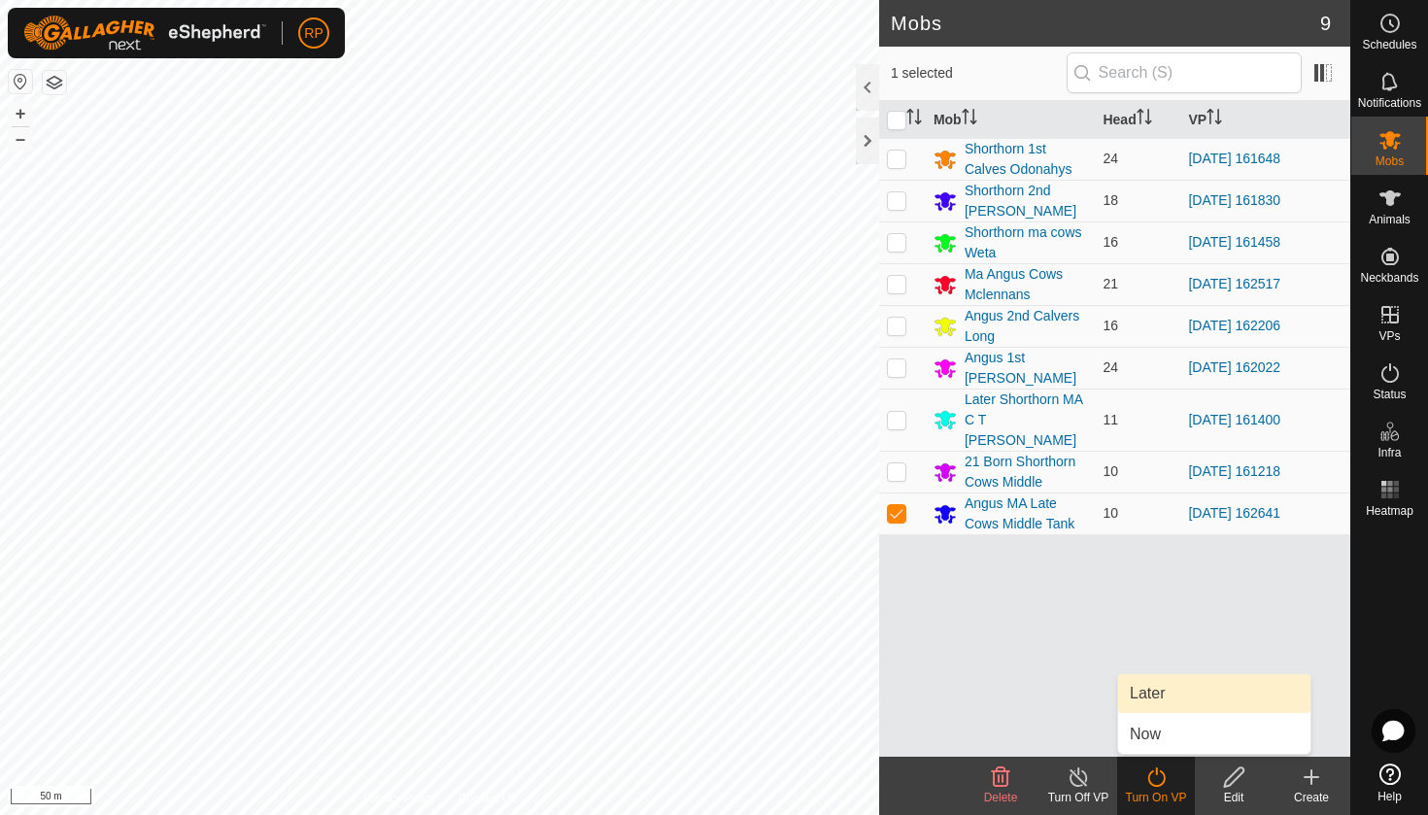
click at [1137, 691] on link "Later" at bounding box center [1214, 693] width 192 height 39
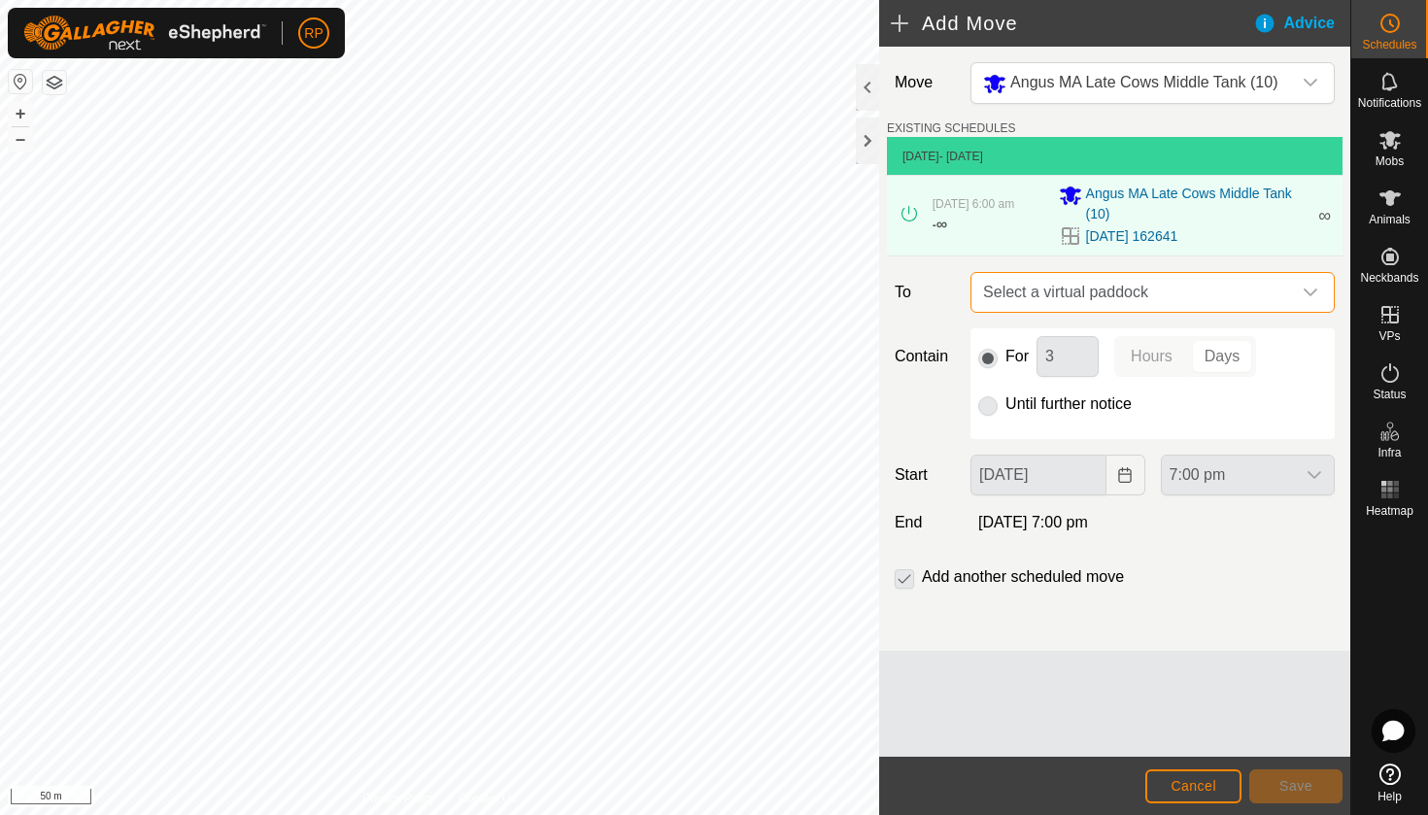
click at [1054, 294] on span "Select a virtual paddock" at bounding box center [1133, 292] width 316 height 39
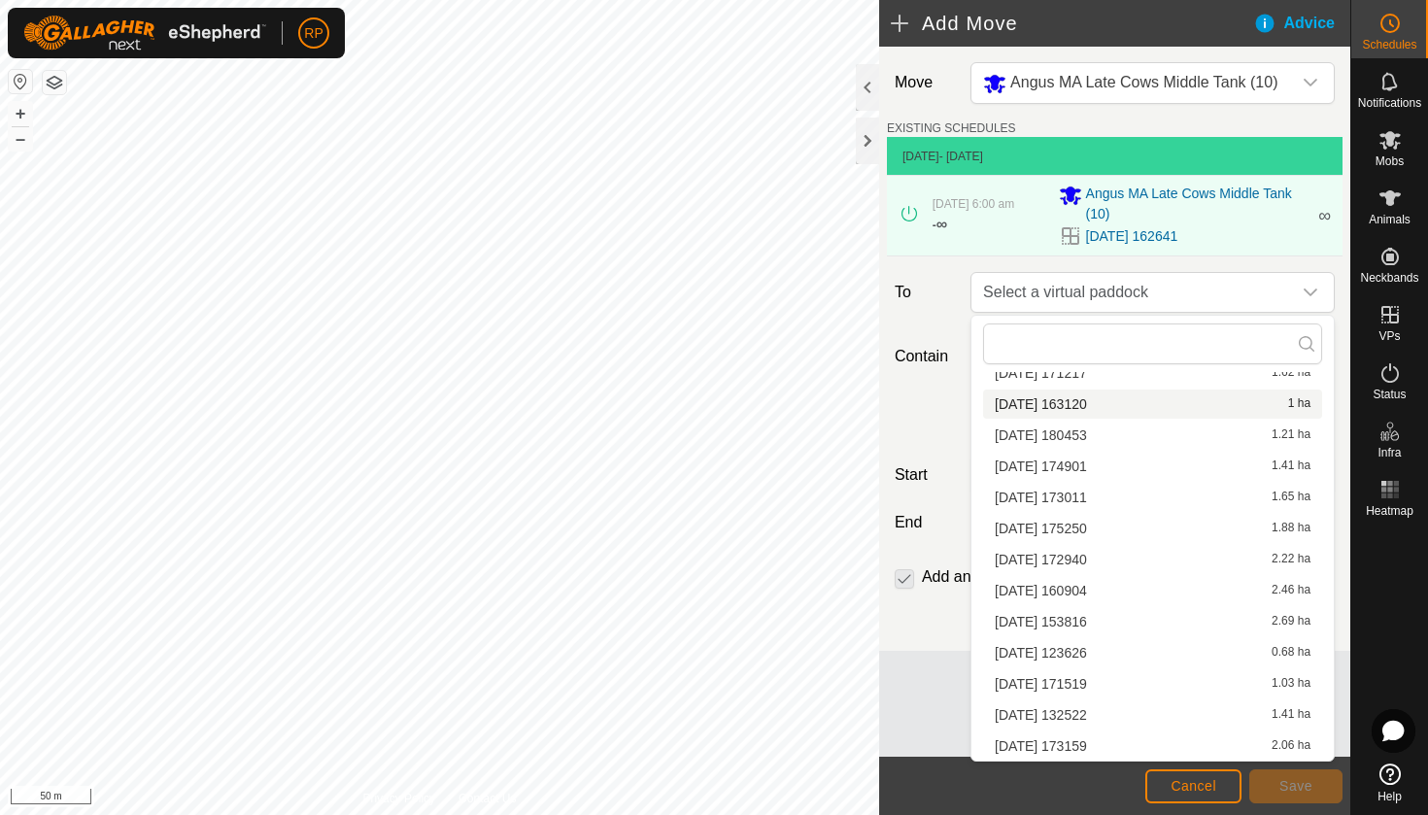
scroll to position [214, 0]
click at [1043, 745] on li "[DATE] 173159 2.06 ha" at bounding box center [1152, 745] width 339 height 29
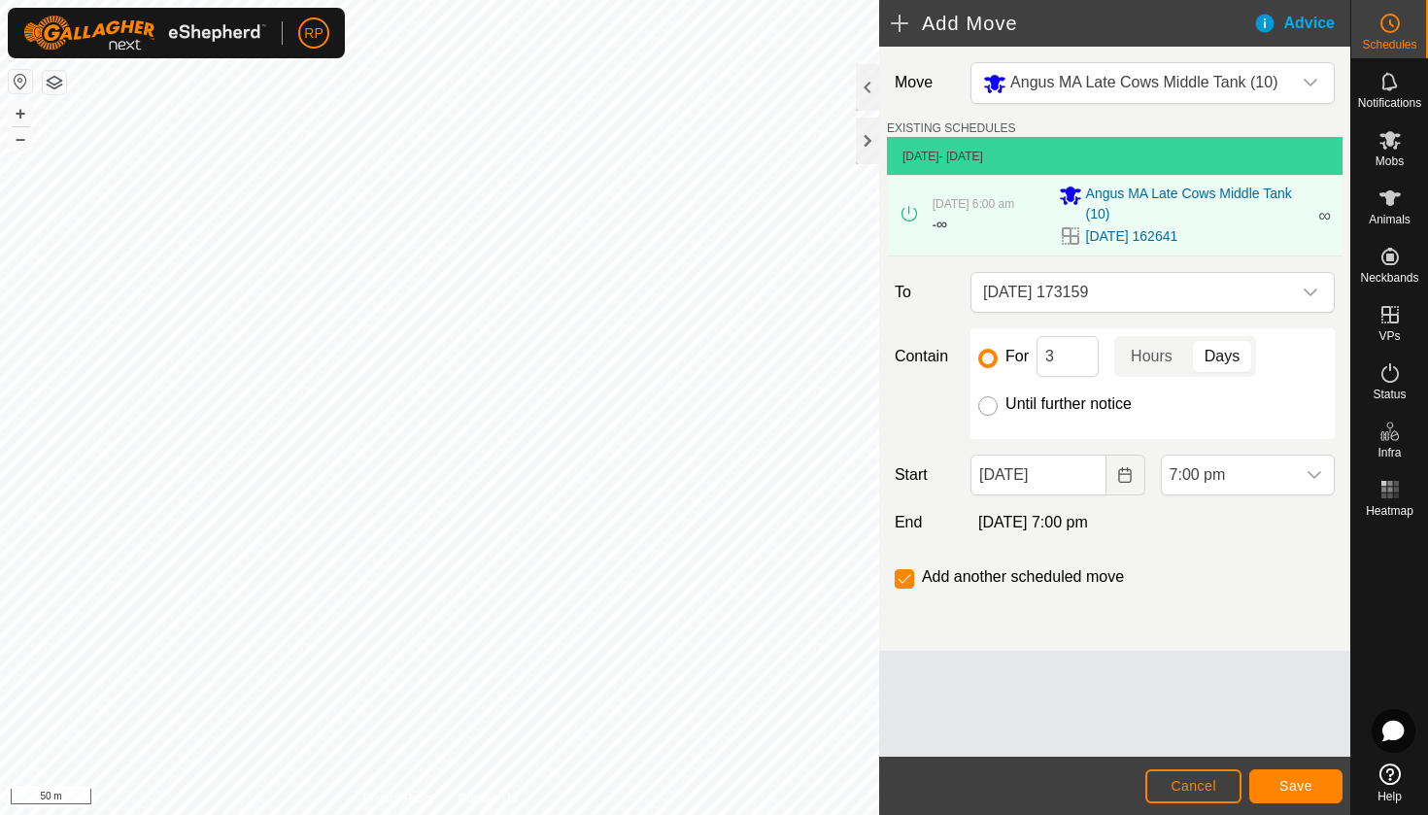
click at [987, 412] on input "Until further notice" at bounding box center [987, 405] width 19 height 19
radio input "true"
checkbox input "false"
click at [1011, 481] on input "[DATE]" at bounding box center [1037, 475] width 135 height 41
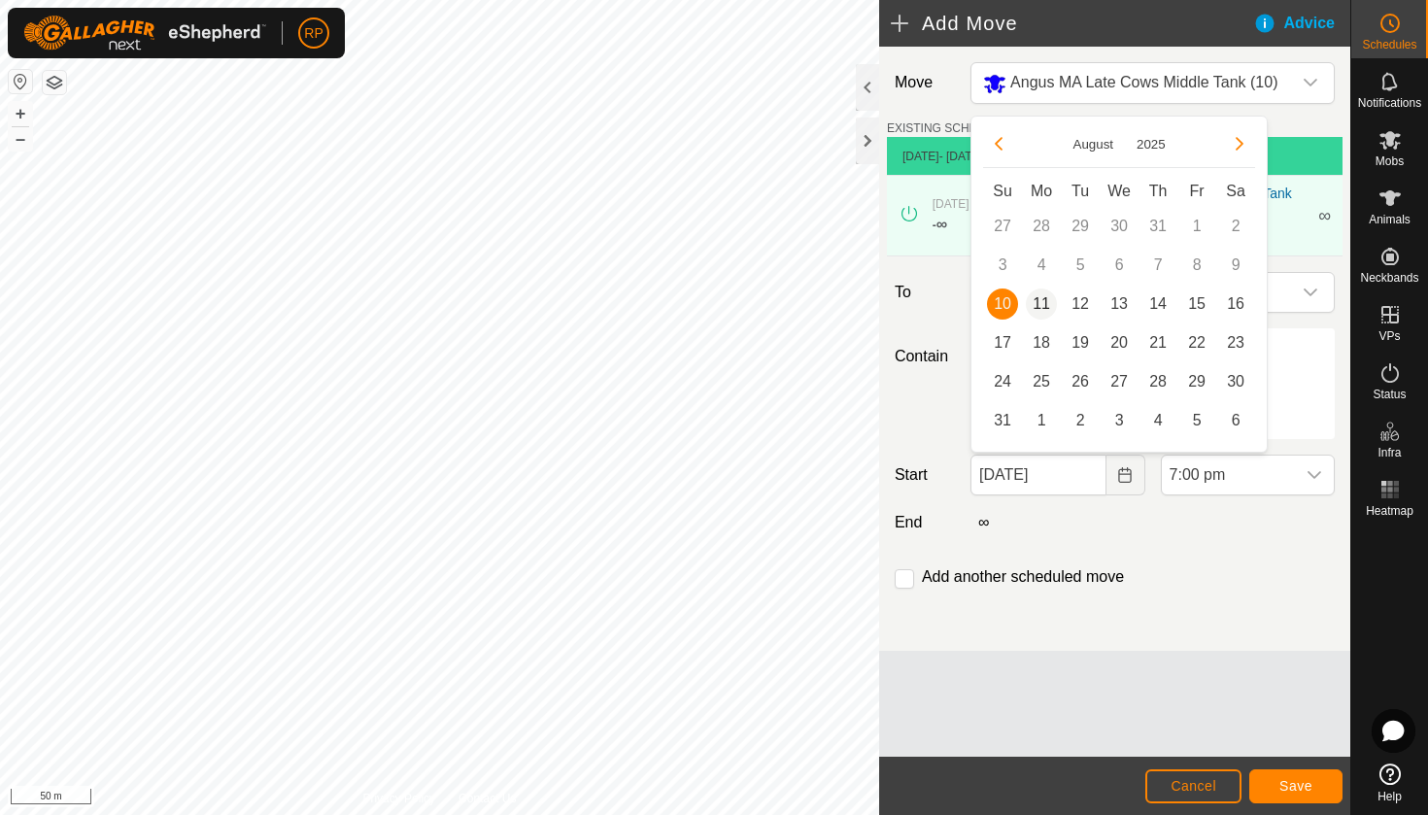
click at [1038, 309] on span "11" at bounding box center [1041, 303] width 31 height 31
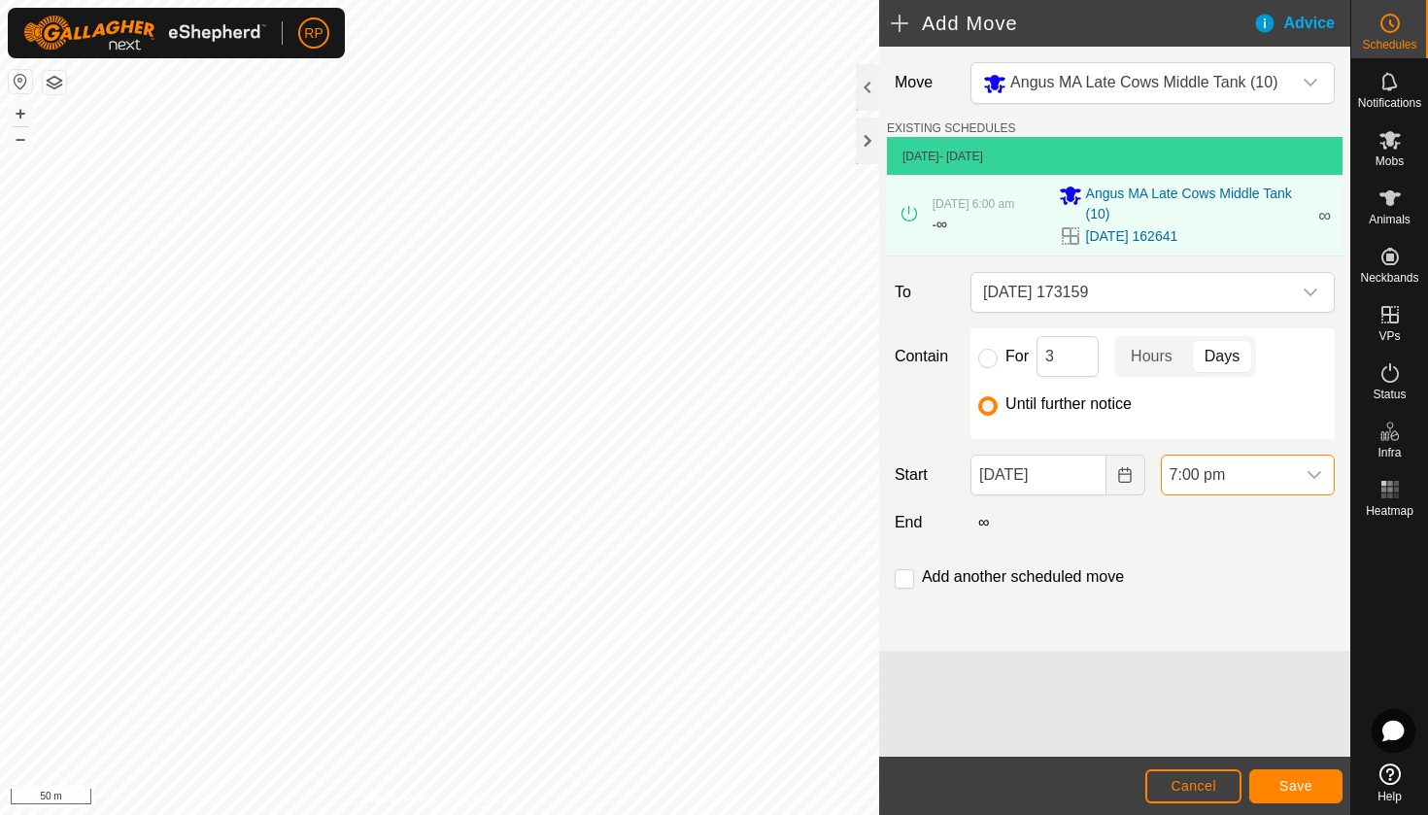
click at [1245, 483] on span "7:00 pm" at bounding box center [1228, 475] width 133 height 39
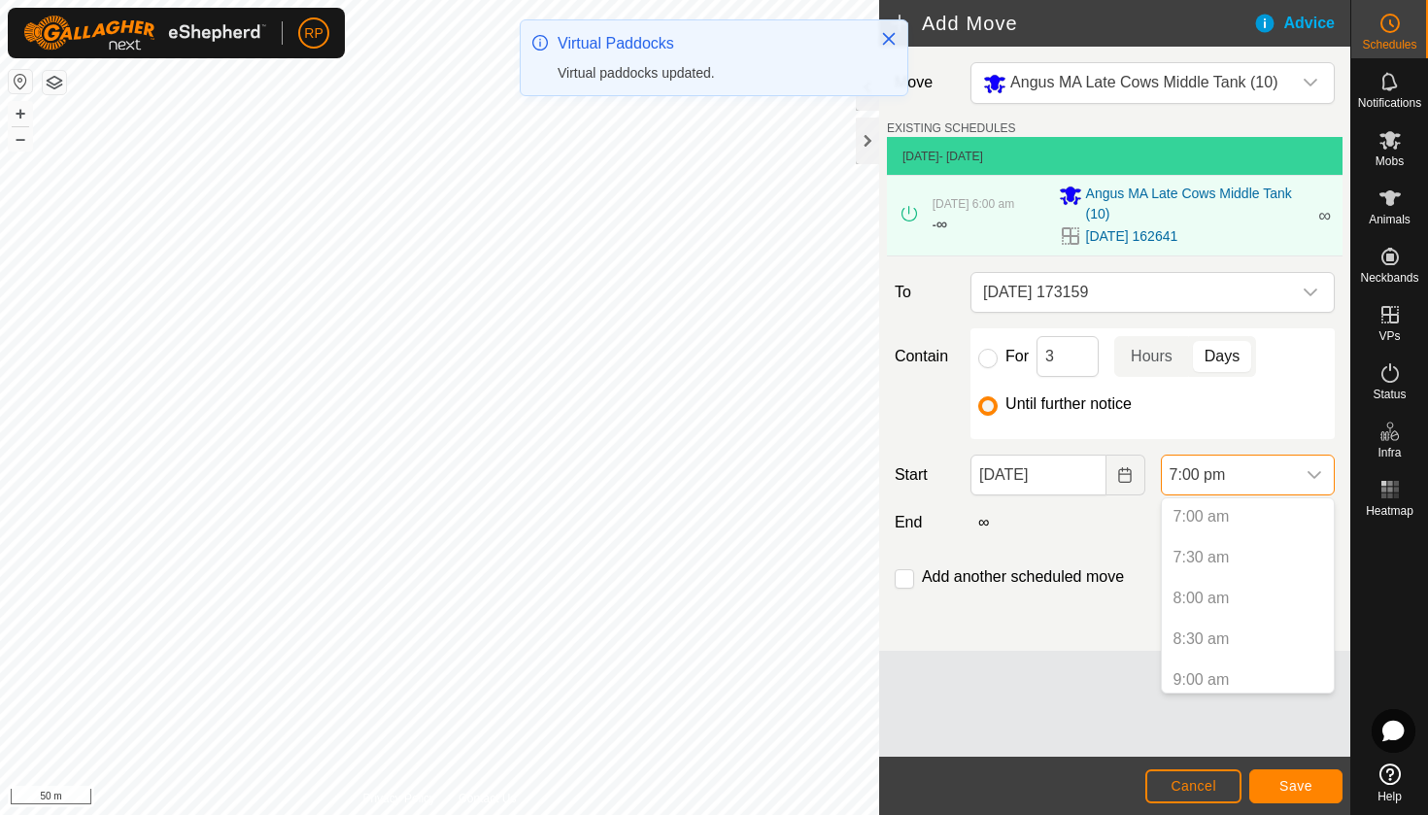
scroll to position [567, 0]
click at [1117, 470] on icon "Choose Date" at bounding box center [1125, 475] width 16 height 16
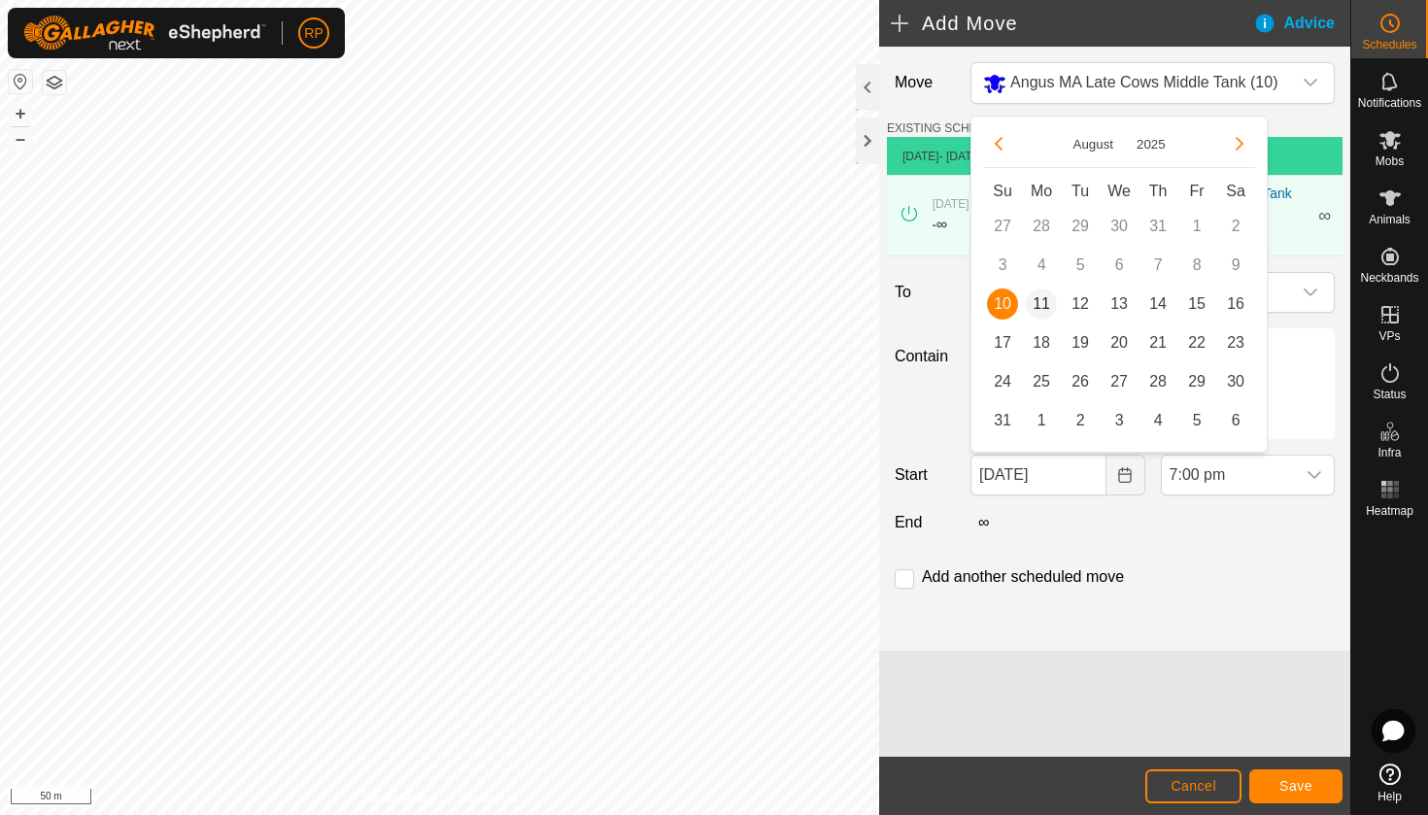
click at [1045, 292] on span "11" at bounding box center [1041, 303] width 31 height 31
type input "[DATE]"
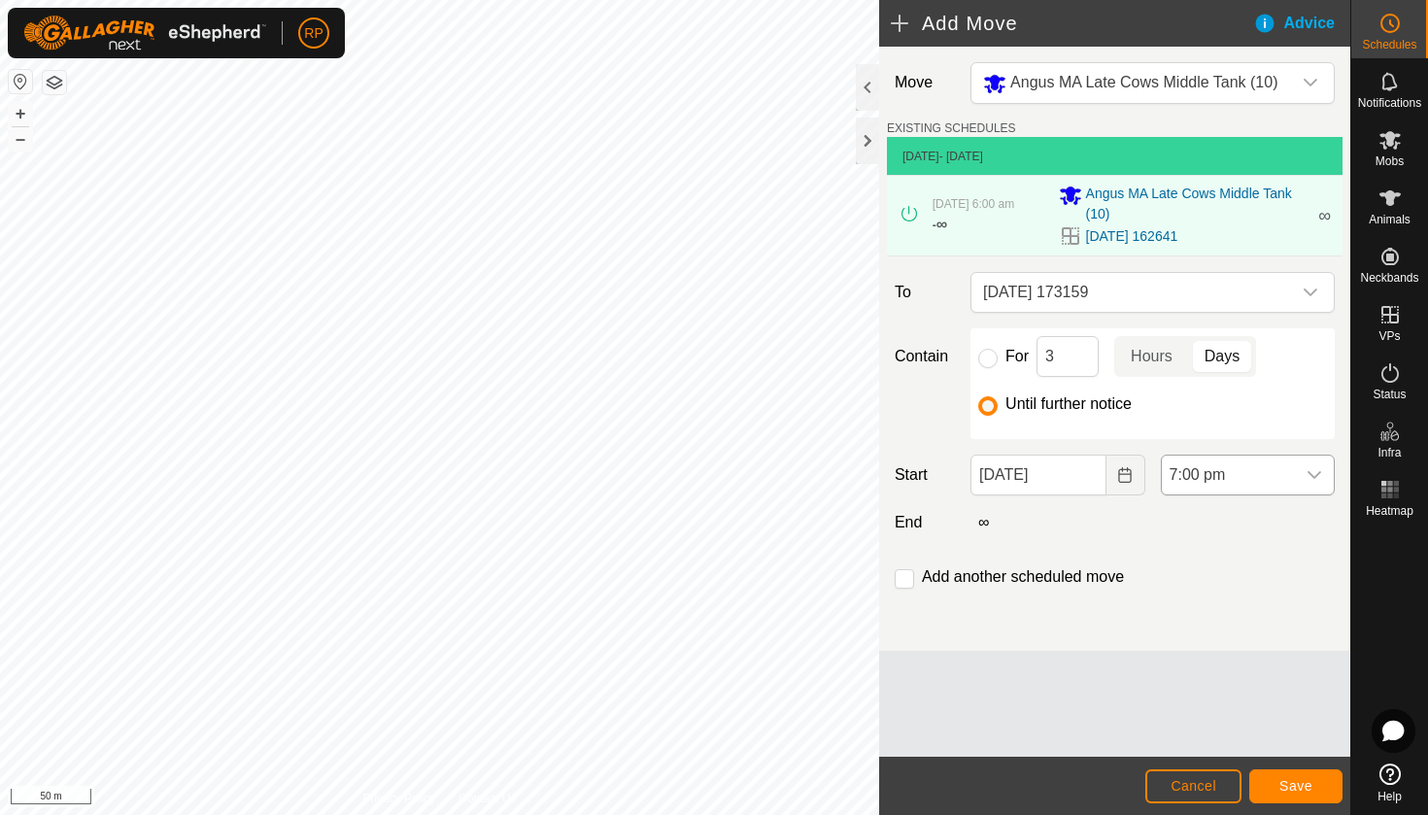
click at [1200, 474] on span "7:00 pm" at bounding box center [1228, 475] width 133 height 39
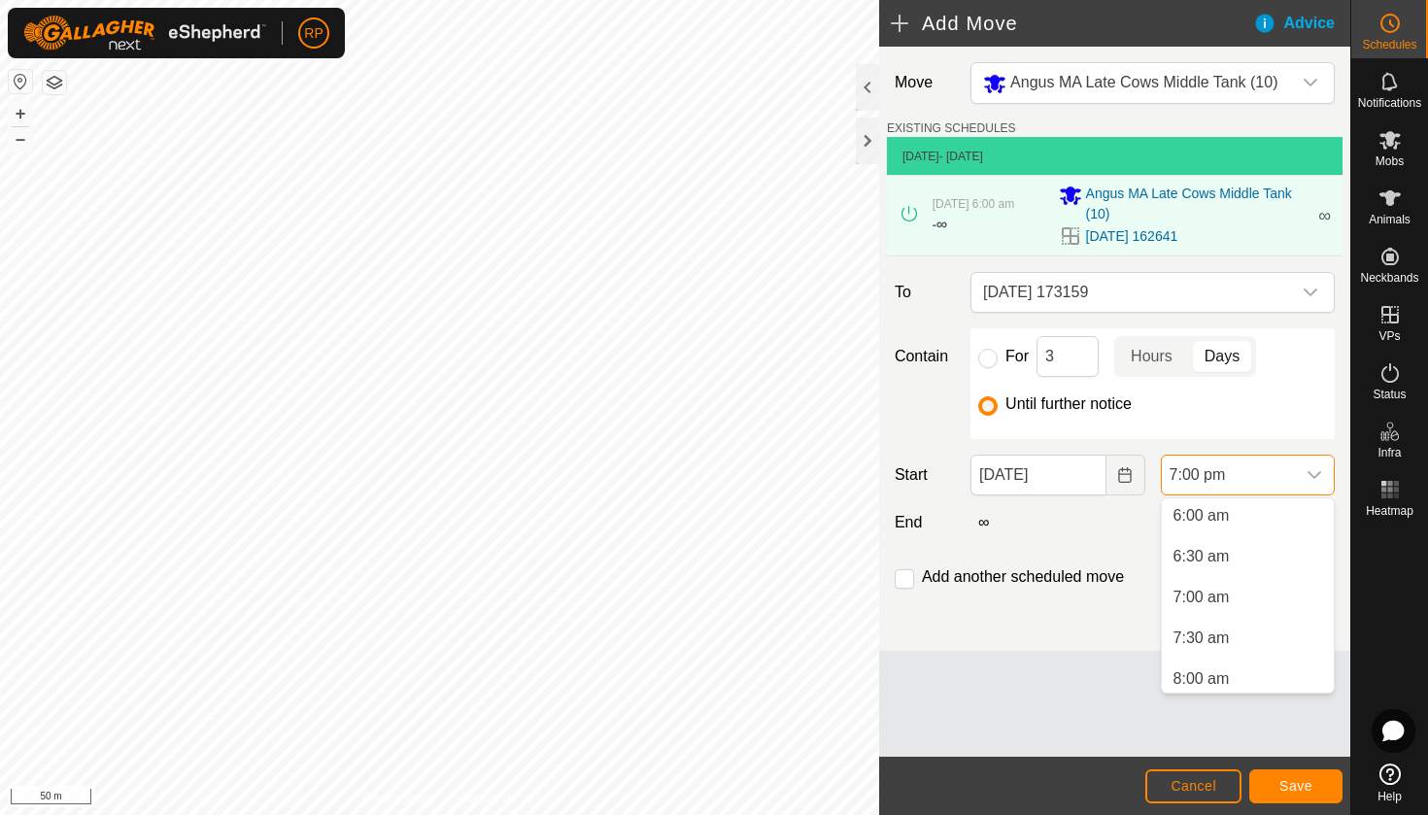
scroll to position [484, 0]
click at [1201, 528] on li "6:00 am" at bounding box center [1248, 523] width 172 height 39
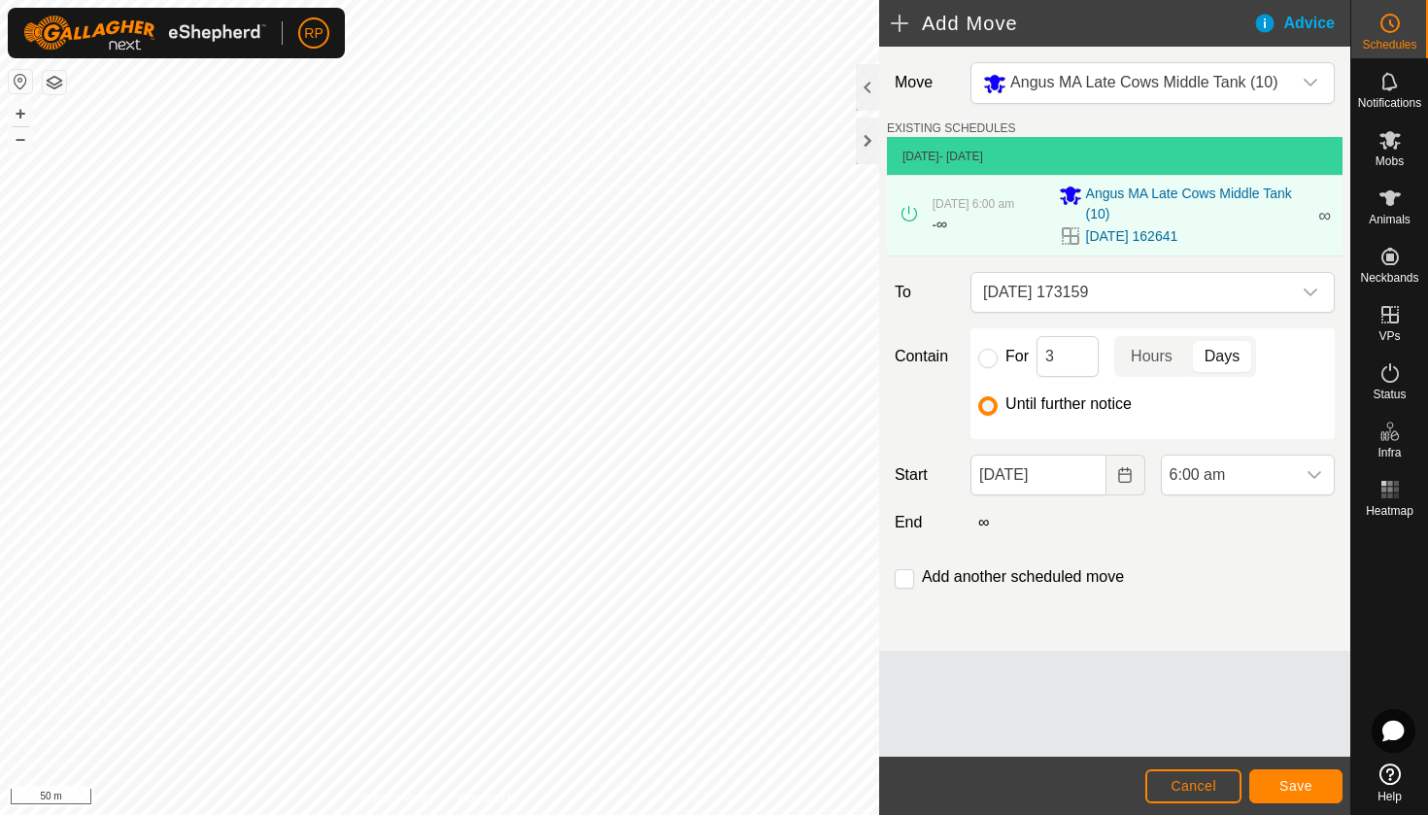
click at [1297, 782] on span "Save" at bounding box center [1295, 786] width 33 height 16
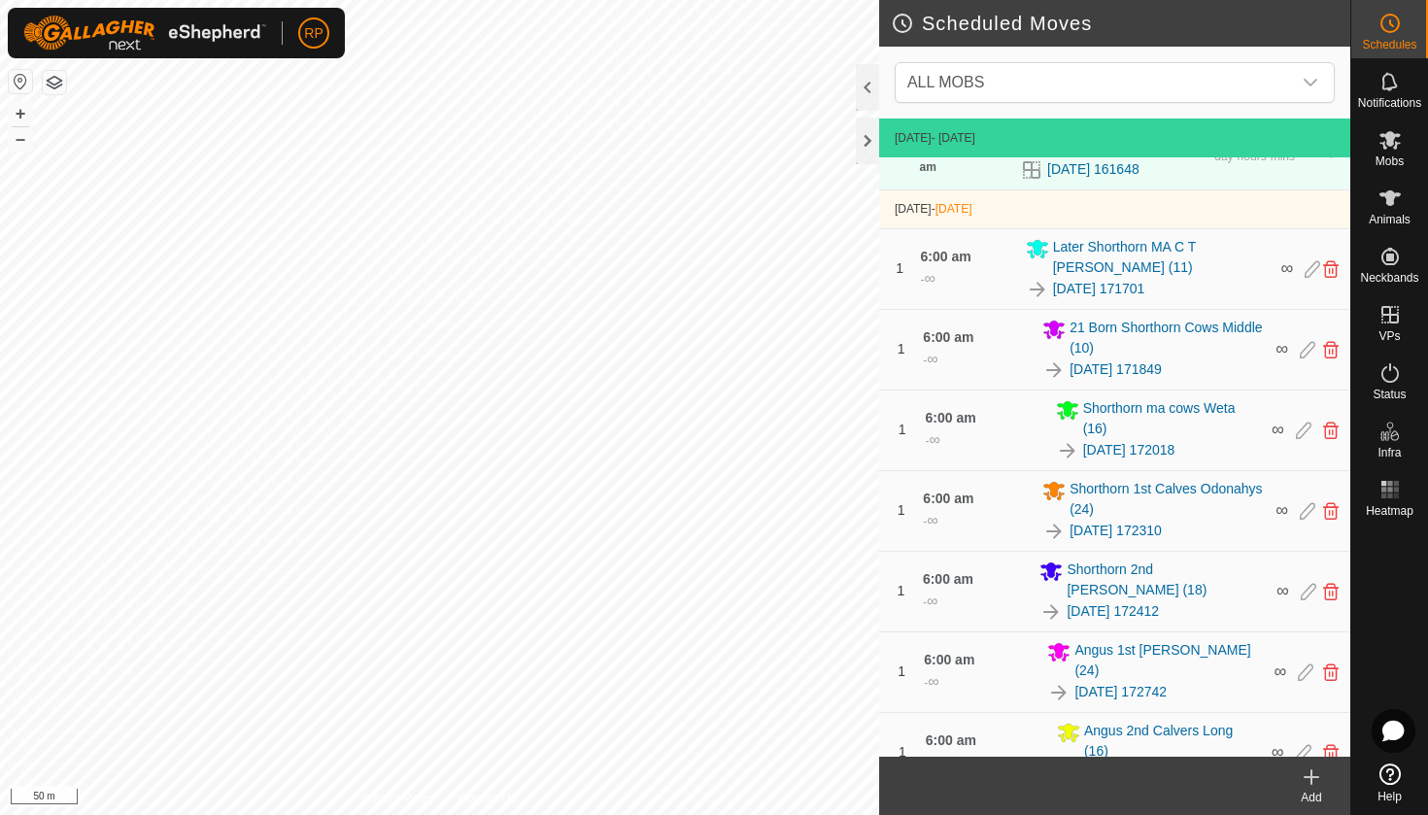
scroll to position [674, 0]
